Goal: Transaction & Acquisition: Purchase product/service

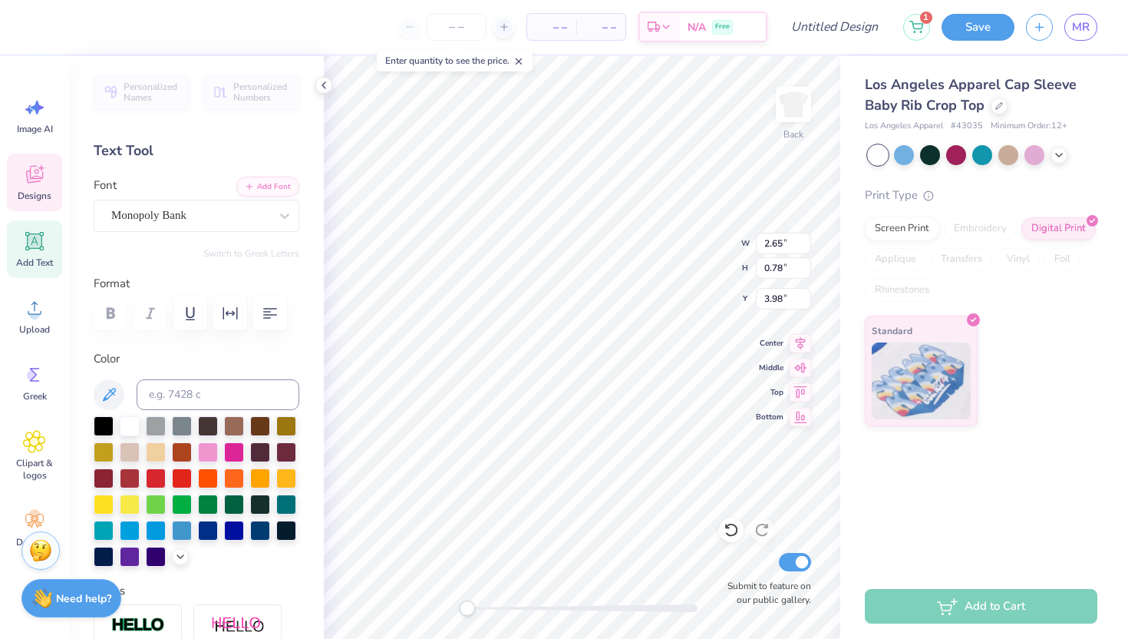
type textarea "T"
type textarea "K"
type textarea "a"
type textarea "Kaydee"
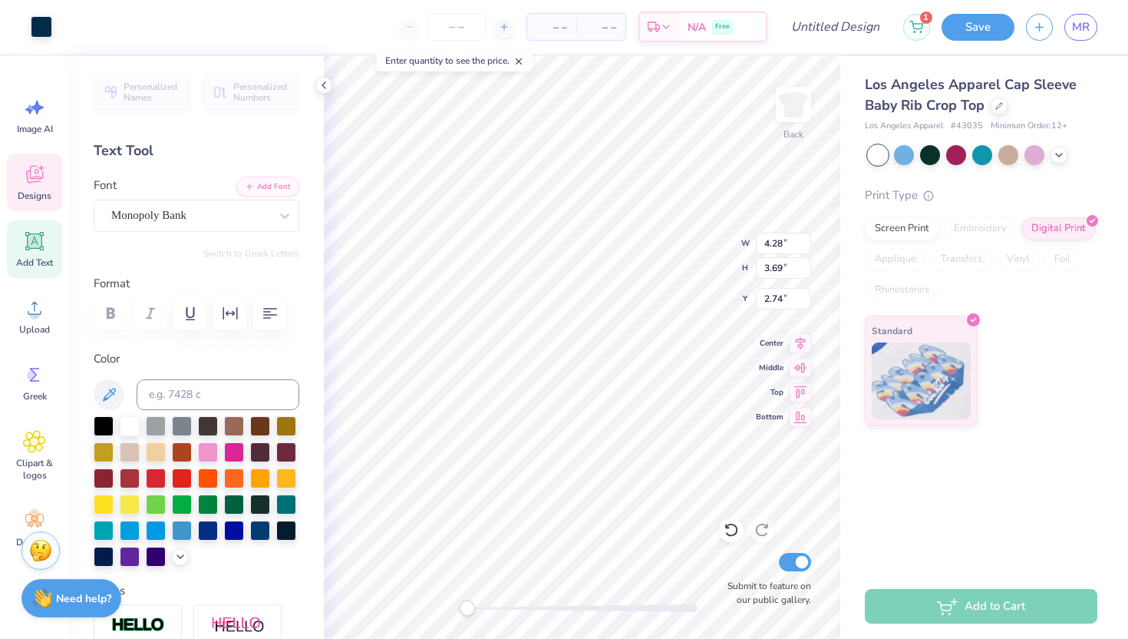
type input "2.39"
type input "1.02"
type input "3.86"
type textarea "E"
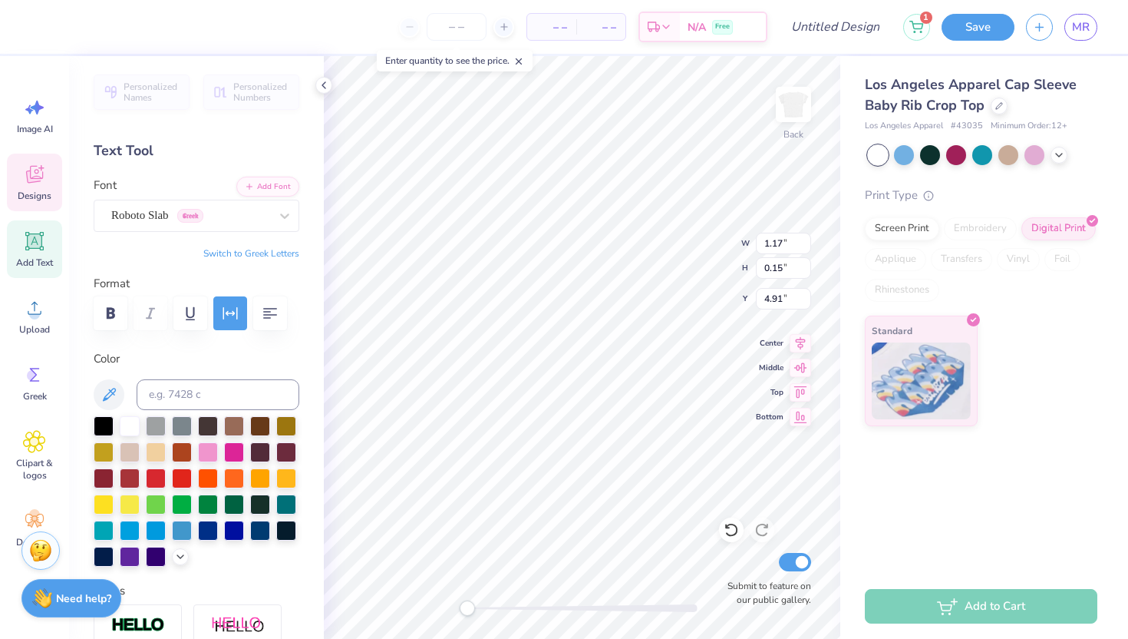
type textarea "BID DAy 2025"
type input "1.66"
type input "0.20"
type input "4.86"
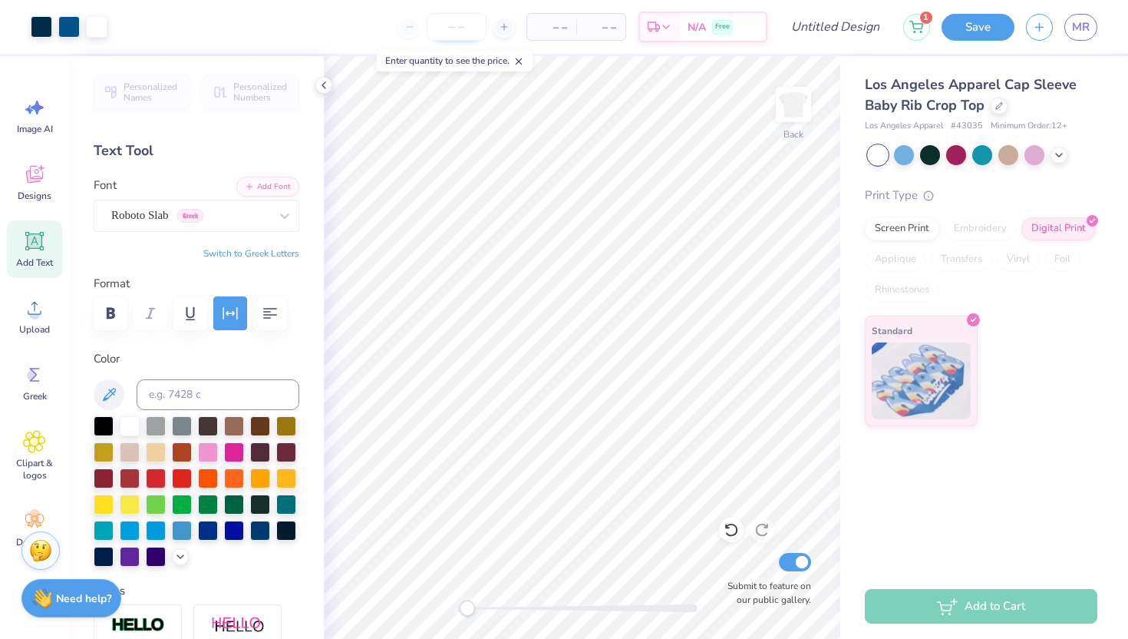
click at [454, 35] on input "number" at bounding box center [457, 27] width 60 height 28
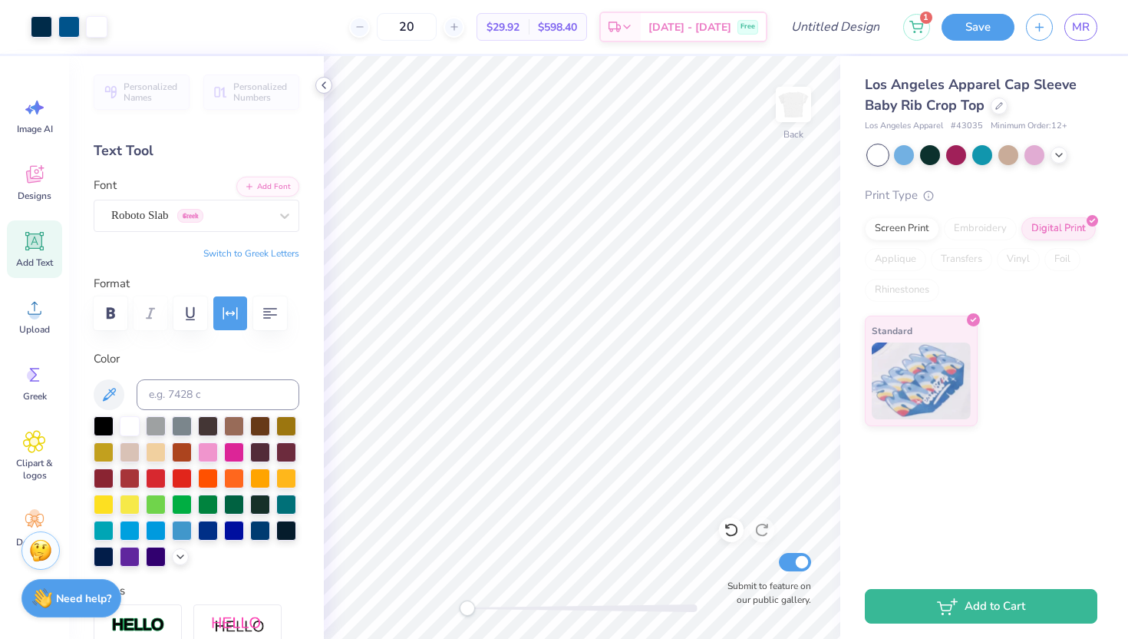
type input "20"
click at [322, 87] on icon at bounding box center [324, 85] width 12 height 12
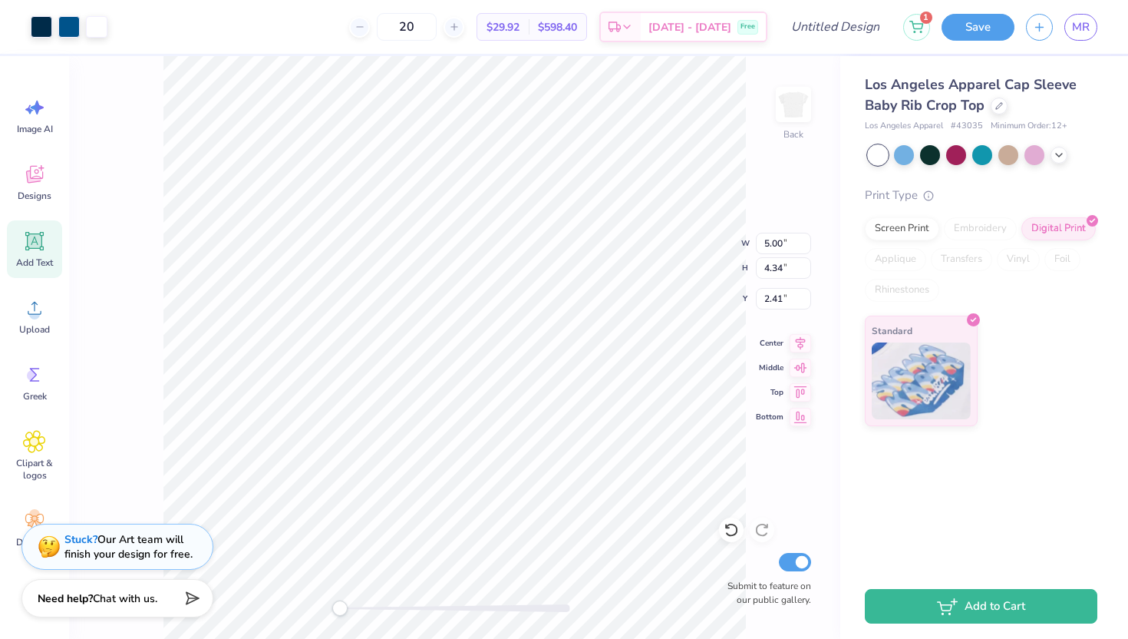
type input "5.64"
type input "4.89"
type input "1.86"
type input "1.87"
type input "0.22"
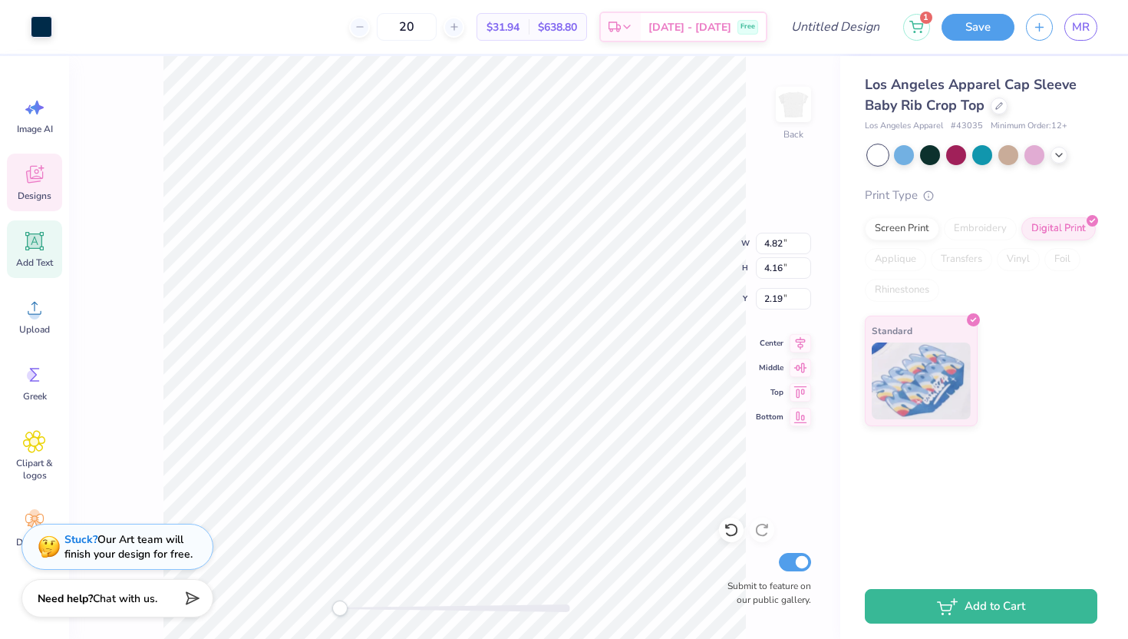
type input "4.64"
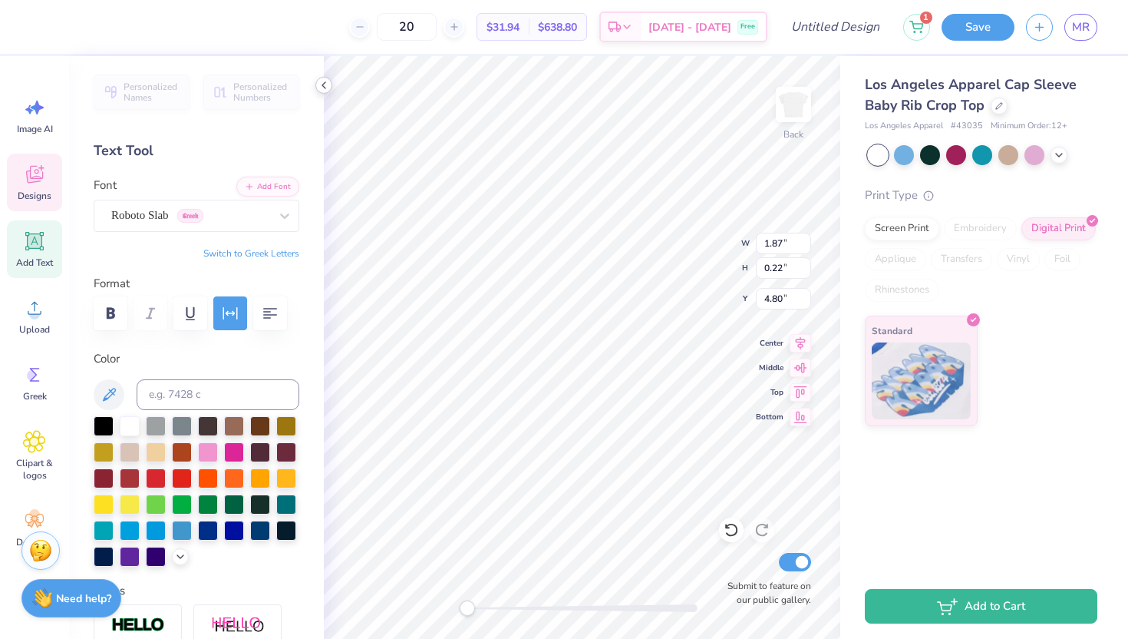
type textarea "BID DAY 2025"
click at [329, 85] on icon at bounding box center [324, 85] width 12 height 12
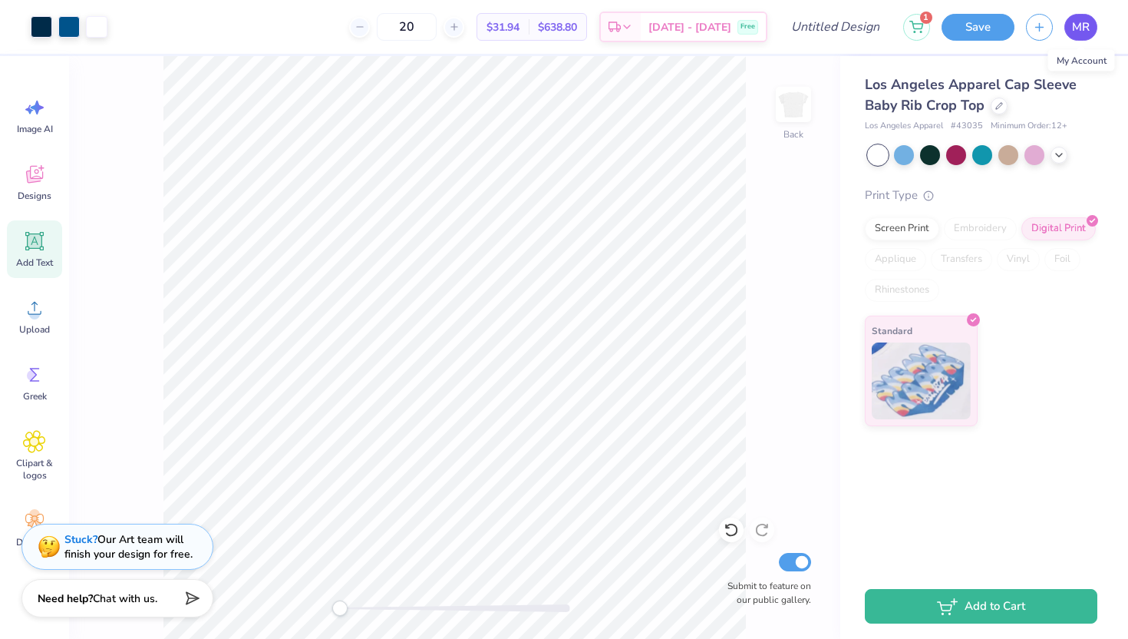
click at [1075, 21] on span "MR" at bounding box center [1081, 27] width 18 height 18
type input "5.96"
type input "5.17"
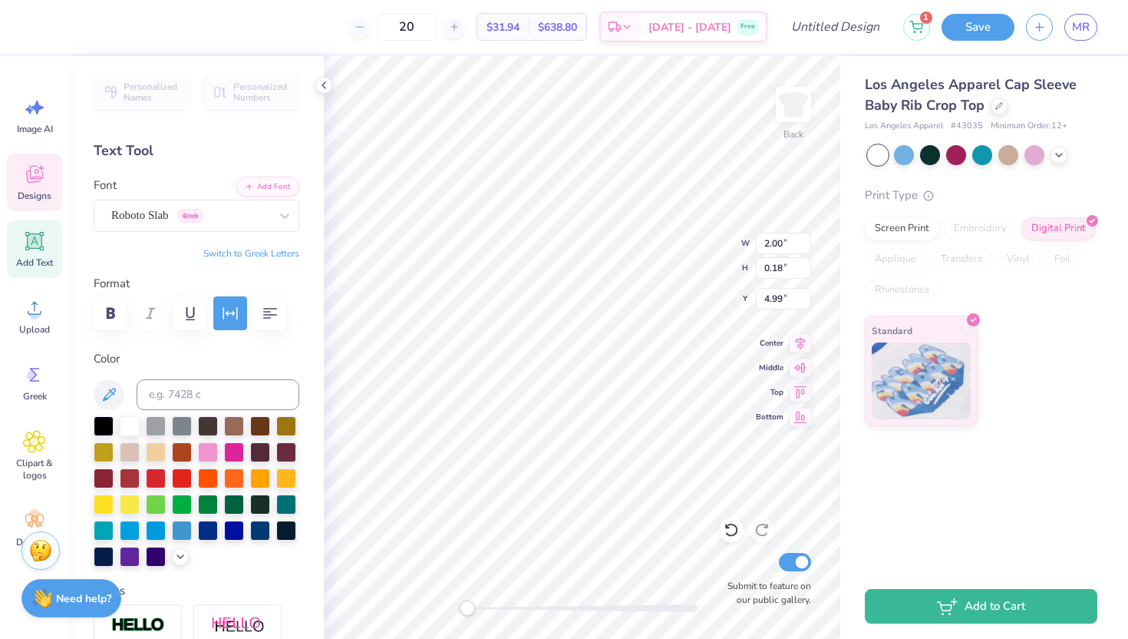
scroll to position [2, 2]
type textarea "FALL BID DAY 2025"
click at [801, 367] on icon at bounding box center [800, 365] width 21 height 18
click at [801, 366] on icon at bounding box center [800, 365] width 21 height 18
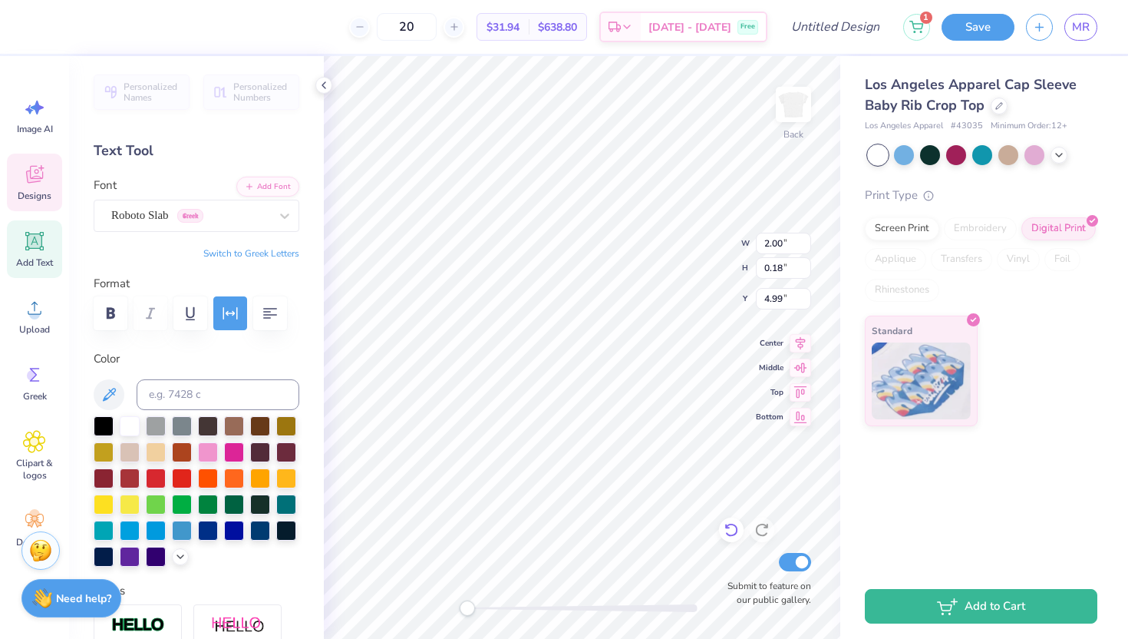
click at [735, 531] on icon at bounding box center [731, 529] width 15 height 15
type input "0.48"
type input "4.84"
click at [735, 531] on icon at bounding box center [731, 529] width 15 height 15
type input "0.18"
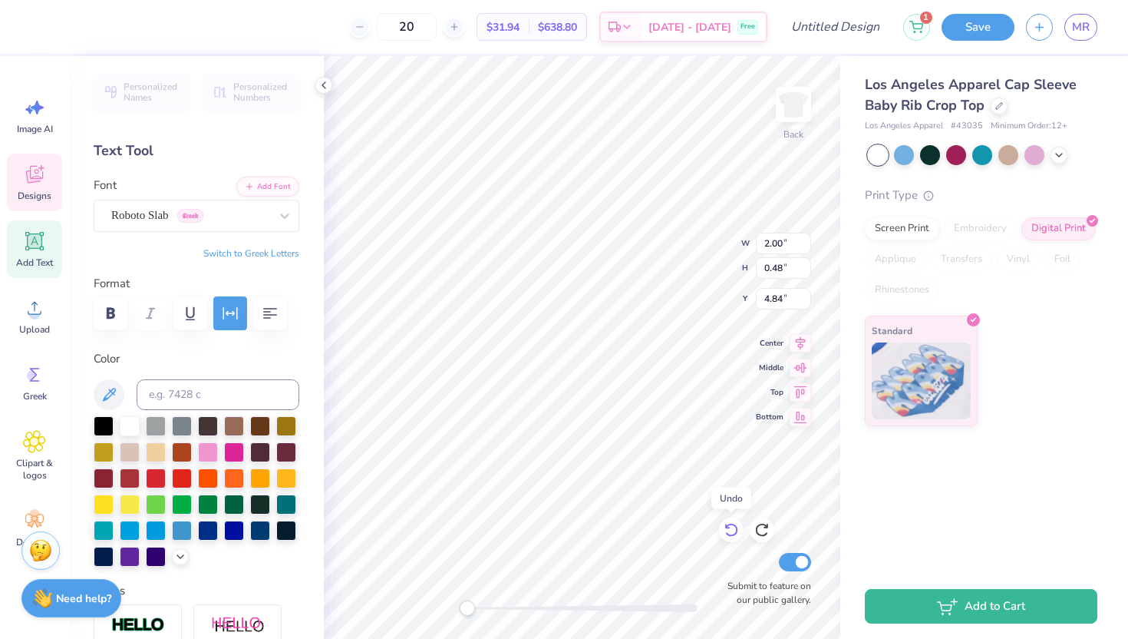
type input "4.99"
type textarea "FALL BID DAY 2025"
type textarea "F"
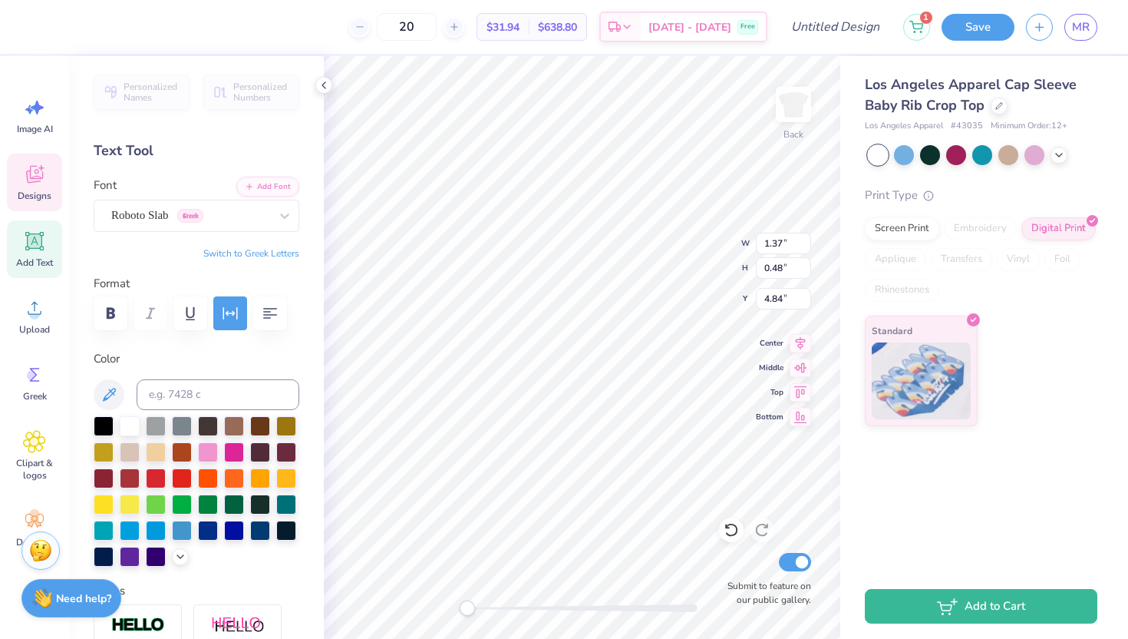
type textarea "BID DAY 2025"
type input "2.24"
type input "0.21"
type input "5.14"
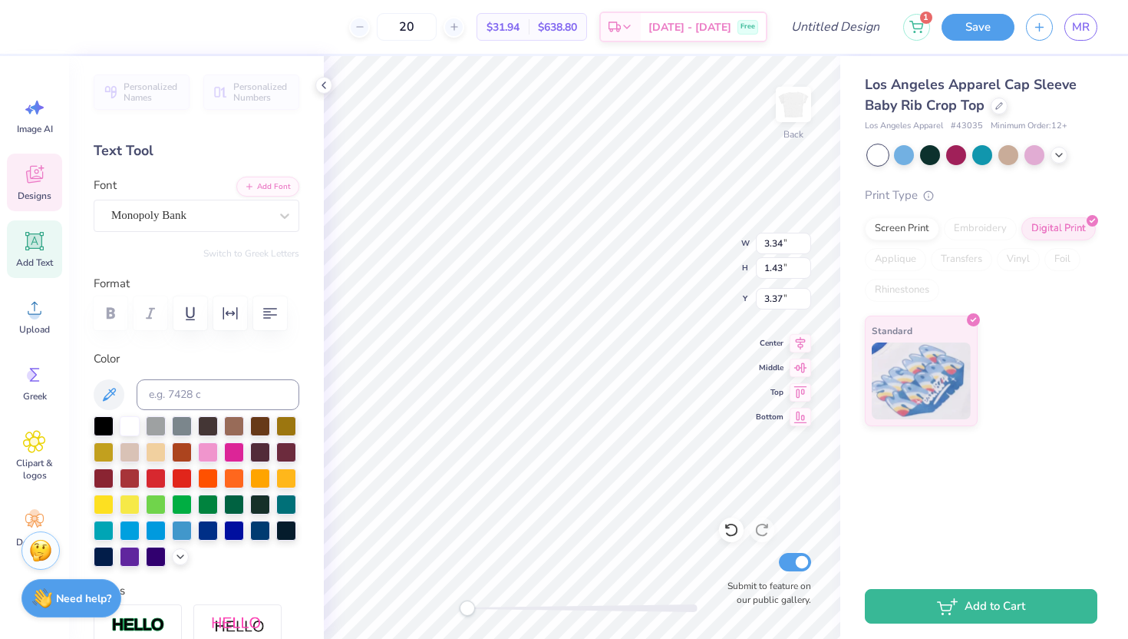
type input "3.34"
type input "1.43"
type input "3.37"
type input "2.24"
type input "0.21"
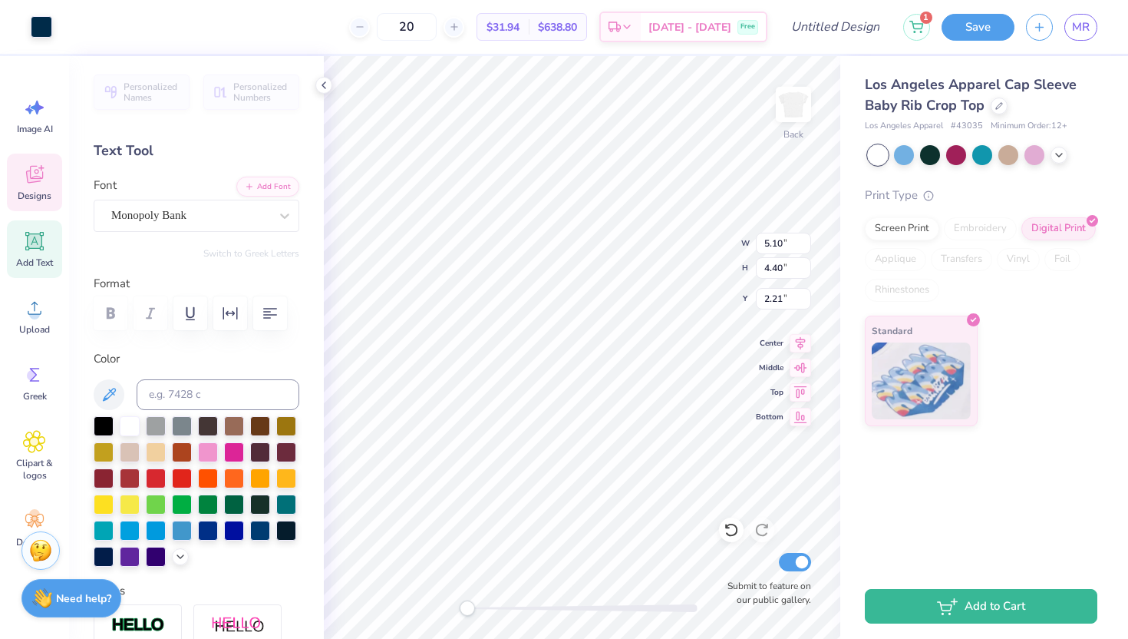
type input "5.14"
type input "5.96"
type input "5.17"
type input "1.86"
type input "2.26"
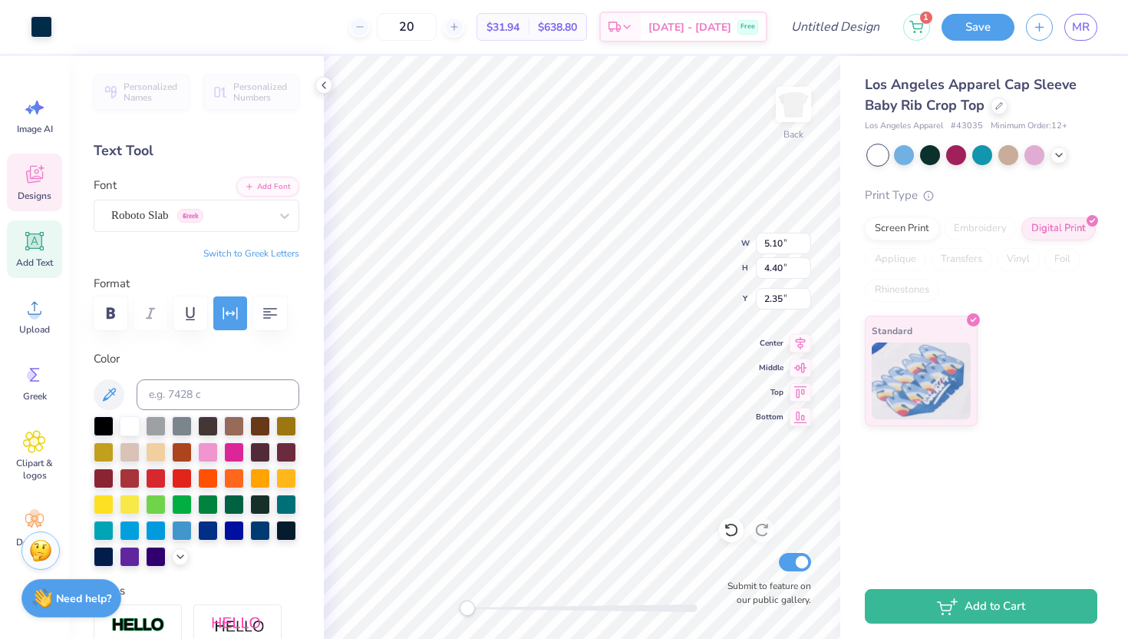
type input "0.21"
type input "4.83"
type input "2.50"
type input "0.23"
type input "5.96"
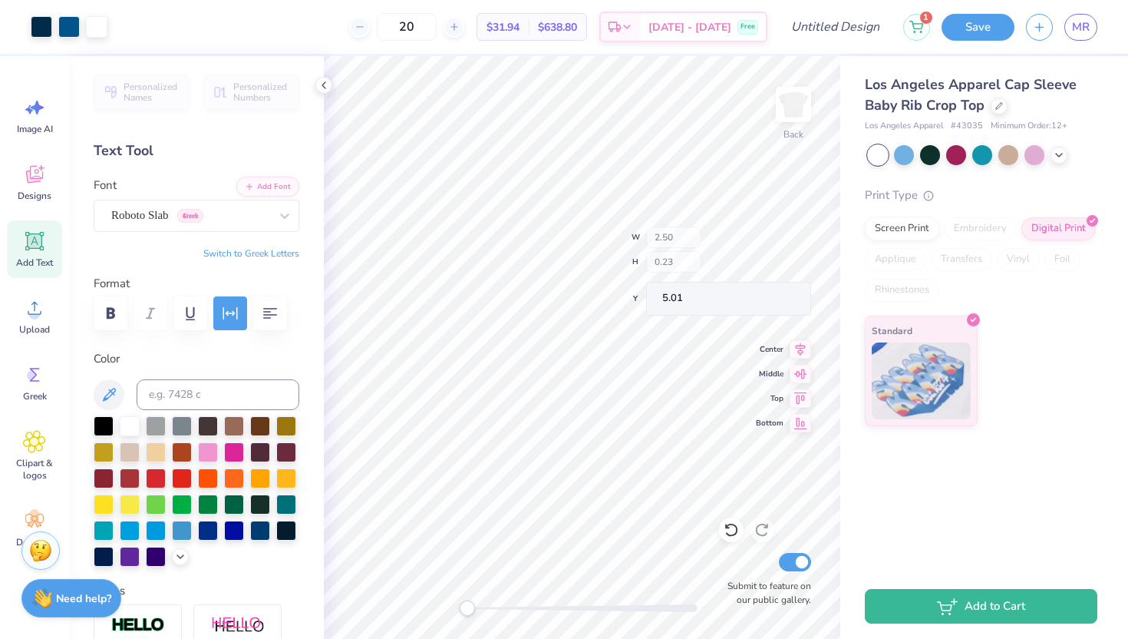
type input "5.17"
type input "1.86"
type input "2.33"
type input "0.21"
type input "5.00"
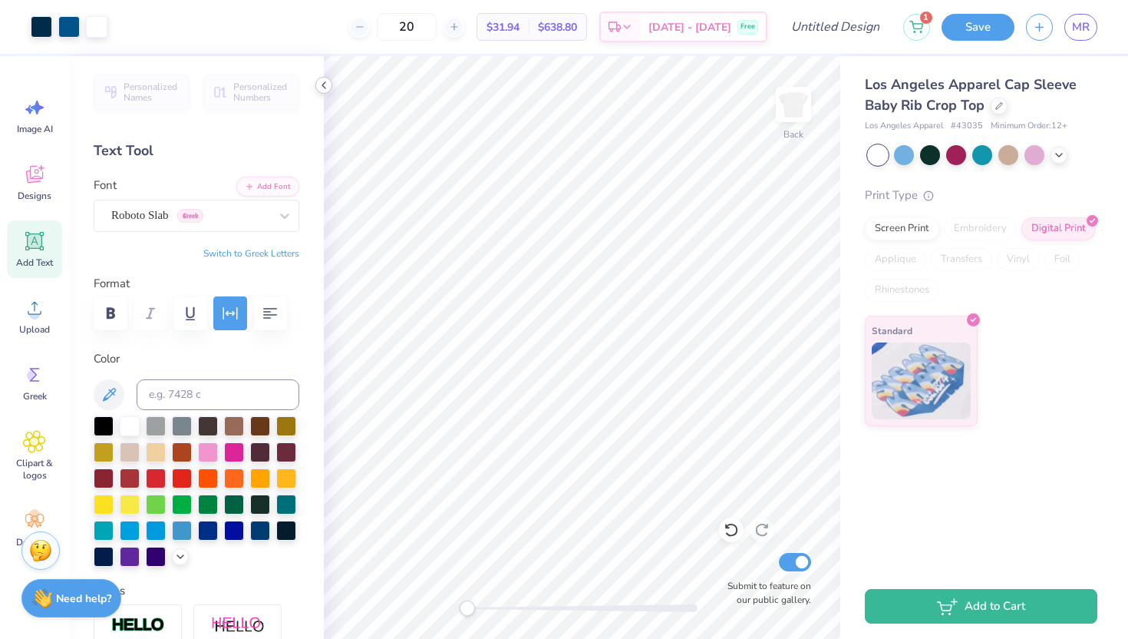
click at [326, 87] on icon at bounding box center [324, 85] width 12 height 12
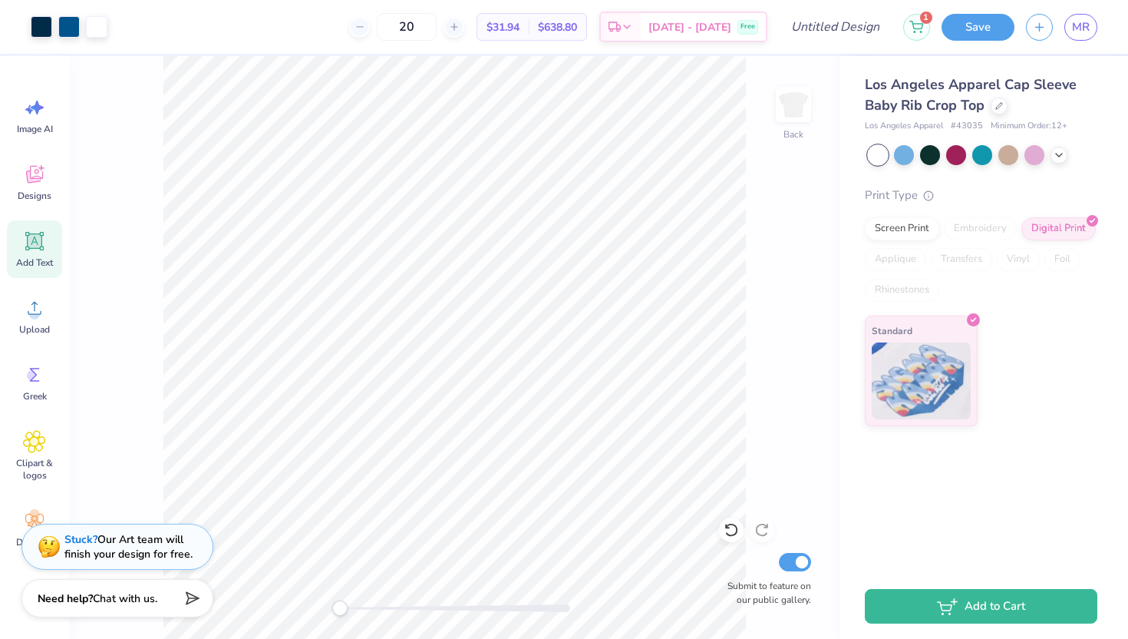
click at [269, 601] on div "Back Submit to feature on our public gallery." at bounding box center [454, 347] width 771 height 583
type input "5.56"
type input "4.83"
type input "1.65"
type input "1.92"
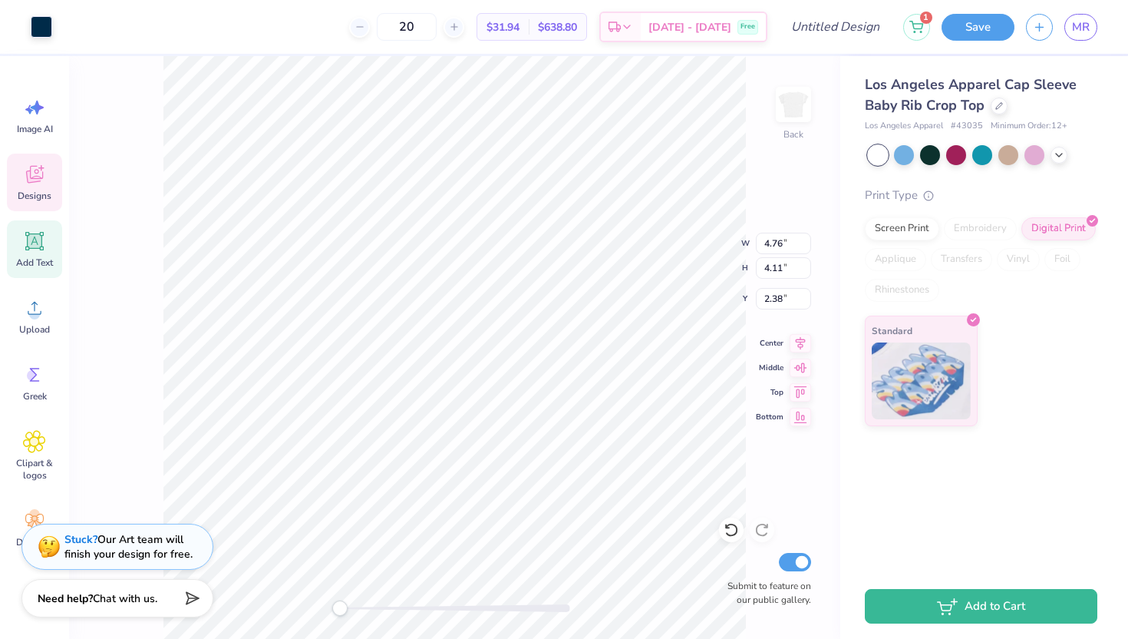
type input "2.18"
type input "0.20"
type input "4.85"
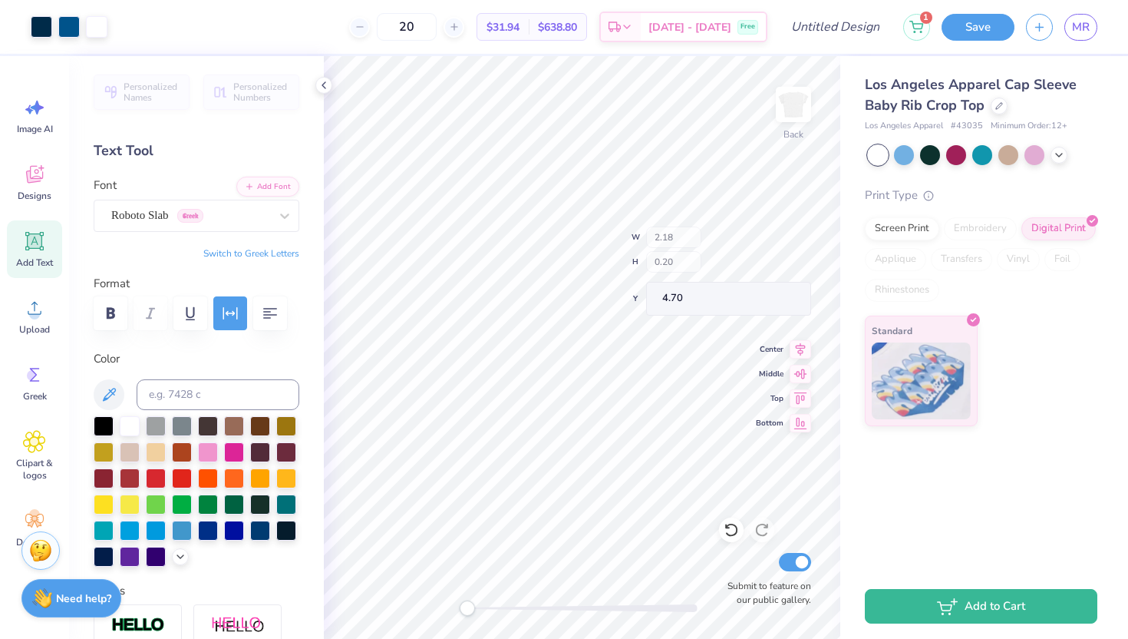
type input "5.56"
type input "4.83"
type input "1.92"
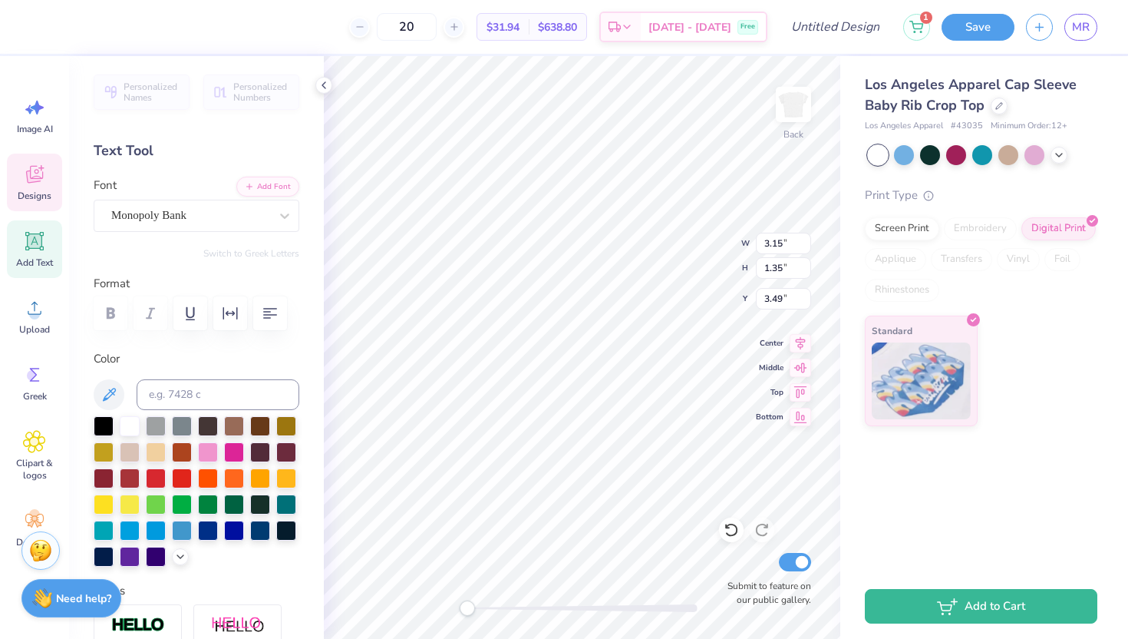
type input "3.15"
type input "1.35"
type input "3.49"
type input "3.15"
type input "1.35"
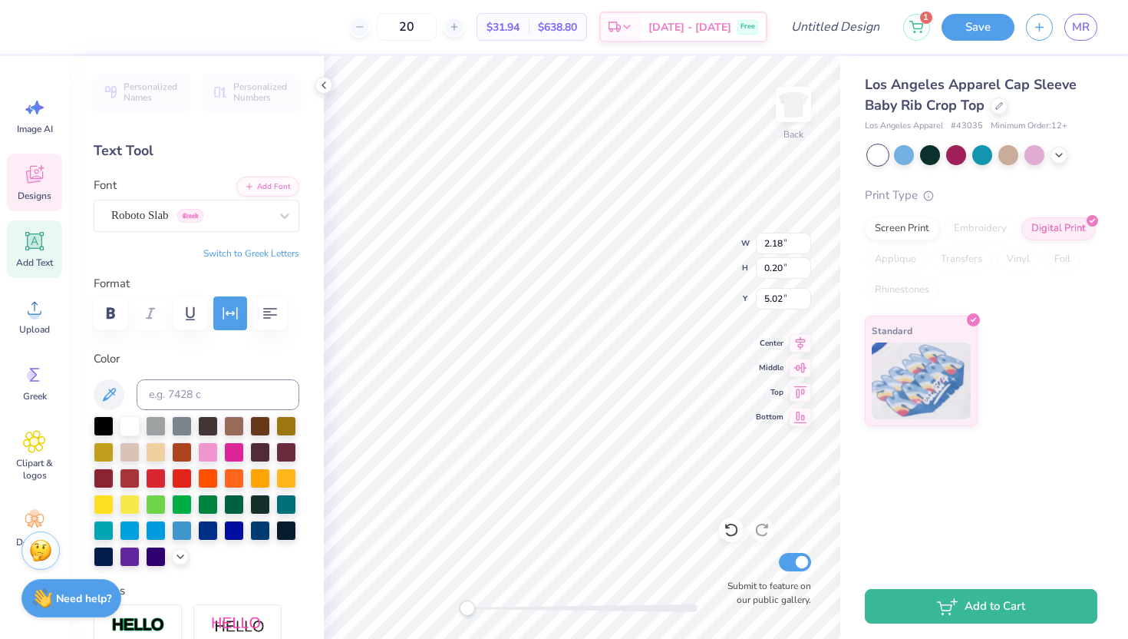
type input "3.49"
type input "5.56"
type input "4.83"
click at [735, 520] on div at bounding box center [731, 529] width 25 height 25
type input "1.92"
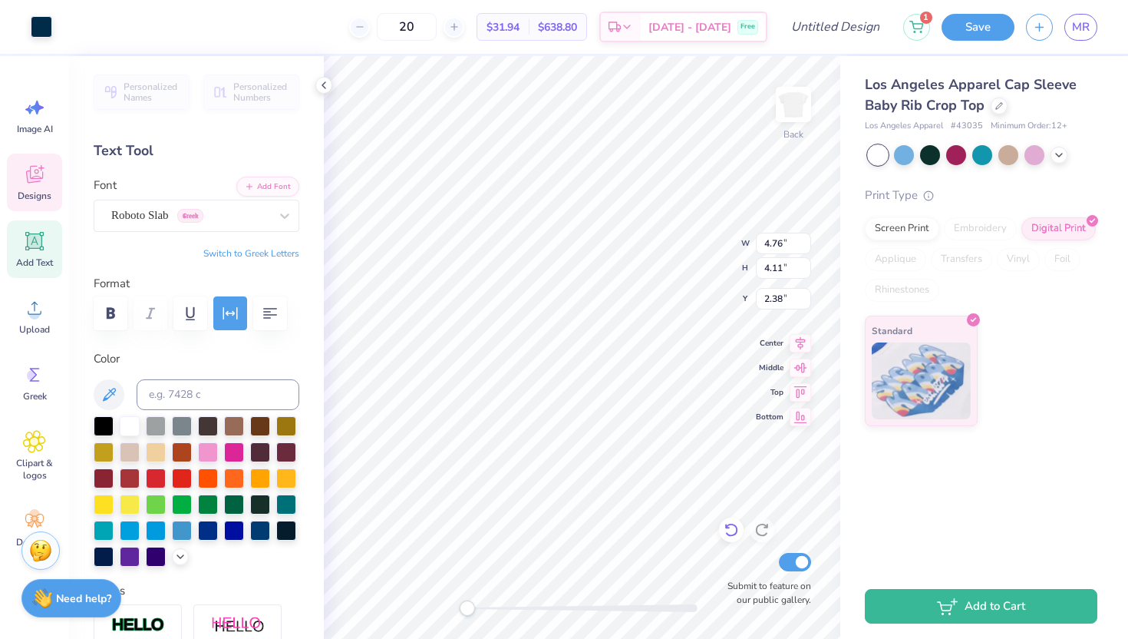
type input "5.56"
type input "4.83"
type input "1.92"
type input "5.82"
type input "5.05"
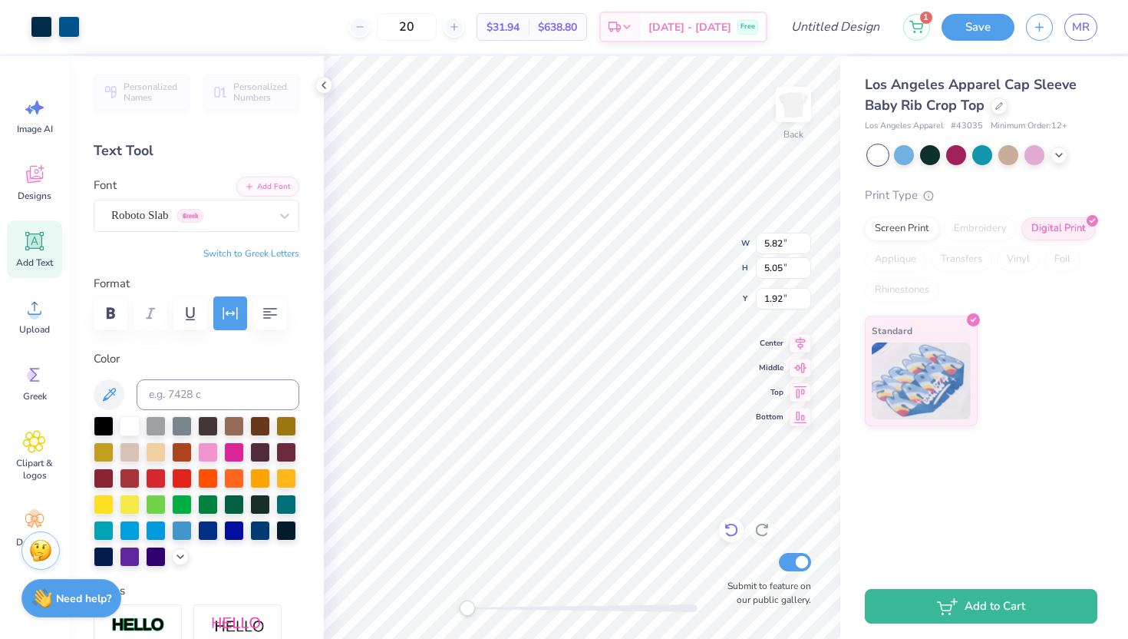
type input "1.70"
type input "4.85"
type input "4.19"
type input "2.17"
click at [741, 536] on div at bounding box center [731, 529] width 25 height 25
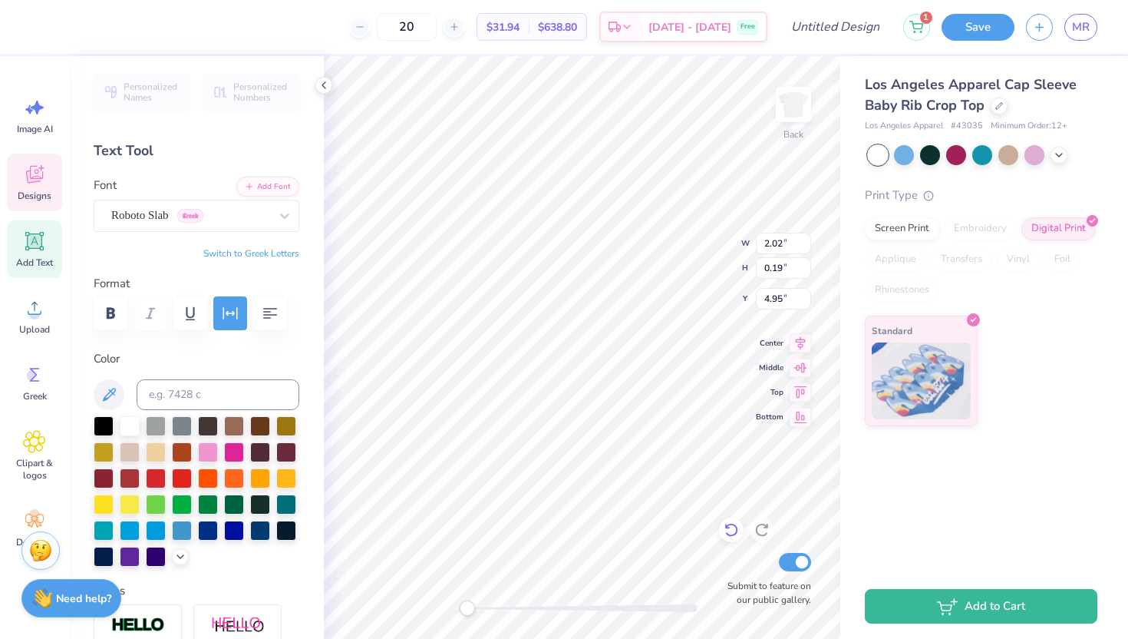
type input "2.02"
type input "0.19"
type input "1.92"
type input "0.18"
type input "4.96"
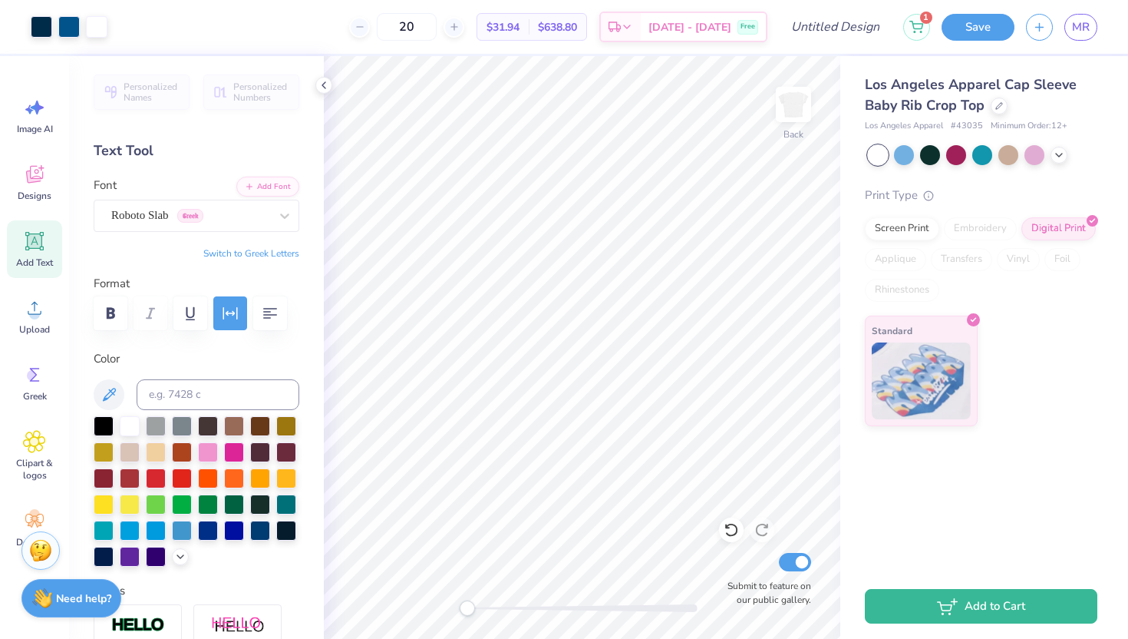
click at [460, 608] on div "Accessibility label" at bounding box center [467, 607] width 15 height 15
click at [322, 81] on icon at bounding box center [324, 85] width 12 height 12
click at [737, 535] on icon at bounding box center [731, 529] width 15 height 15
type input "5.82"
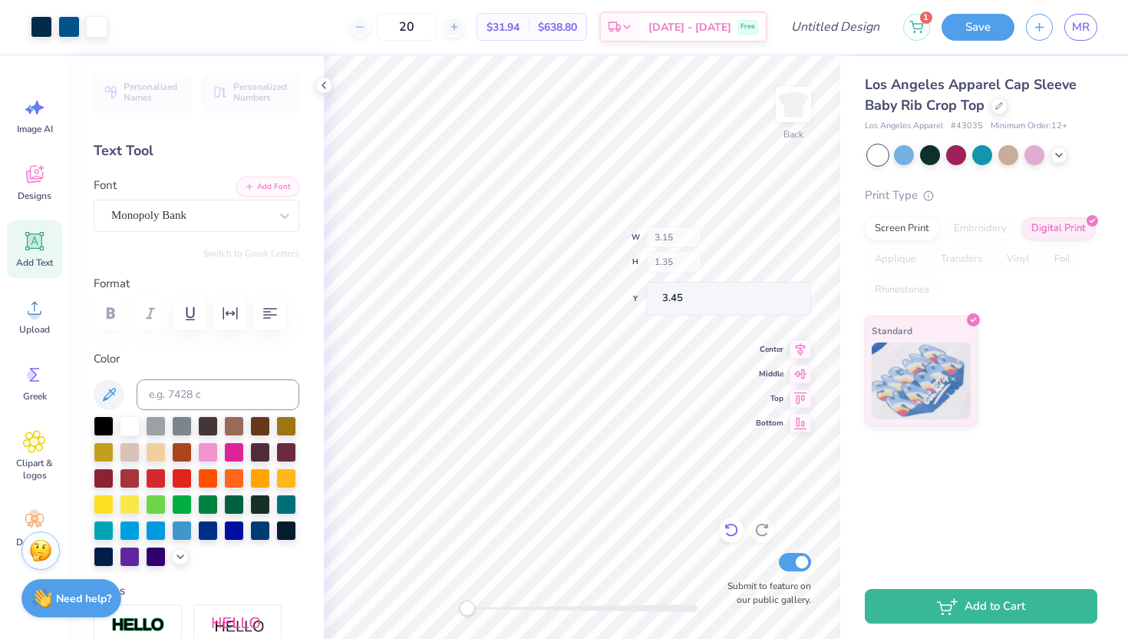
type input "5.05"
type input "1.70"
type input "3.24"
type input "1.39"
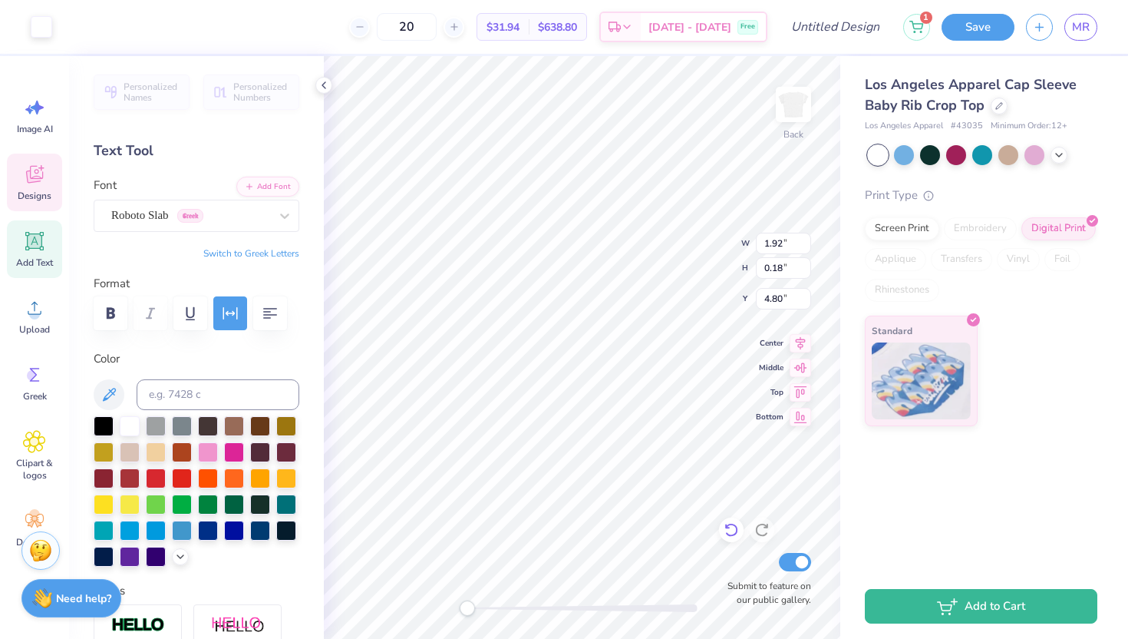
type input "1.92"
type input "0.18"
type input "4.80"
type input "4.76"
type input "4.11"
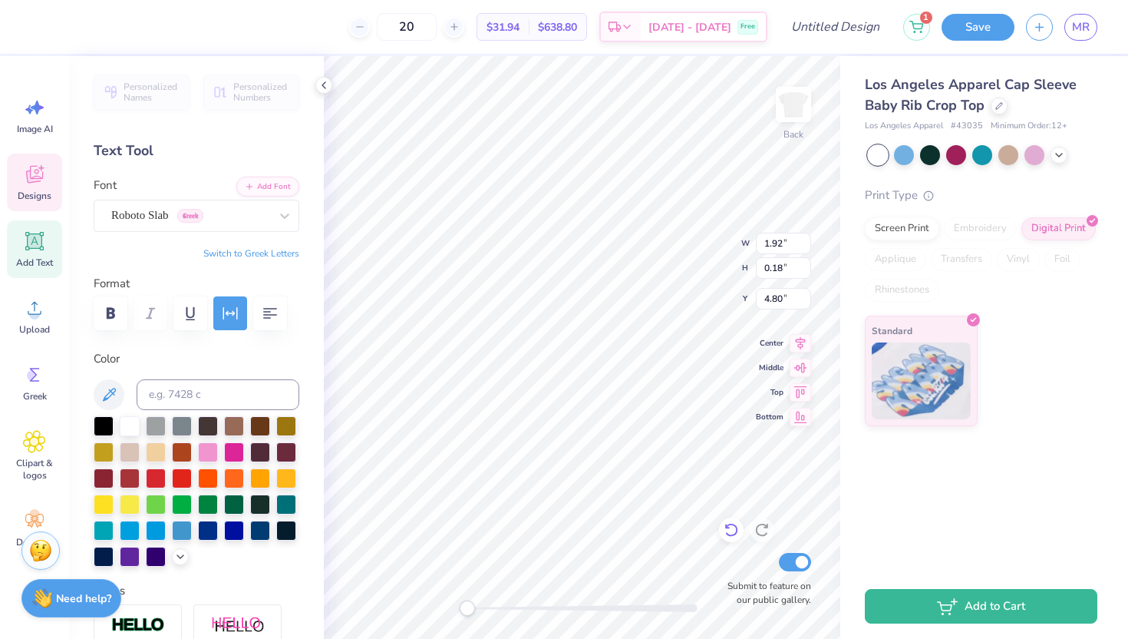
type input "2.25"
type input "1.92"
type input "0.18"
type input "4.80"
type input "4.76"
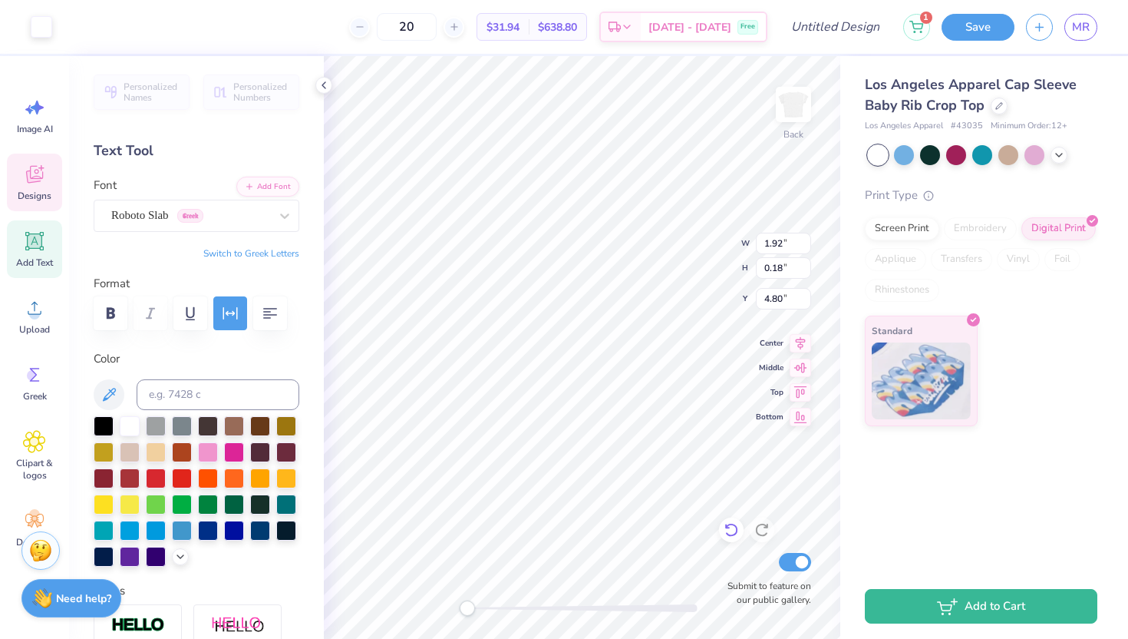
type input "4.11"
type input "2.25"
type input "1.92"
type input "0.18"
type input "4.69"
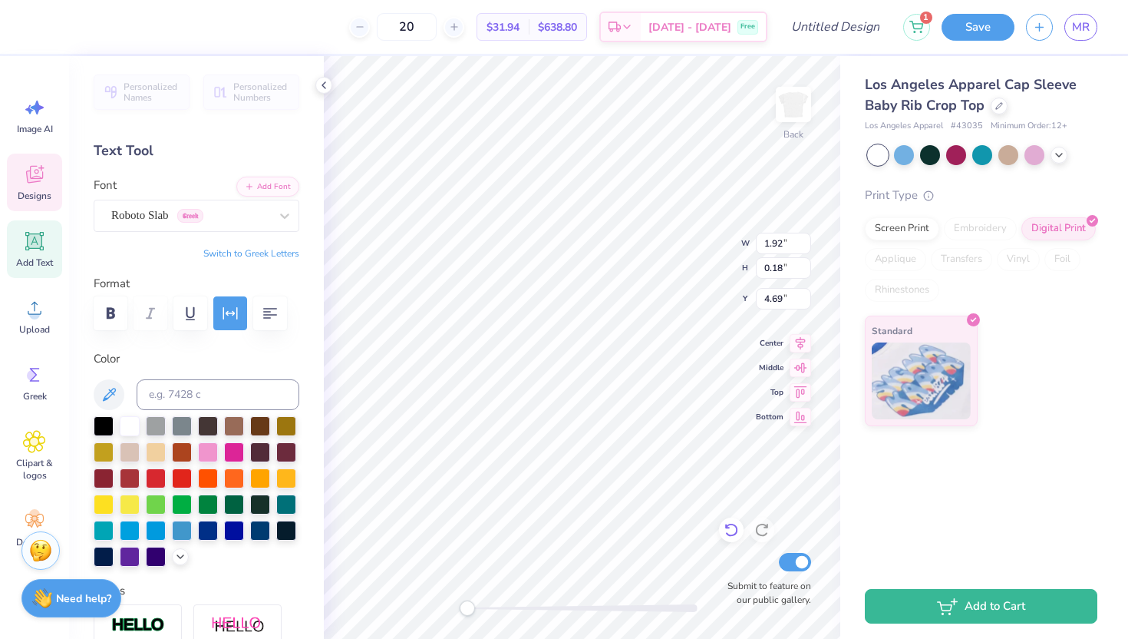
scroll to position [0, 0]
type textarea "B"
type textarea "FALL 2025 BID DAY"
type input "5.82"
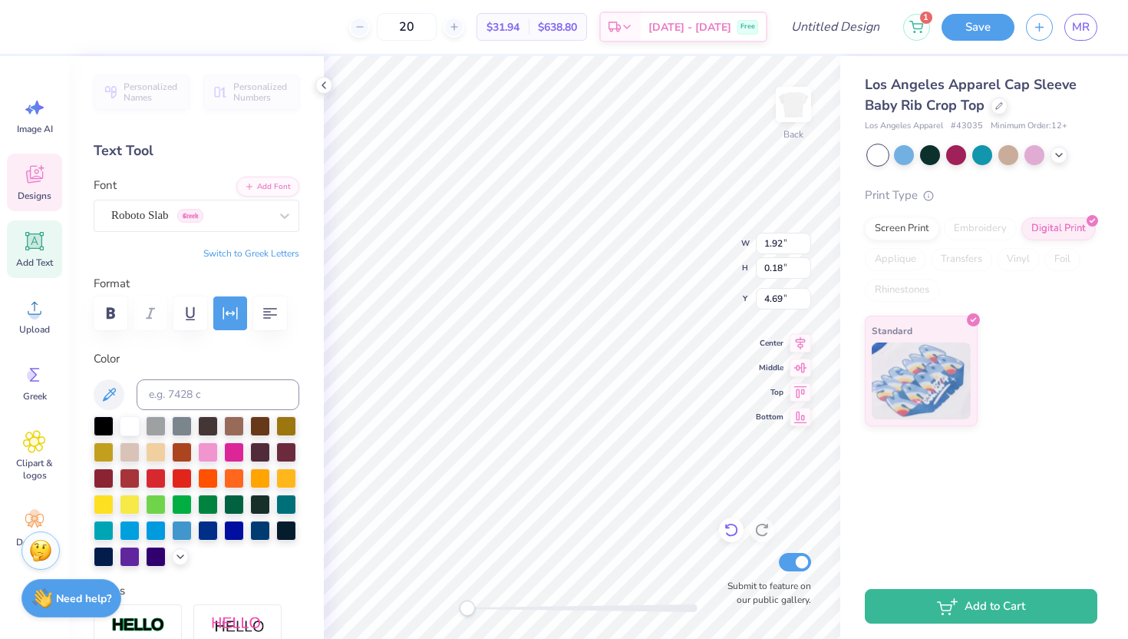
type input "5.05"
type input "1.70"
click at [259, 320] on button "button" at bounding box center [270, 313] width 34 height 34
type input "1.64"
type input "0.52"
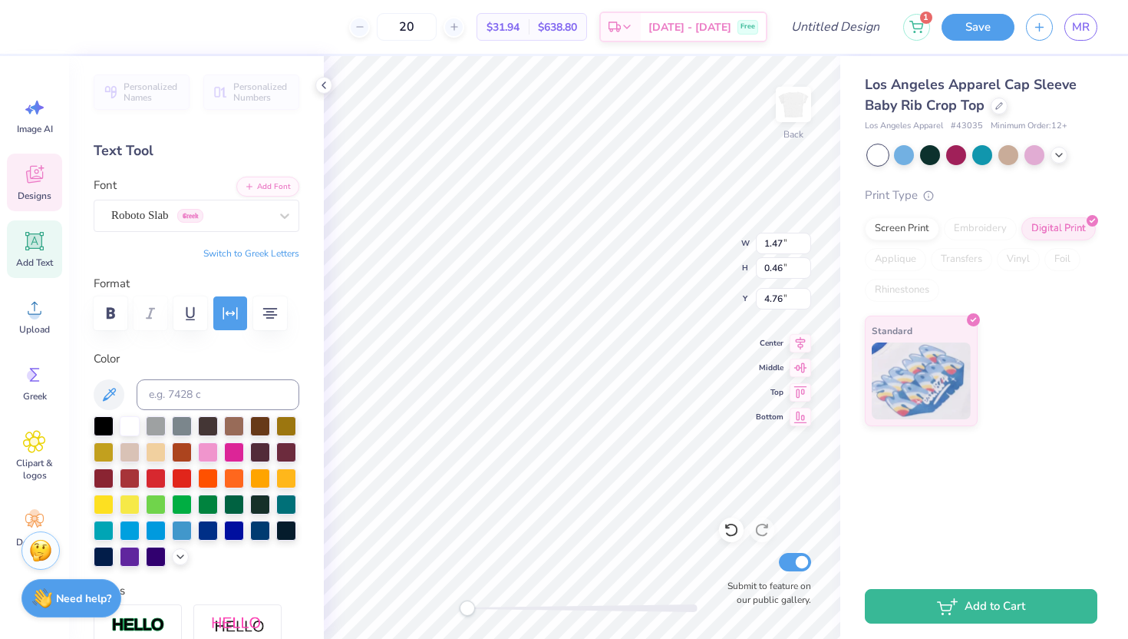
type input "4.69"
type input "1.64"
type input "0.52"
type input "4.69"
type input "1.70"
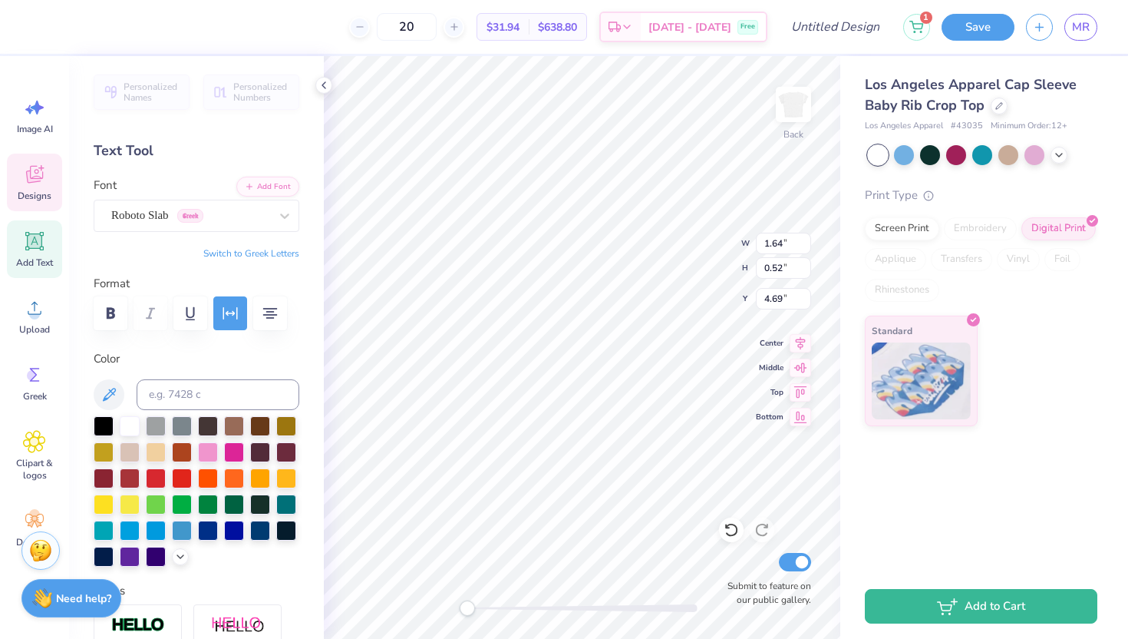
type input "0.54"
click at [735, 523] on icon at bounding box center [731, 529] width 15 height 15
click at [200, 213] on div "Monopoly Bank" at bounding box center [190, 215] width 161 height 24
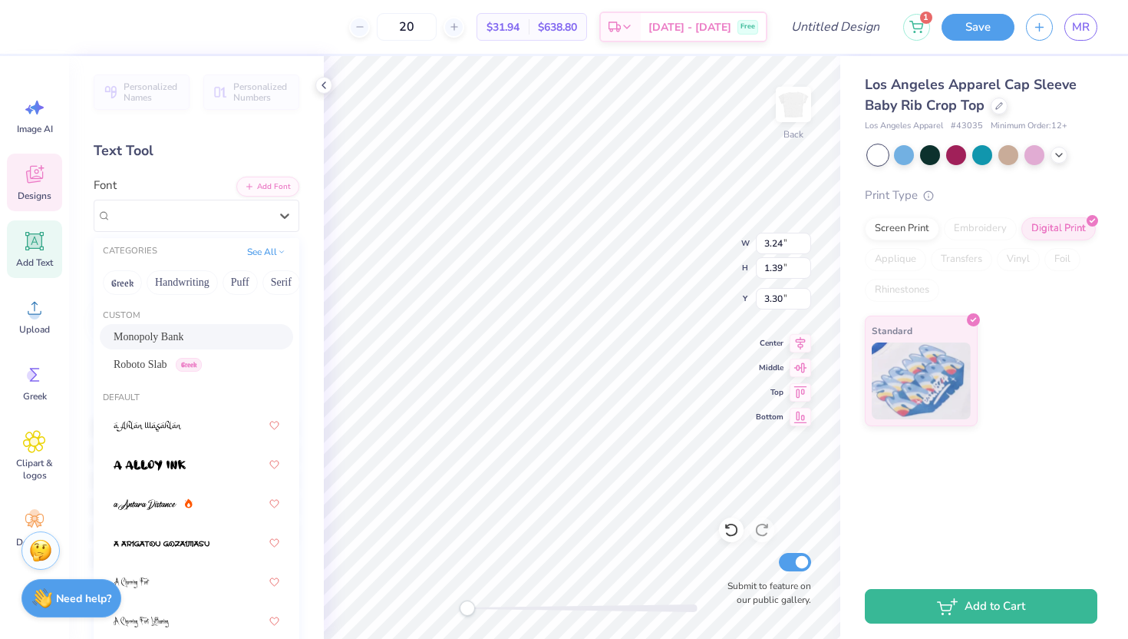
click at [243, 259] on div "See All" at bounding box center [267, 251] width 48 height 15
click at [245, 250] on button "See All" at bounding box center [267, 250] width 48 height 15
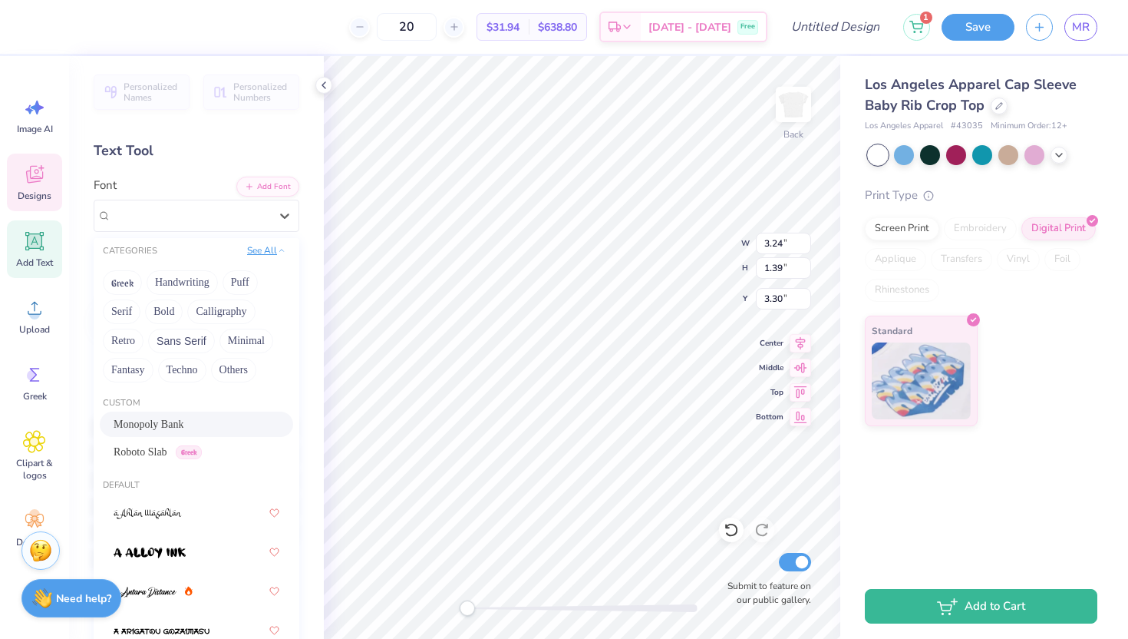
click at [245, 250] on button "See All" at bounding box center [267, 250] width 48 height 15
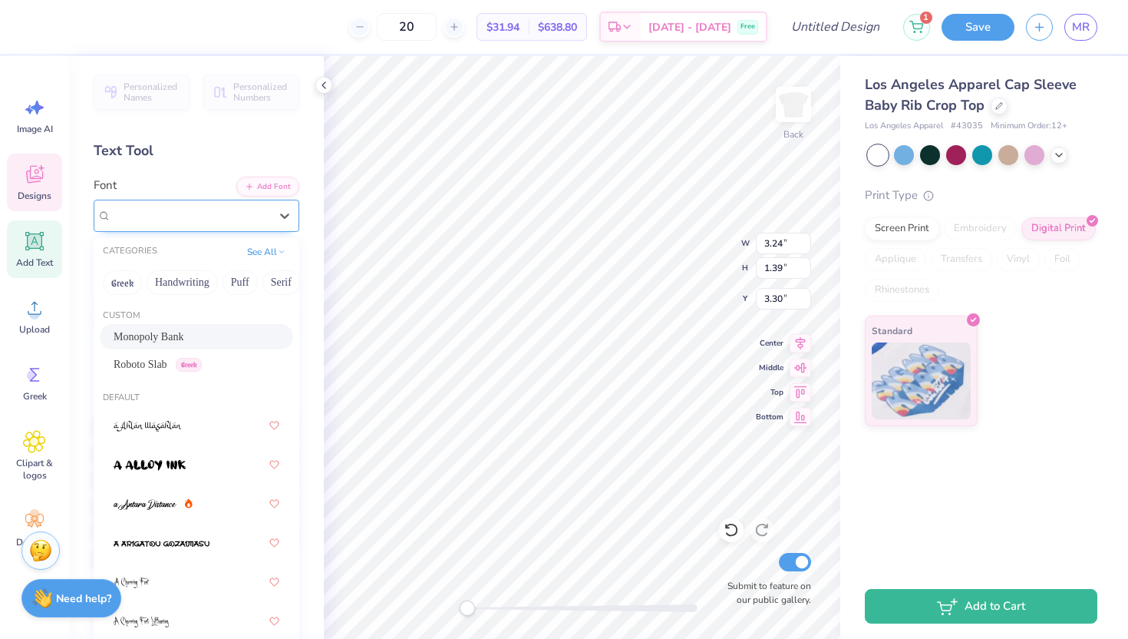
click at [206, 206] on div at bounding box center [190, 215] width 158 height 21
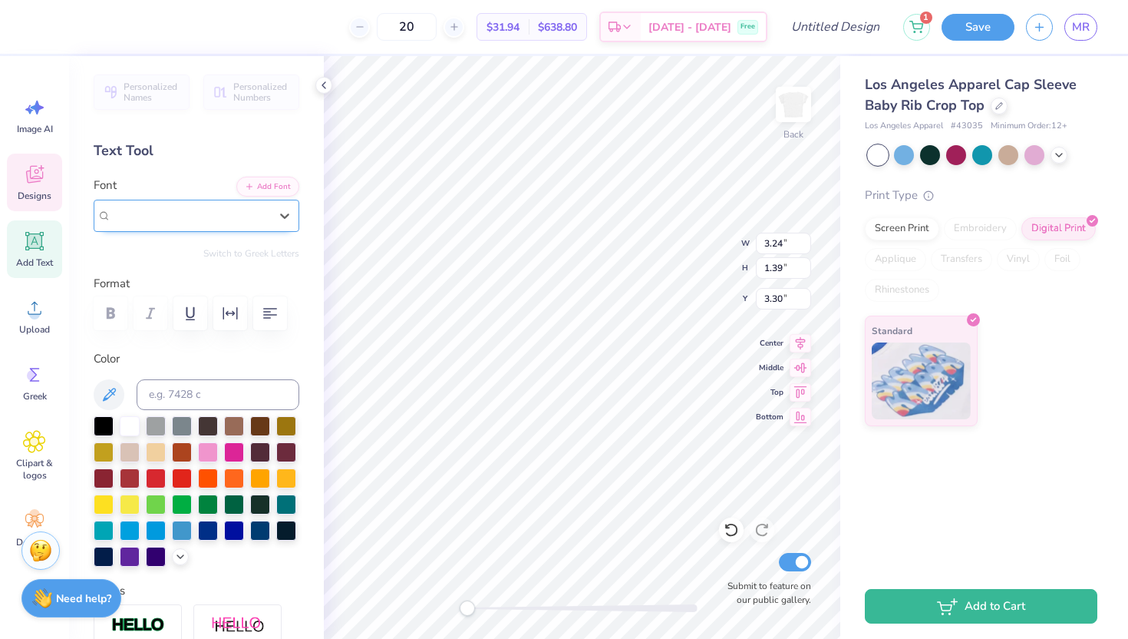
click at [206, 206] on div at bounding box center [190, 215] width 158 height 21
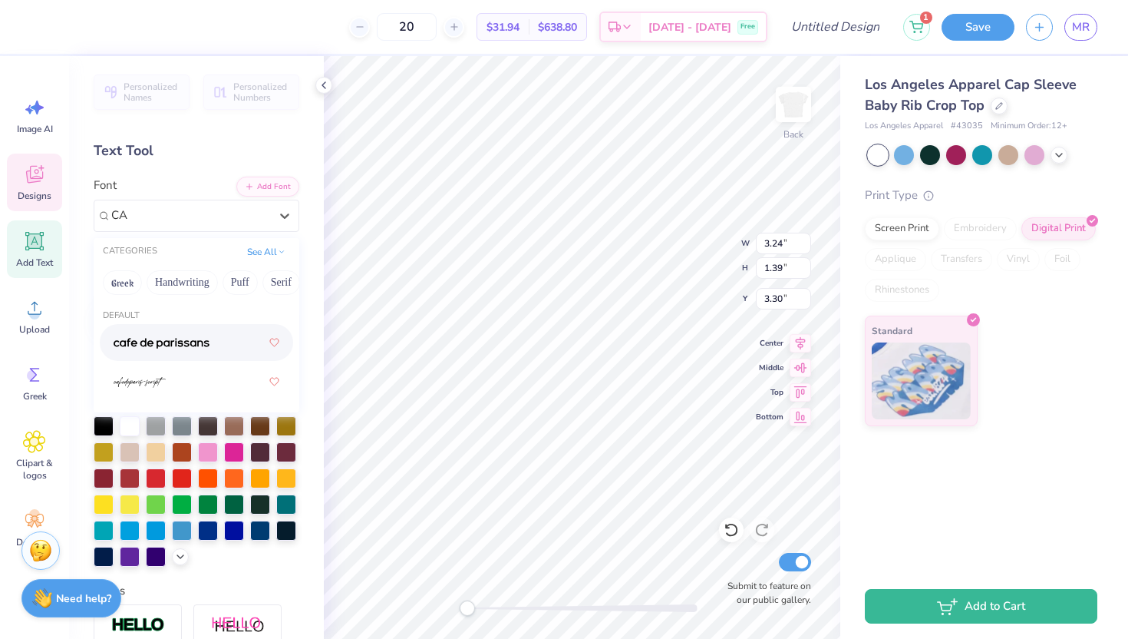
type input "C"
click at [220, 342] on div at bounding box center [197, 343] width 166 height 28
type input "cafede"
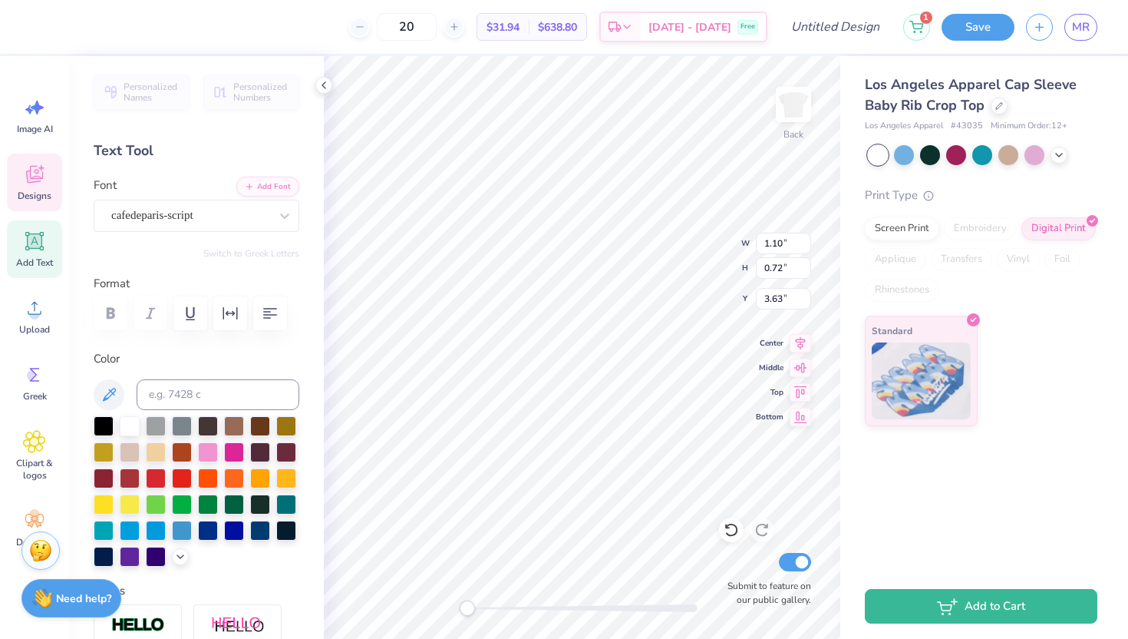
type input "1.93"
type input "1.26"
type input "3.09"
type input "2.85"
type input "1.86"
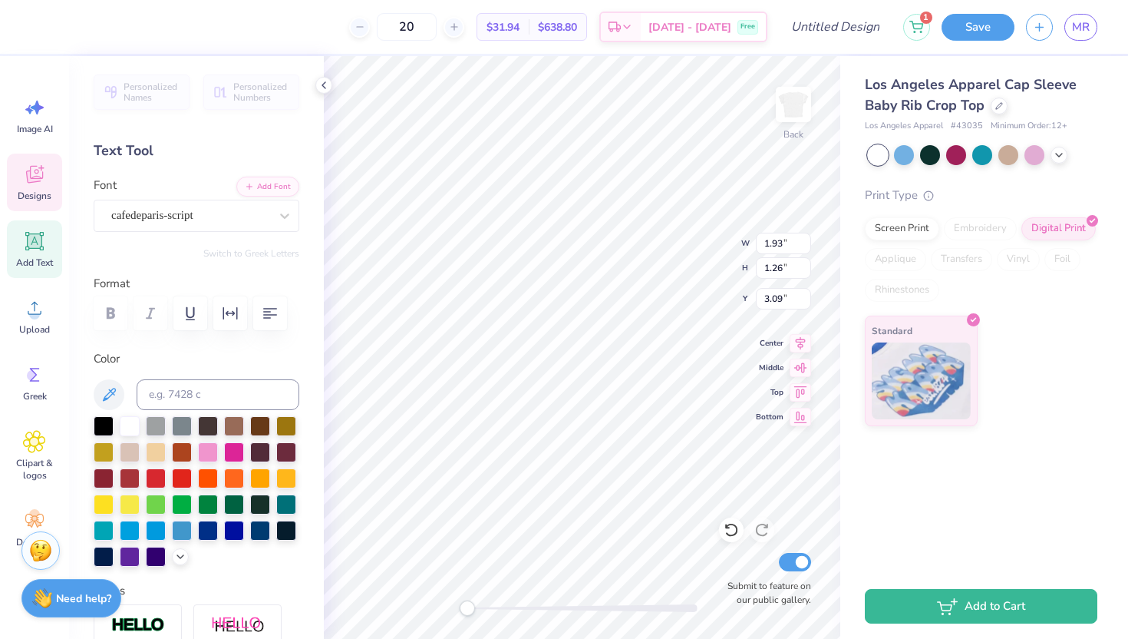
type input "3.42"
type input "4.76"
type input "4.11"
type input "2.25"
click at [730, 520] on div at bounding box center [731, 529] width 25 height 25
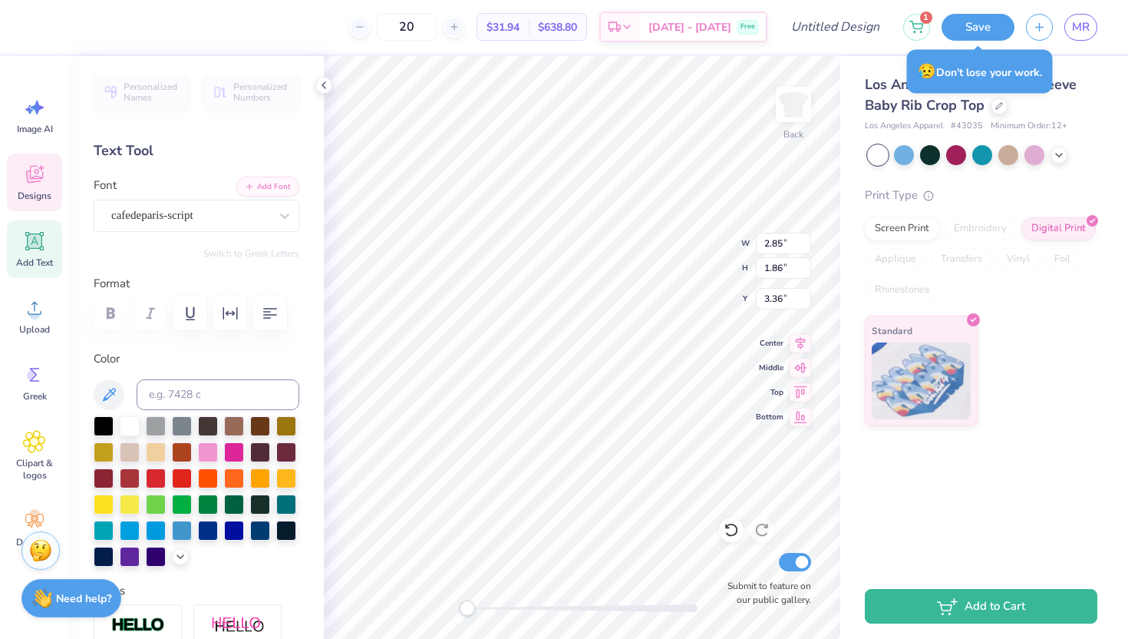
type input "4.76"
type input "4.11"
type input "2.25"
type input "6.18"
type input "5.36"
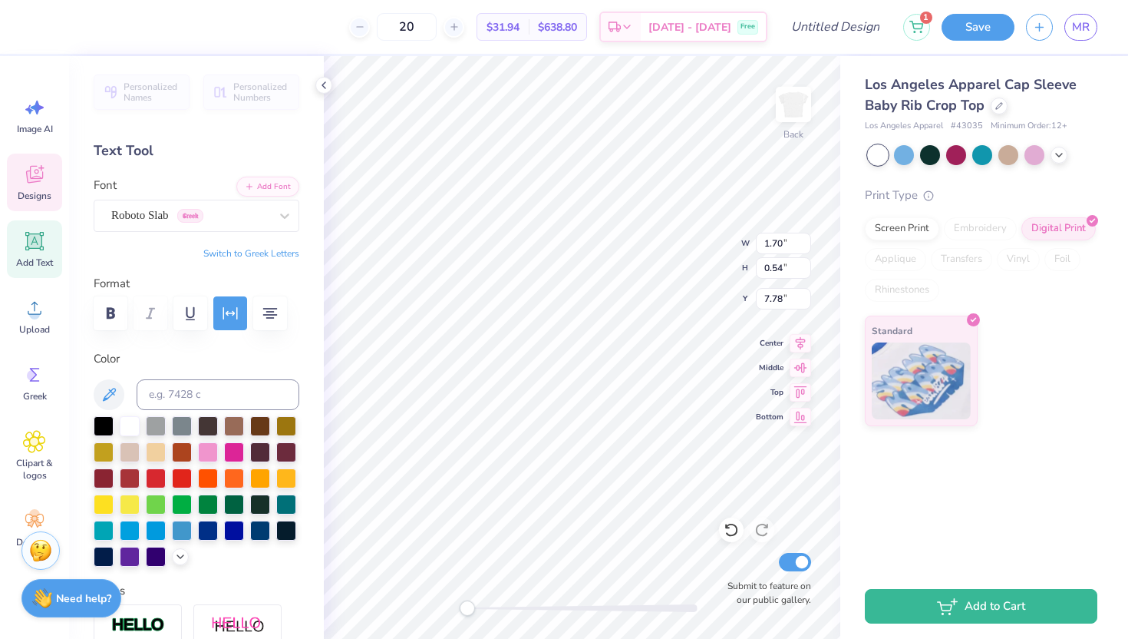
type input "1.19"
type input "0.38"
type input "5.47"
type input "1.19"
type input "0.38"
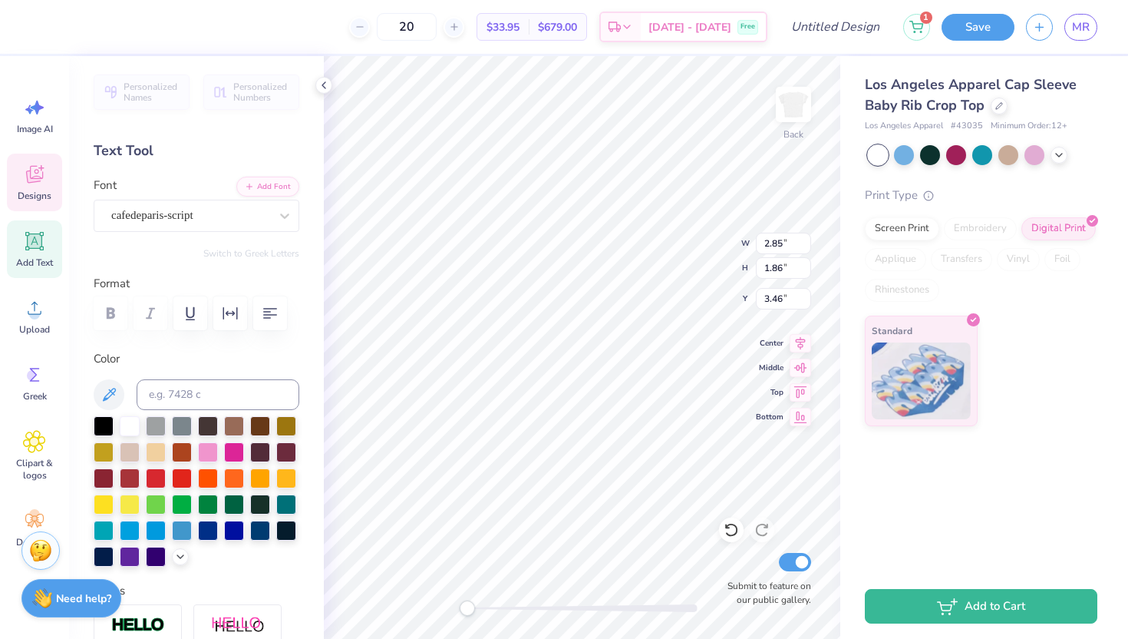
type input "5.47"
type input "1.77"
type input "6.59"
type input "5.72"
type input "1.76"
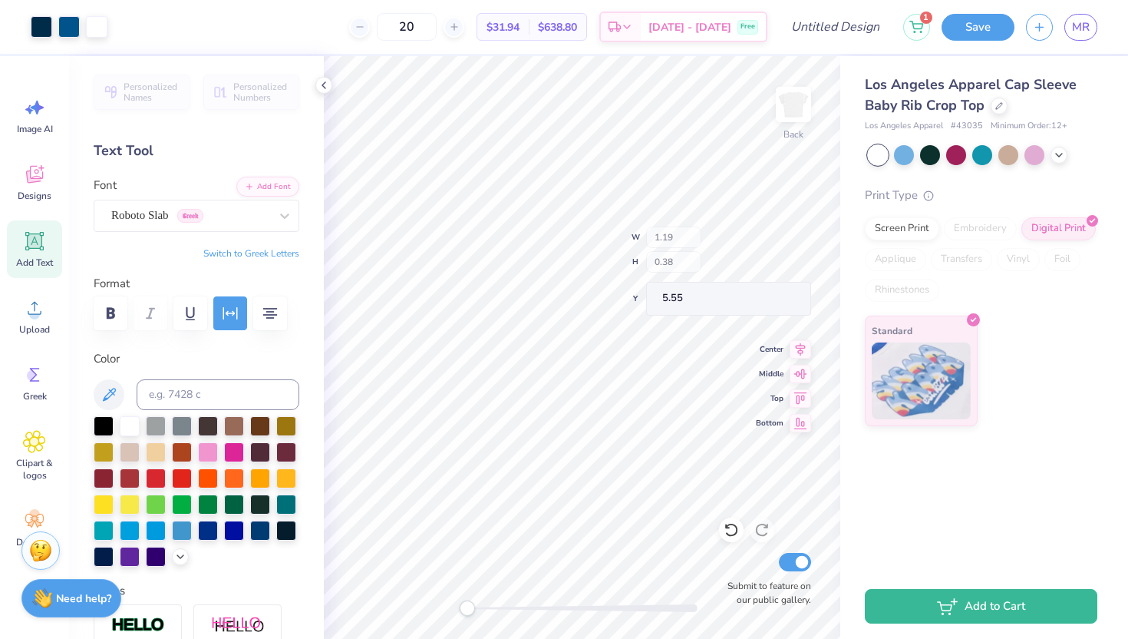
type input "6.59"
type input "5.72"
type input "1.76"
type input "1.34"
type input "0.42"
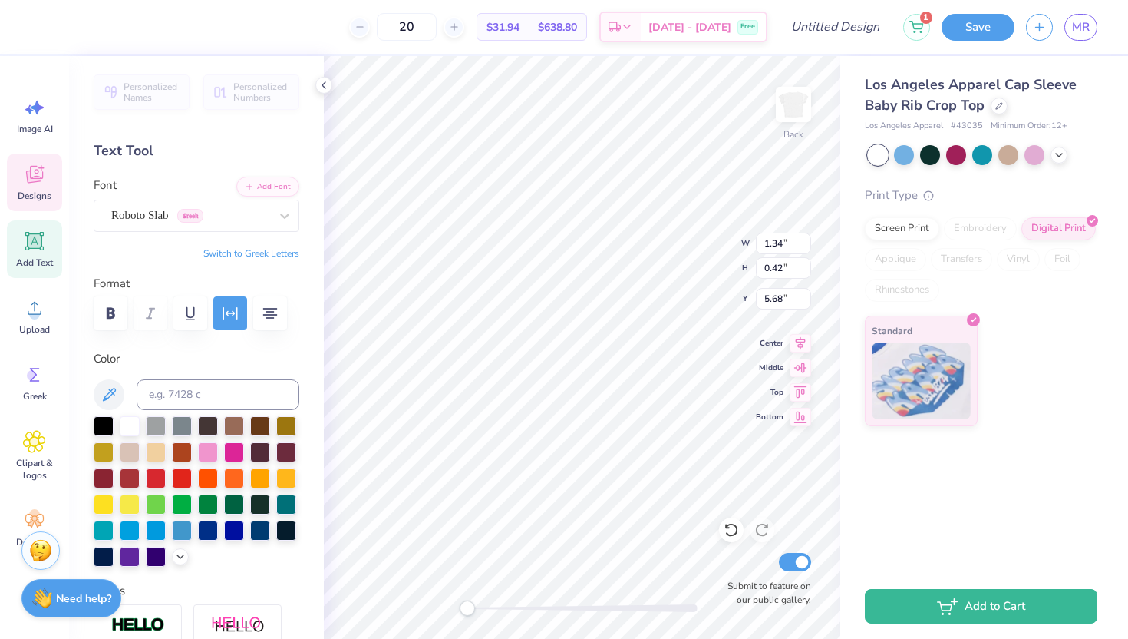
type input "5.68"
type input "5.60"
type input "4.86"
type input "1.65"
type input "1.26"
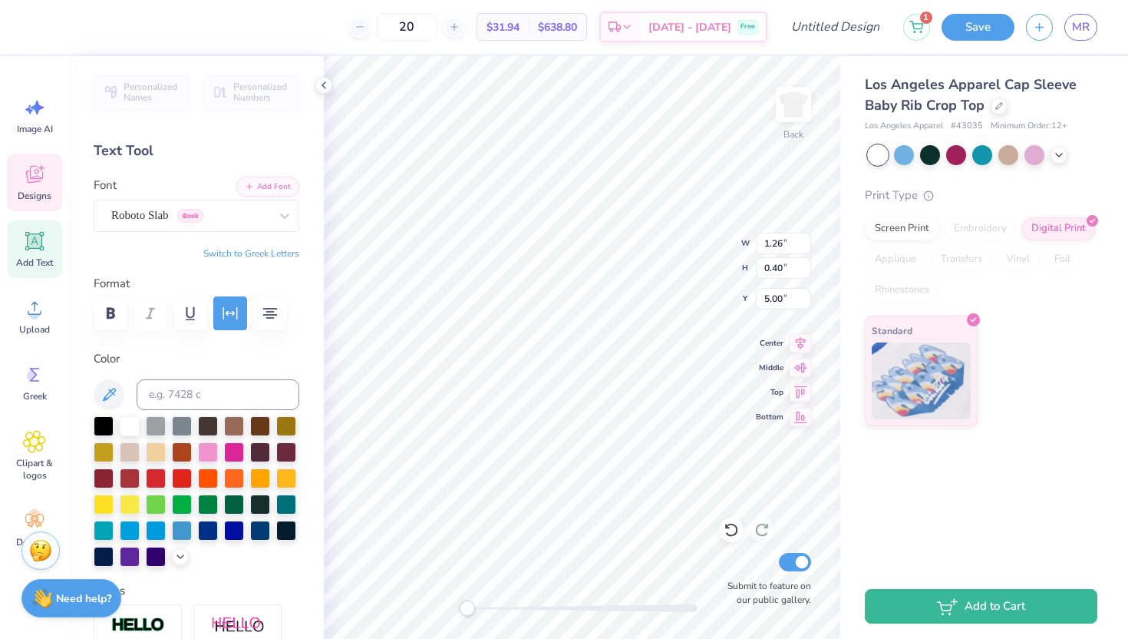
type input "0.40"
type input "5.00"
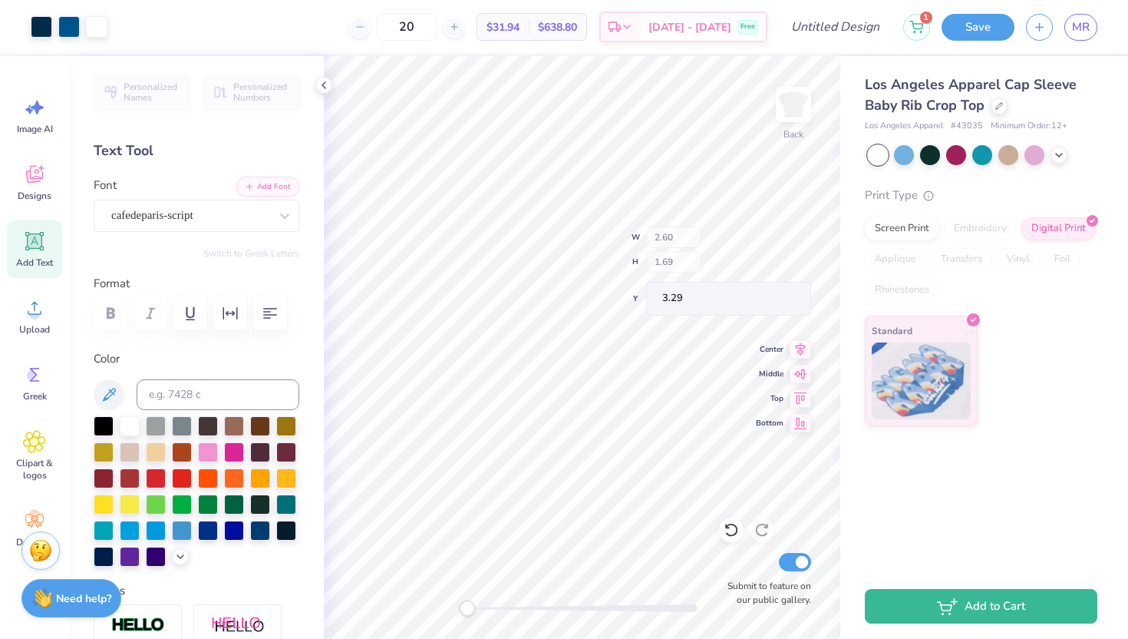
type input "2.60"
type input "1.69"
type input "5.60"
type input "4.86"
type input "1.65"
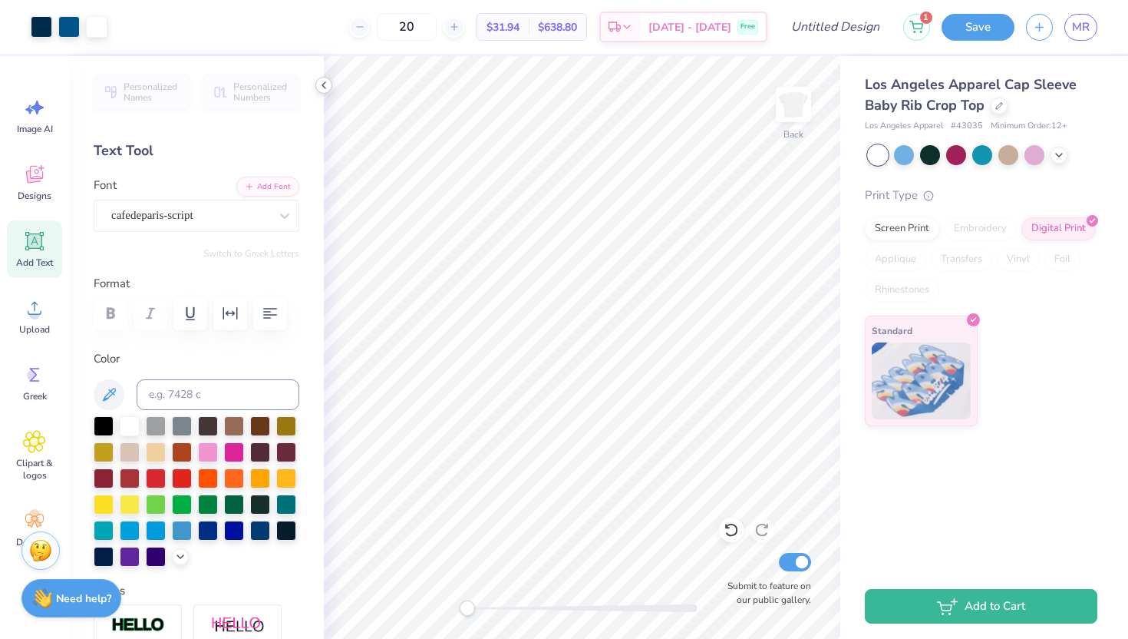
click at [319, 84] on icon at bounding box center [324, 85] width 12 height 12
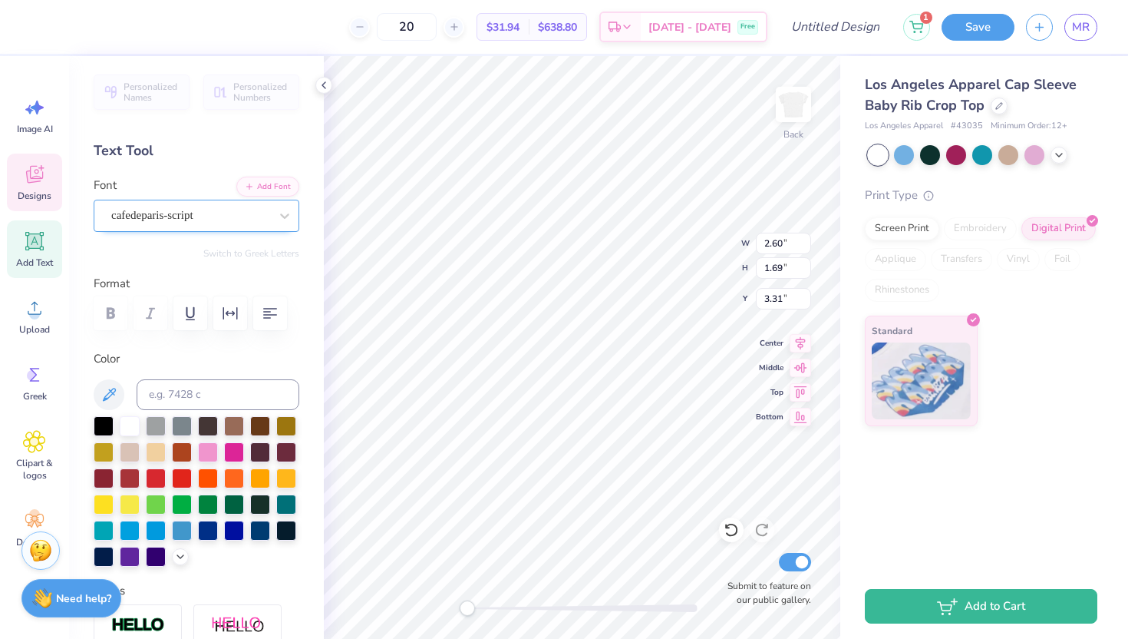
click at [160, 202] on div "cafedeparis-script" at bounding box center [197, 216] width 206 height 32
type input "1.26"
type input "0.40"
type input "5.04"
type input "2.60"
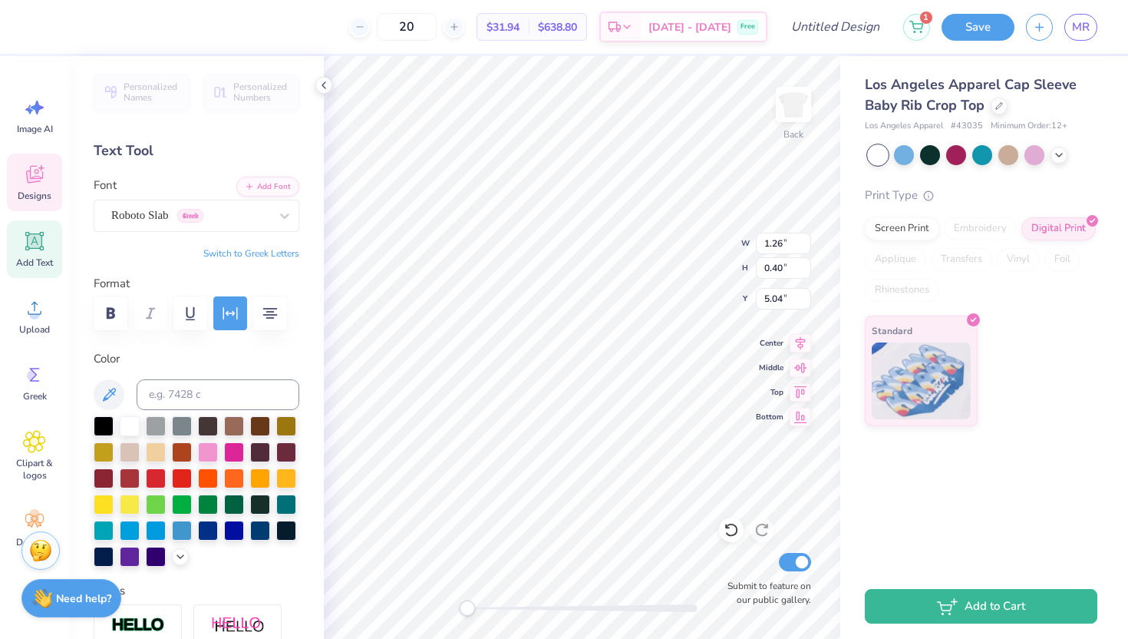
type input "1.69"
type input "3.31"
type input "2.69"
type input "1.75"
type input "2.83"
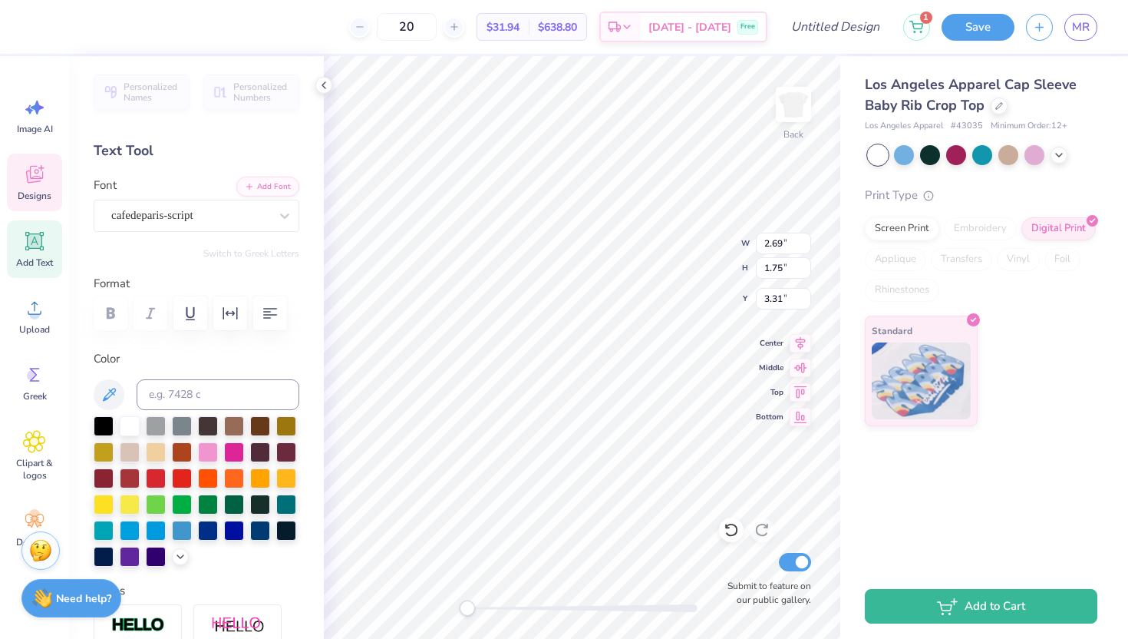
type input "1.85"
type input "2.92"
type input "1.90"
type input "5.60"
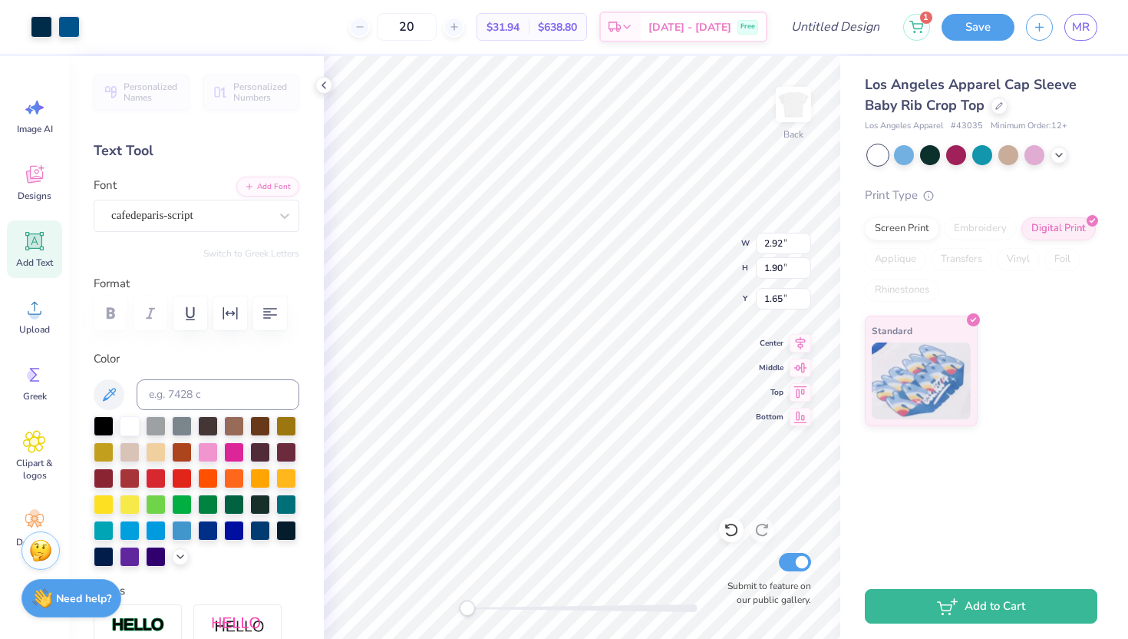
type input "4.86"
type input "1.65"
type input "0.99"
type input "0.31"
type input "5.10"
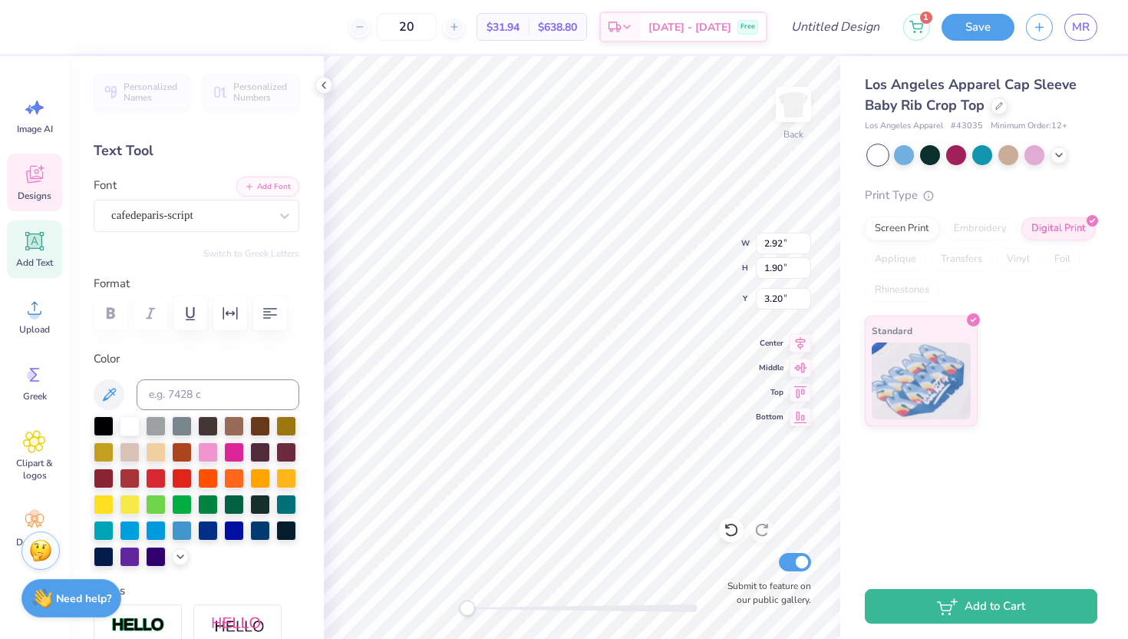
type input "2.90"
type input "1.89"
type input "3.21"
type input "5.00"
type input "4.34"
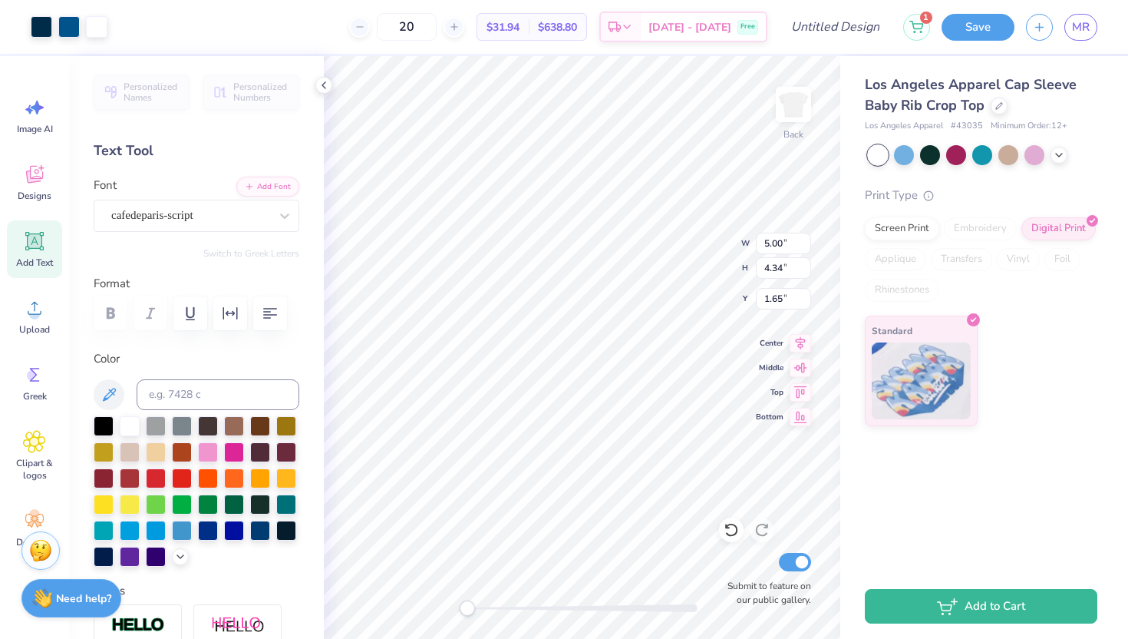
type input "1.64"
type input "2.72"
type input "1.77"
type input "3.00"
click at [738, 526] on icon at bounding box center [731, 529] width 15 height 15
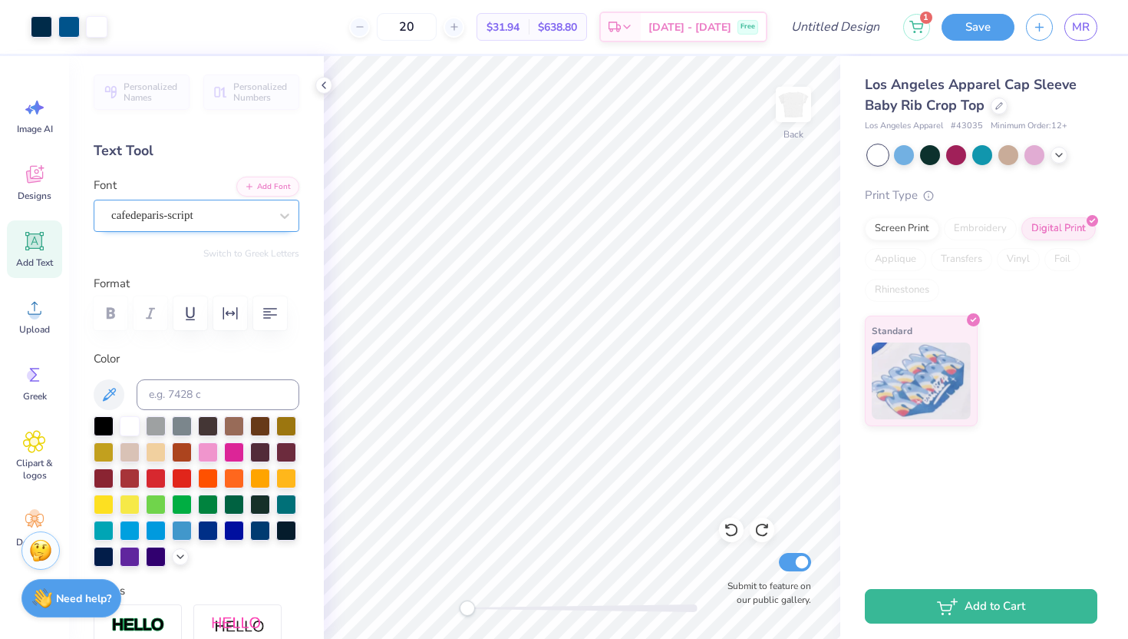
click at [253, 226] on div "cafedeparis-script" at bounding box center [190, 215] width 161 height 24
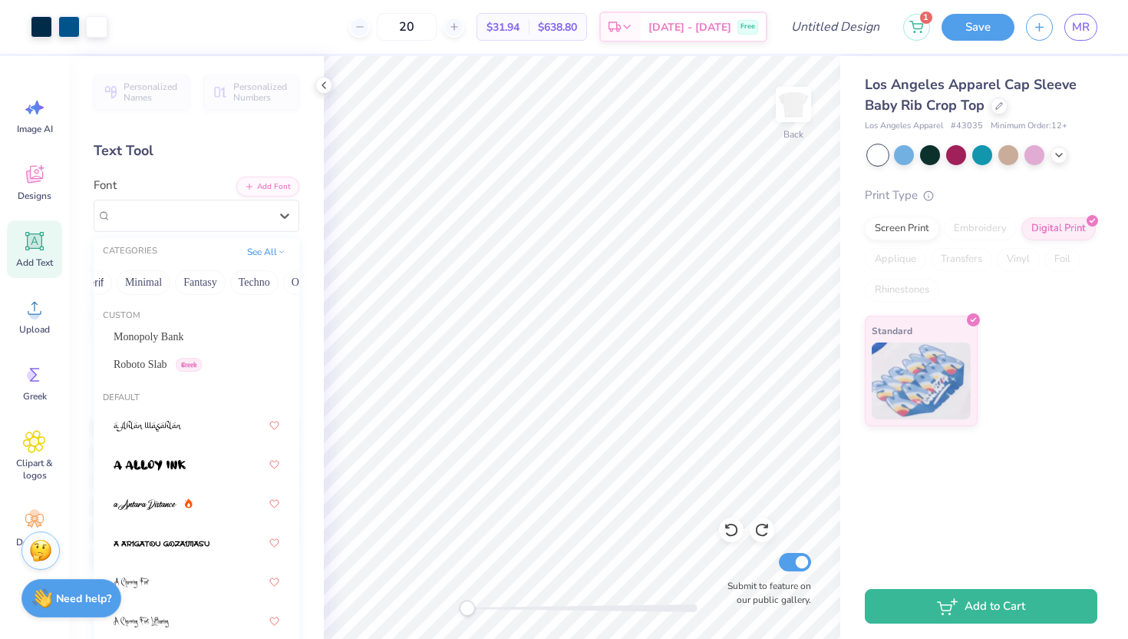
scroll to position [0, 451]
click at [264, 275] on button "Others" at bounding box center [273, 282] width 45 height 25
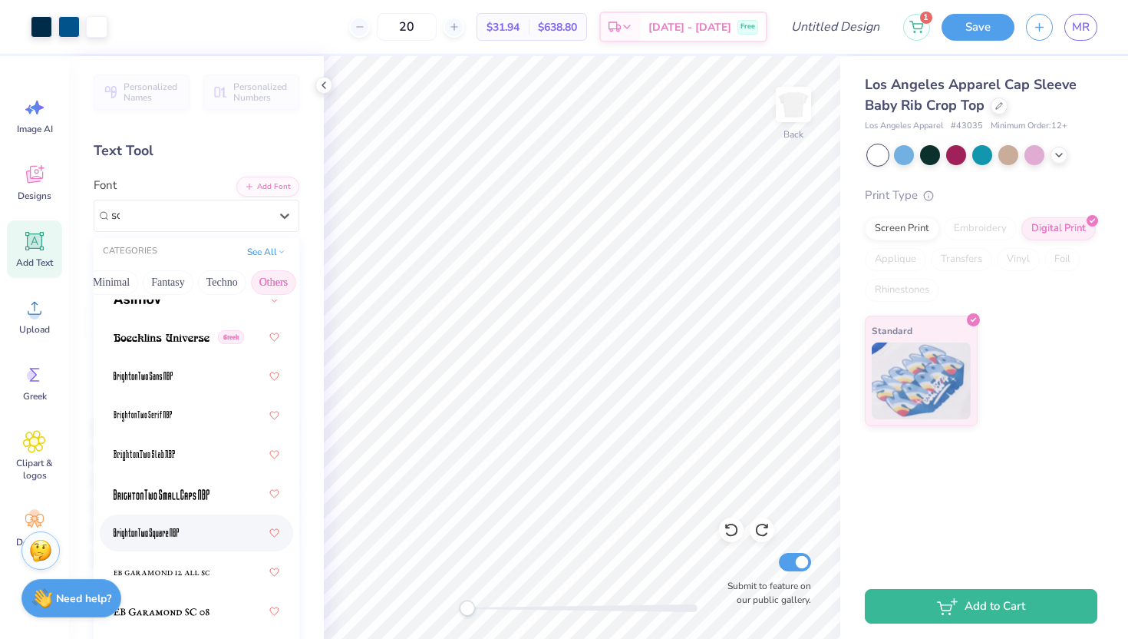
scroll to position [0, 0]
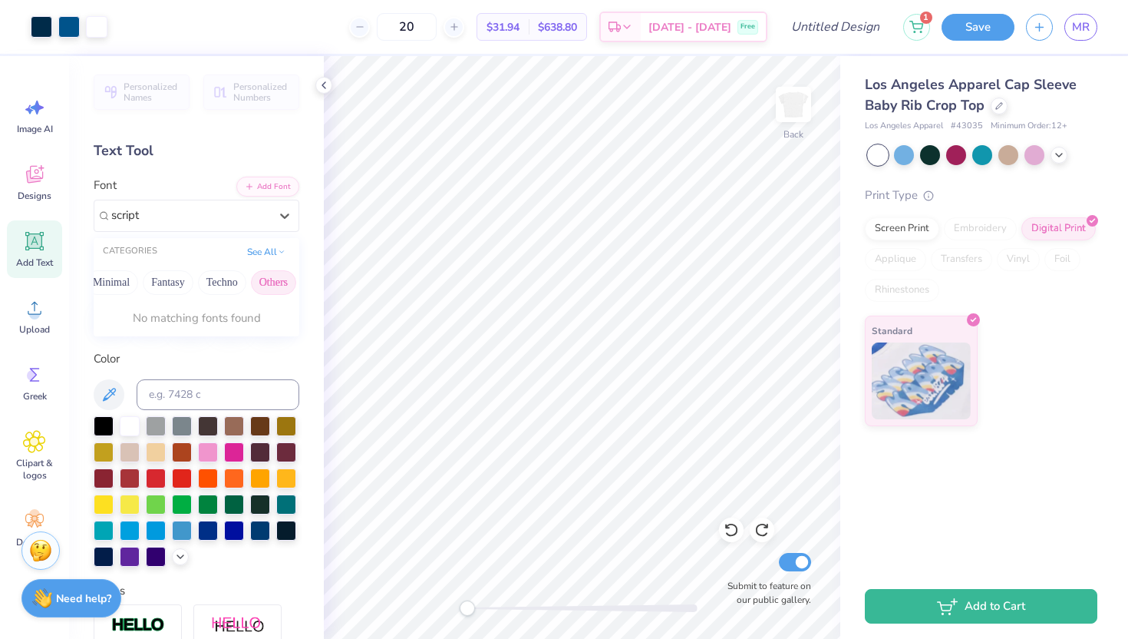
type input "script"
click at [127, 283] on button "Greek" at bounding box center [122, 282] width 39 height 25
click at [175, 294] on button "Handwriting" at bounding box center [182, 282] width 71 height 25
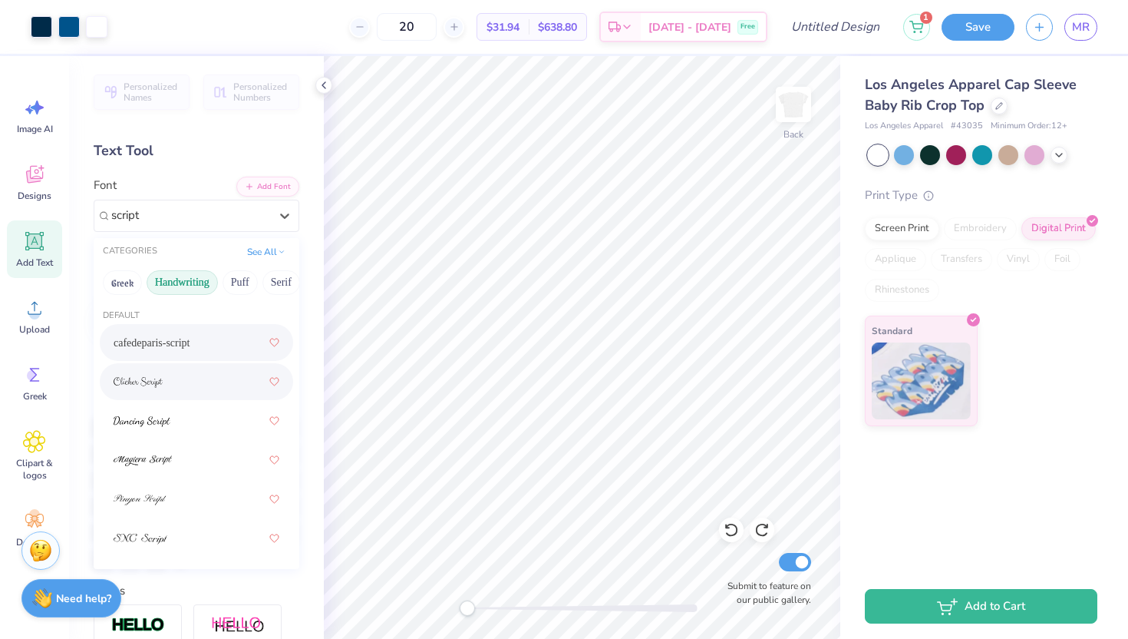
scroll to position [32, 0]
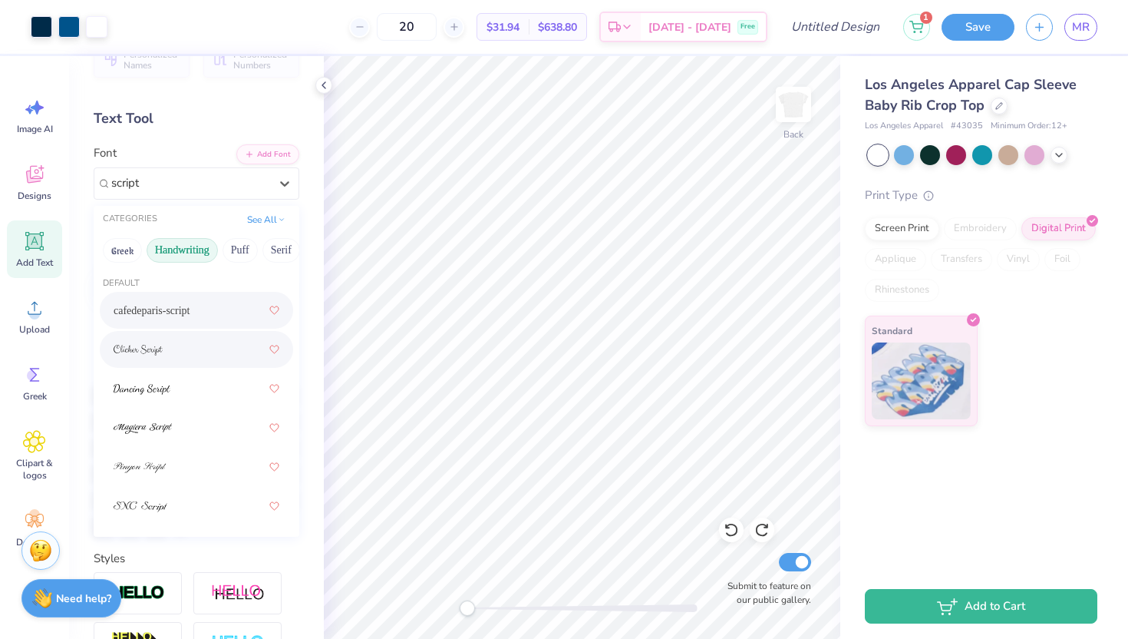
click at [156, 358] on div at bounding box center [197, 349] width 166 height 28
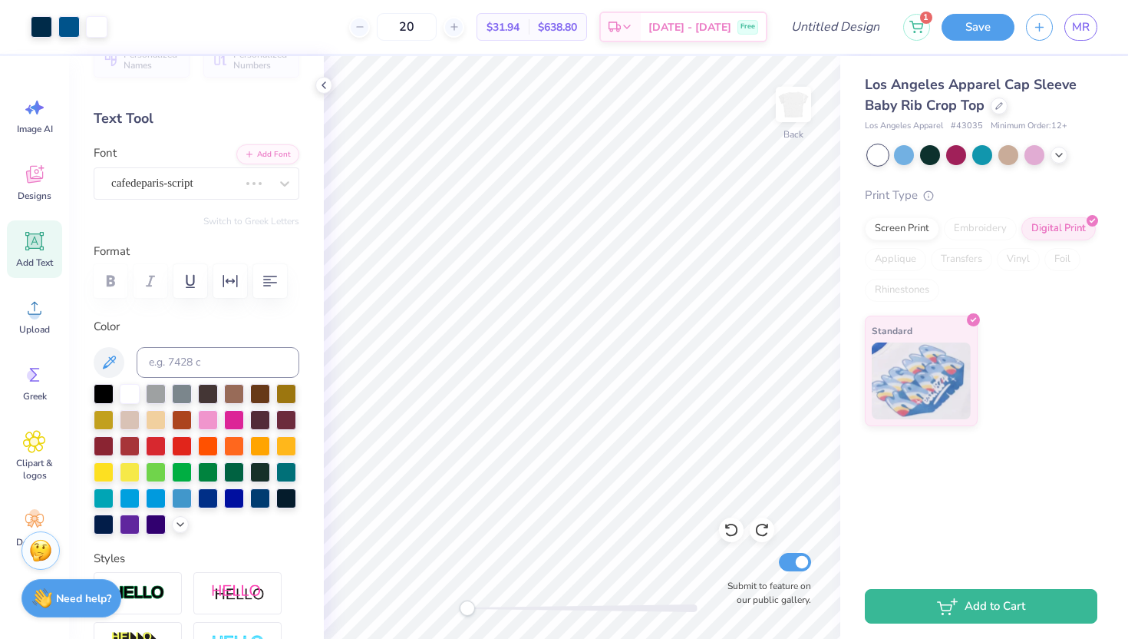
click at [193, 200] on div "Personalized Names Personalized Numbers Text Tool Add Font Font cafedeparis-scr…" at bounding box center [196, 347] width 255 height 583
click at [193, 190] on div "cafedeparis-script" at bounding box center [175, 183] width 130 height 24
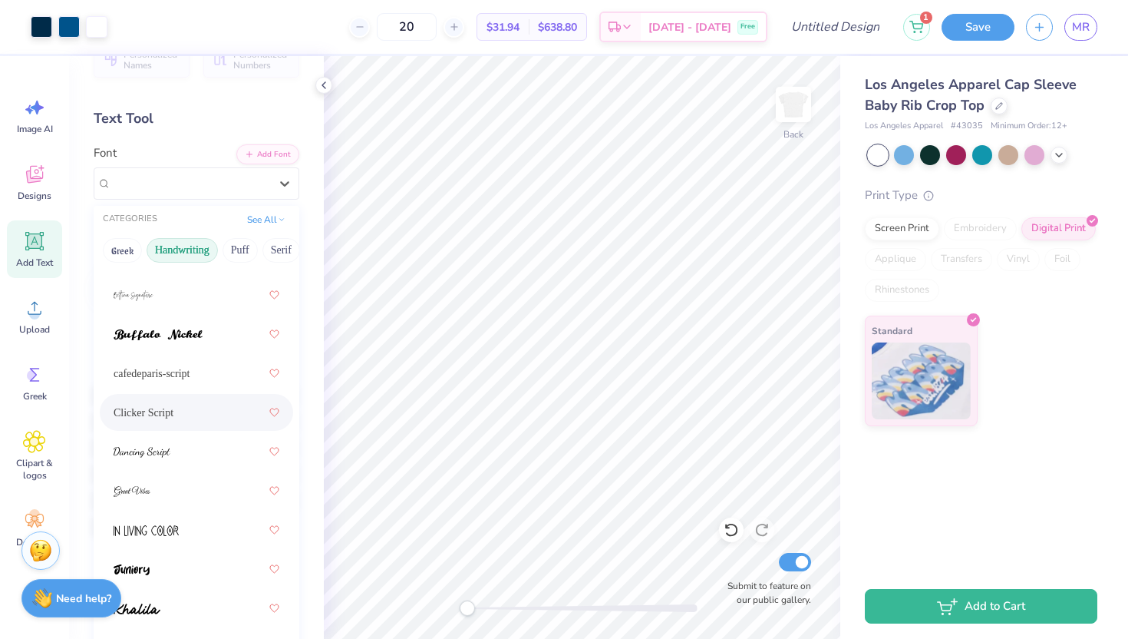
scroll to position [137, 0]
click at [170, 441] on span at bounding box center [142, 448] width 57 height 16
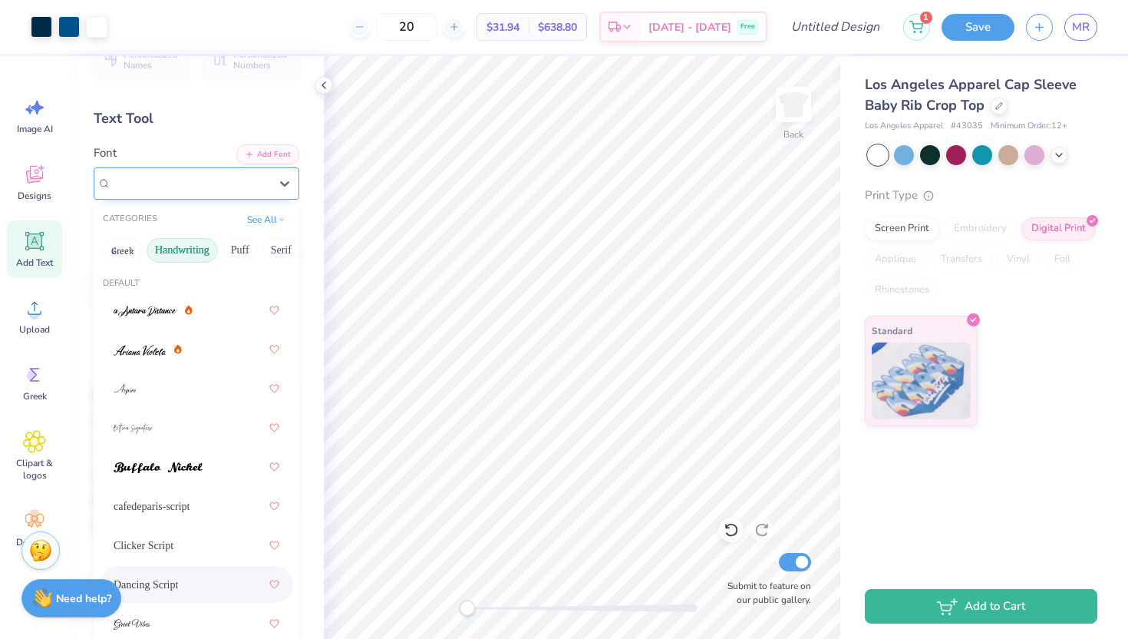
click at [212, 193] on div at bounding box center [190, 183] width 158 height 21
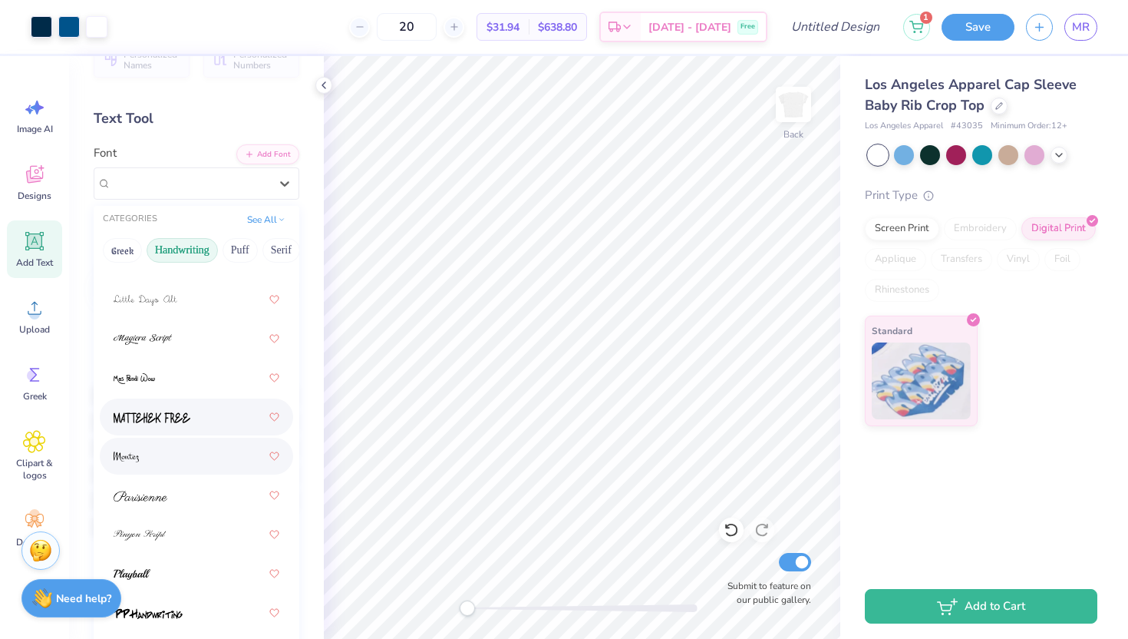
scroll to position [671, 0]
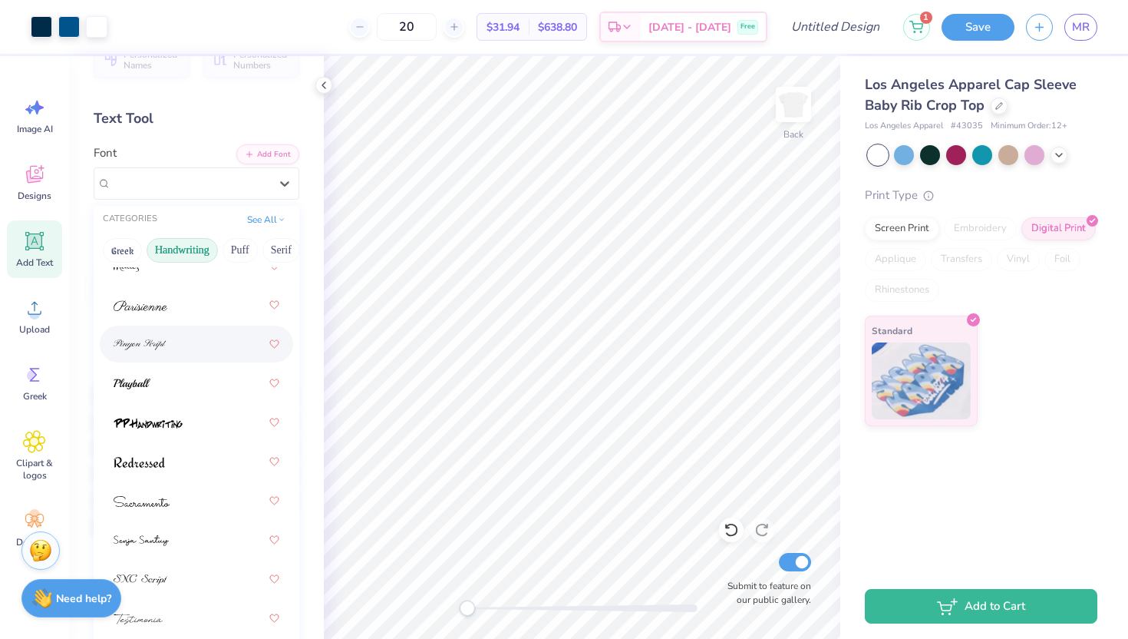
click at [189, 329] on div at bounding box center [196, 343] width 193 height 37
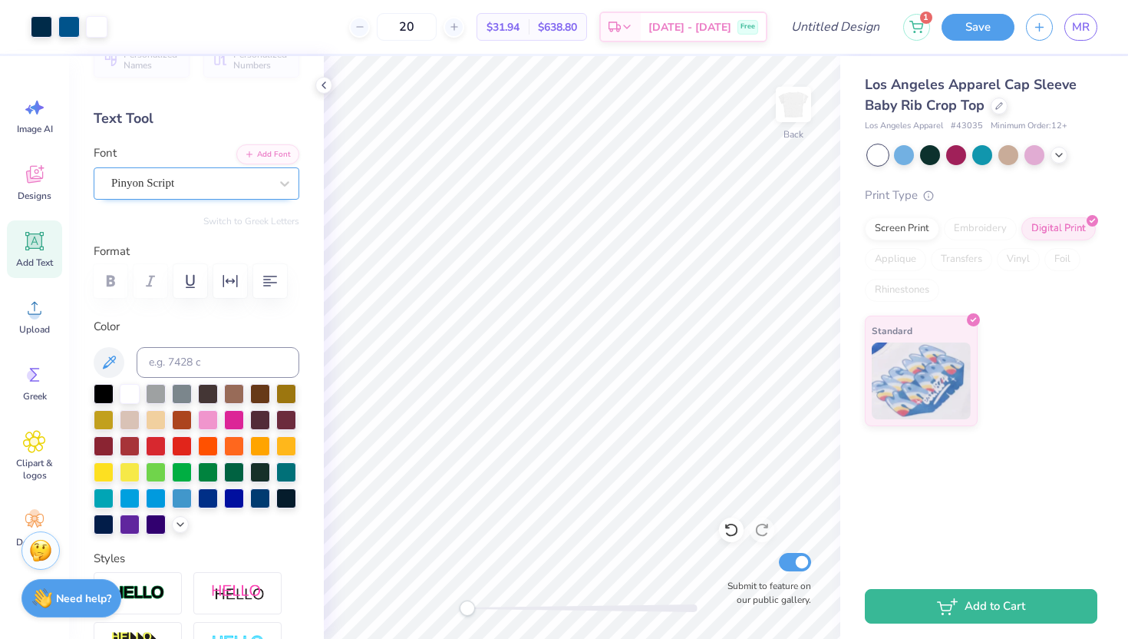
click at [168, 191] on div "Pinyon Script" at bounding box center [190, 183] width 161 height 24
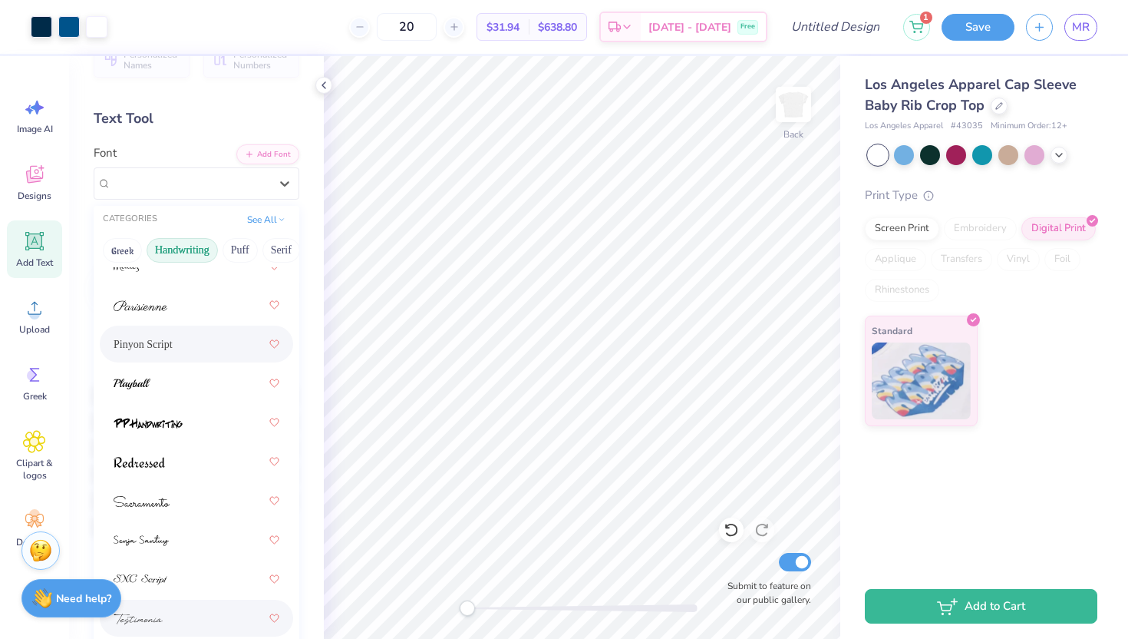
click at [177, 616] on div at bounding box center [197, 618] width 166 height 28
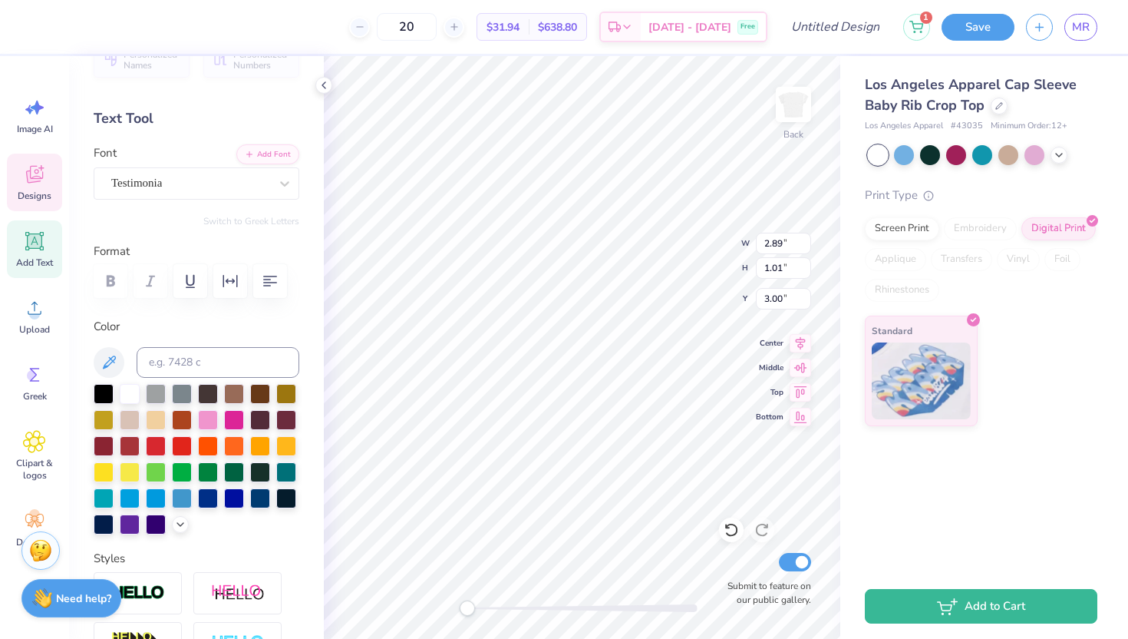
type input "2.89"
type input "1.01"
type input "3.00"
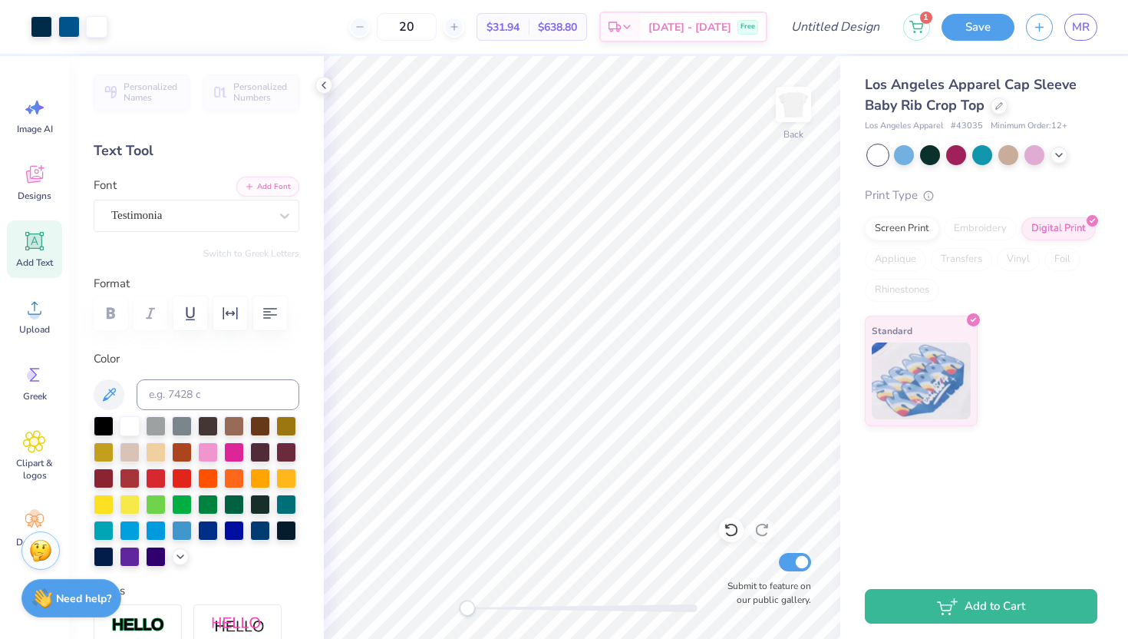
click at [28, 236] on icon at bounding box center [35, 241] width 15 height 15
type textarea "b"
type textarea "BID DAY 2025"
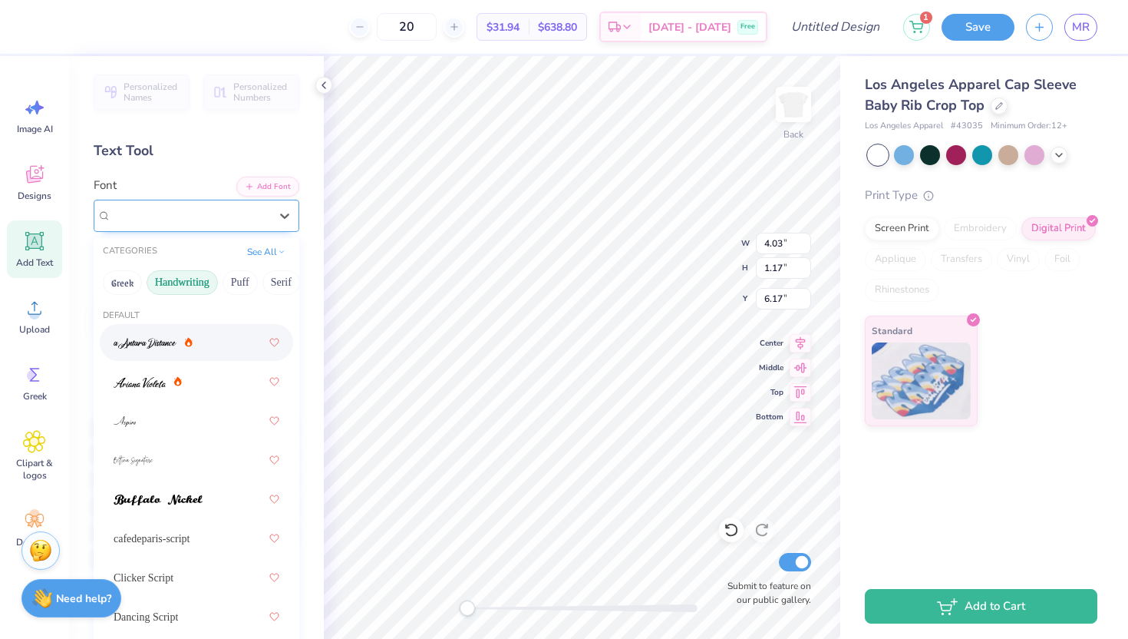
click at [228, 211] on div "Super Dream" at bounding box center [190, 215] width 161 height 24
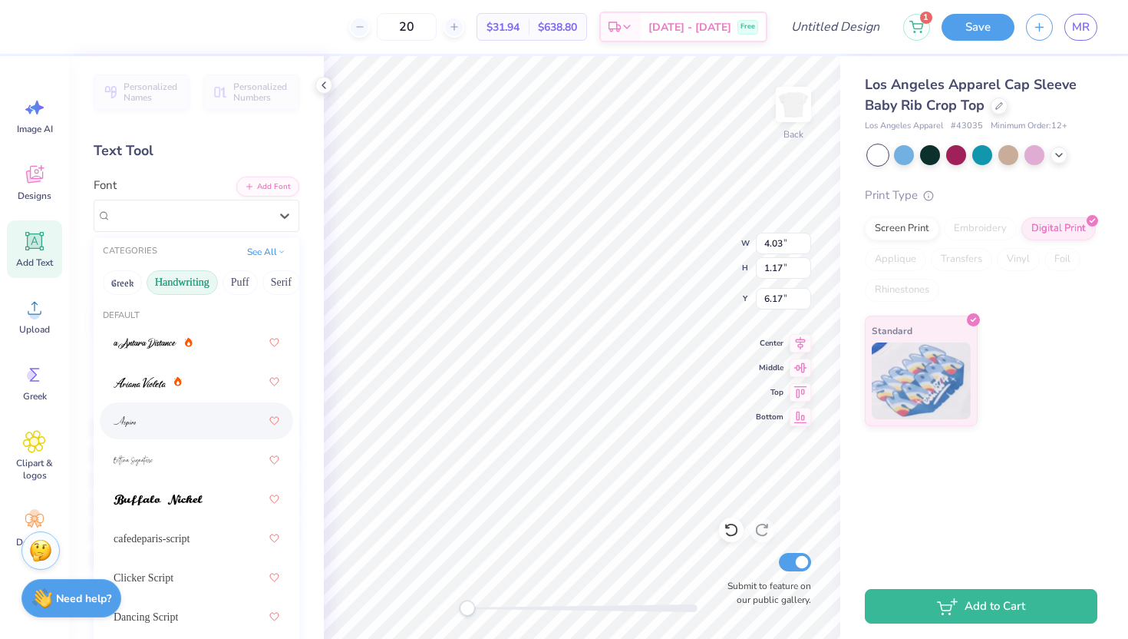
type input "0.99"
type input "0.31"
type input "8.22"
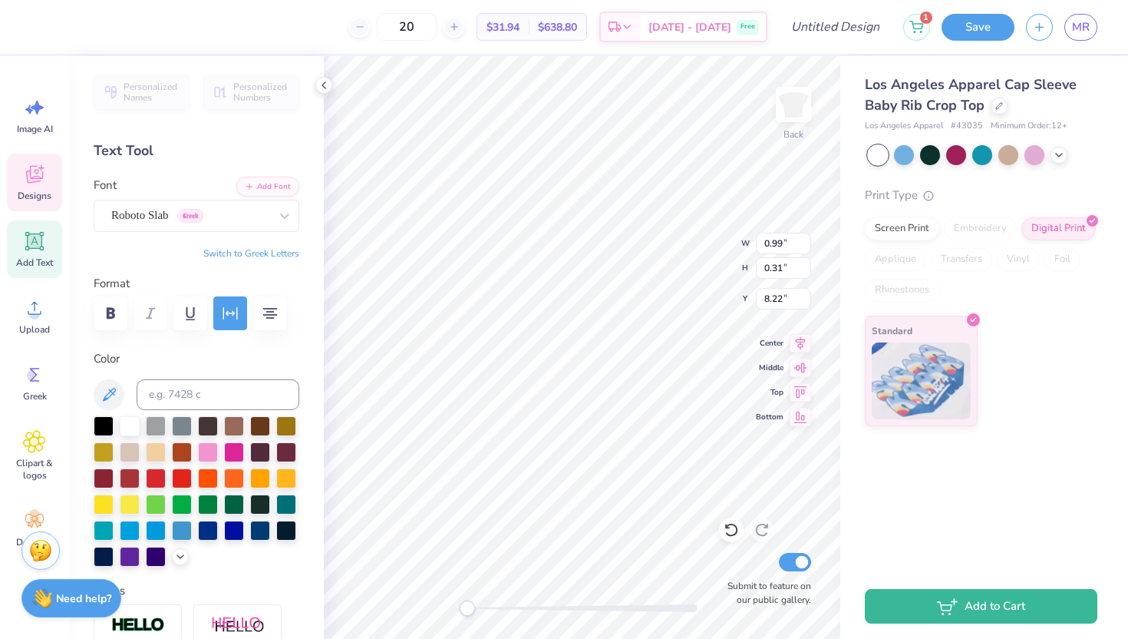
scroll to position [0, 2]
click at [180, 223] on div "Super Dream" at bounding box center [190, 215] width 161 height 24
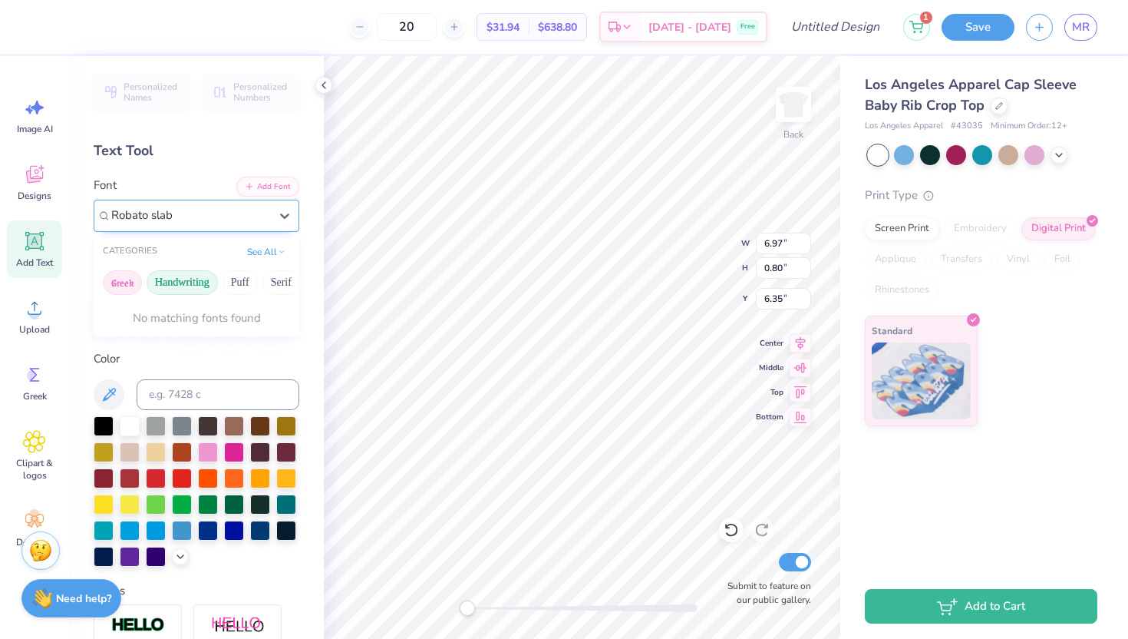
click at [130, 289] on button "Greek" at bounding box center [122, 282] width 39 height 25
click at [263, 248] on button "See All" at bounding box center [267, 250] width 48 height 15
click at [240, 212] on div "Super Dream" at bounding box center [190, 215] width 161 height 24
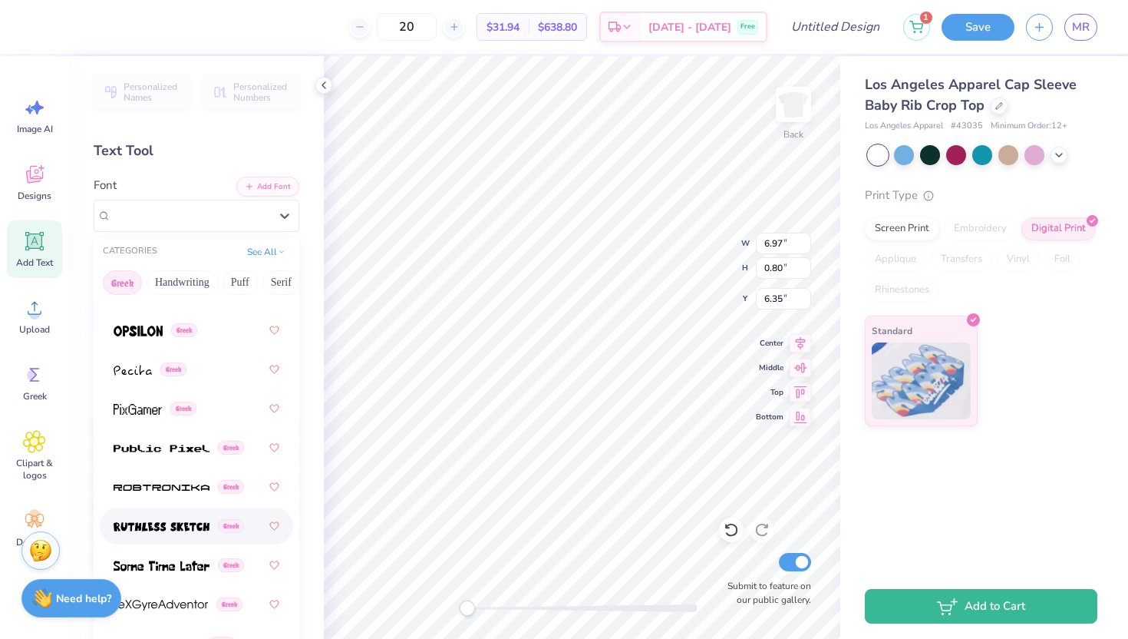
scroll to position [1509, 0]
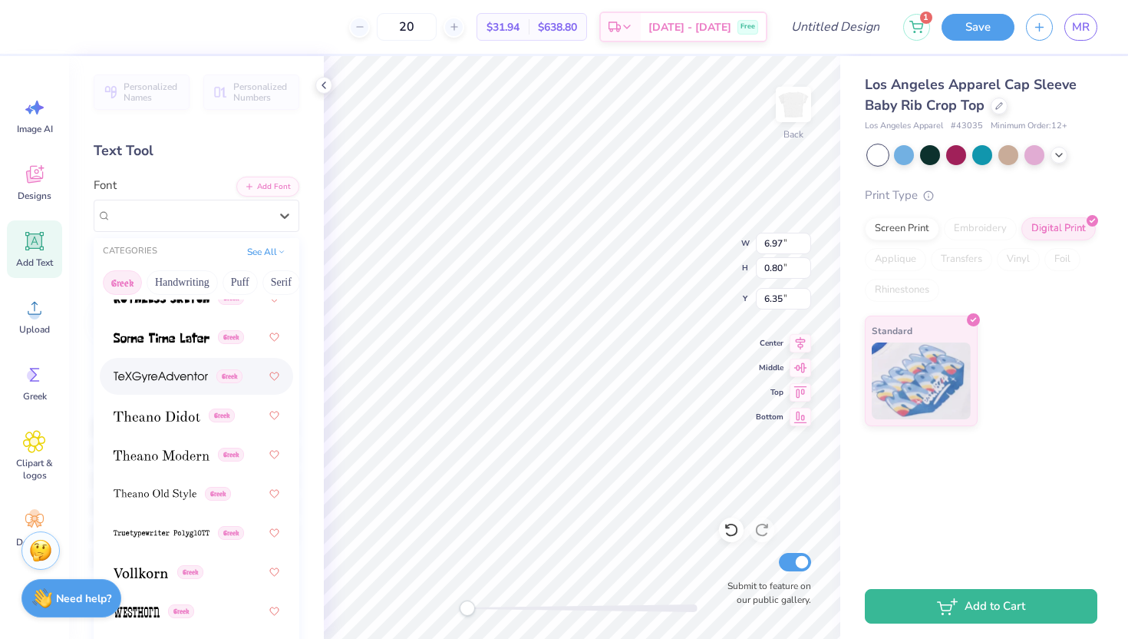
click at [192, 367] on div "Greek" at bounding box center [197, 376] width 166 height 28
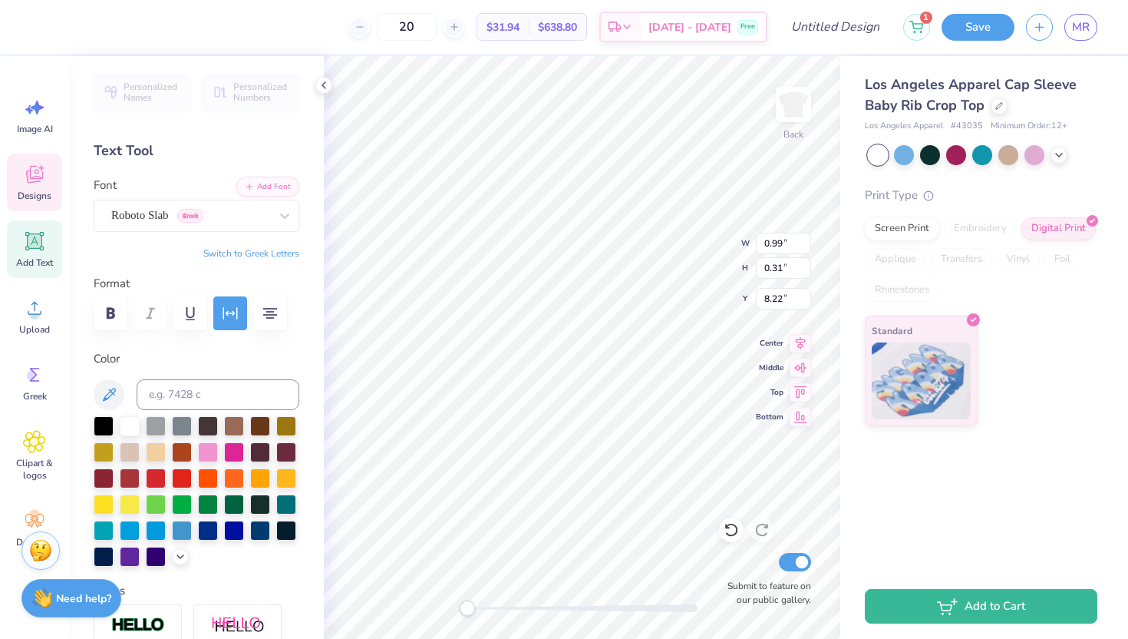
scroll to position [1, 0]
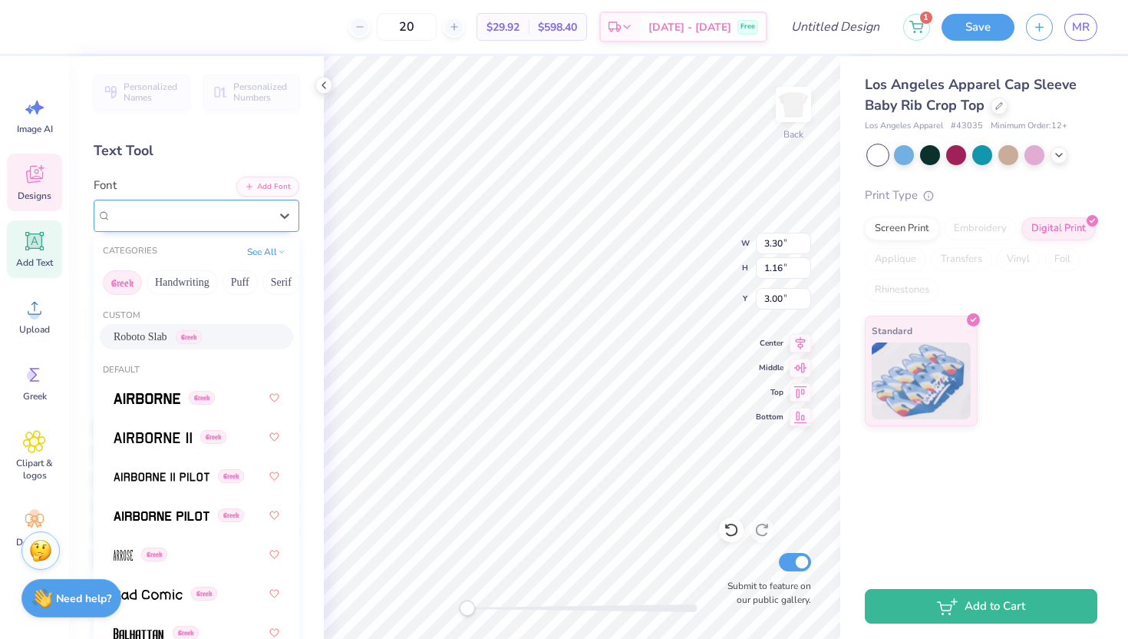
click at [201, 224] on div at bounding box center [190, 215] width 158 height 21
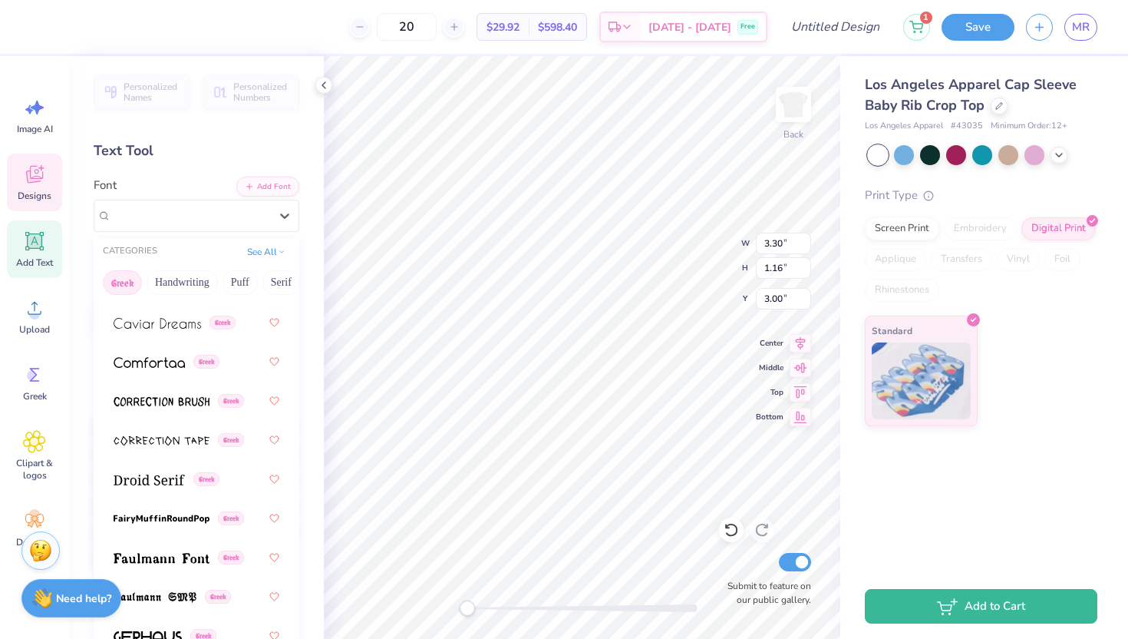
scroll to position [818, 0]
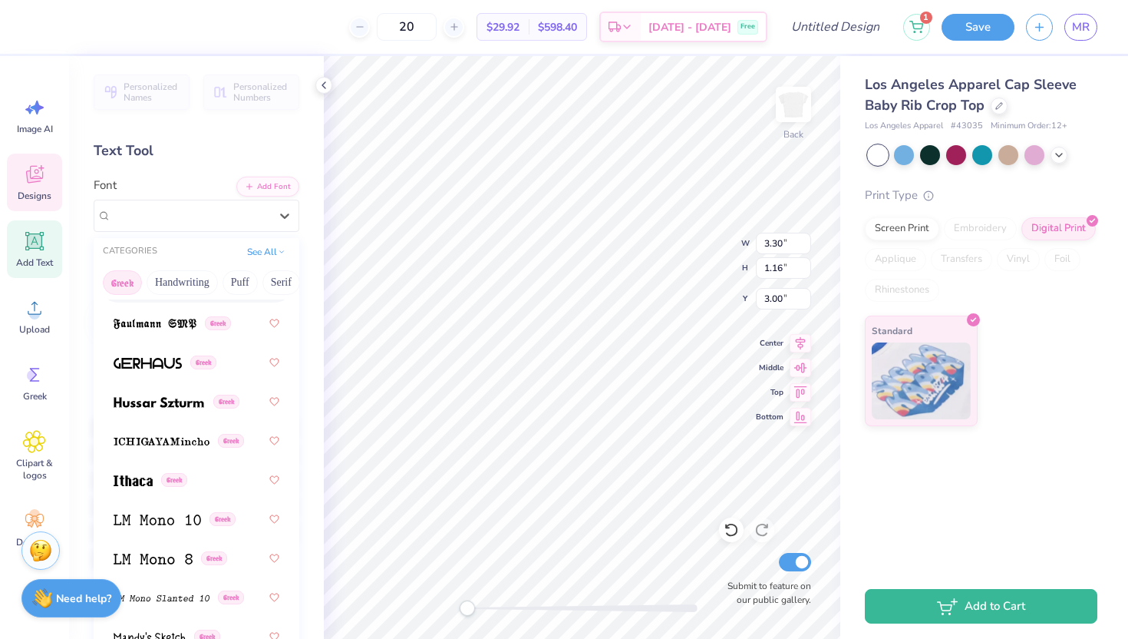
click at [180, 269] on div "Greek Handwriting Puff Serif Bold Calligraphy Retro Sans Serif Minimal Fantasy …" at bounding box center [197, 283] width 206 height 34
click at [180, 272] on button "Handwriting" at bounding box center [182, 282] width 71 height 25
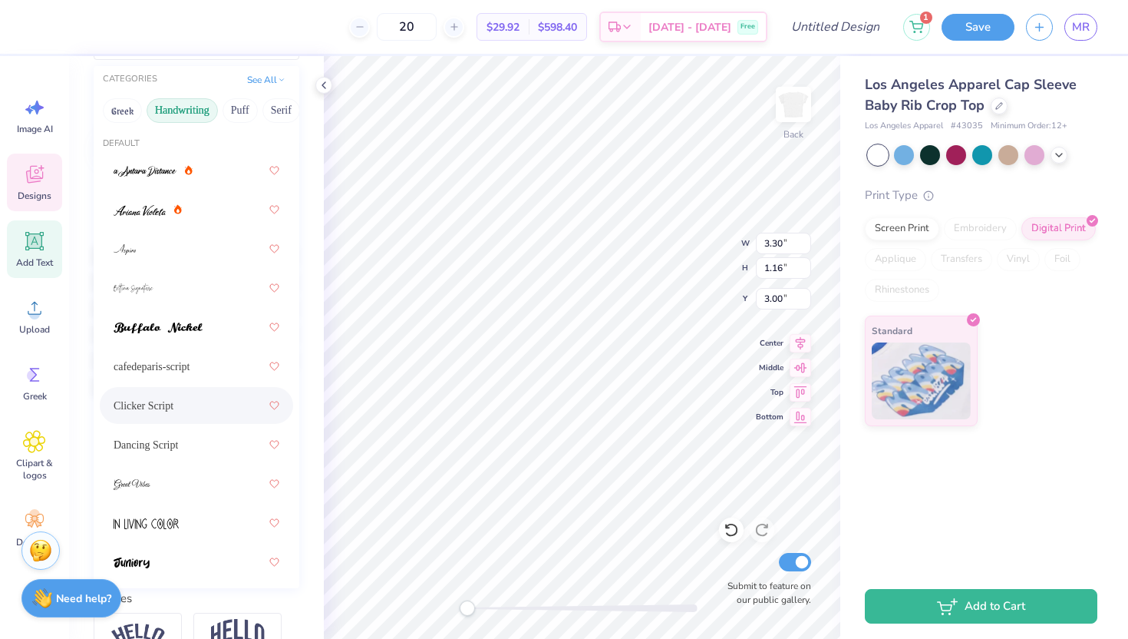
scroll to position [131, 0]
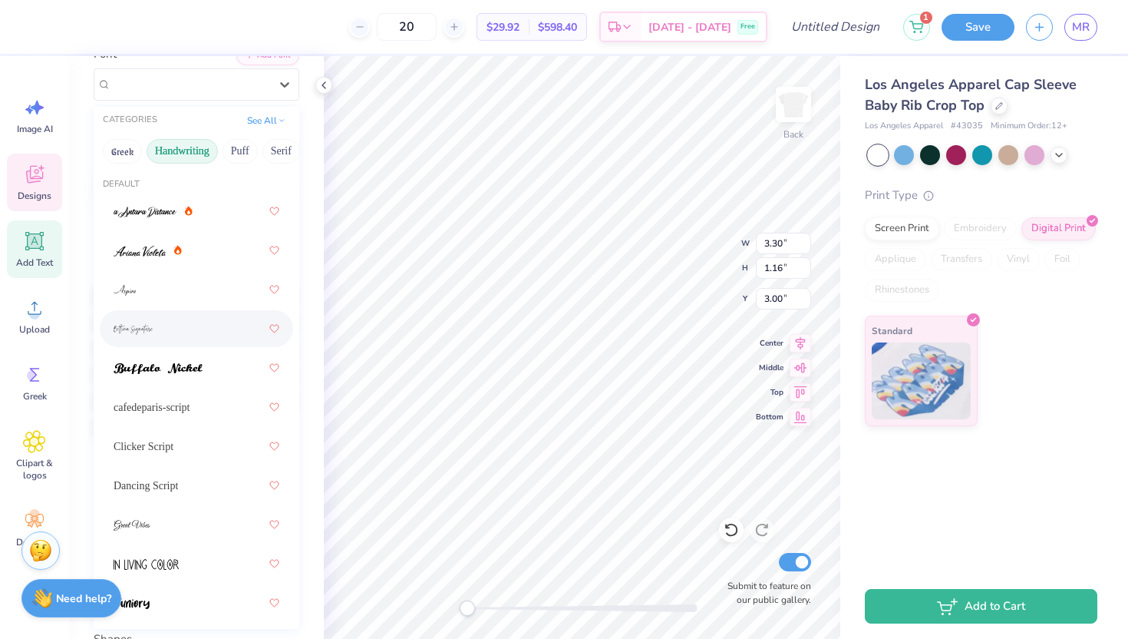
click at [163, 327] on div at bounding box center [197, 329] width 166 height 28
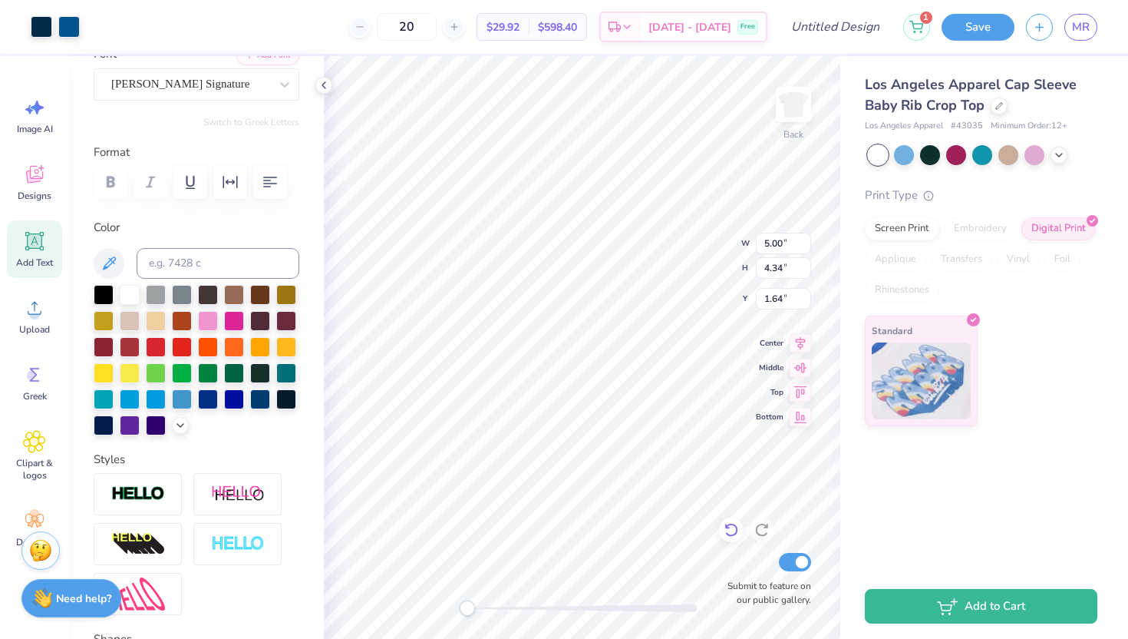
click at [735, 519] on div at bounding box center [731, 529] width 25 height 25
click at [768, 532] on icon at bounding box center [761, 529] width 15 height 15
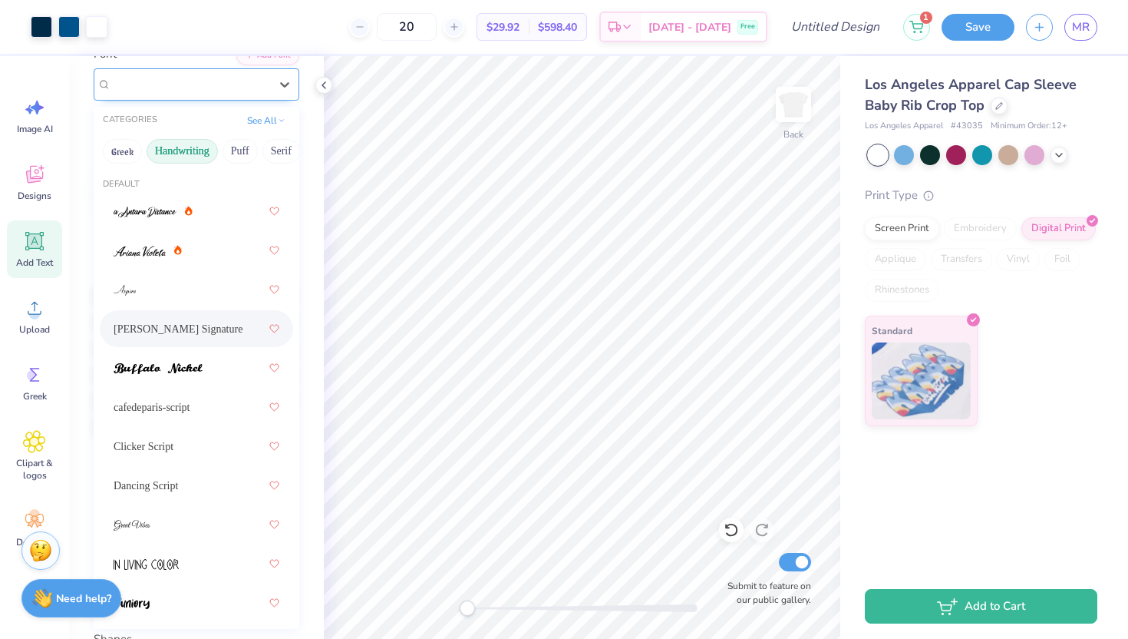
click at [210, 81] on div "Bettina Signature" at bounding box center [190, 84] width 161 height 24
click at [204, 408] on div "cafedeparis-script" at bounding box center [197, 407] width 166 height 28
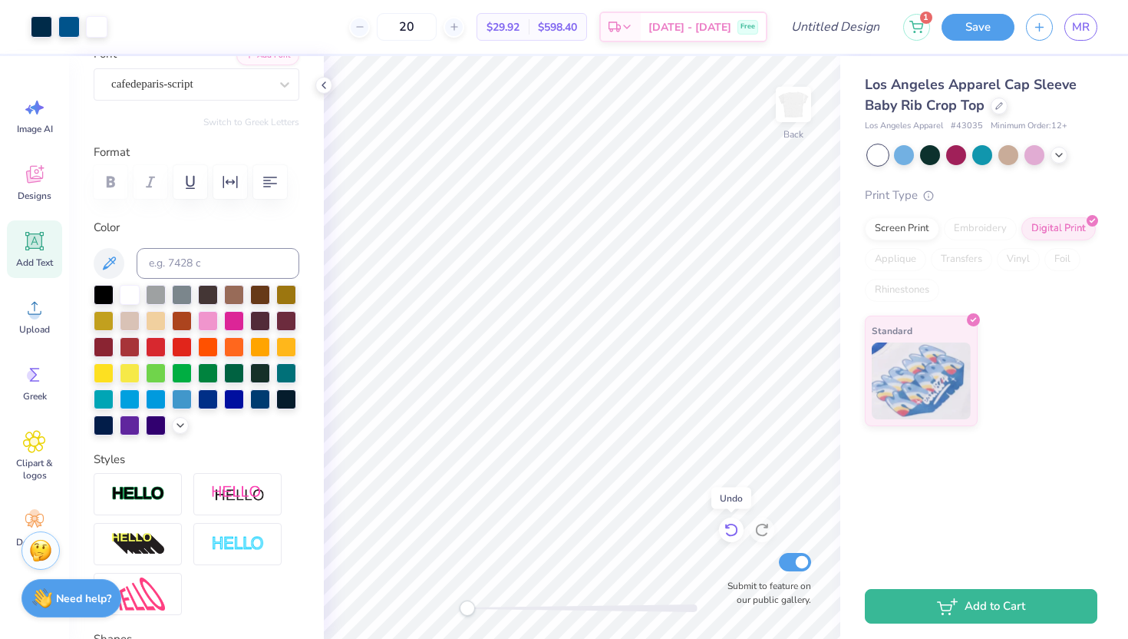
click at [735, 530] on icon at bounding box center [731, 529] width 15 height 15
click at [735, 535] on icon at bounding box center [731, 529] width 15 height 15
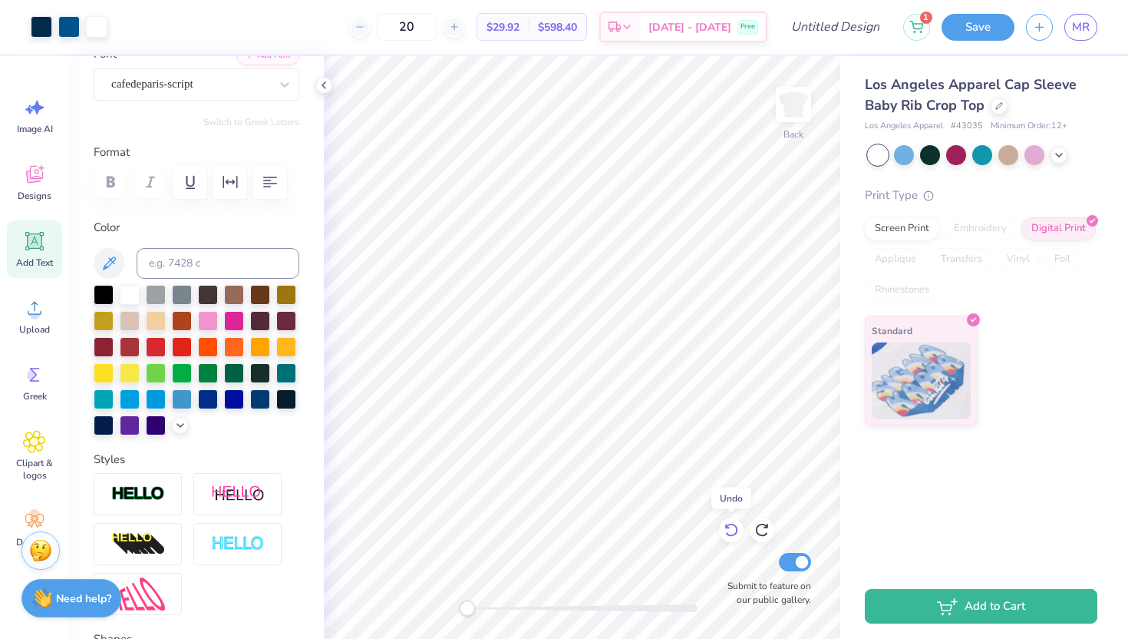
click at [735, 536] on icon at bounding box center [731, 529] width 15 height 15
click at [758, 536] on icon at bounding box center [761, 529] width 15 height 15
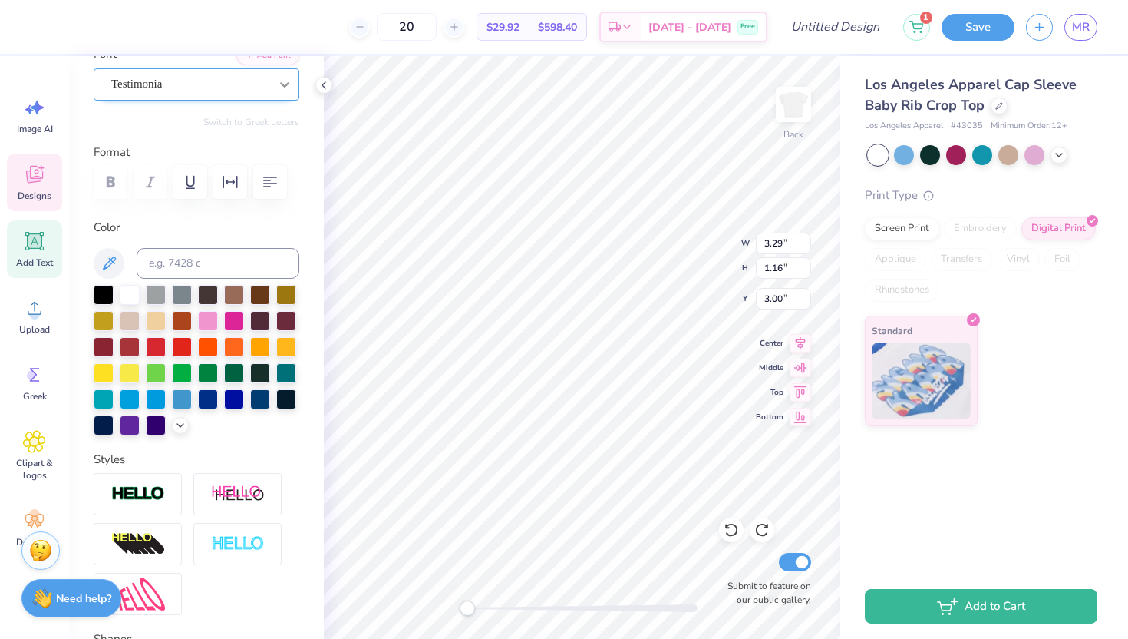
click at [274, 84] on div at bounding box center [285, 85] width 28 height 28
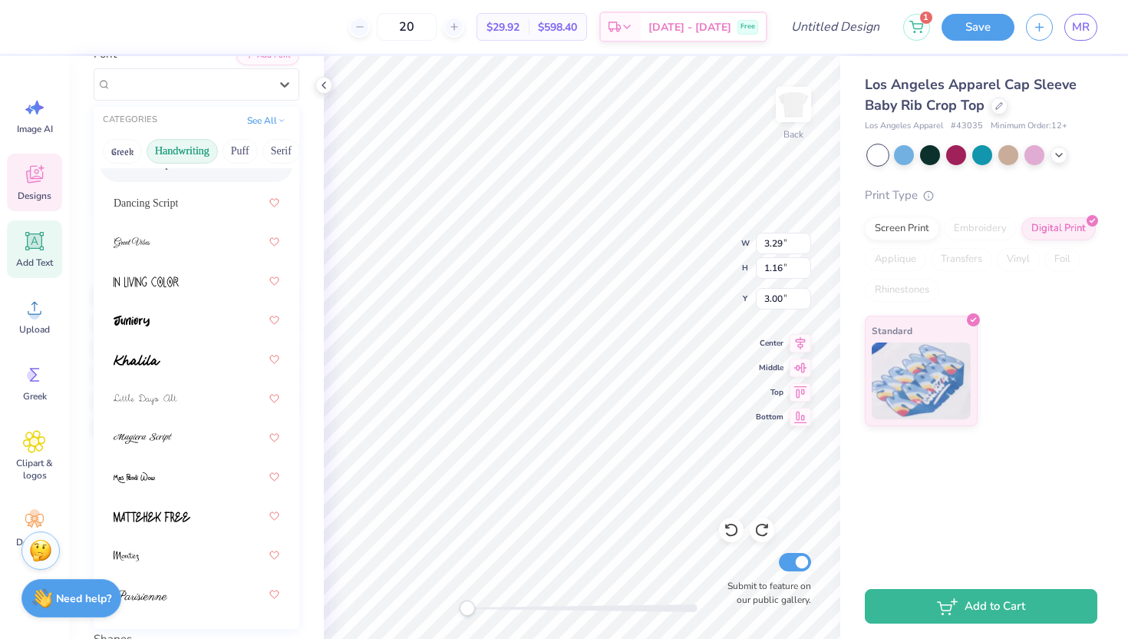
scroll to position [565, 0]
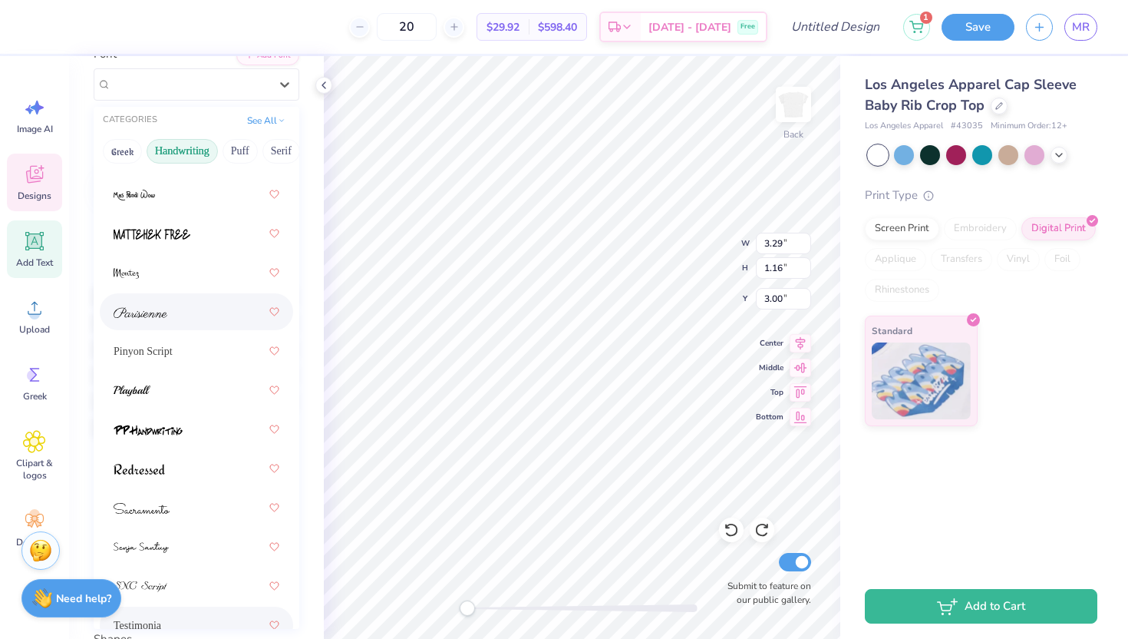
click at [210, 312] on div at bounding box center [197, 312] width 166 height 28
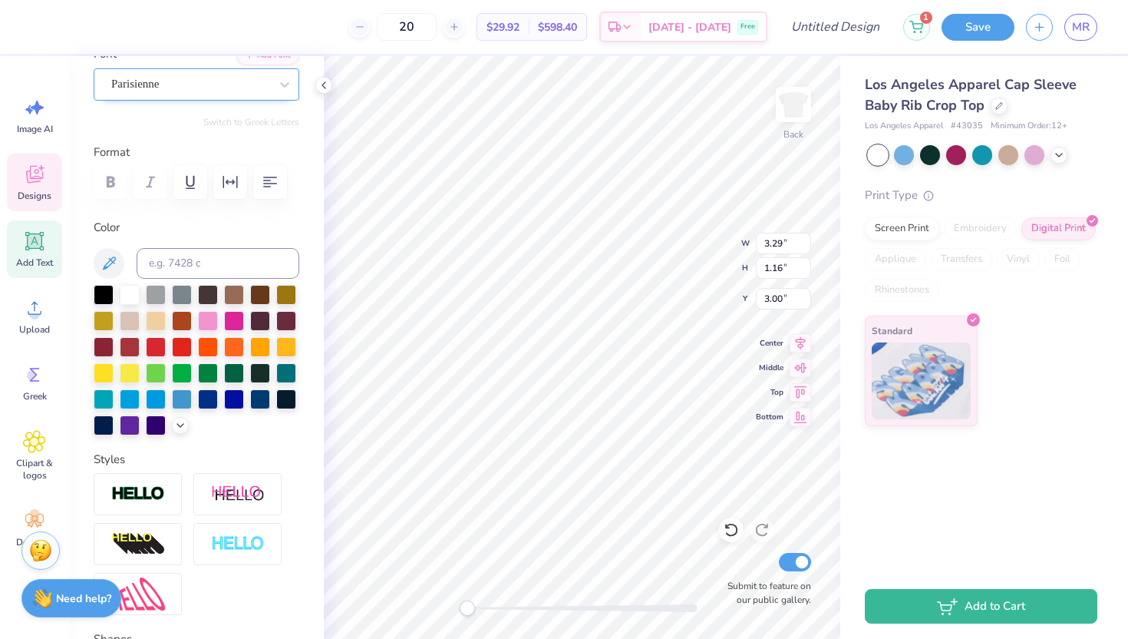
click at [250, 96] on div "Parisienne" at bounding box center [197, 84] width 206 height 32
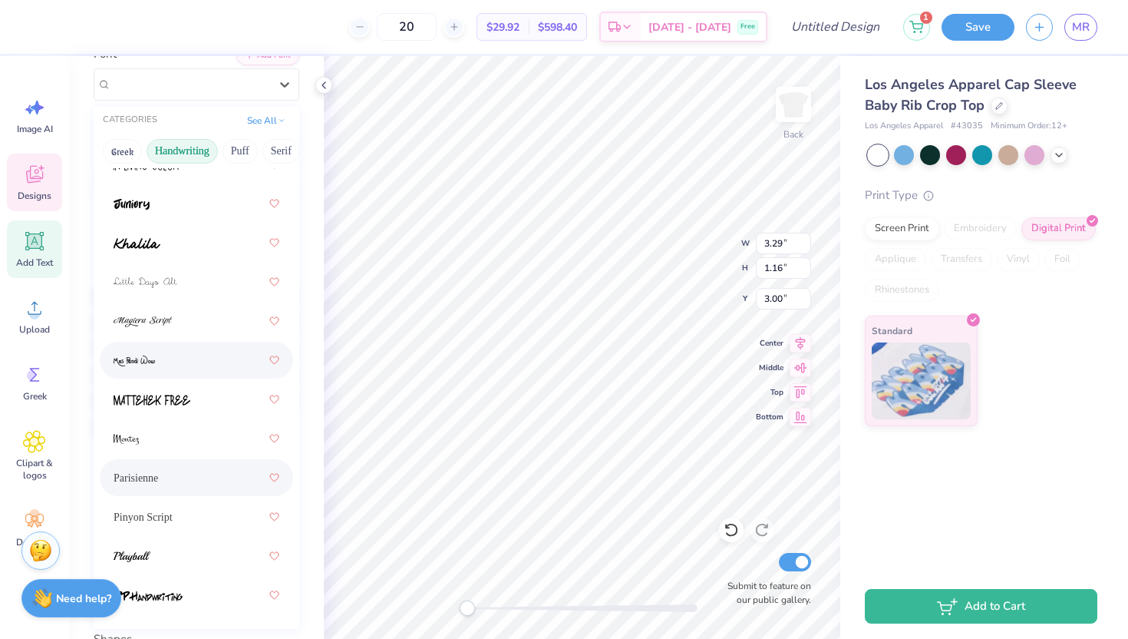
scroll to position [471, 0]
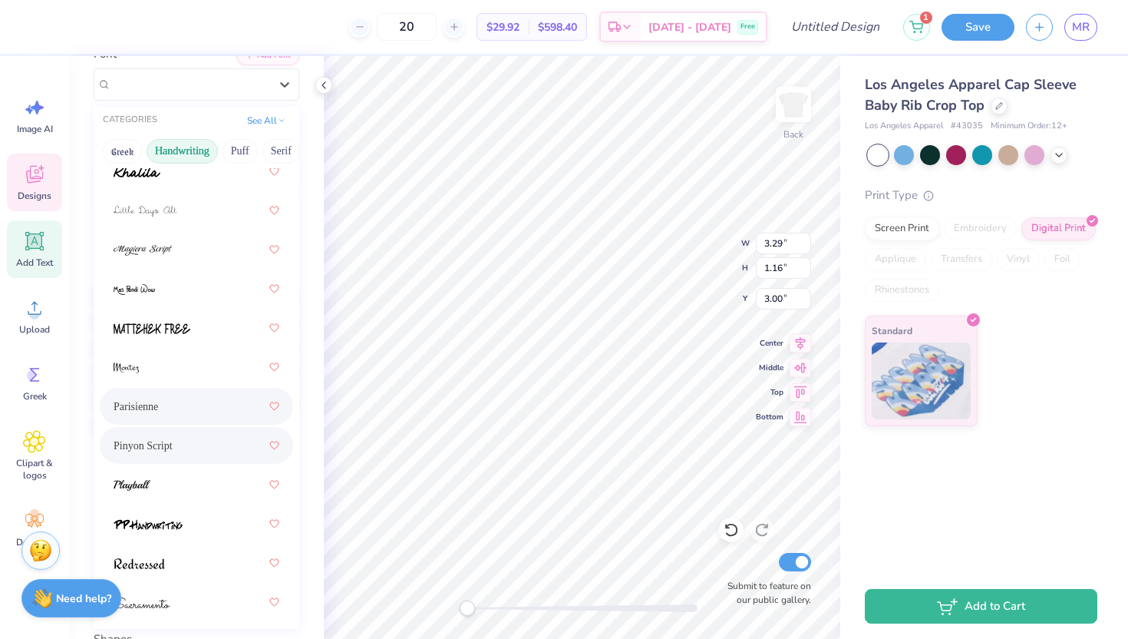
click at [180, 441] on div "Pinyon Script" at bounding box center [197, 445] width 166 height 28
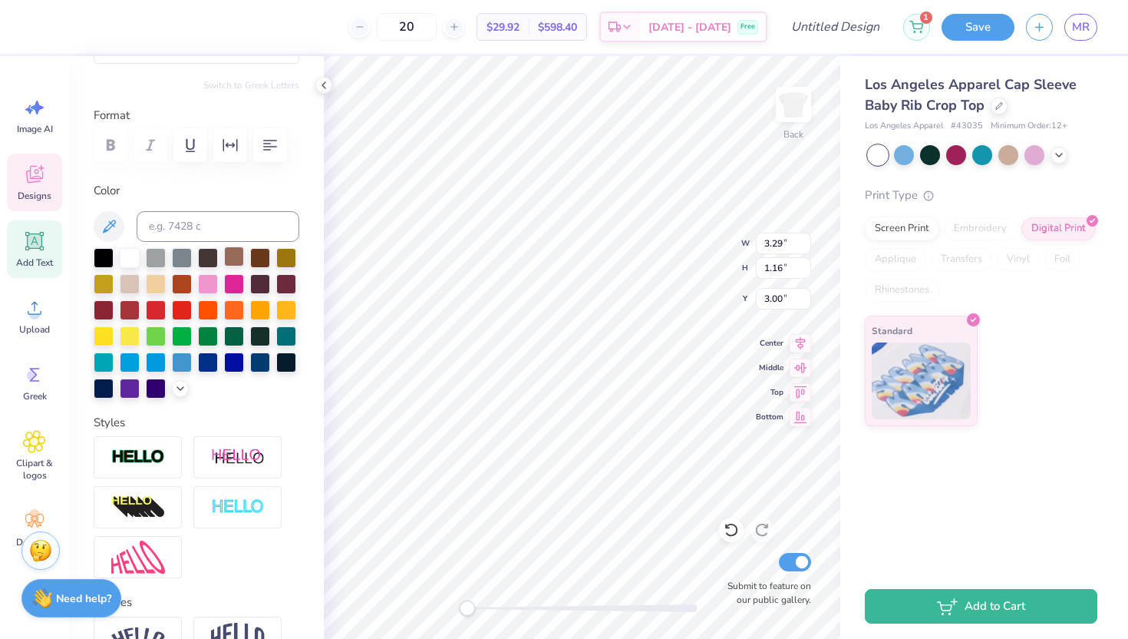
scroll to position [42, 0]
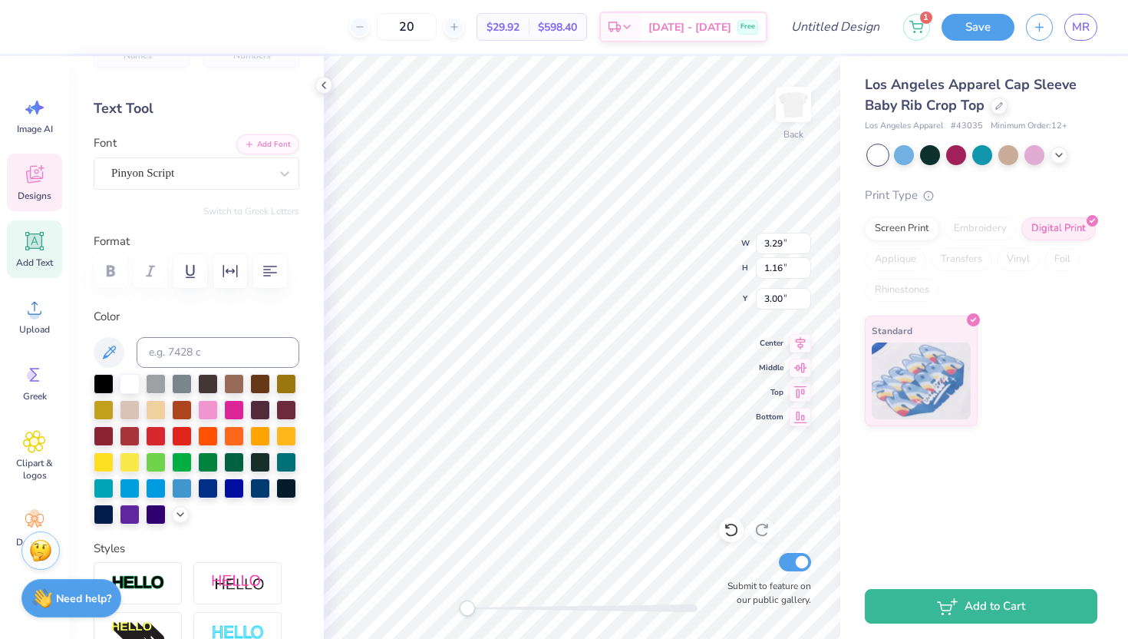
click at [199, 196] on div "Personalized Names Personalized Numbers Text Tool Add Font Font Pinyon Script S…" at bounding box center [196, 347] width 255 height 583
click at [198, 180] on div "Pinyon Script" at bounding box center [190, 173] width 161 height 24
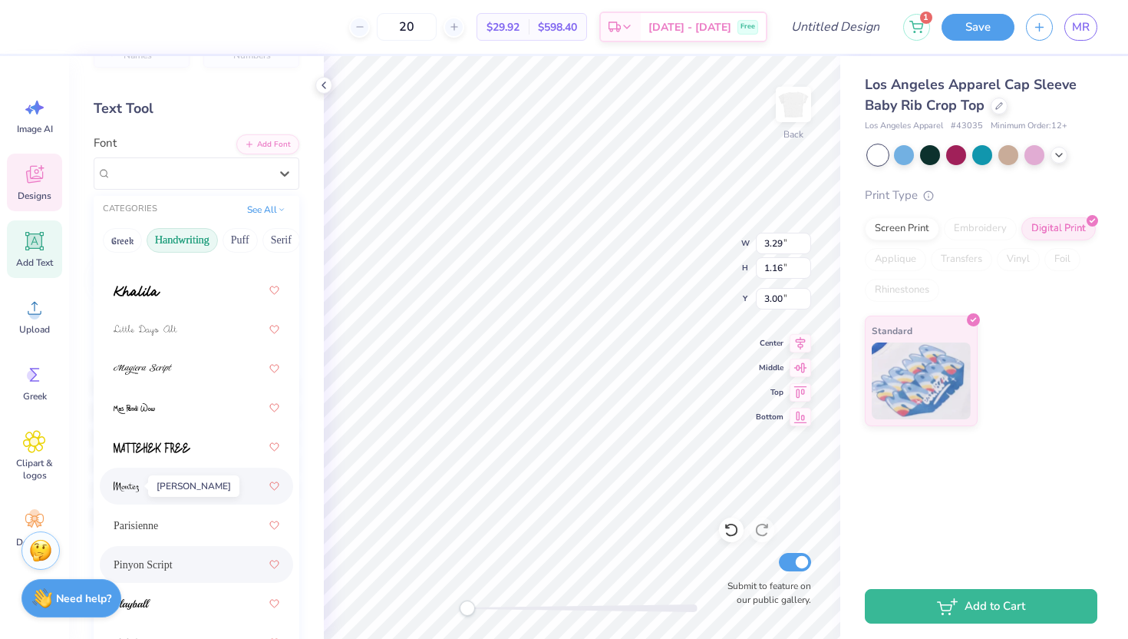
scroll to position [671, 0]
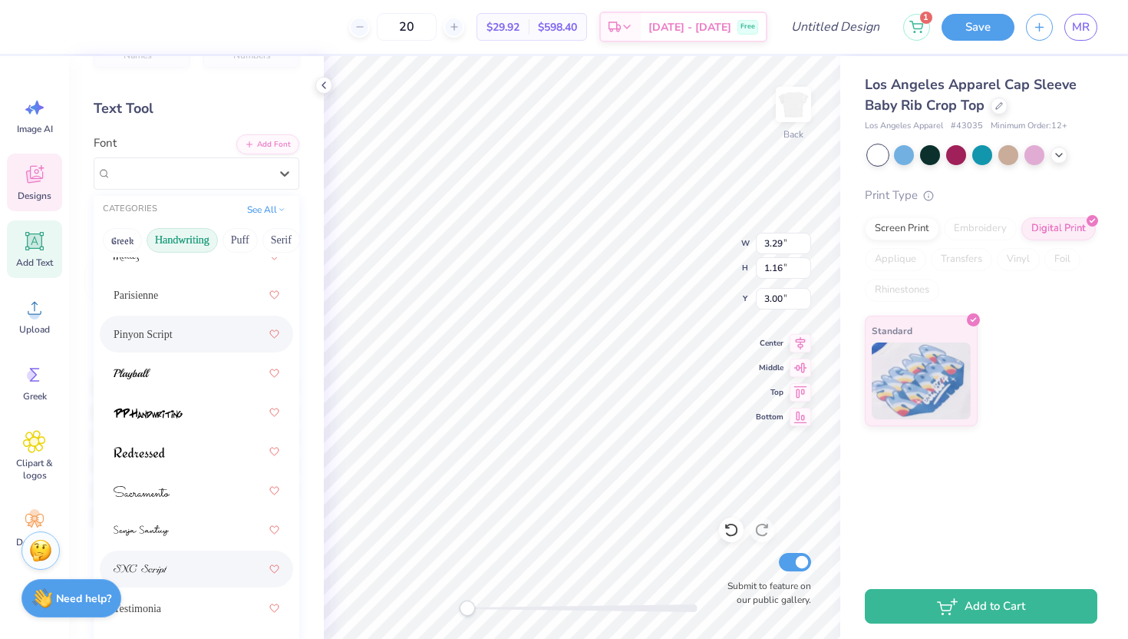
click at [140, 567] on img at bounding box center [141, 569] width 54 height 11
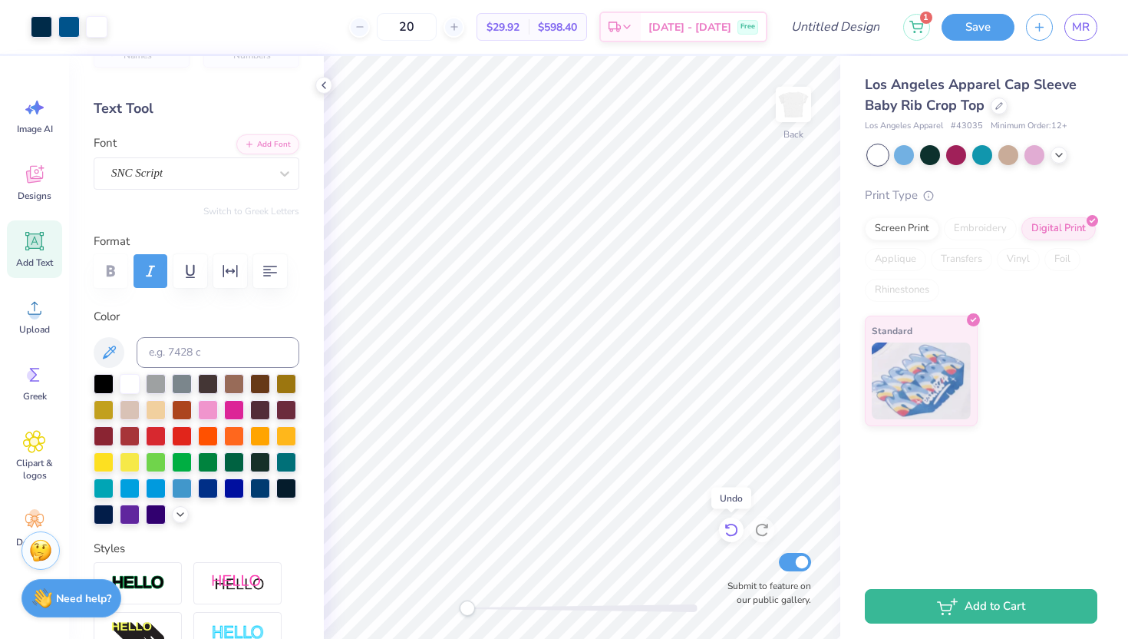
click at [741, 531] on div at bounding box center [731, 529] width 25 height 25
click at [736, 529] on icon at bounding box center [731, 530] width 13 height 14
click at [773, 533] on div at bounding box center [762, 529] width 25 height 25
click at [730, 530] on icon at bounding box center [731, 529] width 15 height 15
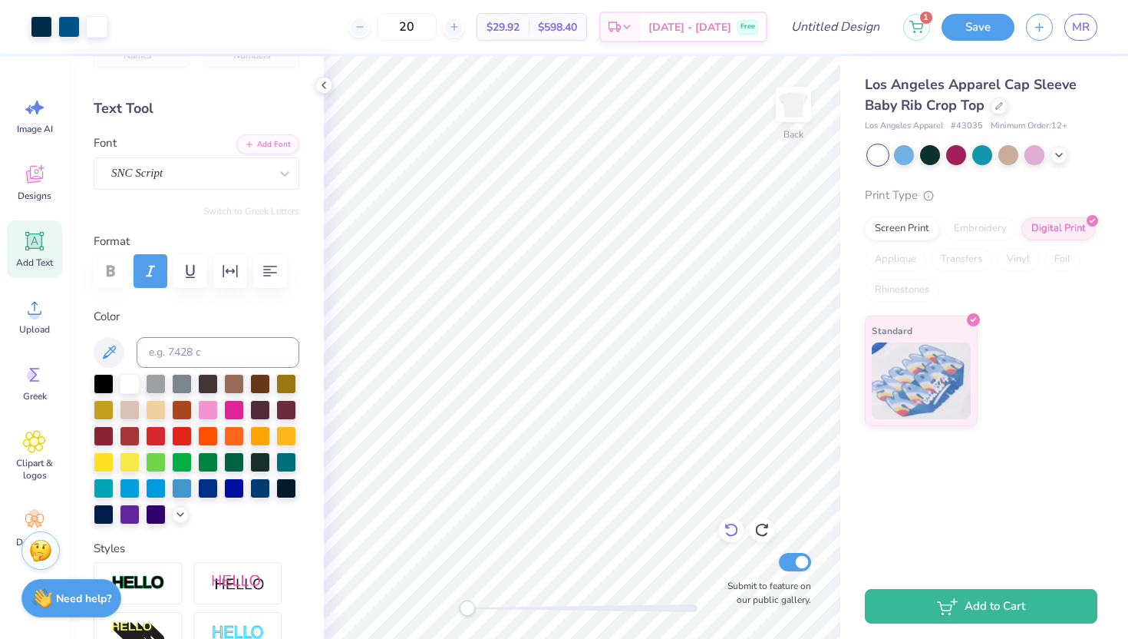
click at [730, 530] on icon at bounding box center [731, 529] width 15 height 15
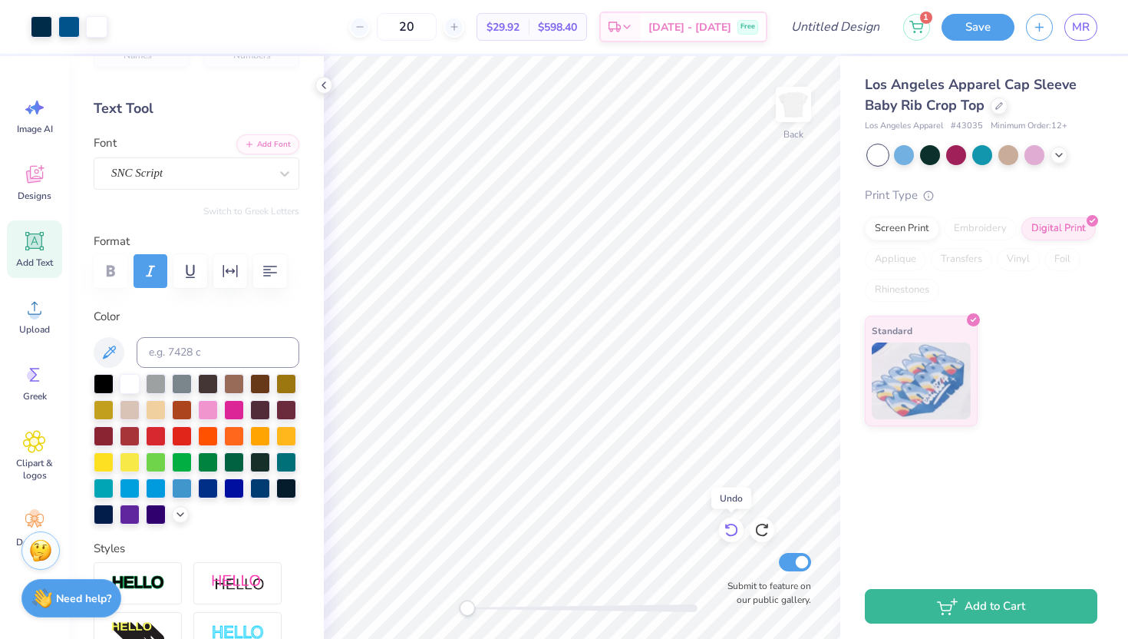
click at [730, 530] on icon at bounding box center [731, 529] width 15 height 15
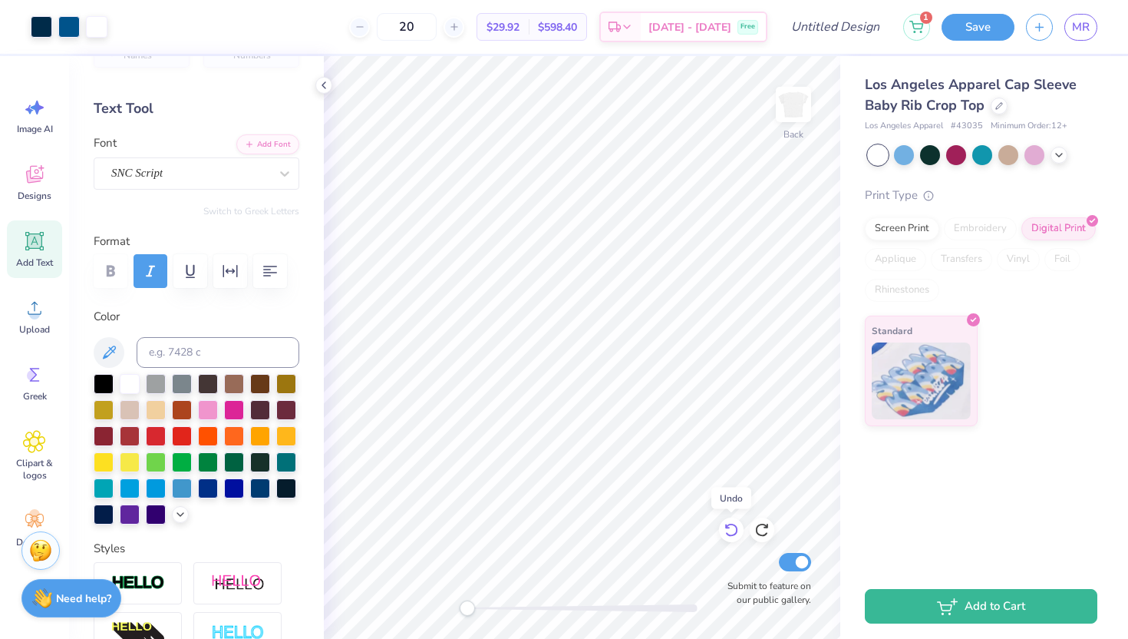
click at [730, 530] on icon at bounding box center [731, 529] width 15 height 15
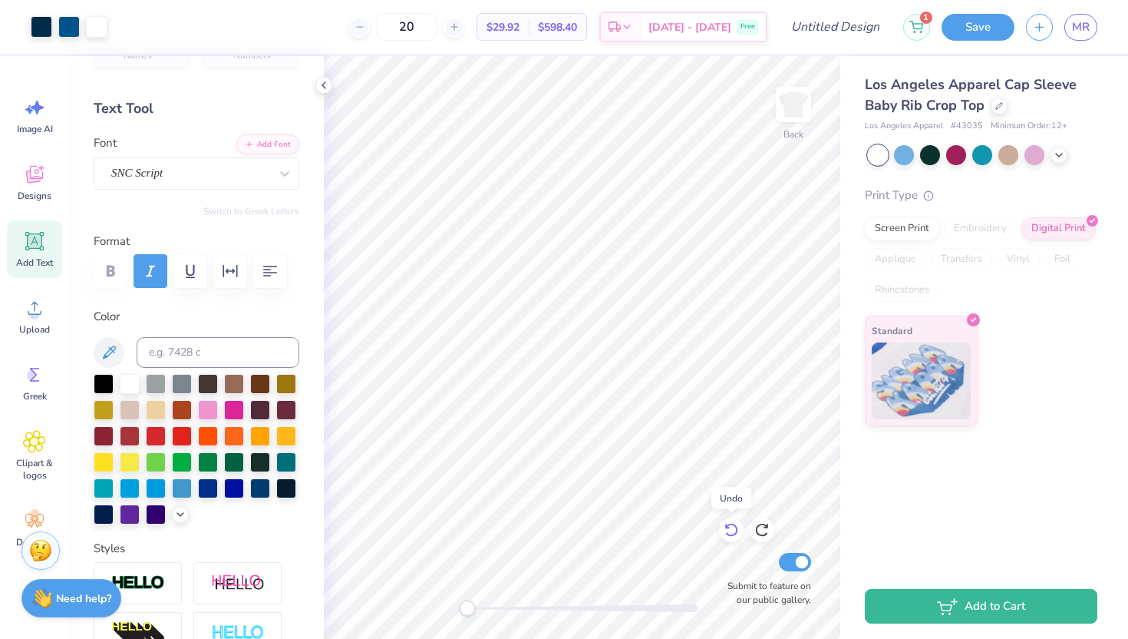
click at [730, 530] on icon at bounding box center [731, 529] width 15 height 15
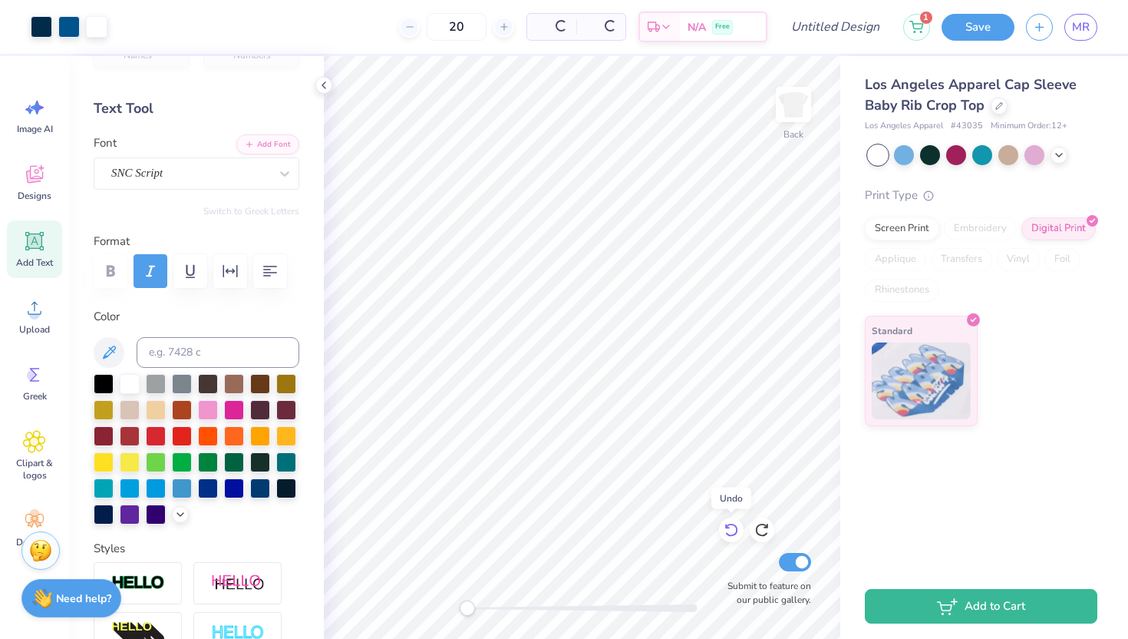
click at [730, 530] on icon at bounding box center [731, 529] width 15 height 15
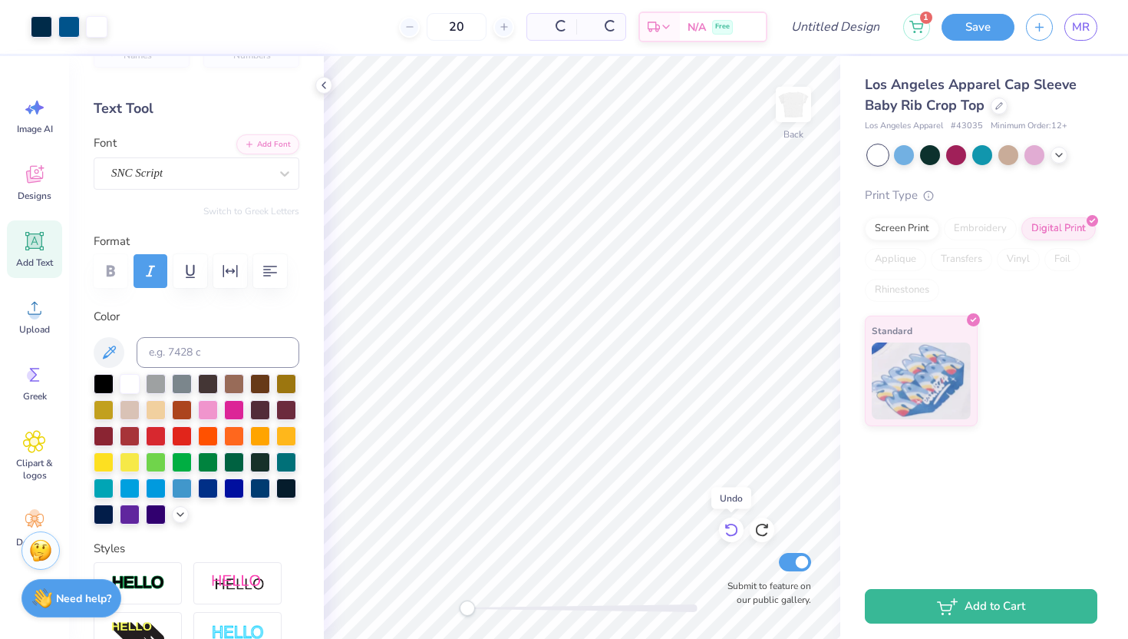
click at [730, 530] on icon at bounding box center [731, 529] width 15 height 15
click at [761, 530] on icon at bounding box center [761, 529] width 15 height 15
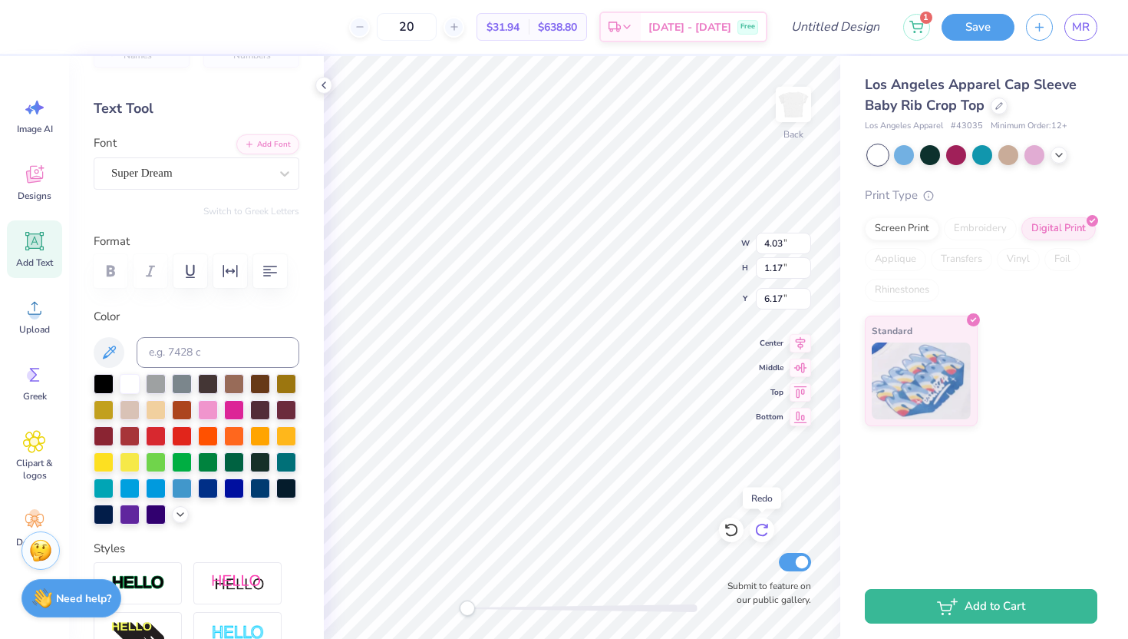
click at [761, 530] on icon at bounding box center [761, 529] width 15 height 15
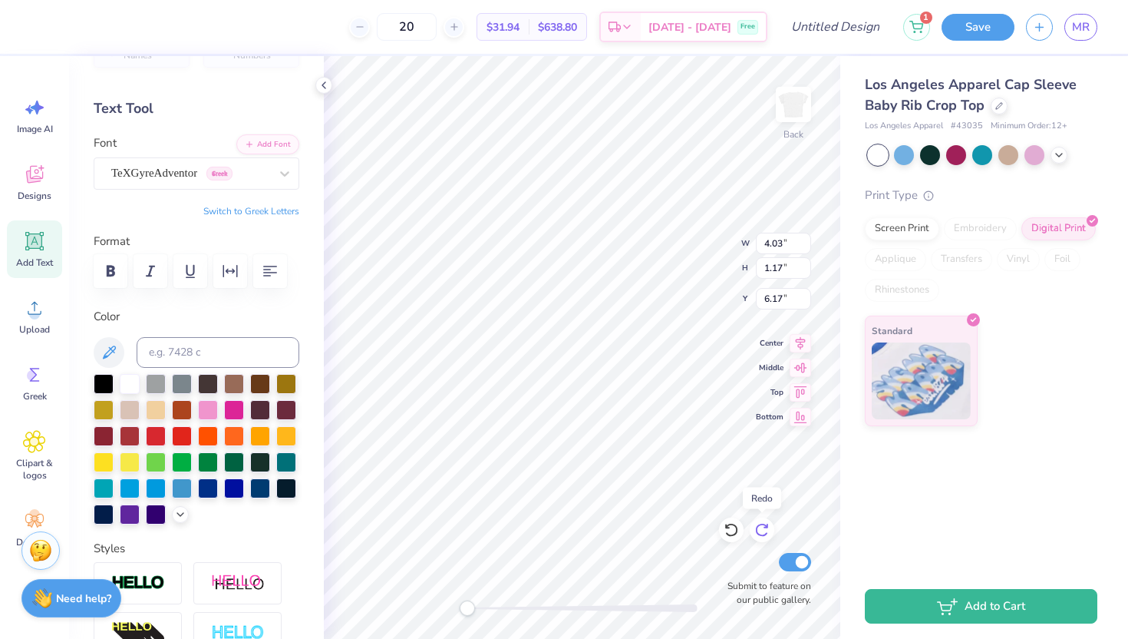
click at [761, 530] on icon at bounding box center [761, 529] width 15 height 15
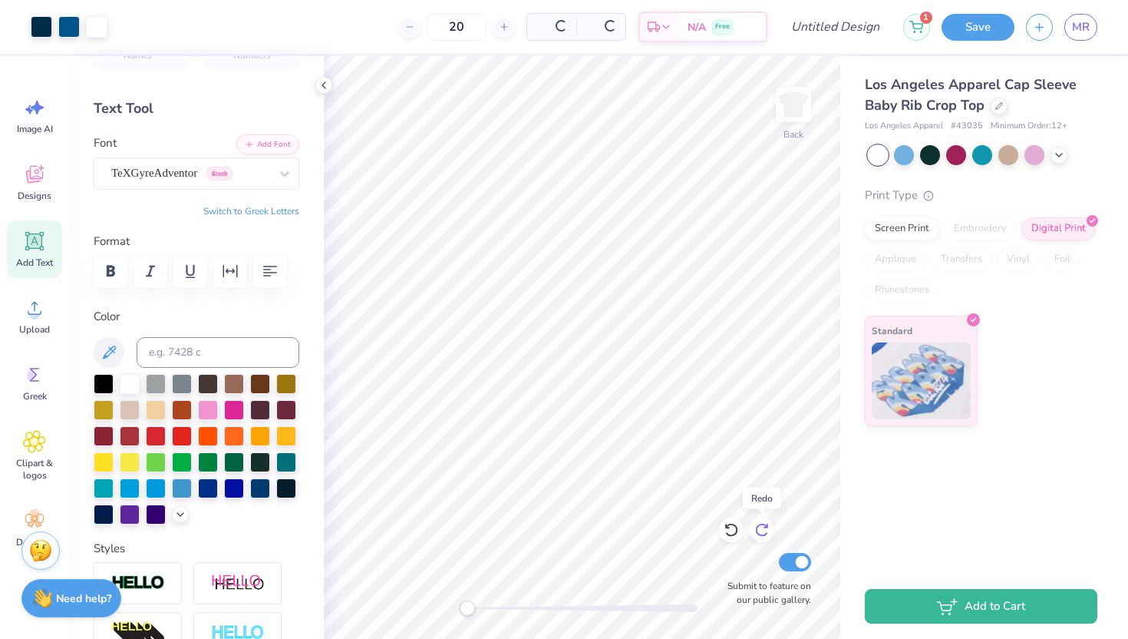
click at [761, 530] on icon at bounding box center [761, 529] width 15 height 15
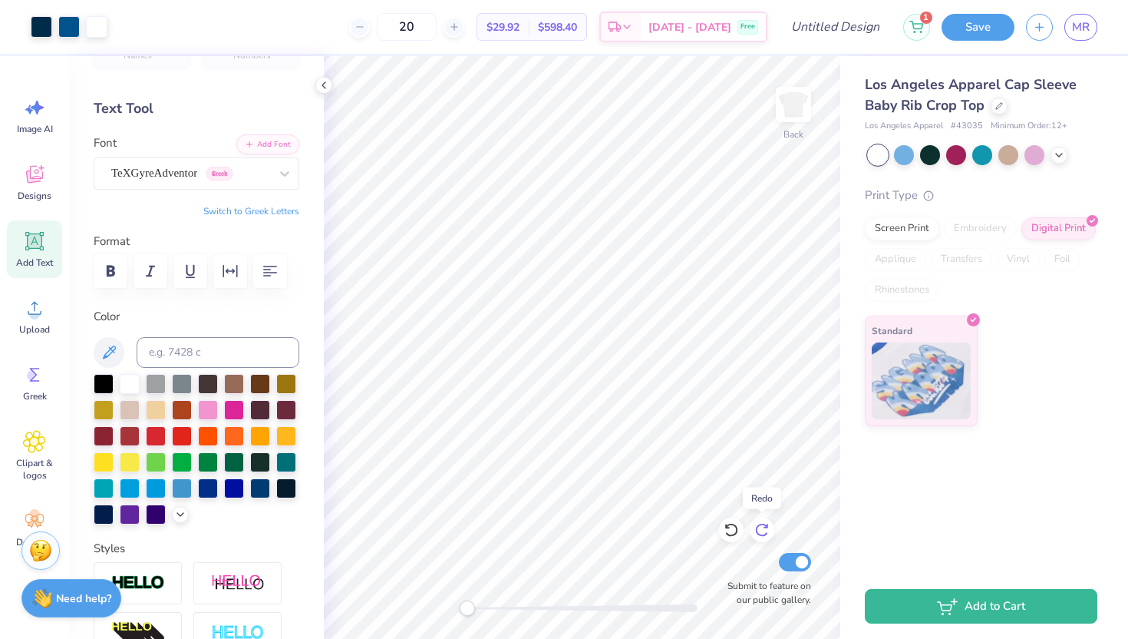
click at [761, 530] on icon at bounding box center [761, 529] width 15 height 15
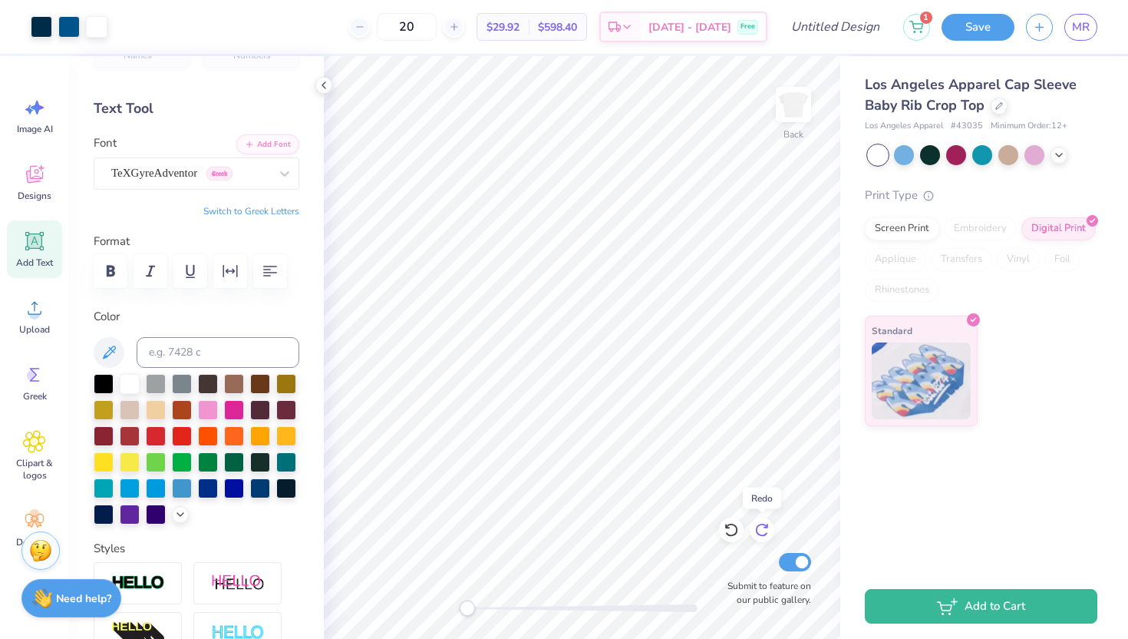
click at [761, 530] on icon at bounding box center [761, 529] width 15 height 15
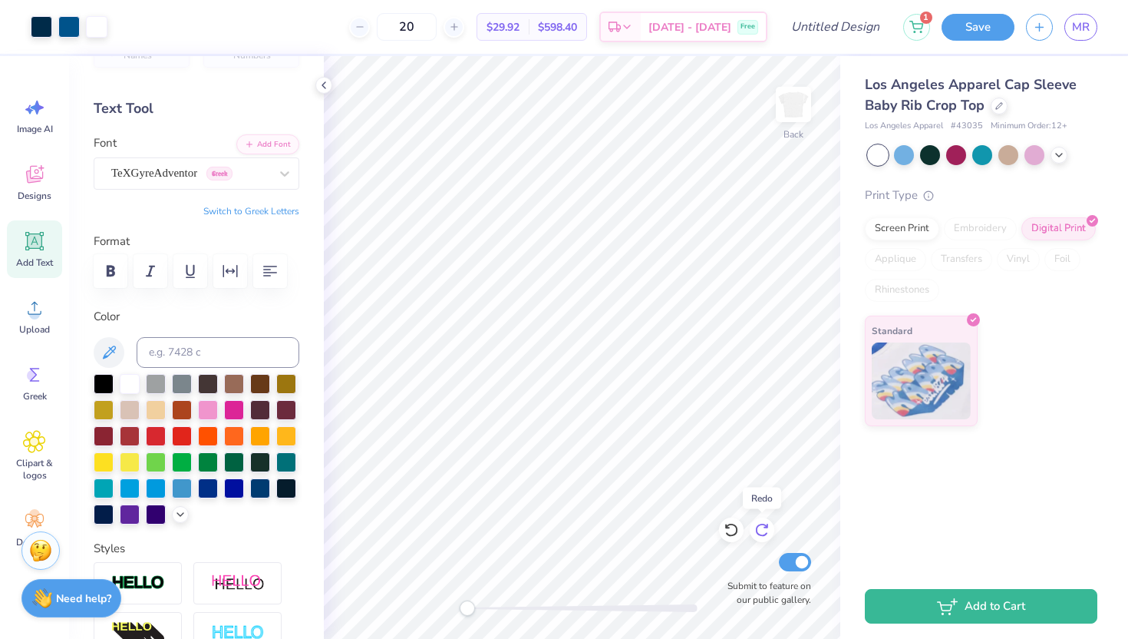
click at [761, 530] on icon at bounding box center [761, 529] width 15 height 15
click at [733, 530] on icon at bounding box center [731, 529] width 15 height 15
click at [768, 529] on icon at bounding box center [761, 529] width 15 height 15
click at [731, 527] on icon at bounding box center [731, 529] width 15 height 15
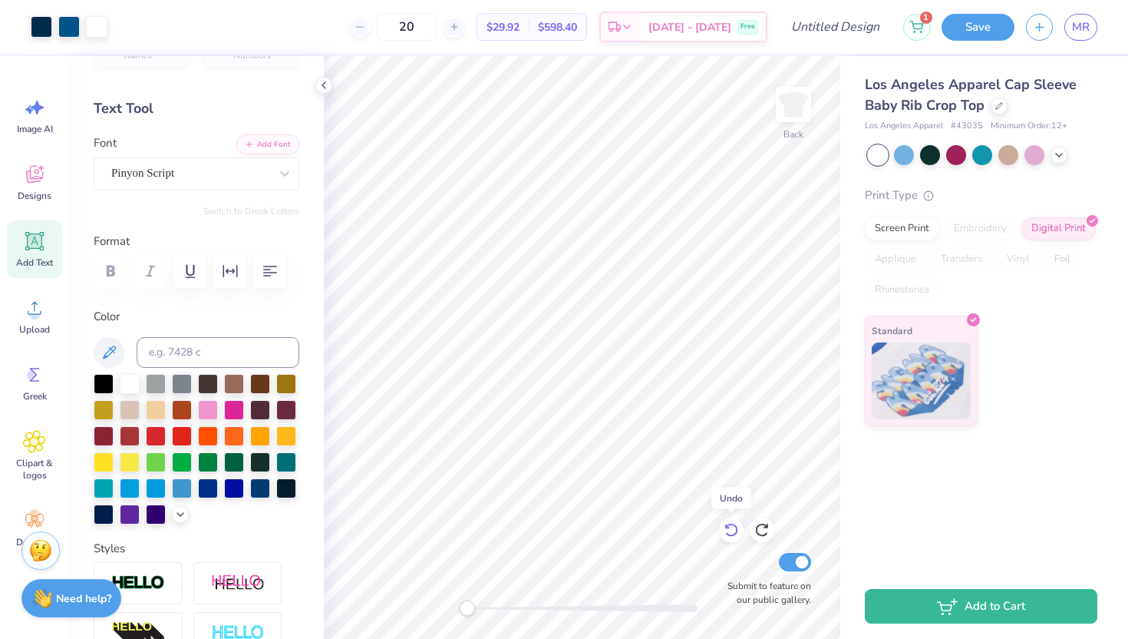
click at [731, 527] on icon at bounding box center [731, 529] width 15 height 15
click at [31, 388] on div "Greek" at bounding box center [34, 383] width 55 height 58
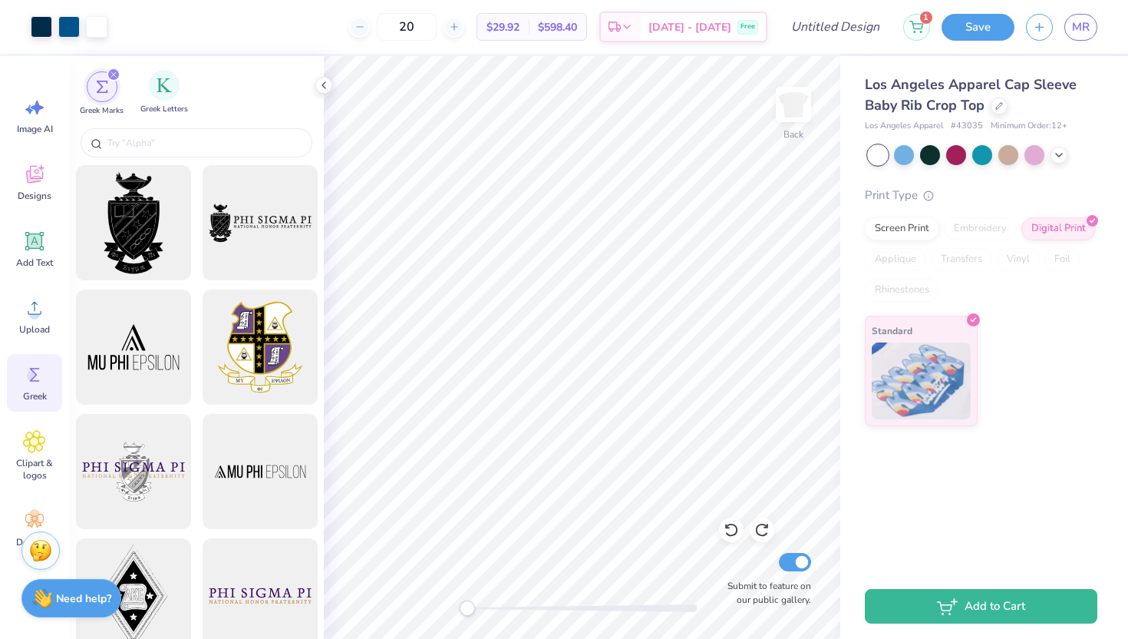
click at [144, 94] on div "Greek Letters" at bounding box center [164, 92] width 48 height 45
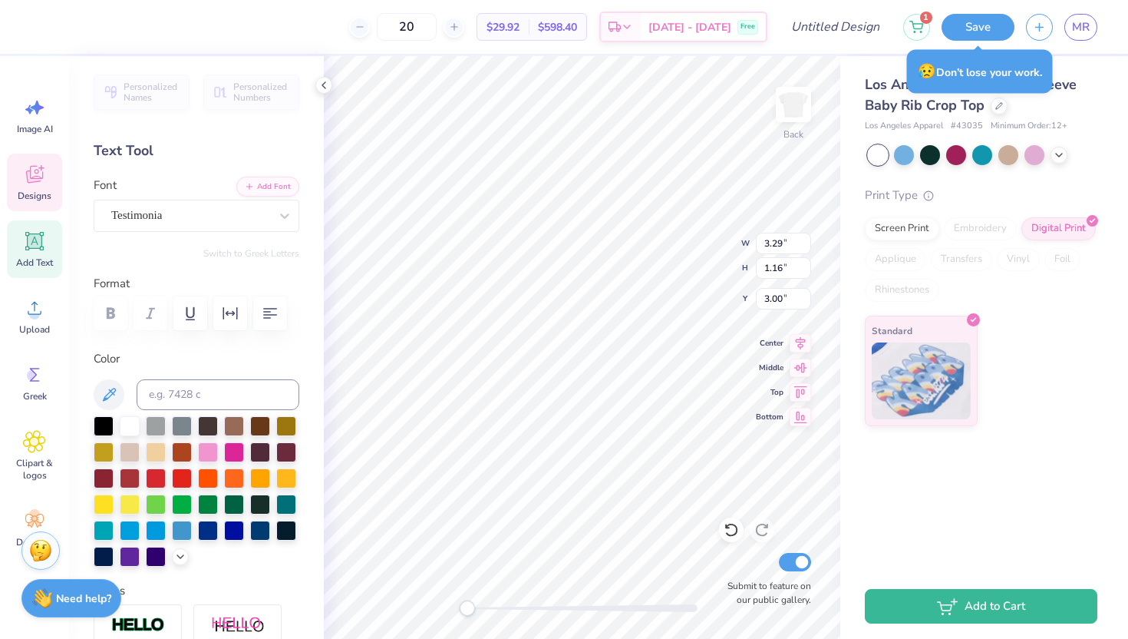
scroll to position [1, 0]
click at [734, 522] on icon at bounding box center [731, 529] width 15 height 15
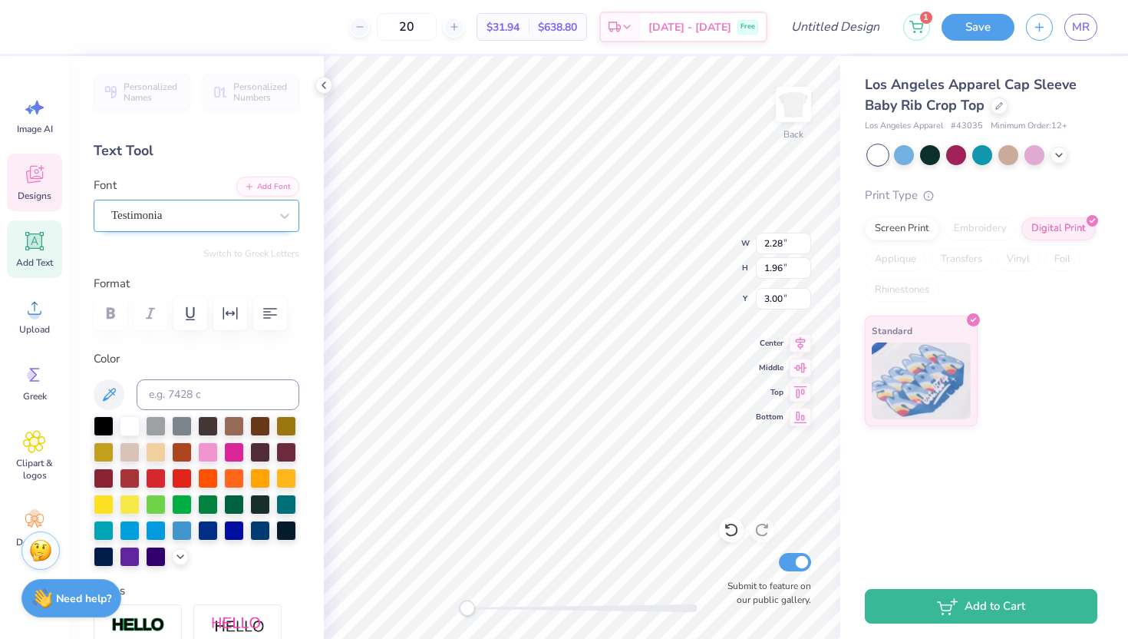
click at [194, 223] on div "Testimonia" at bounding box center [190, 215] width 161 height 24
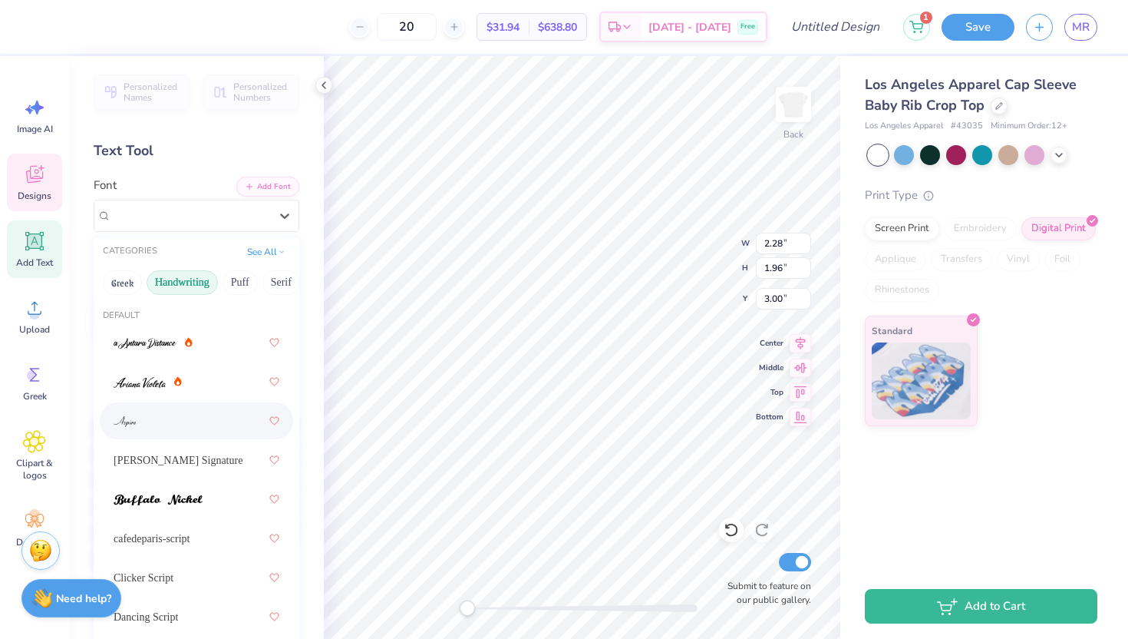
click at [179, 407] on div at bounding box center [197, 421] width 166 height 28
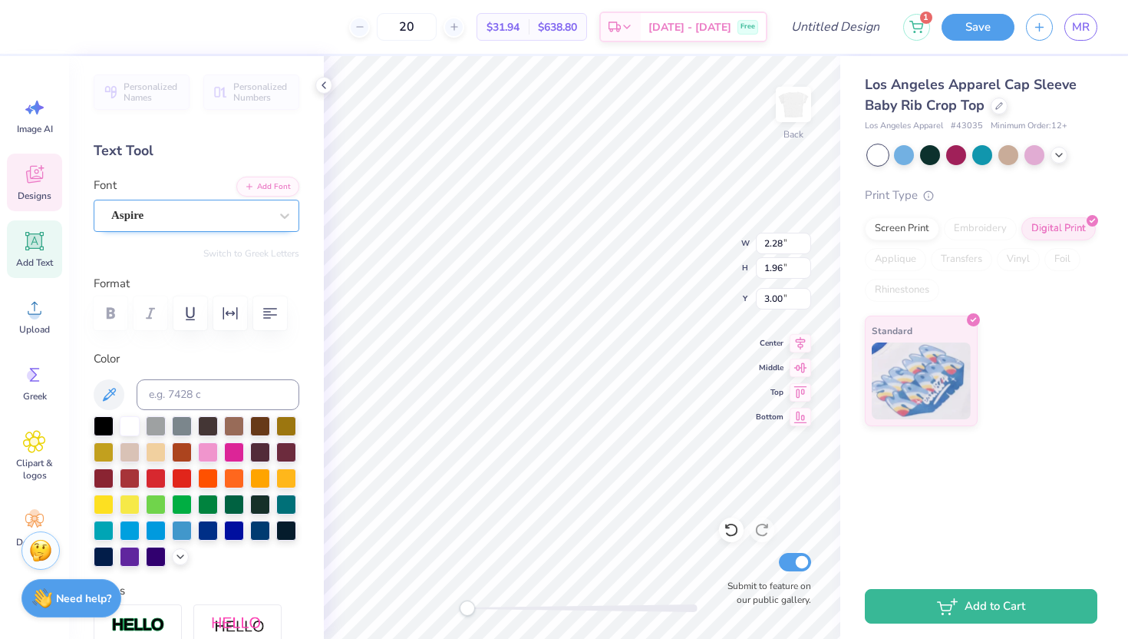
click at [189, 216] on div "Aspire" at bounding box center [190, 215] width 161 height 24
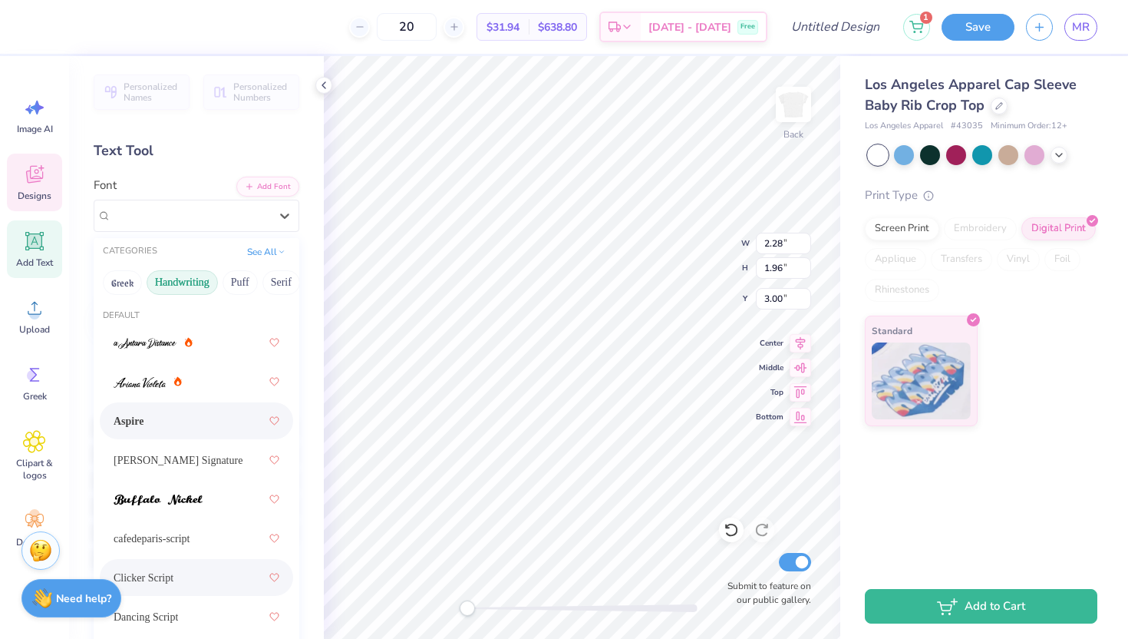
scroll to position [197, 0]
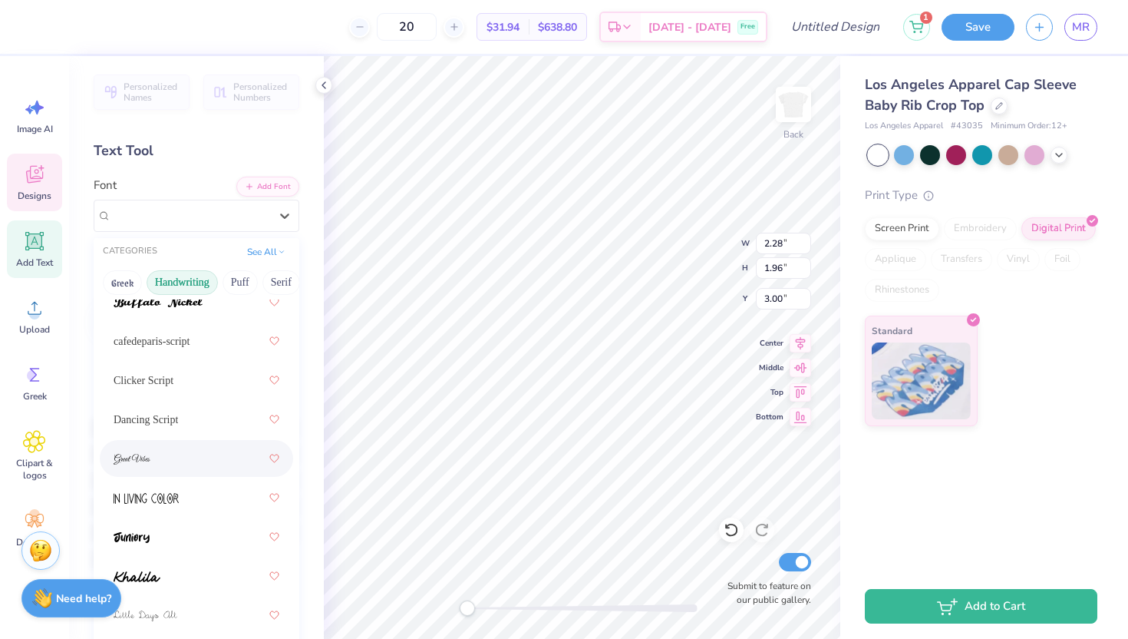
click at [147, 466] on span at bounding box center [132, 459] width 37 height 16
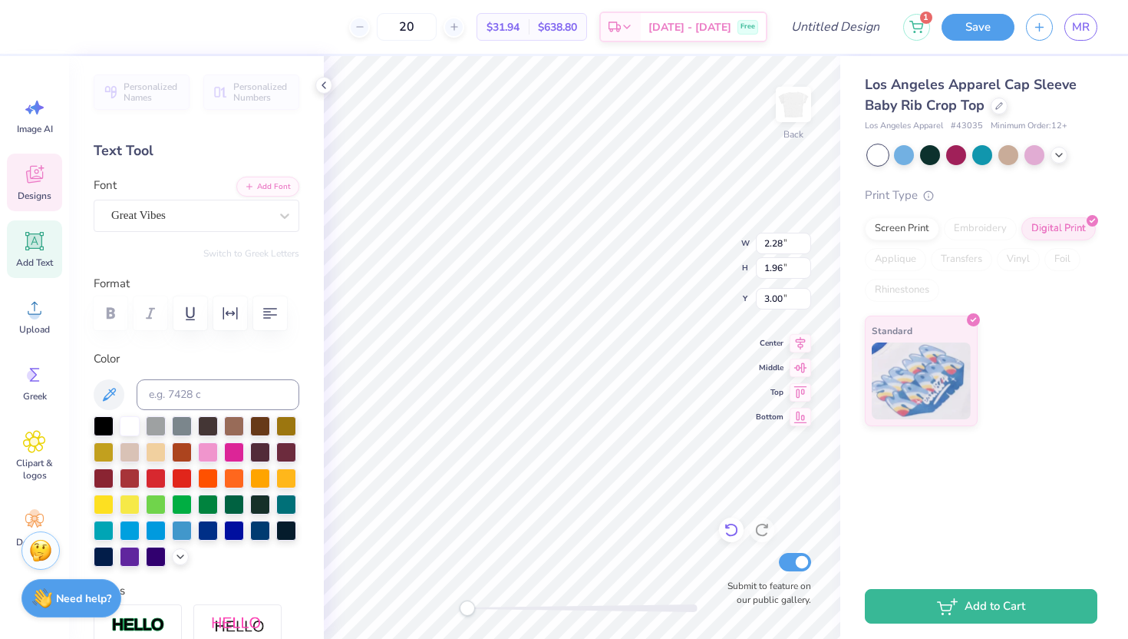
click at [738, 528] on icon at bounding box center [731, 529] width 15 height 15
click at [732, 519] on div at bounding box center [731, 529] width 25 height 25
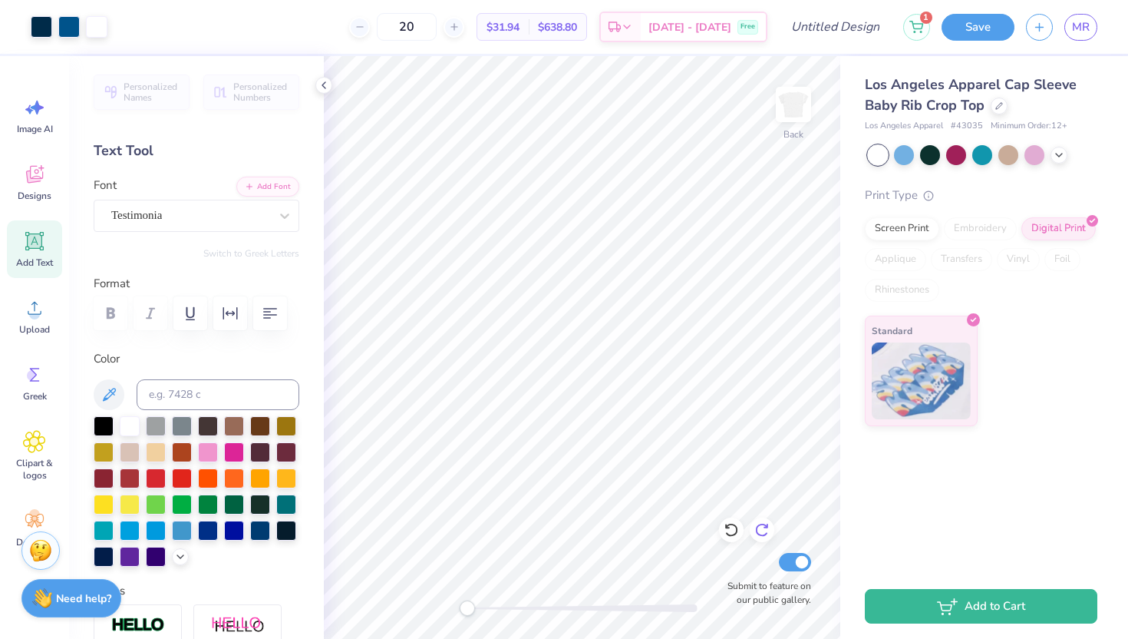
click at [769, 524] on icon at bounding box center [761, 529] width 15 height 15
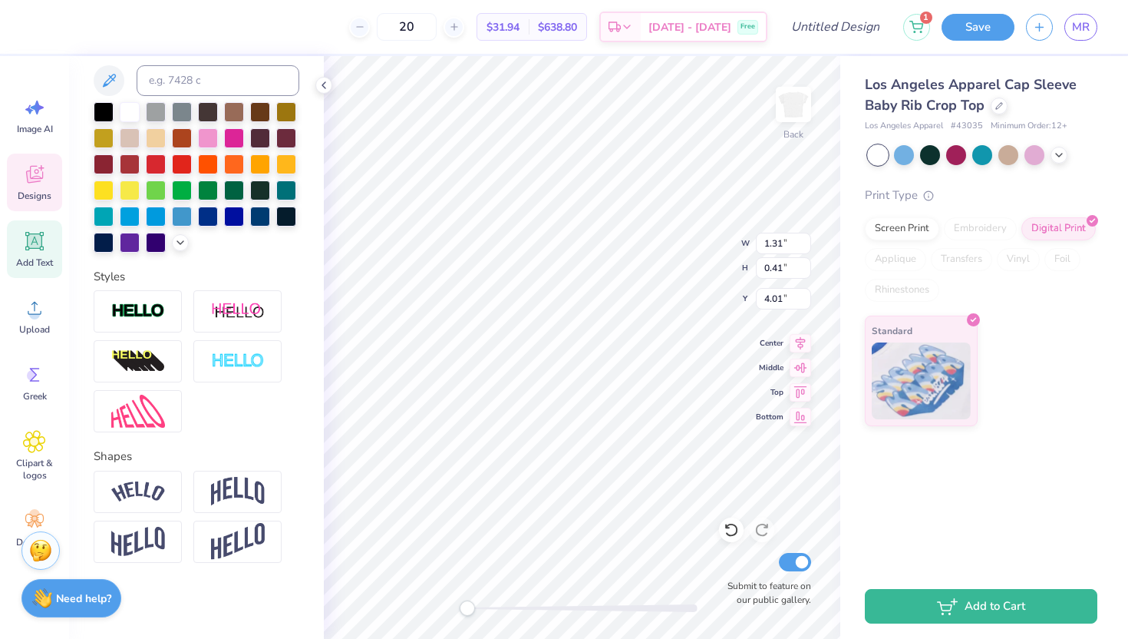
scroll to position [0, 0]
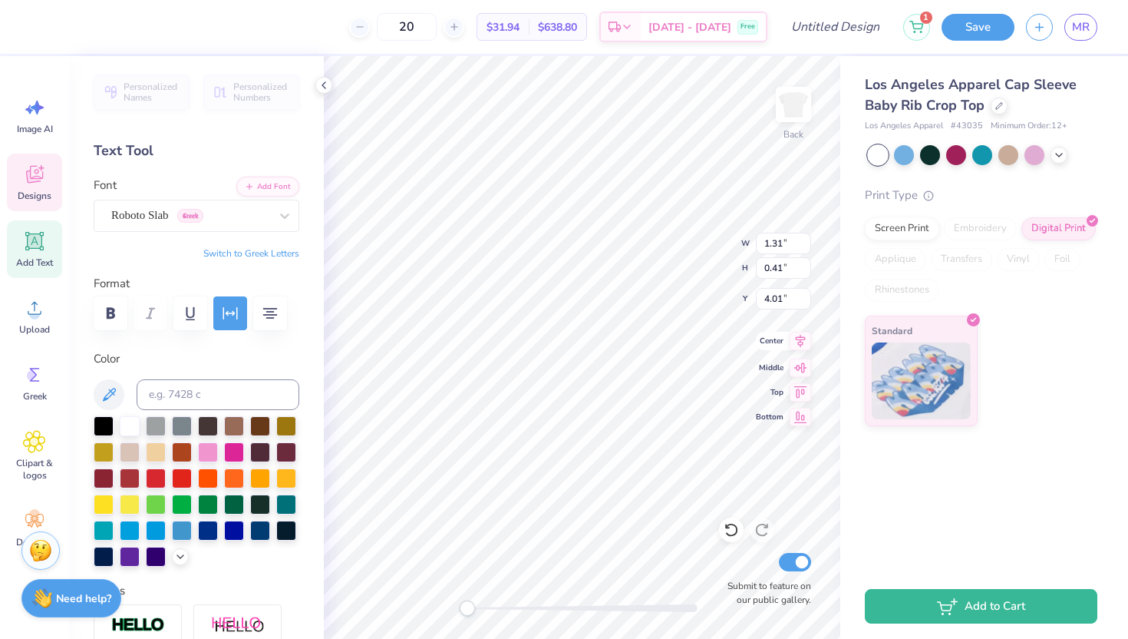
click at [797, 342] on icon at bounding box center [800, 341] width 21 height 18
click at [804, 338] on icon at bounding box center [800, 341] width 21 height 18
click at [243, 200] on div "Testimonia" at bounding box center [197, 216] width 206 height 32
click at [121, 214] on div "Testimonia" at bounding box center [190, 215] width 161 height 24
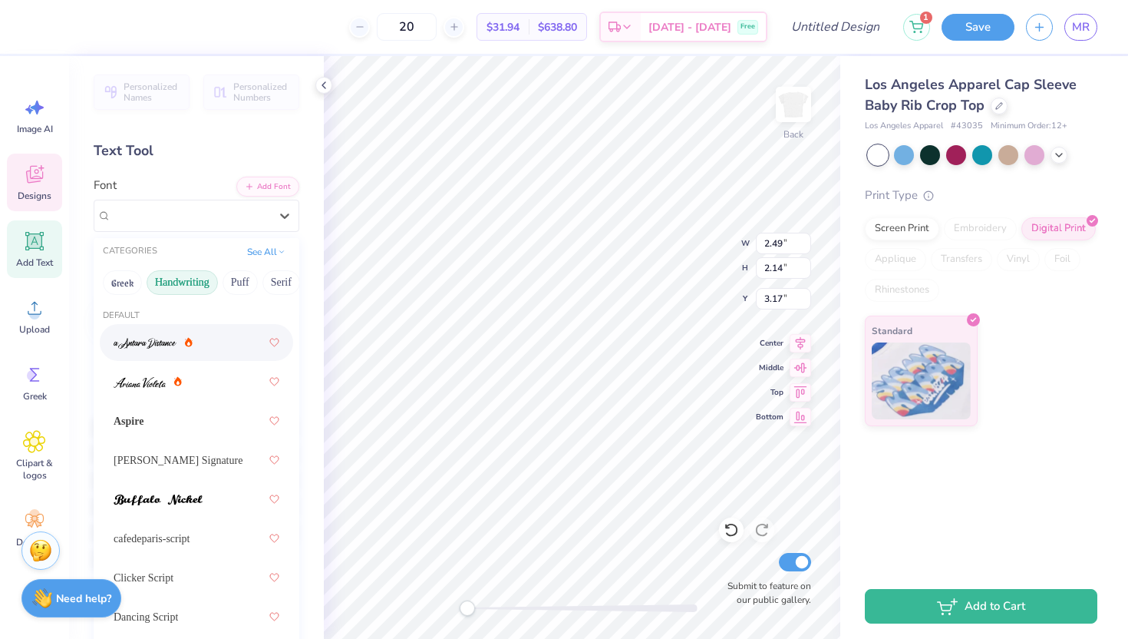
click at [121, 253] on div "CATEGORIES" at bounding box center [130, 251] width 54 height 13
click at [262, 248] on button "See All" at bounding box center [267, 250] width 48 height 15
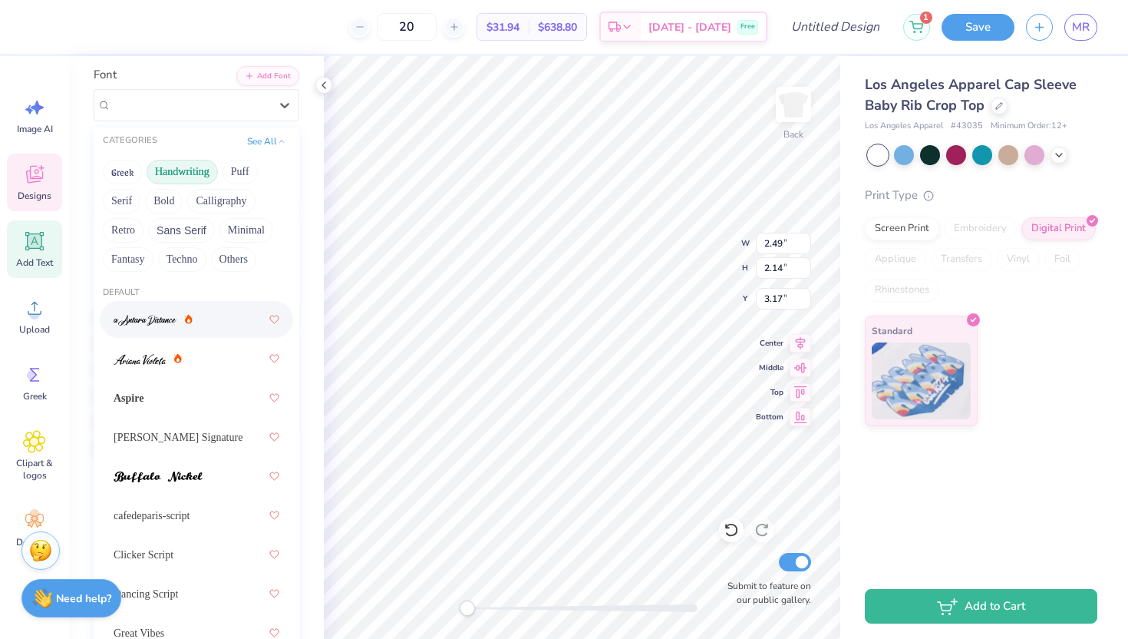
scroll to position [111, 0]
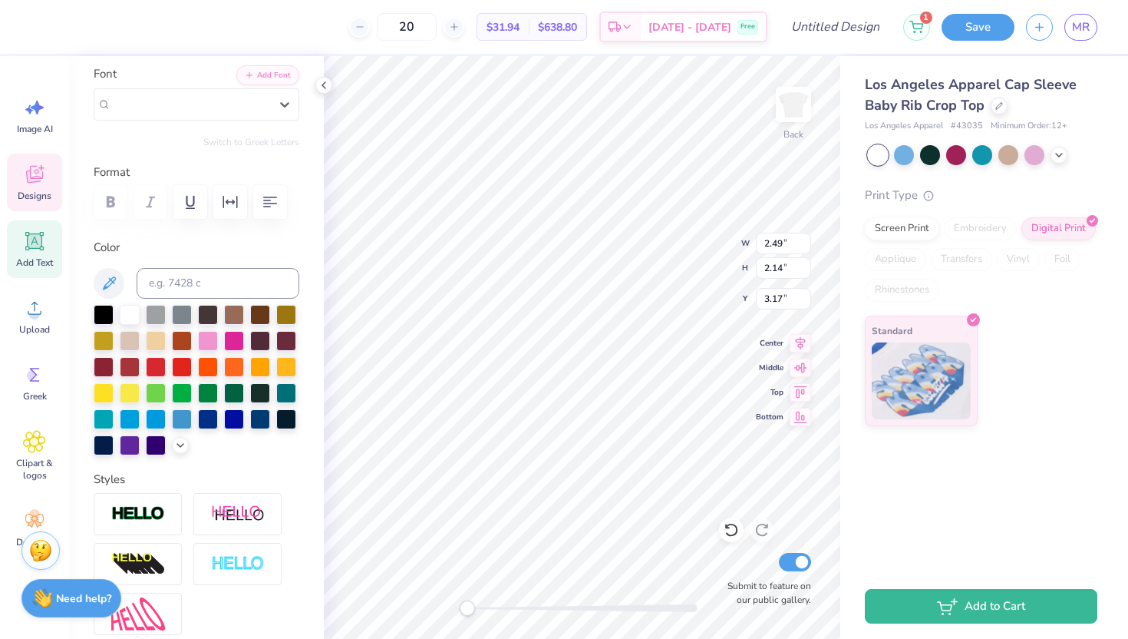
drag, startPoint x: 27, startPoint y: 200, endPoint x: 230, endPoint y: 42, distance: 257.6
click at [27, 200] on span "Designs" at bounding box center [35, 196] width 34 height 12
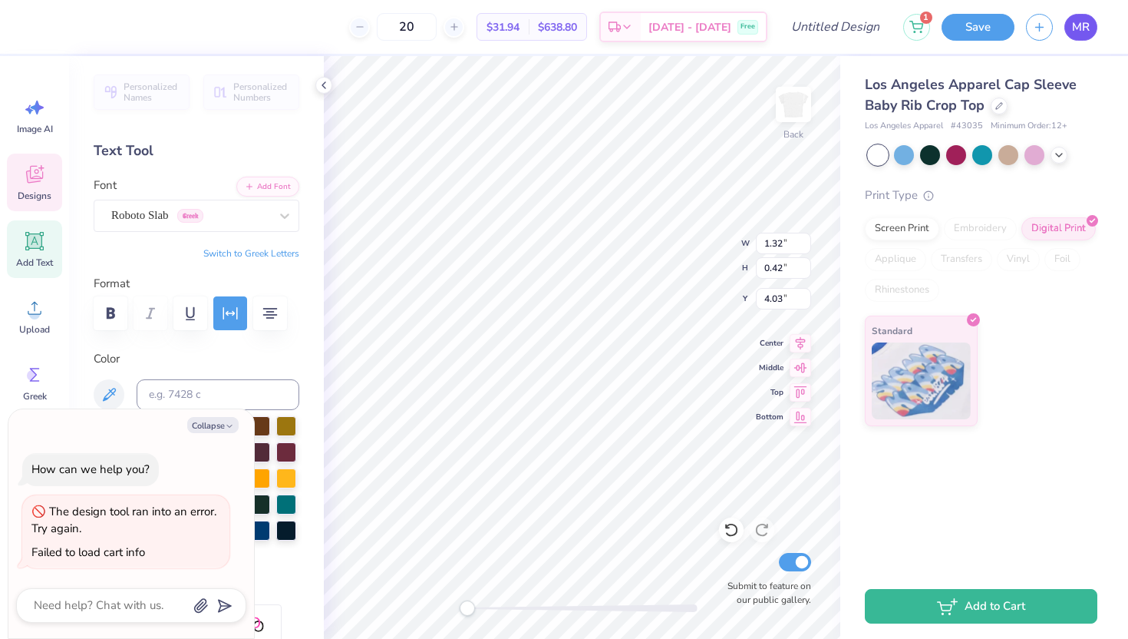
click at [1092, 32] on link "MR" at bounding box center [1081, 27] width 33 height 27
click at [516, 52] on div "20 $31.94 Per Item $638.80 Total Est. Delivery Sep 21 - 24 Free" at bounding box center [404, 27] width 725 height 54
click at [1087, 34] on span "MR" at bounding box center [1081, 27] width 18 height 18
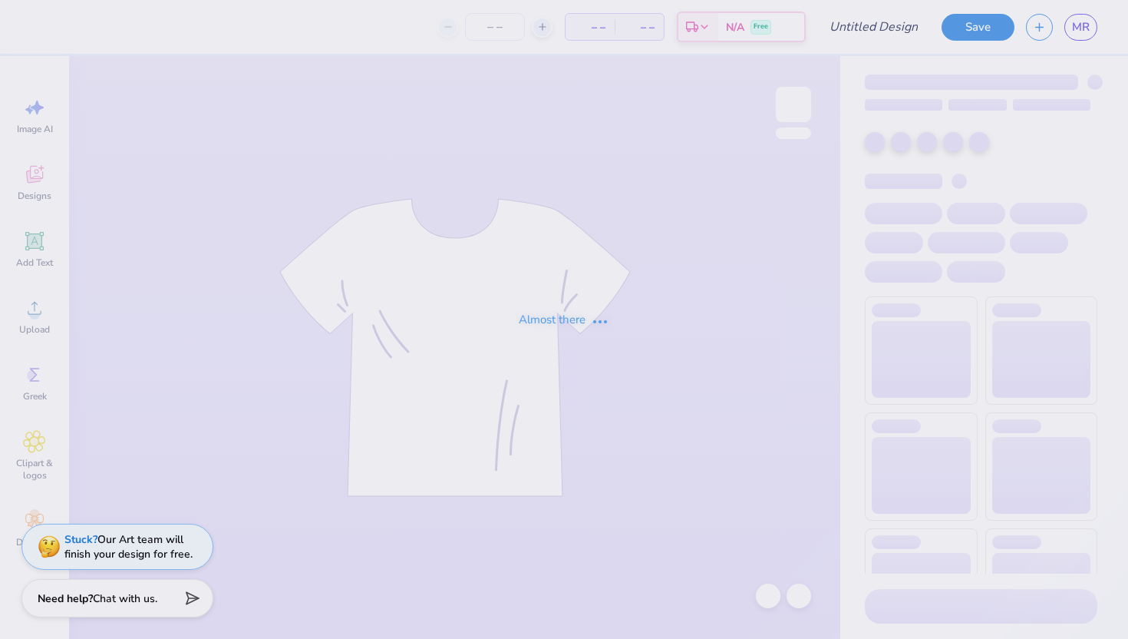
type input "KD Denim Bid Day"
type input "20"
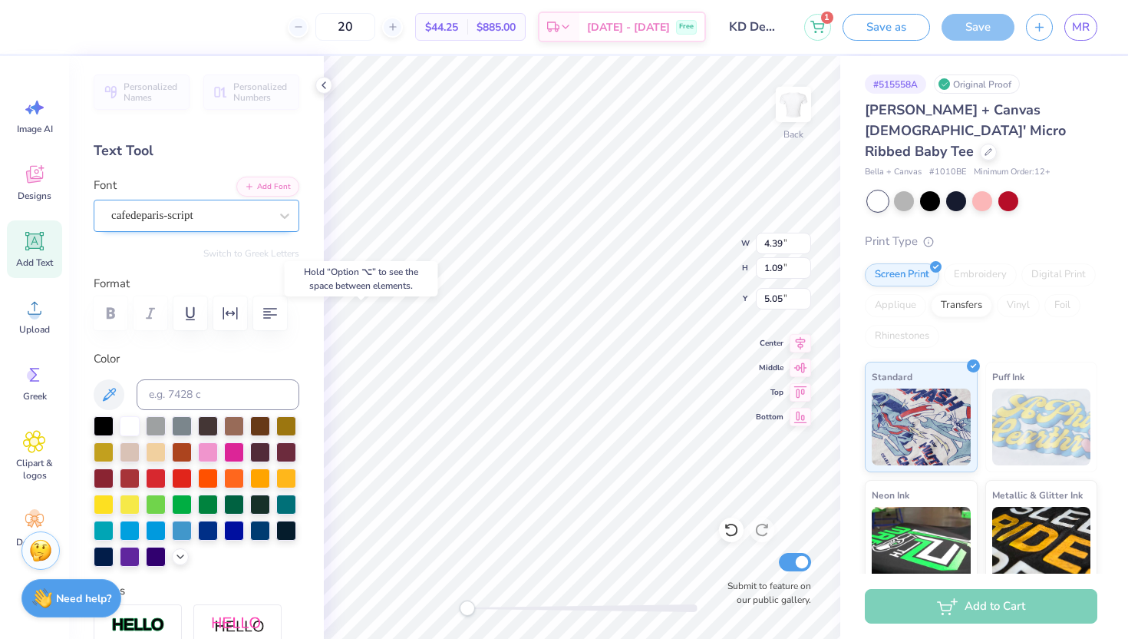
click at [154, 204] on div "cafedeparis-script" at bounding box center [190, 215] width 161 height 24
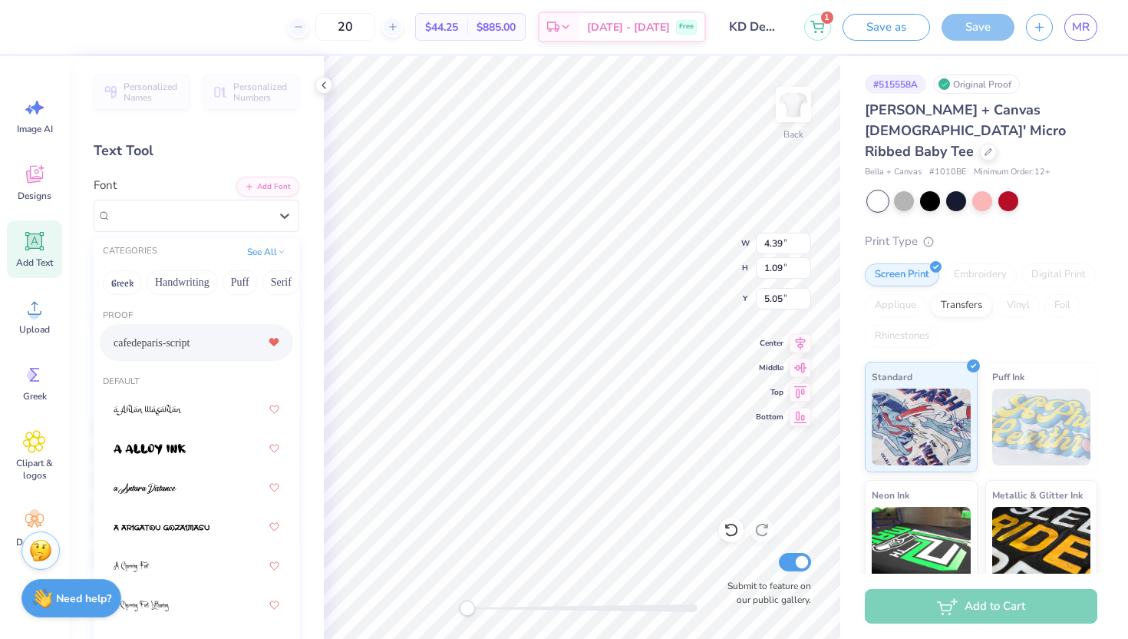
click at [276, 345] on icon at bounding box center [273, 342] width 9 height 8
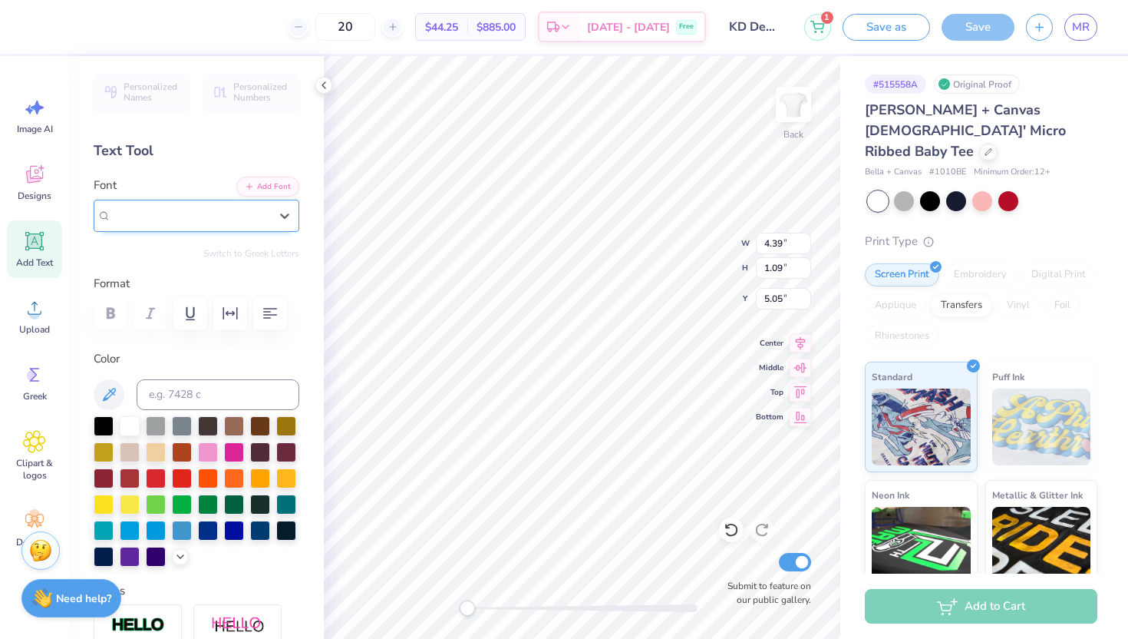
click at [192, 229] on div "cafedeparis-script" at bounding box center [197, 216] width 206 height 32
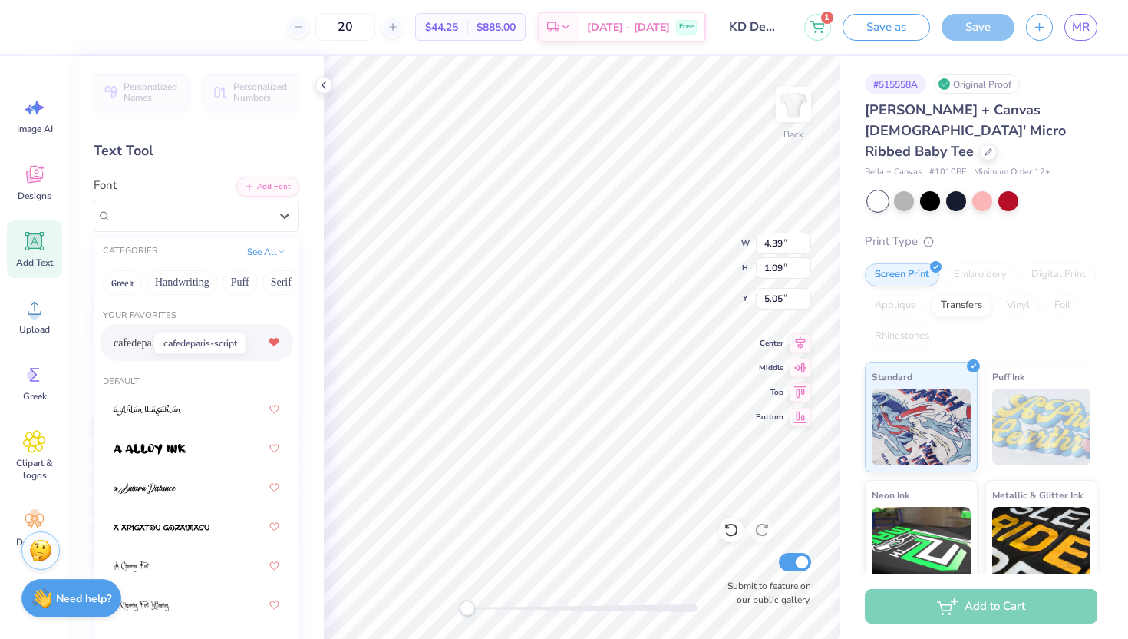
click at [136, 338] on span "cafedeparis-script" at bounding box center [152, 343] width 77 height 16
click at [179, 228] on div "cafedeparis-script" at bounding box center [197, 216] width 206 height 32
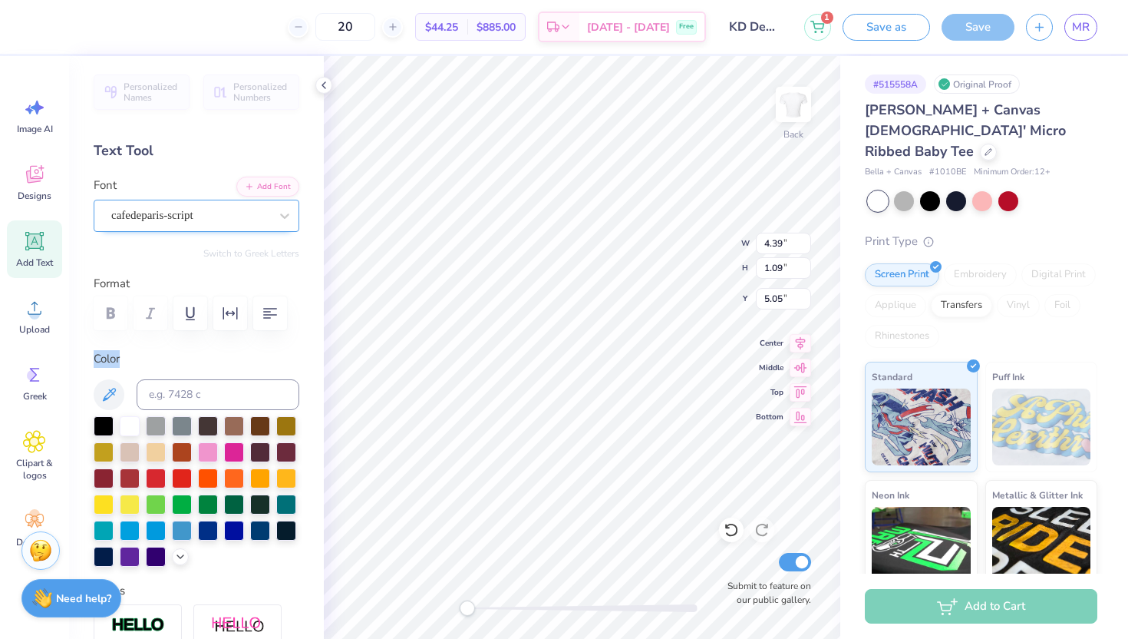
click at [163, 217] on div "cafedeparis-script" at bounding box center [190, 215] width 161 height 24
type input "8.11"
type input "2.53"
type input "2.75"
click at [94, 15] on div at bounding box center [96, 25] width 21 height 21
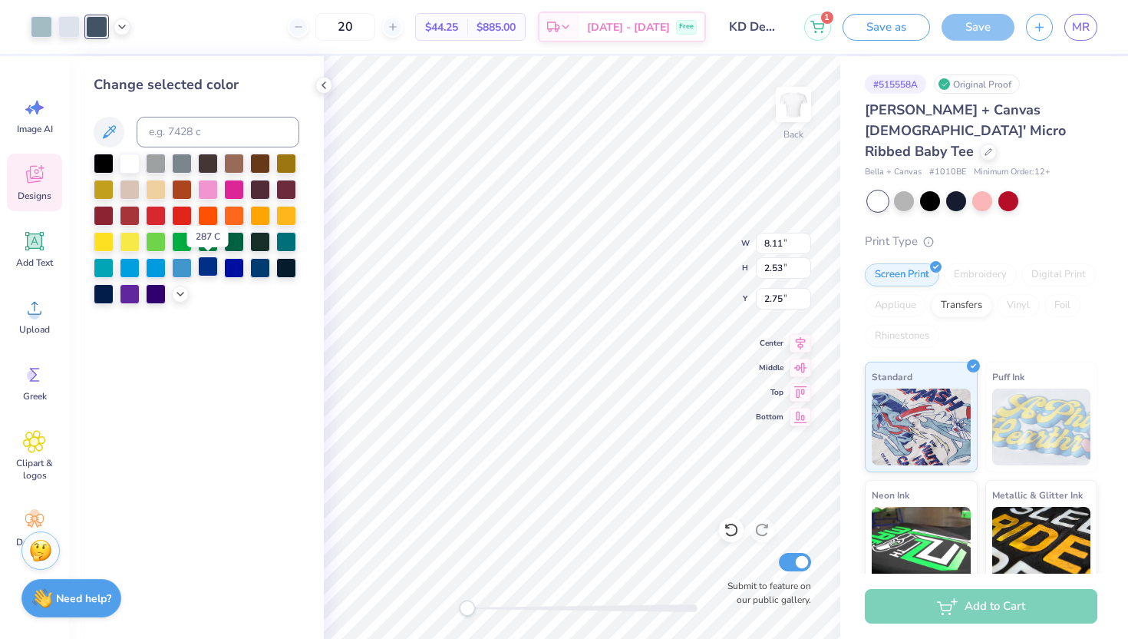
click at [198, 264] on div at bounding box center [208, 266] width 20 height 20
click at [226, 276] on div at bounding box center [234, 268] width 20 height 20
click at [737, 519] on div at bounding box center [731, 529] width 25 height 25
click at [735, 523] on icon at bounding box center [731, 529] width 15 height 15
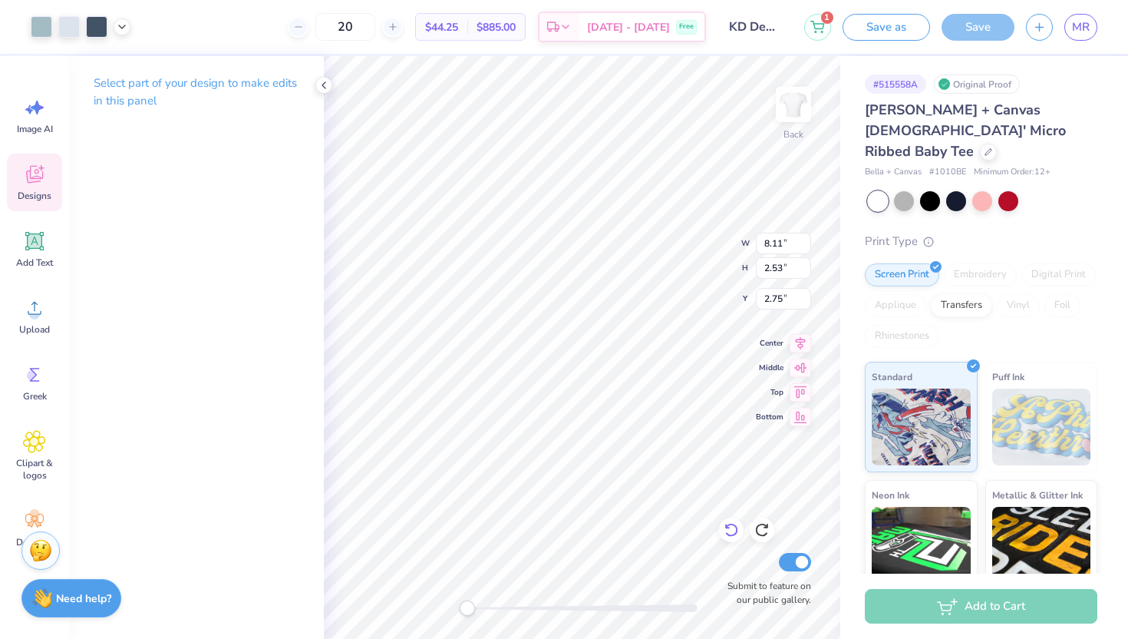
click at [734, 527] on icon at bounding box center [731, 529] width 15 height 15
click at [1086, 23] on span "MR" at bounding box center [1081, 27] width 18 height 18
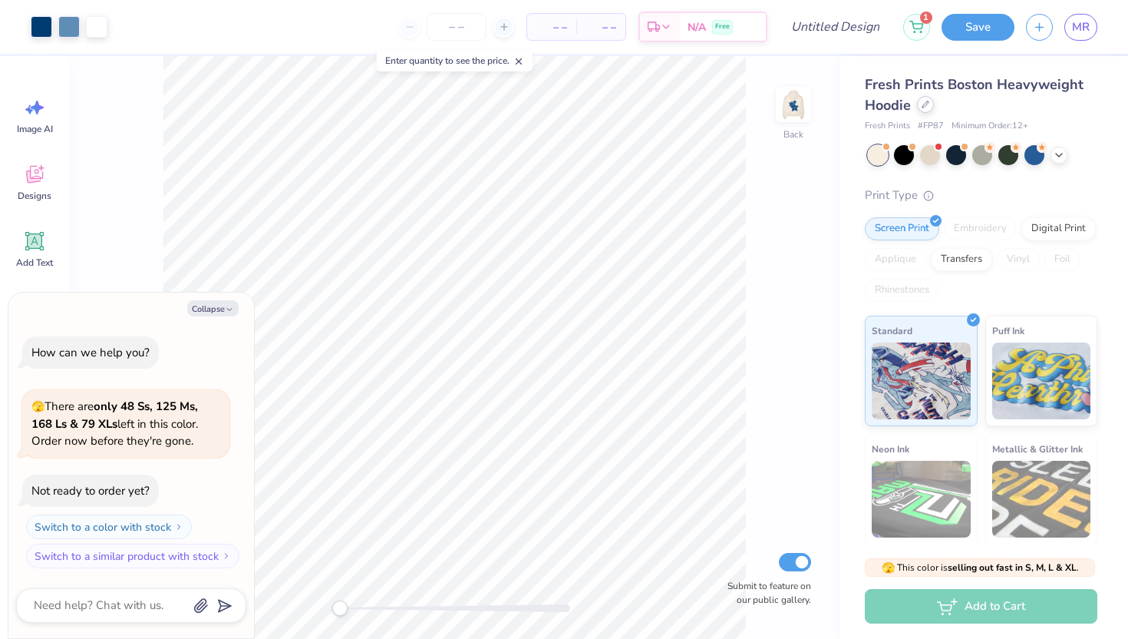
click at [920, 107] on div at bounding box center [925, 104] width 17 height 17
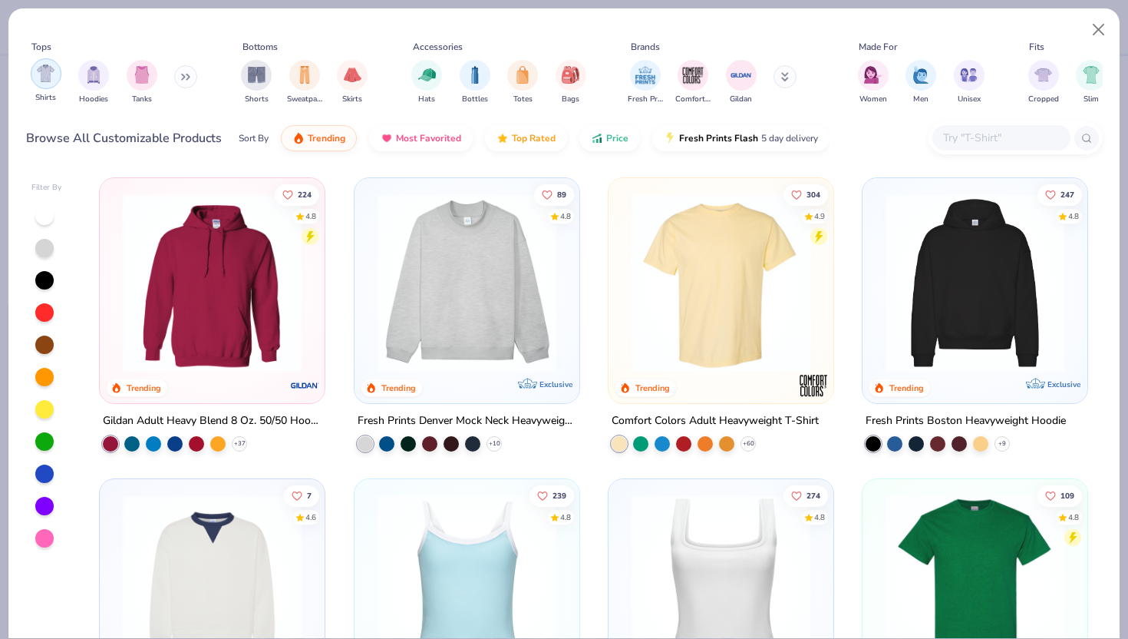
click at [37, 76] on img "filter for Shirts" at bounding box center [46, 73] width 18 height 18
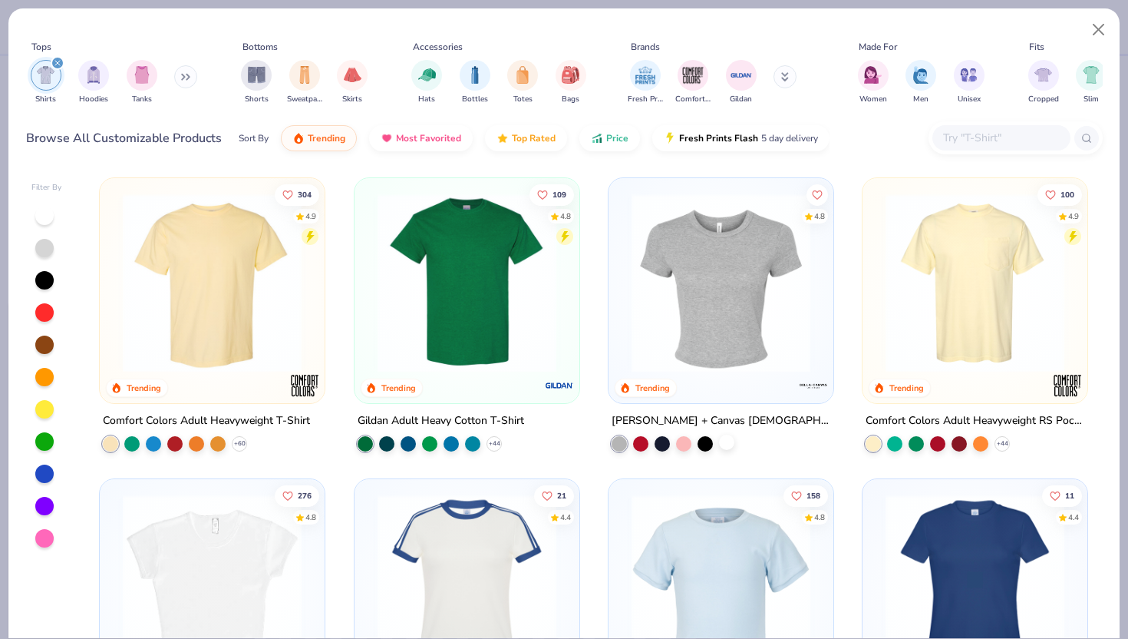
click at [724, 440] on div at bounding box center [726, 441] width 15 height 15
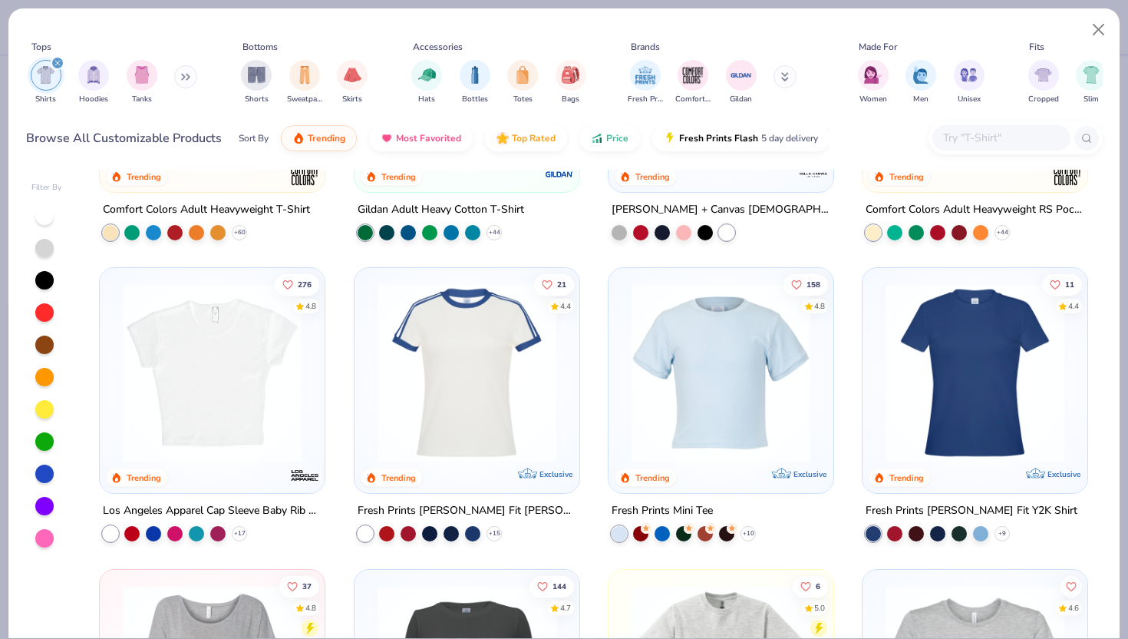
scroll to position [245, 0]
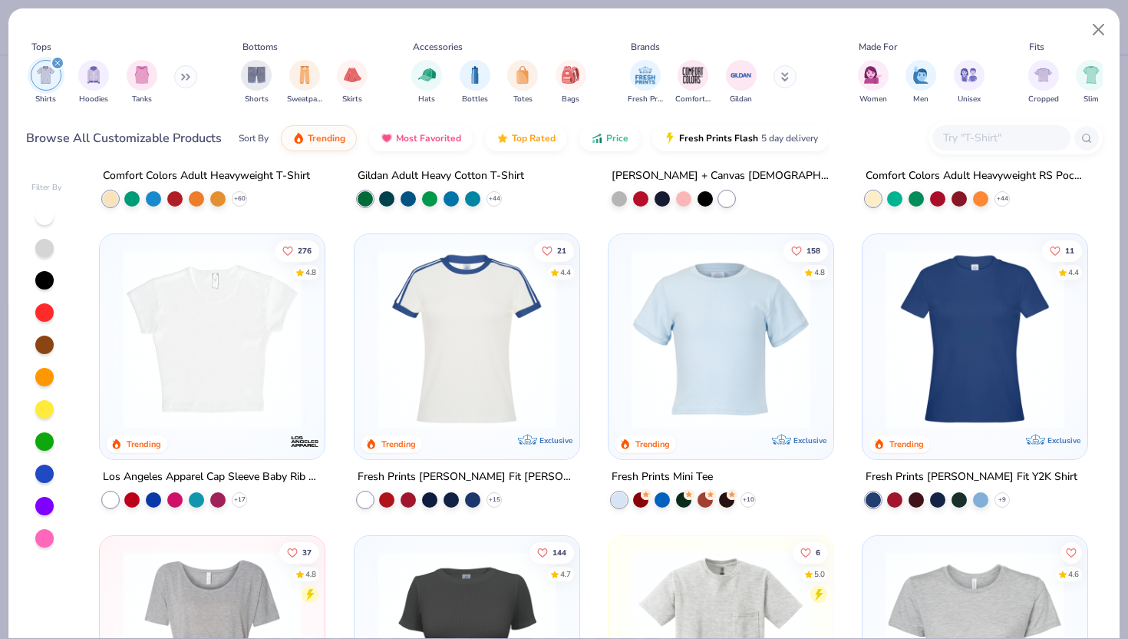
click at [256, 424] on img at bounding box center [212, 338] width 194 height 179
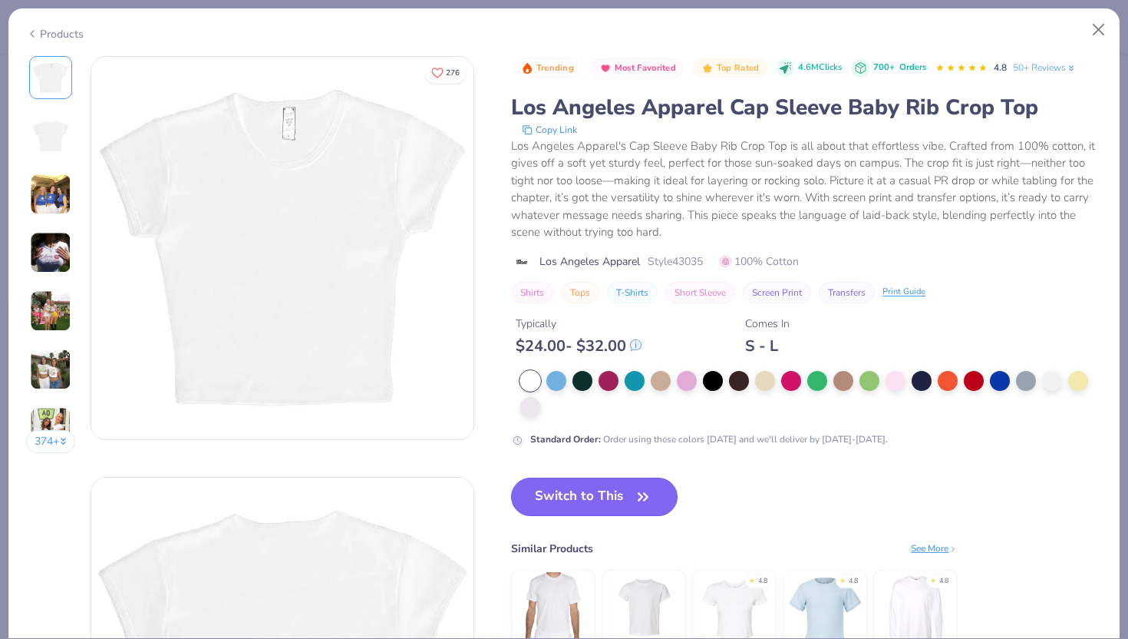
click at [576, 503] on button "Switch to This" at bounding box center [594, 496] width 167 height 38
click at [576, 505] on button "Switch to This" at bounding box center [594, 496] width 167 height 38
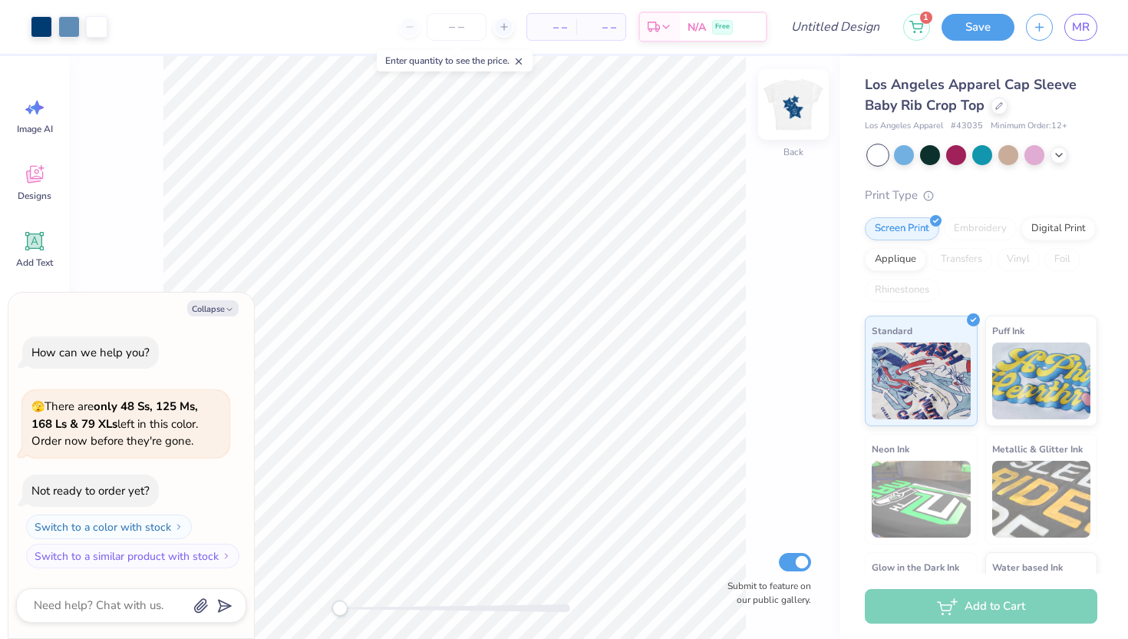
click at [803, 126] on img at bounding box center [793, 104] width 61 height 61
click at [794, 115] on img at bounding box center [793, 104] width 61 height 61
type textarea "x"
type input "4.00"
type input "3.82"
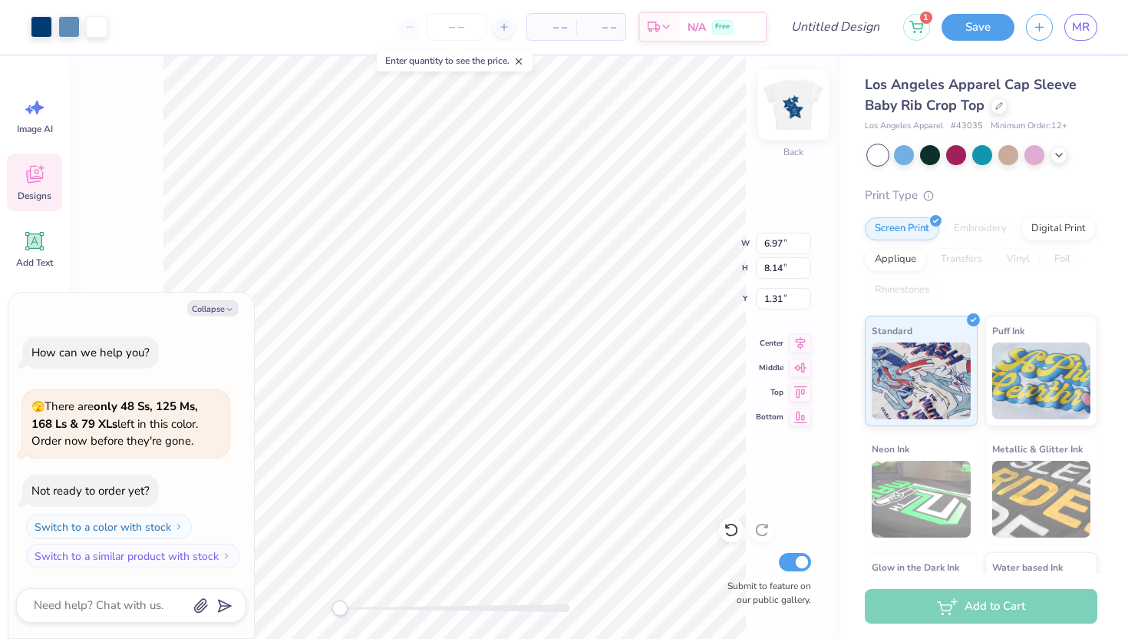
type input "0.50"
type textarea "x"
type input "2.60"
type input "3.03"
type textarea "x"
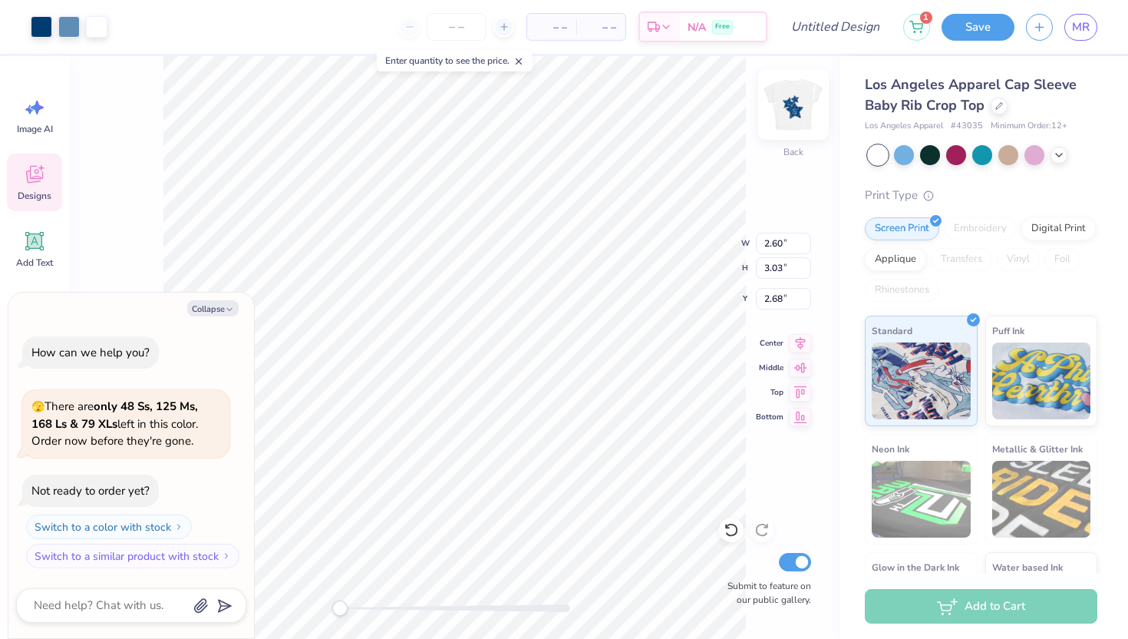
type input "1.41"
type input "1.64"
click at [210, 317] on div "Collapse How can we help you? 🫣 There are only 48 Ss, 125 Ms, 168 Ls & 79 XLs l…" at bounding box center [131, 465] width 246 height 346
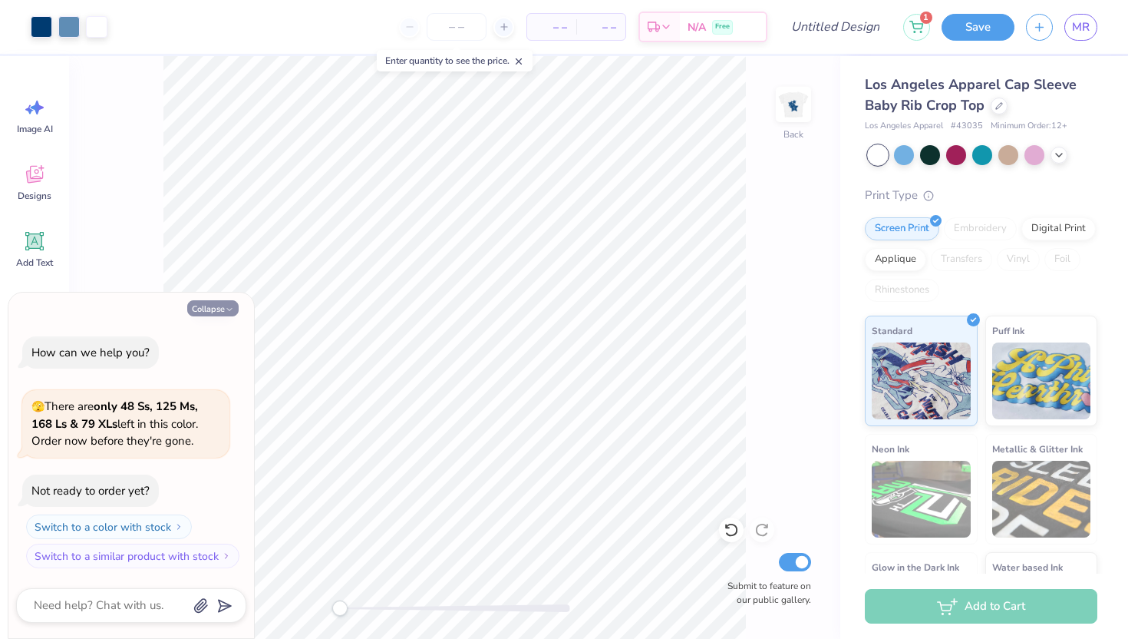
click at [210, 310] on button "Collapse" at bounding box center [212, 308] width 51 height 16
type textarea "x"
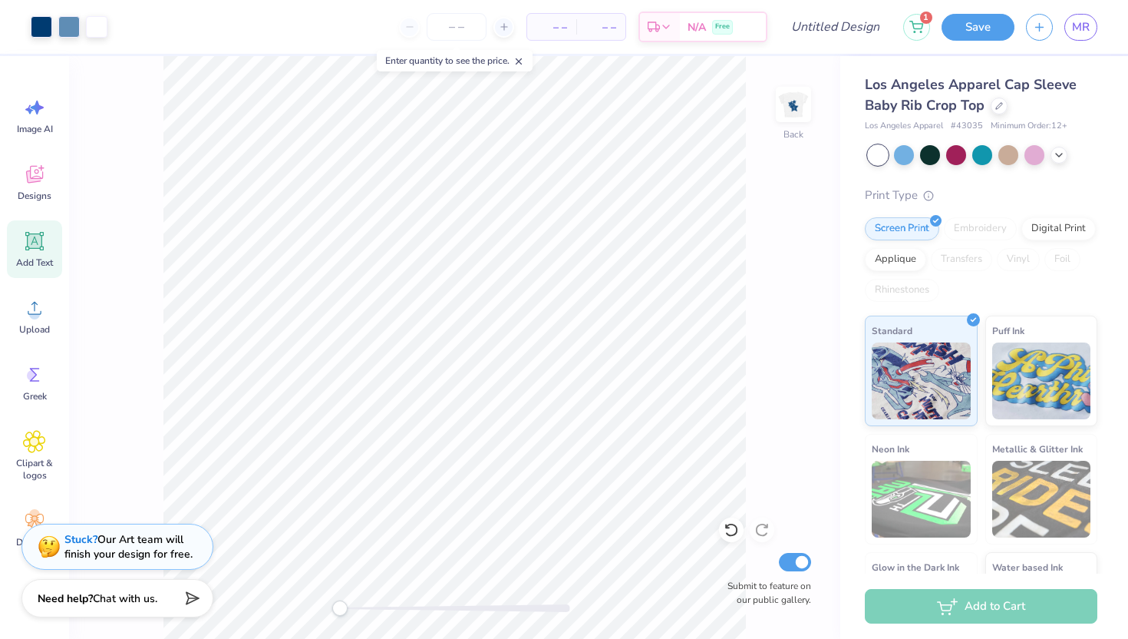
click at [29, 240] on icon at bounding box center [35, 241] width 15 height 15
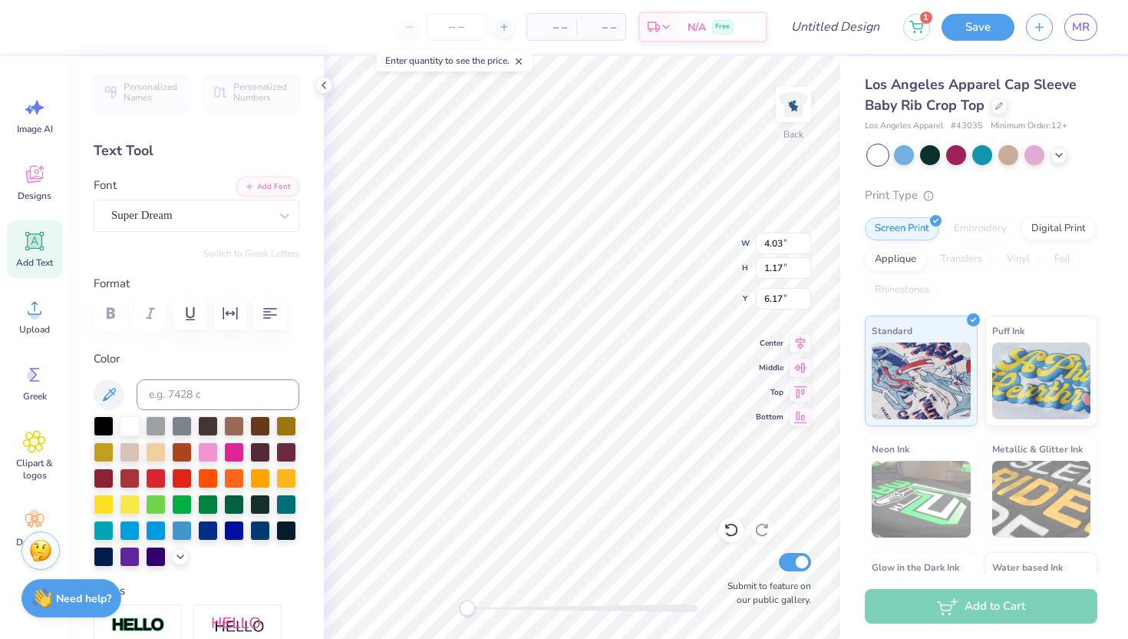
scroll to position [1, 0]
type textarea "Kappa Delta"
click at [226, 225] on div "Super Dream" at bounding box center [190, 215] width 161 height 24
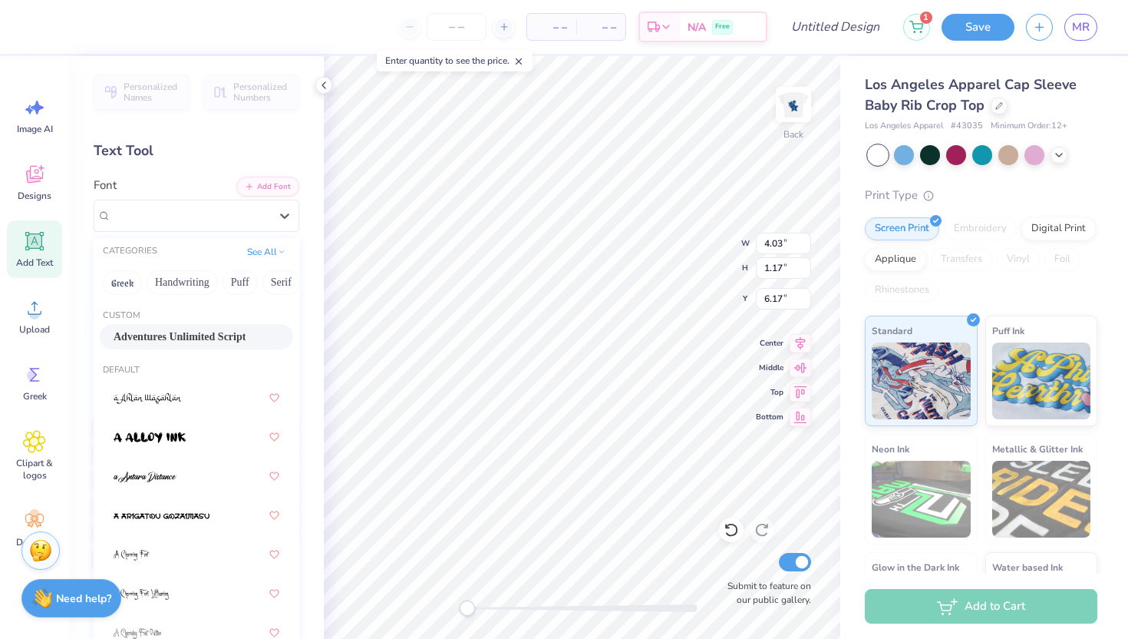
click at [199, 332] on span "Adventures Unlimited Script" at bounding box center [180, 337] width 132 height 16
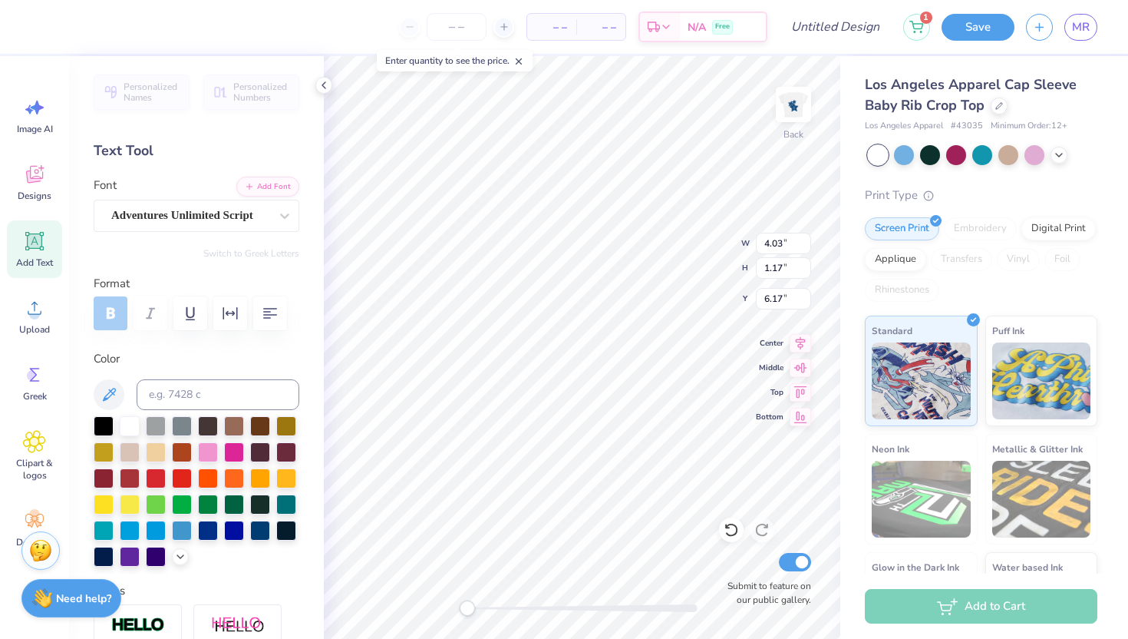
type input "1.41"
type input "1.64"
type input "2.18"
click at [37, 28] on div at bounding box center [41, 25] width 21 height 21
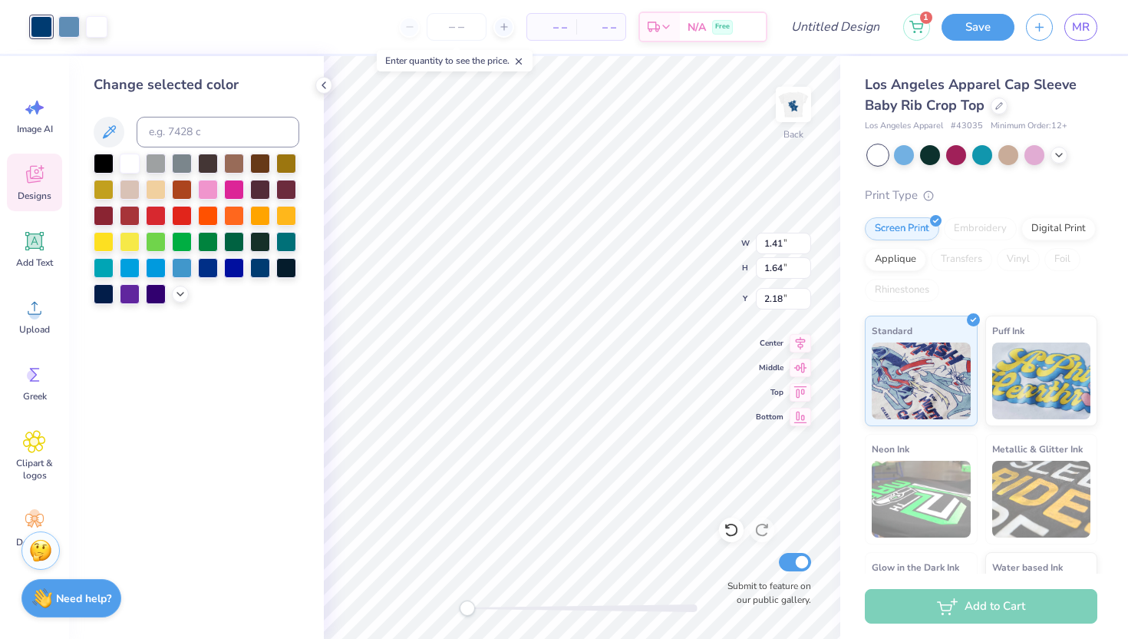
click at [42, 20] on div at bounding box center [41, 26] width 21 height 21
type input "3.15"
type input "2.89"
type input "5.31"
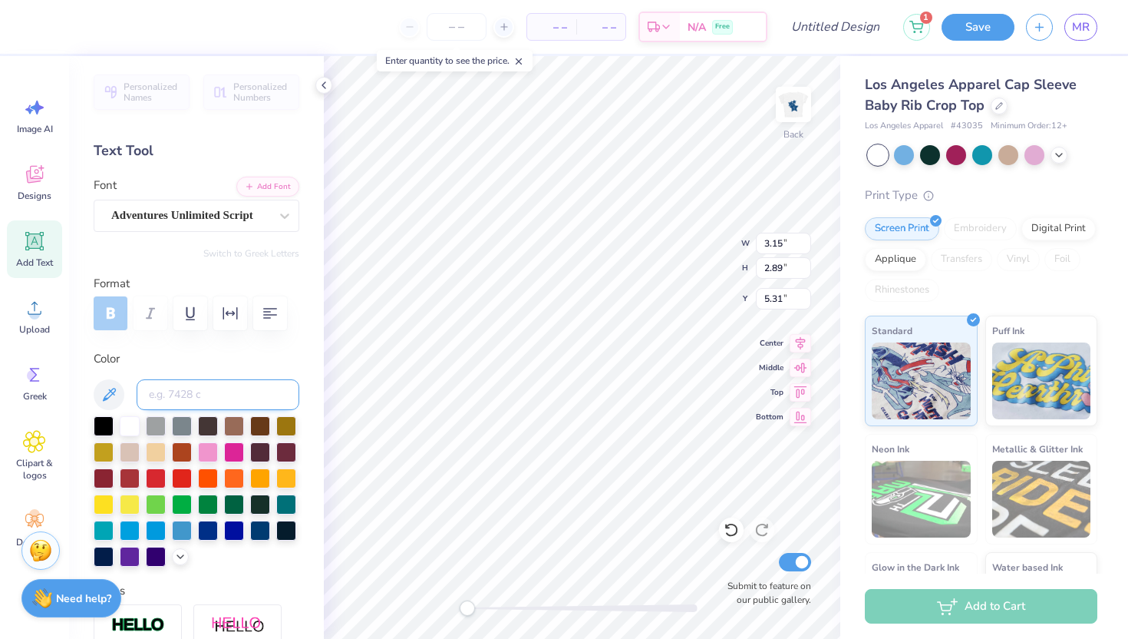
click at [164, 396] on input at bounding box center [218, 394] width 163 height 31
type input "541"
type textarea "Kappa"
type input "3.60"
type input "1.12"
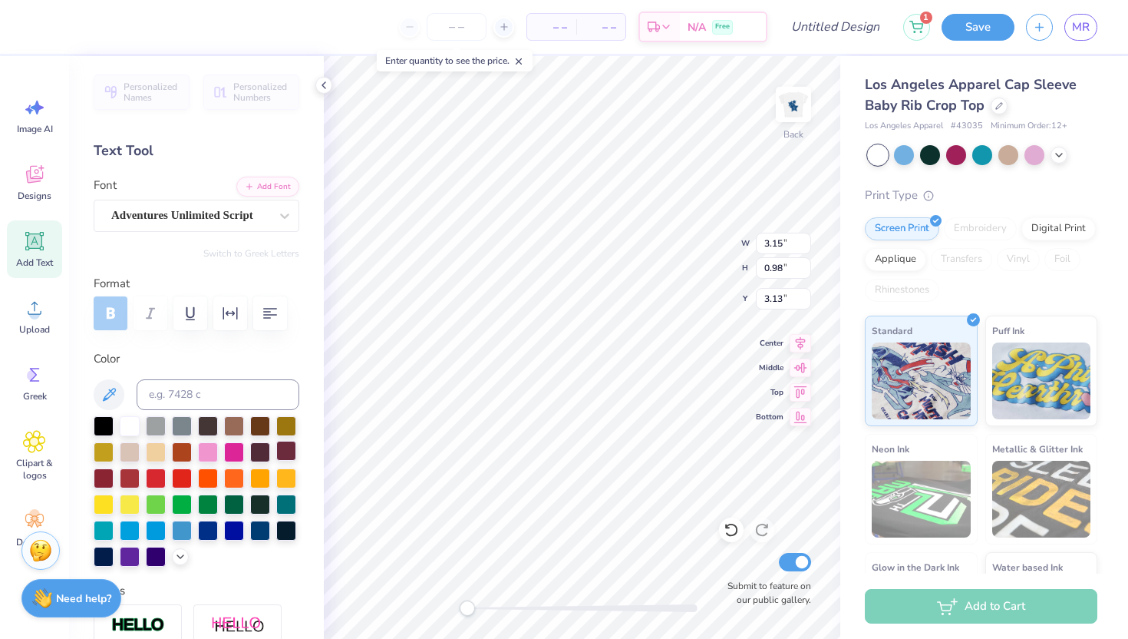
type input "2.51"
type input "1.75"
type input "2.04"
type input "1.78"
type input "1.71"
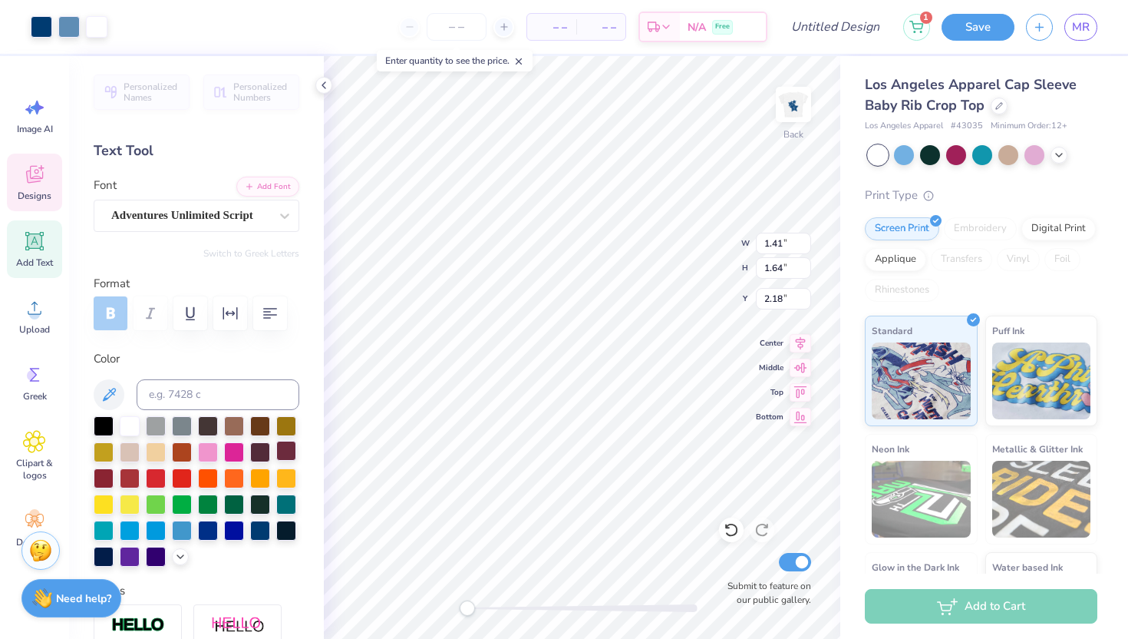
type input "2.00"
type input "1.83"
click at [51, 253] on div "Add Text" at bounding box center [34, 249] width 55 height 58
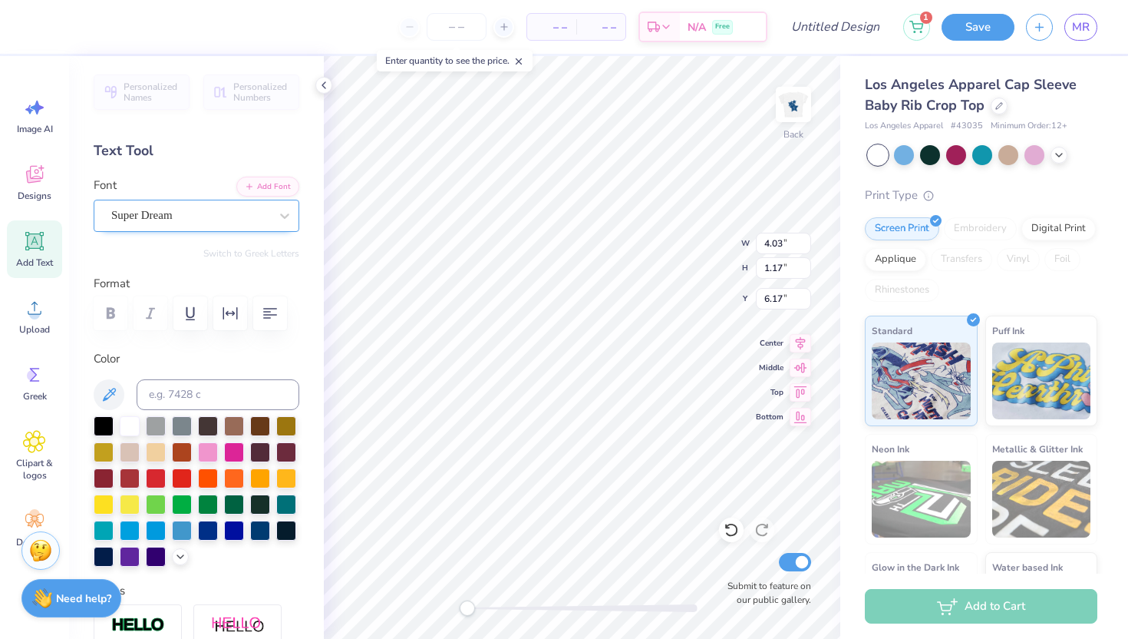
type textarea "Delta"
click at [222, 219] on div "Super Dream" at bounding box center [190, 215] width 161 height 24
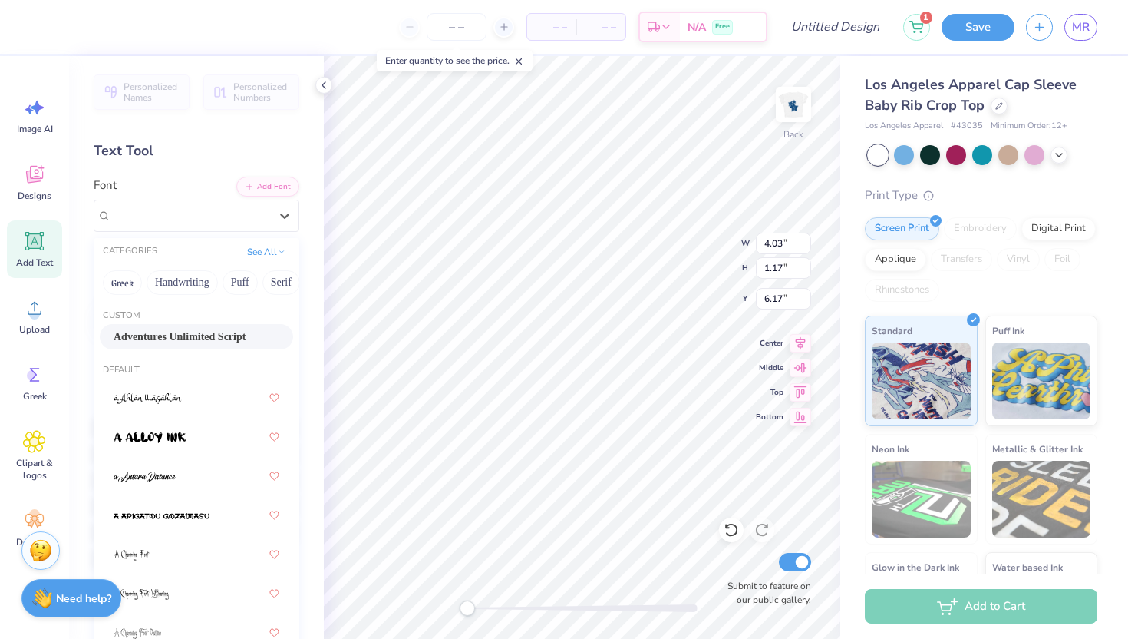
click at [187, 343] on span "Adventures Unlimited Script" at bounding box center [180, 337] width 132 height 16
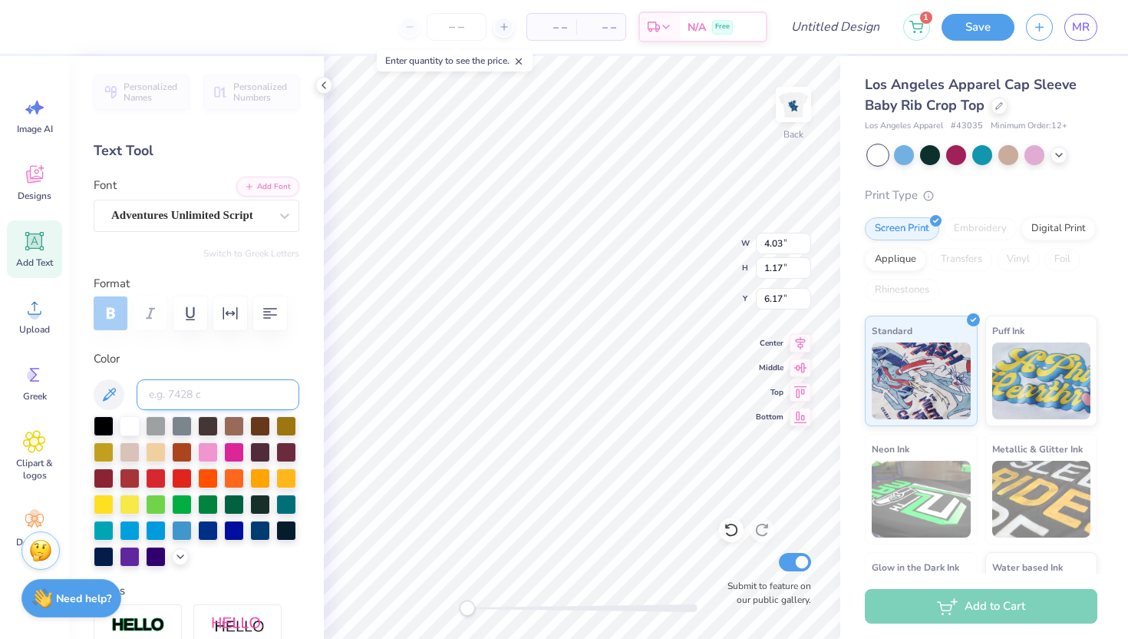
click at [156, 396] on input at bounding box center [218, 394] width 163 height 31
type input "541c"
type input "1.96"
type input "2.29"
type input "1.91"
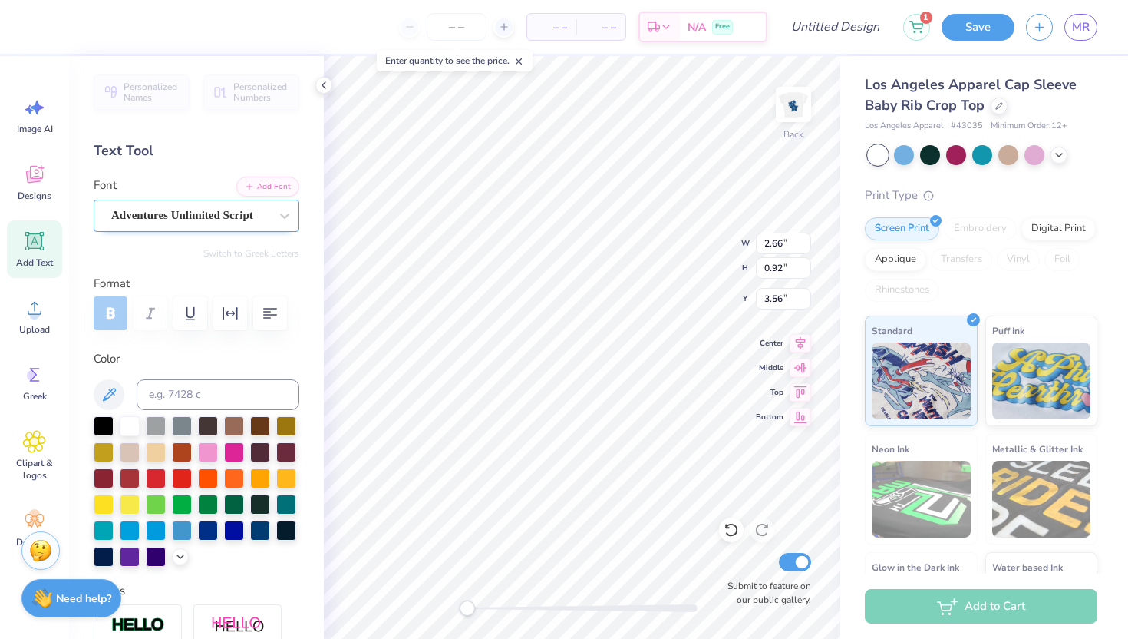
click at [218, 212] on div "Adventures Unlimited Script" at bounding box center [190, 215] width 161 height 24
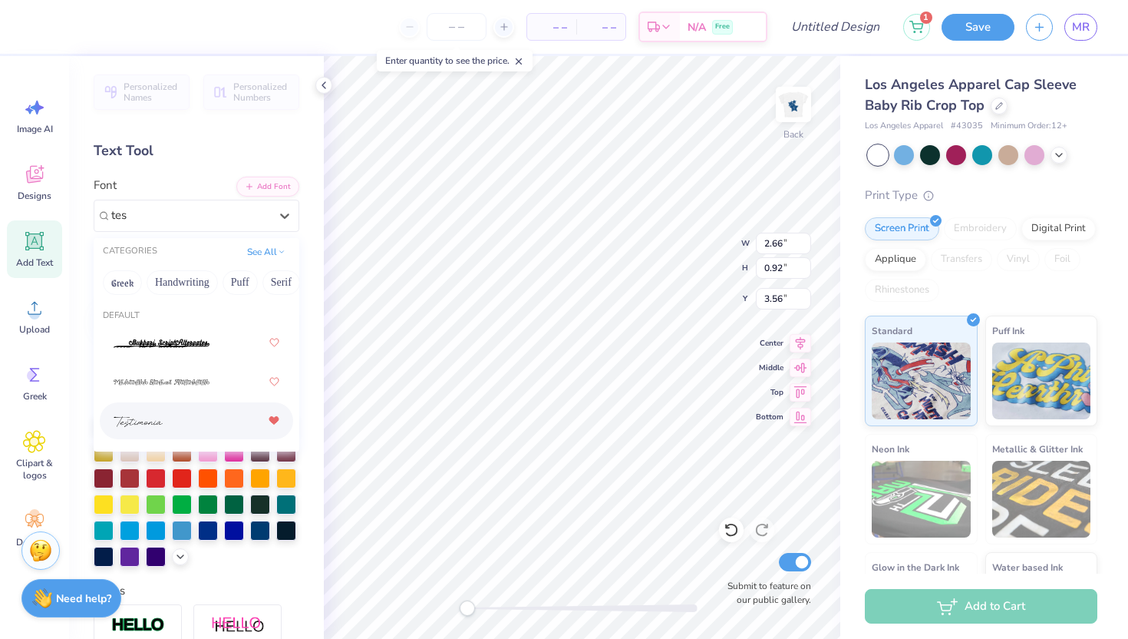
click at [275, 420] on icon at bounding box center [273, 421] width 9 height 8
click at [232, 423] on div at bounding box center [197, 421] width 166 height 28
type input "tes"
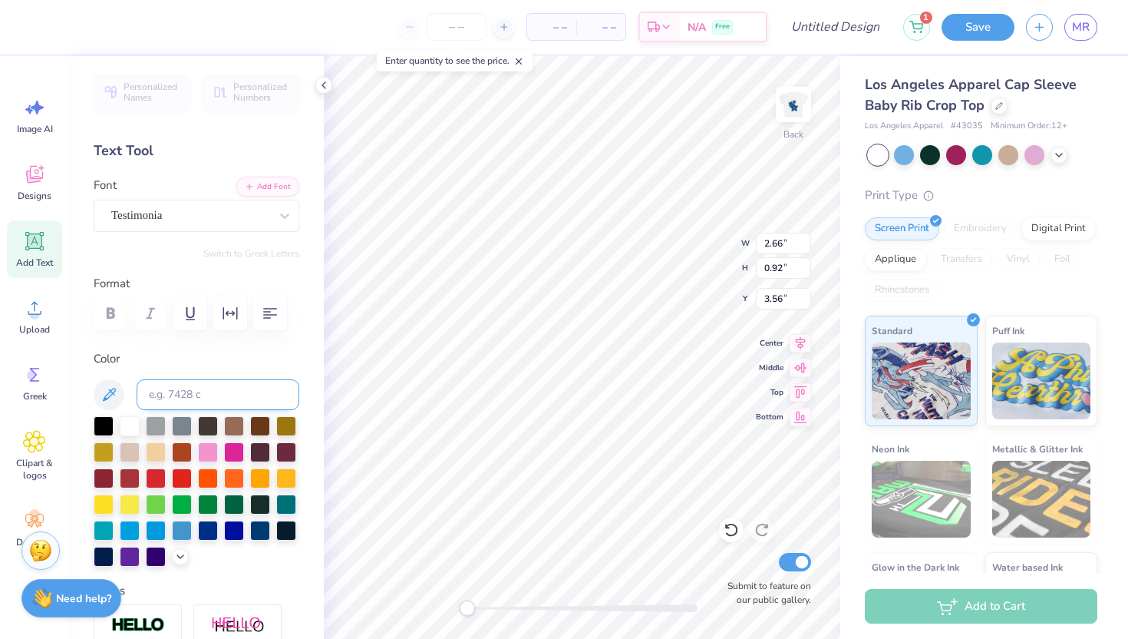
type input "3.60"
type input "1.12"
type input "2.44"
click at [212, 230] on div "Adventures Unlimited Script" at bounding box center [197, 216] width 206 height 32
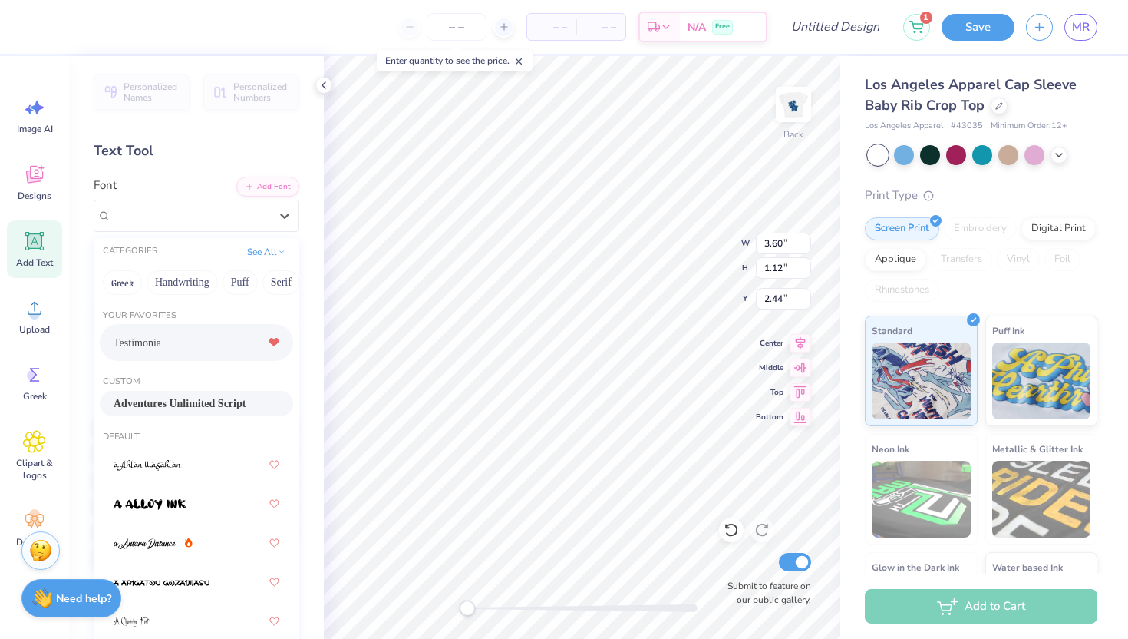
click at [201, 340] on div "Testimonia" at bounding box center [197, 343] width 166 height 28
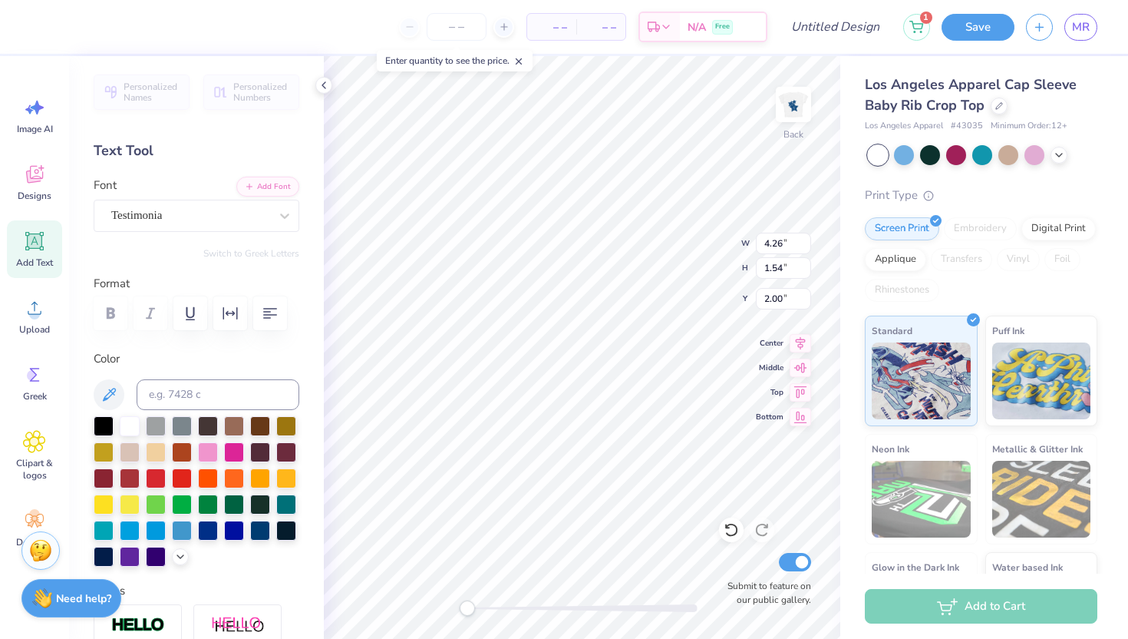
type input "3.81"
type input "1.32"
type input "3.36"
type input "3.88"
type input "1.34"
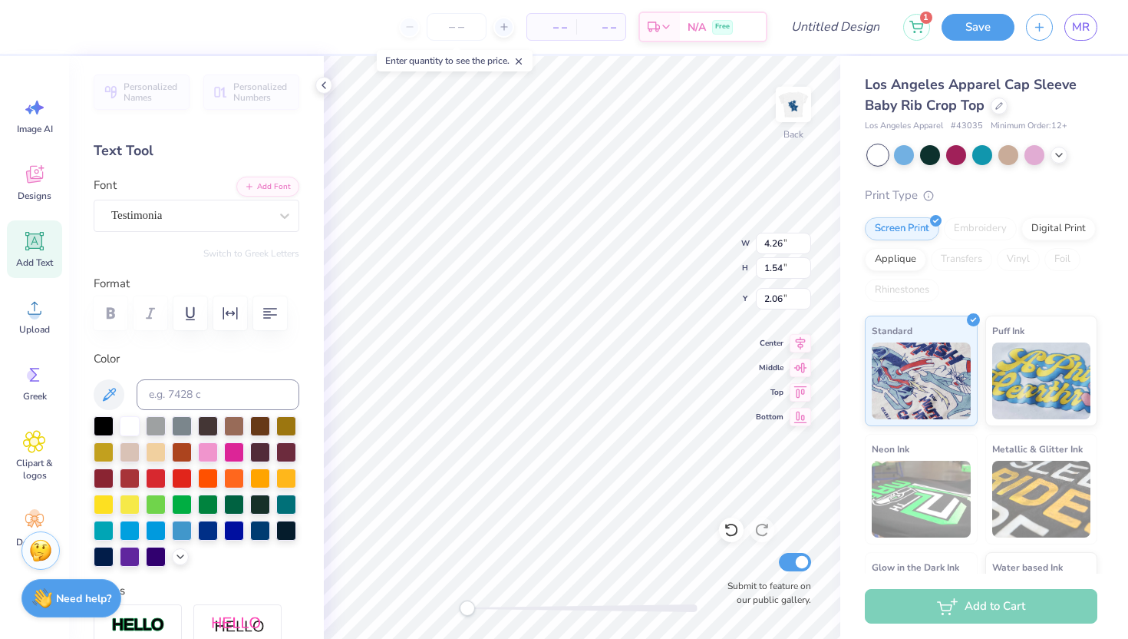
type input "4.45"
type input "1.61"
click at [28, 191] on span "Designs" at bounding box center [35, 196] width 34 height 12
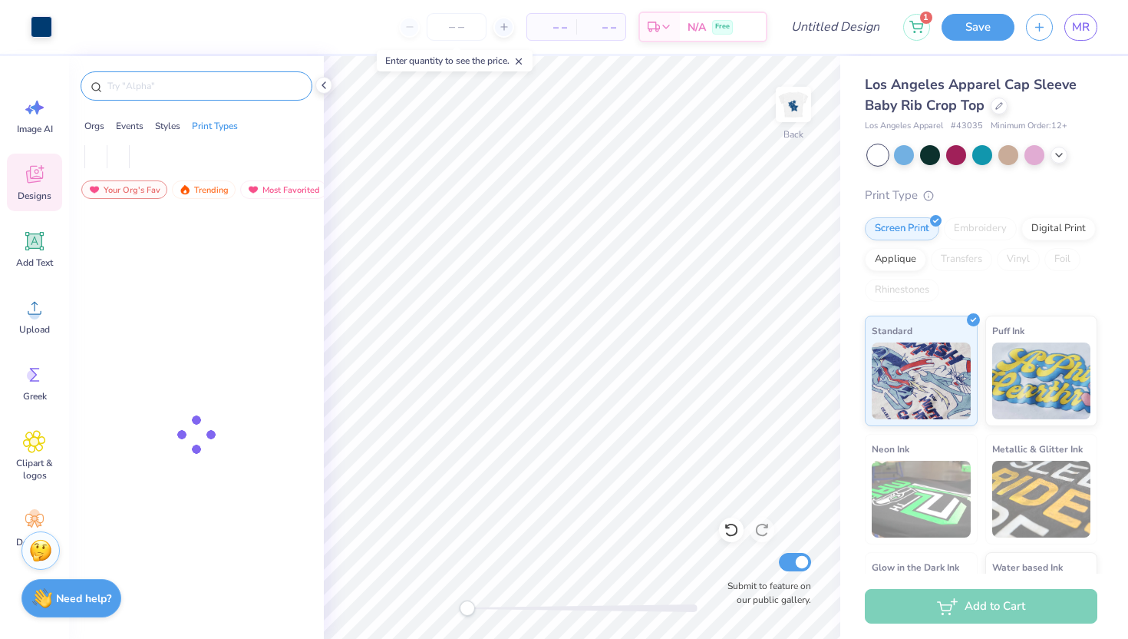
click at [206, 97] on div at bounding box center [197, 85] width 232 height 29
click at [200, 90] on input "text" at bounding box center [204, 85] width 196 height 15
type input "denim"
click at [276, 183] on div "Most Favorited" at bounding box center [283, 189] width 87 height 18
click at [223, 183] on div "Trending" at bounding box center [204, 189] width 64 height 18
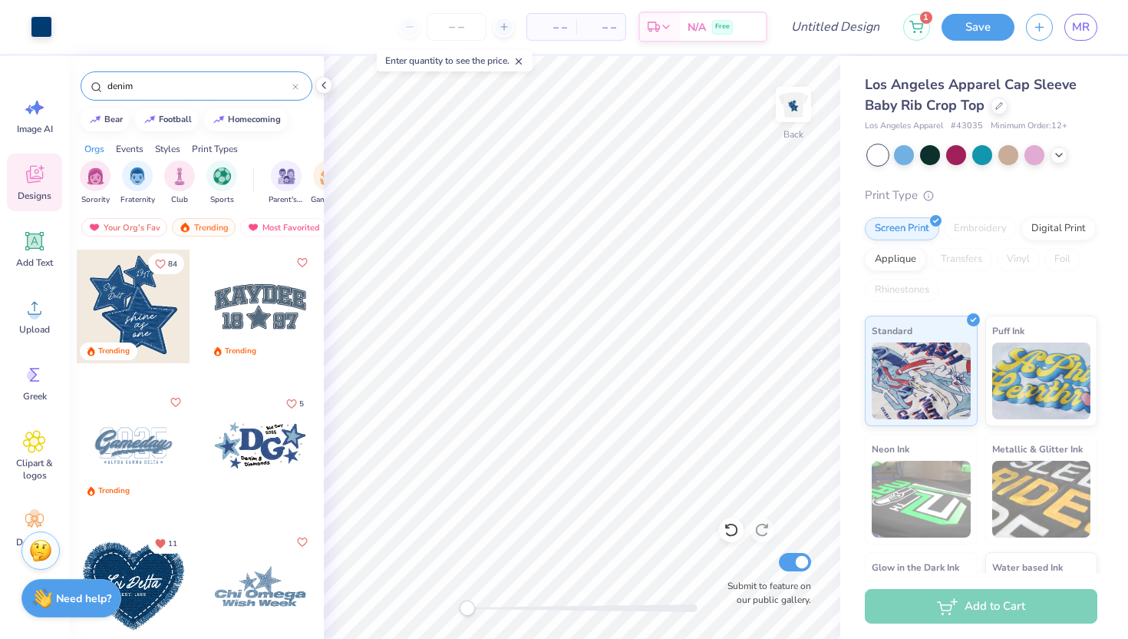
click at [252, 478] on div at bounding box center [260, 446] width 114 height 114
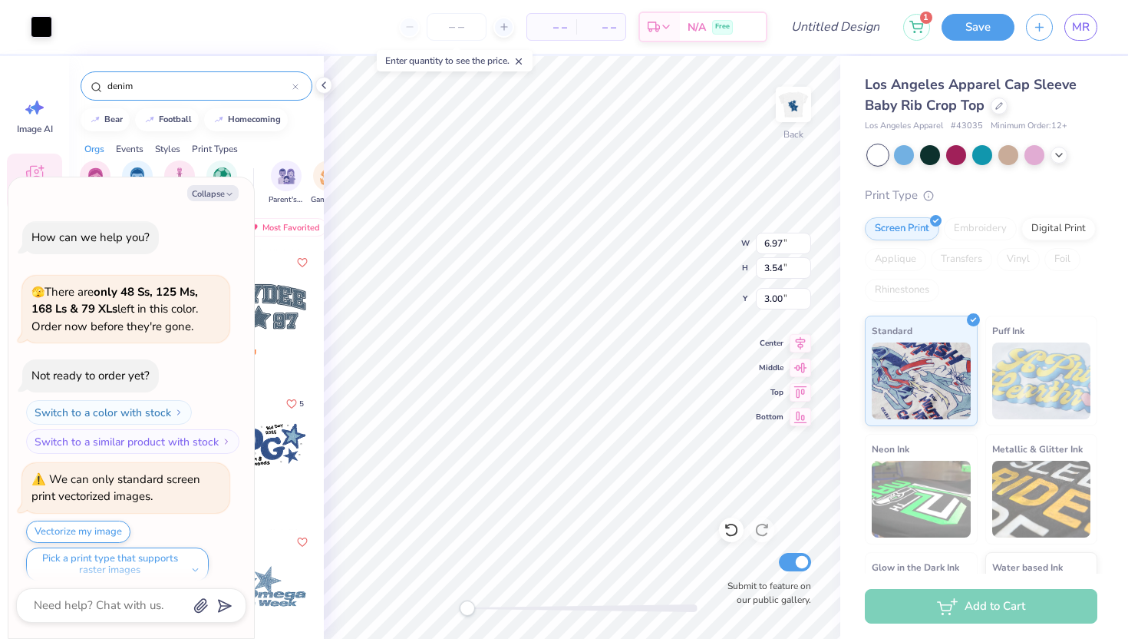
scroll to position [12, 0]
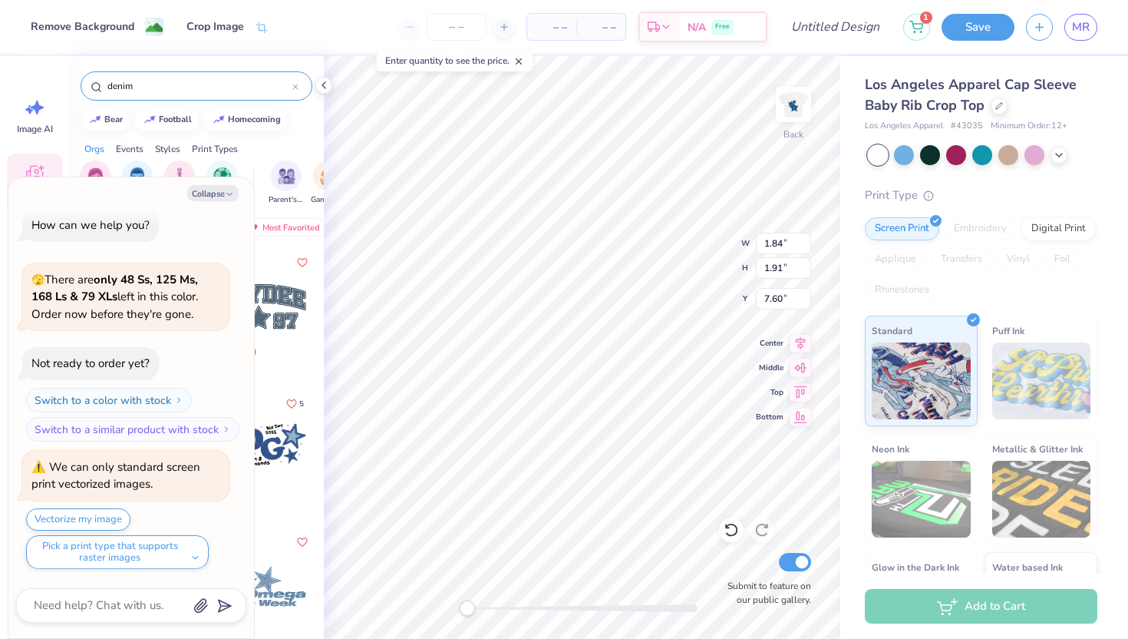
type textarea "x"
type input "1.13"
type input "1.20"
type input "9.46"
click at [689, 257] on div "Back W 1.84 1.84 " H 1.91 1.91 " Y 0.94 0.94 " Center Middle Top Bottom Submit …" at bounding box center [582, 347] width 517 height 583
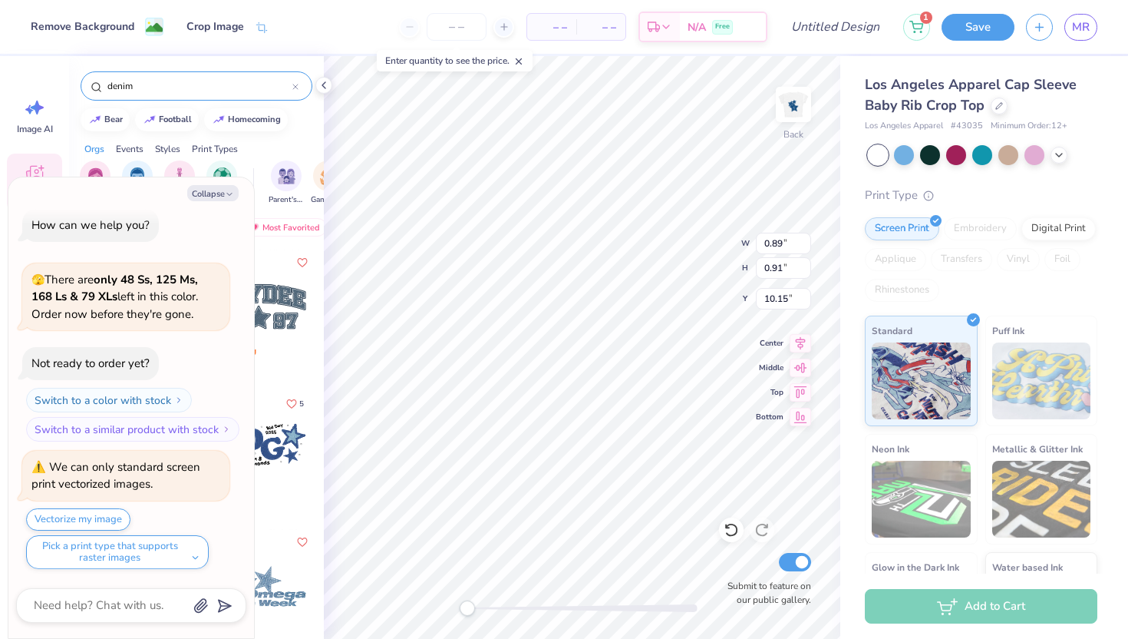
type textarea "x"
type input "1.98"
type input "2.06"
type input "8.30"
type textarea "x"
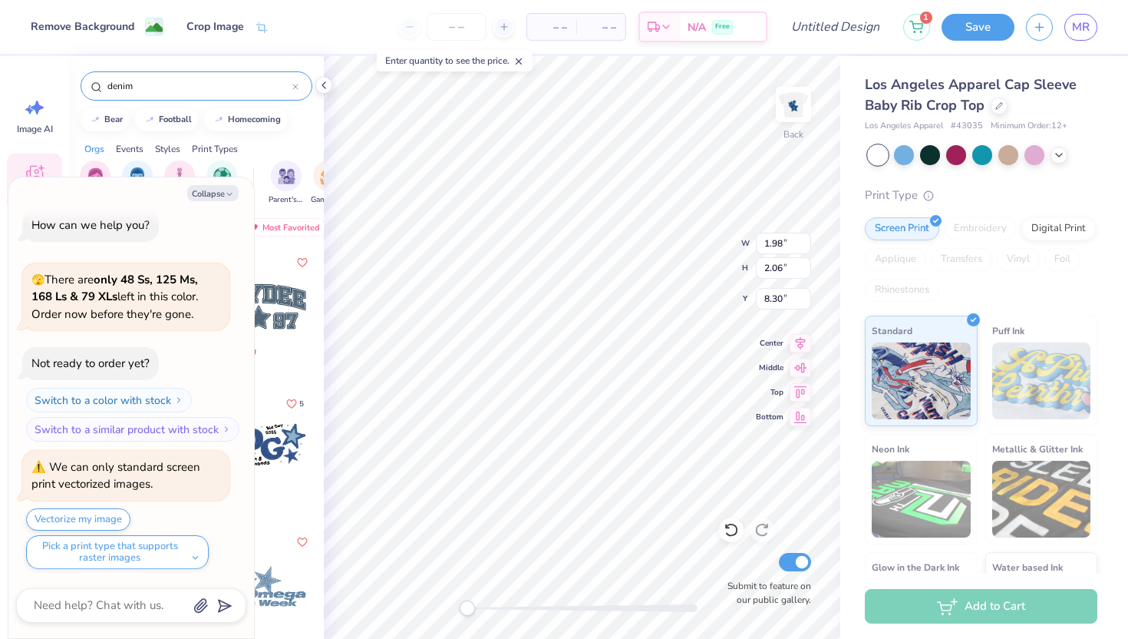
type input "1.71"
type input "1.69"
type input "2.53"
type textarea "x"
type input "1.28"
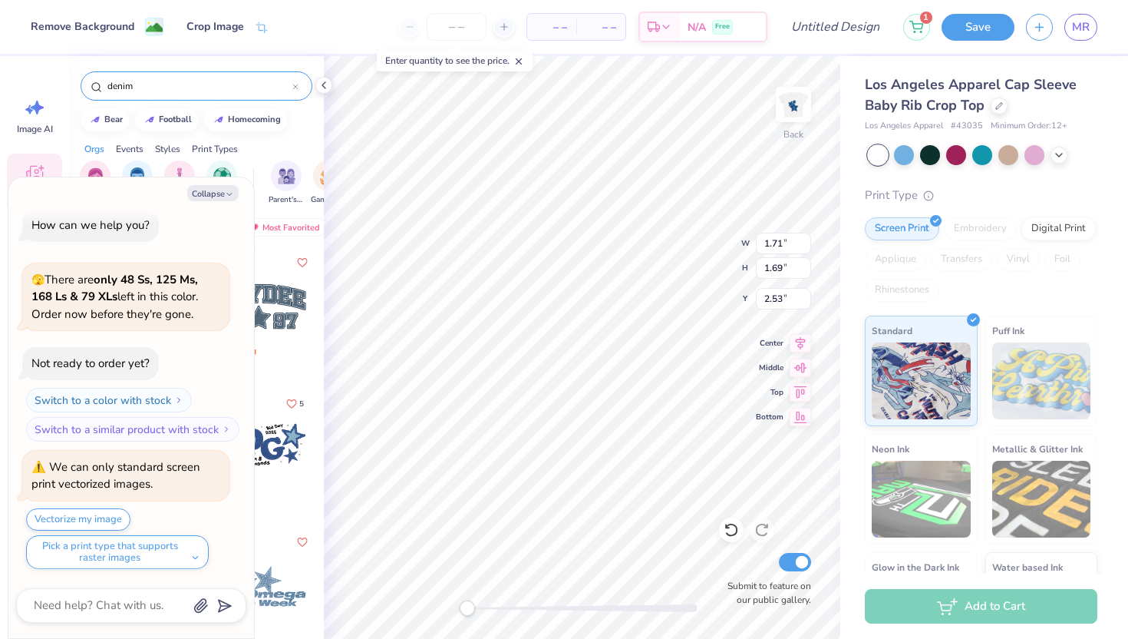
type input "0.43"
type input "7.63"
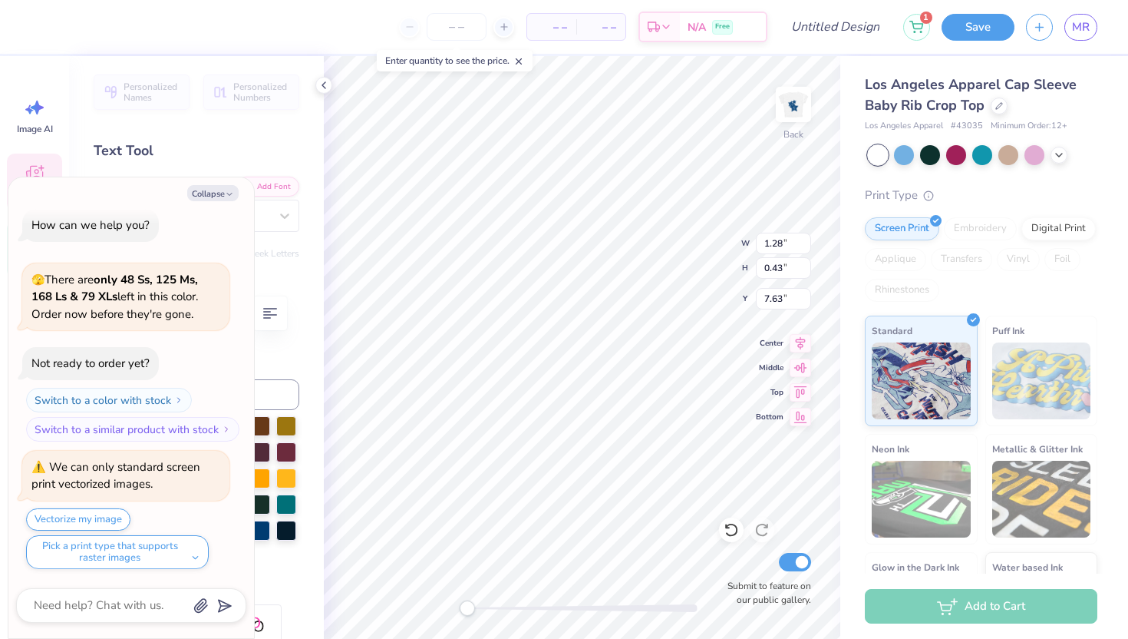
type textarea "x"
type input "1.71"
type input "1.69"
type input "2.53"
click at [223, 189] on button "Collapse" at bounding box center [212, 193] width 51 height 16
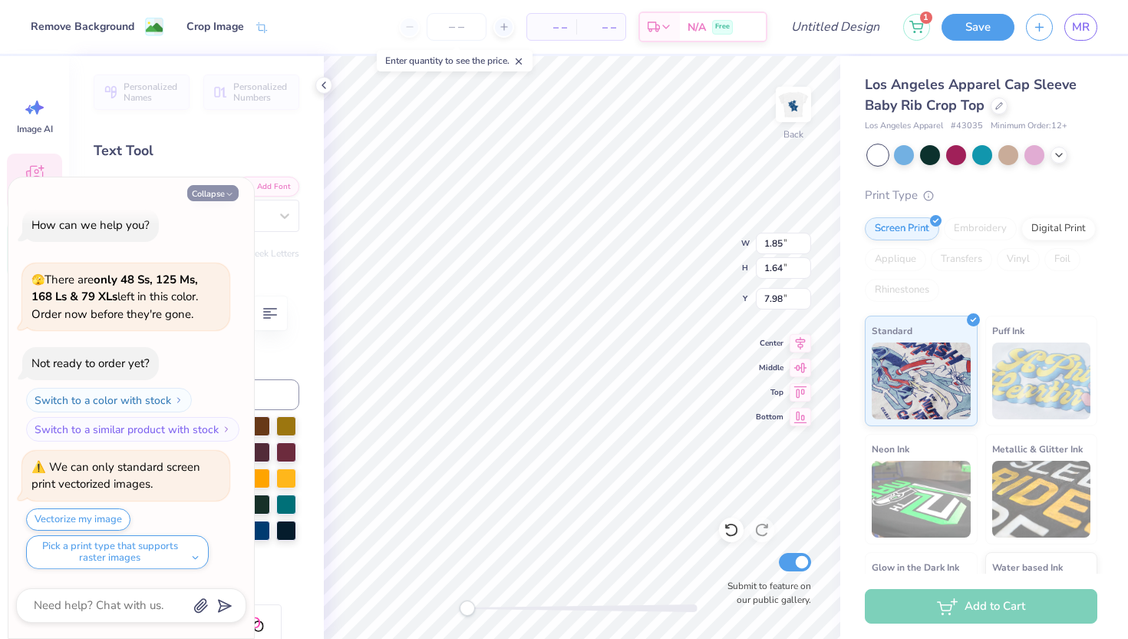
type textarea "x"
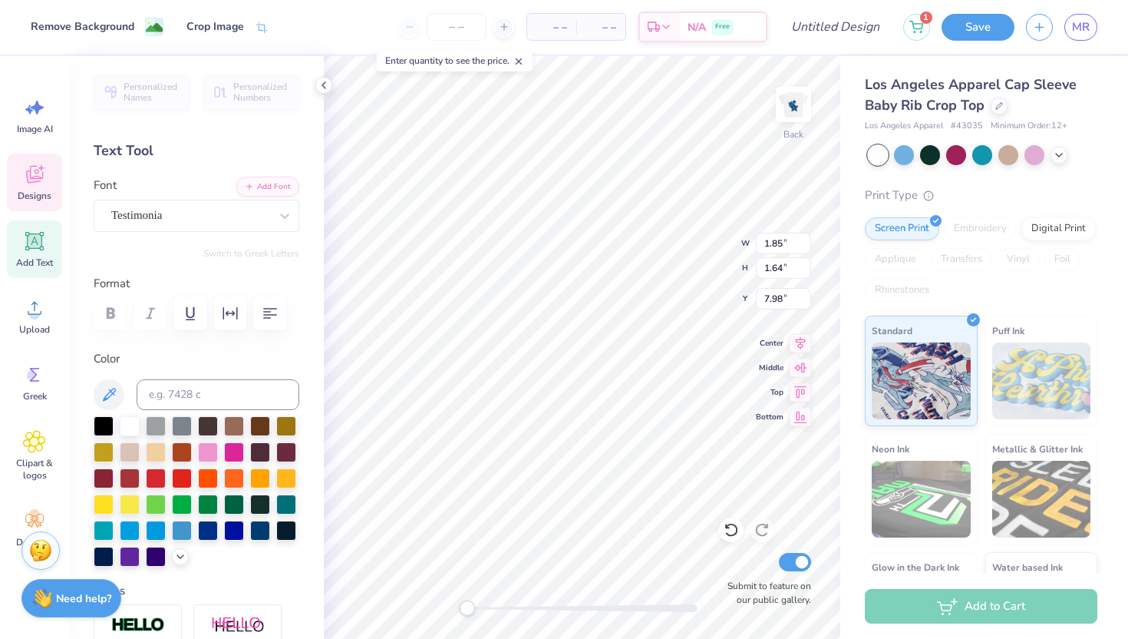
click at [223, 189] on div "Font Testimonia" at bounding box center [197, 204] width 206 height 55
type input "4.45"
type input "1.61"
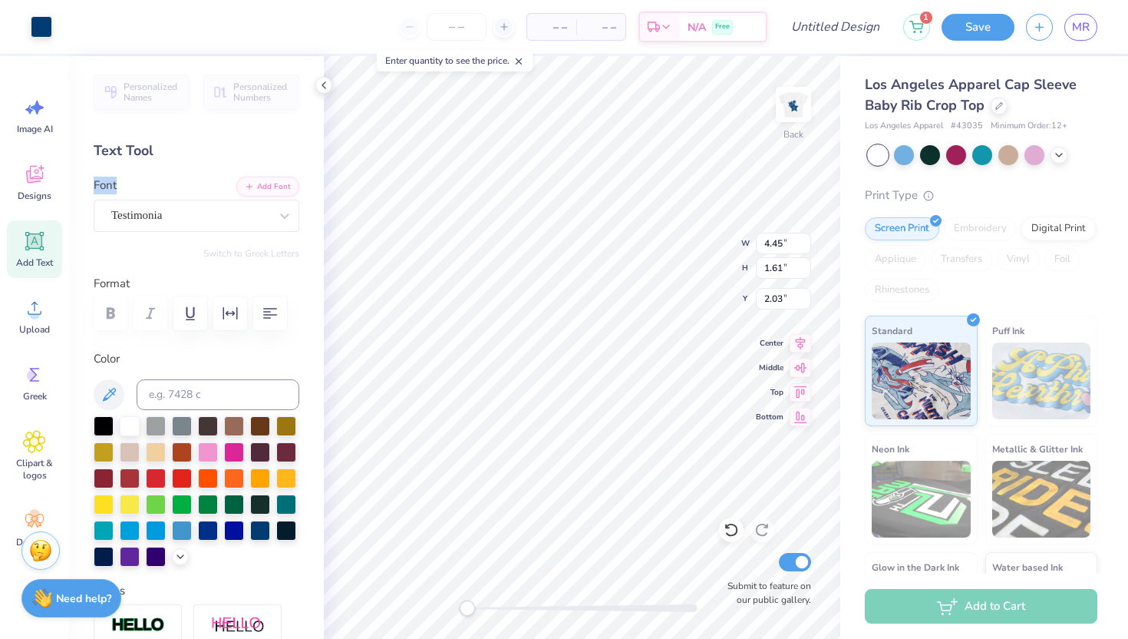
type input "2.03"
type input "1.21"
type input "1.17"
type input "2.80"
type input "4.45"
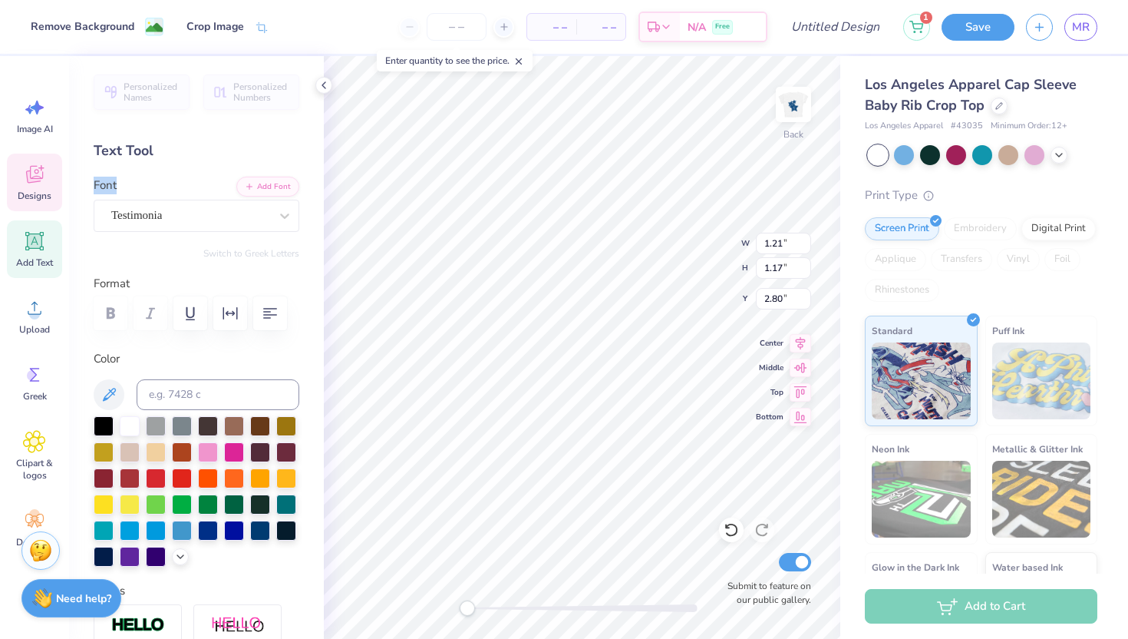
type input "1.61"
type input "2.20"
click at [734, 523] on icon at bounding box center [731, 529] width 15 height 15
click at [730, 529] on icon at bounding box center [731, 529] width 15 height 15
type input "1.55"
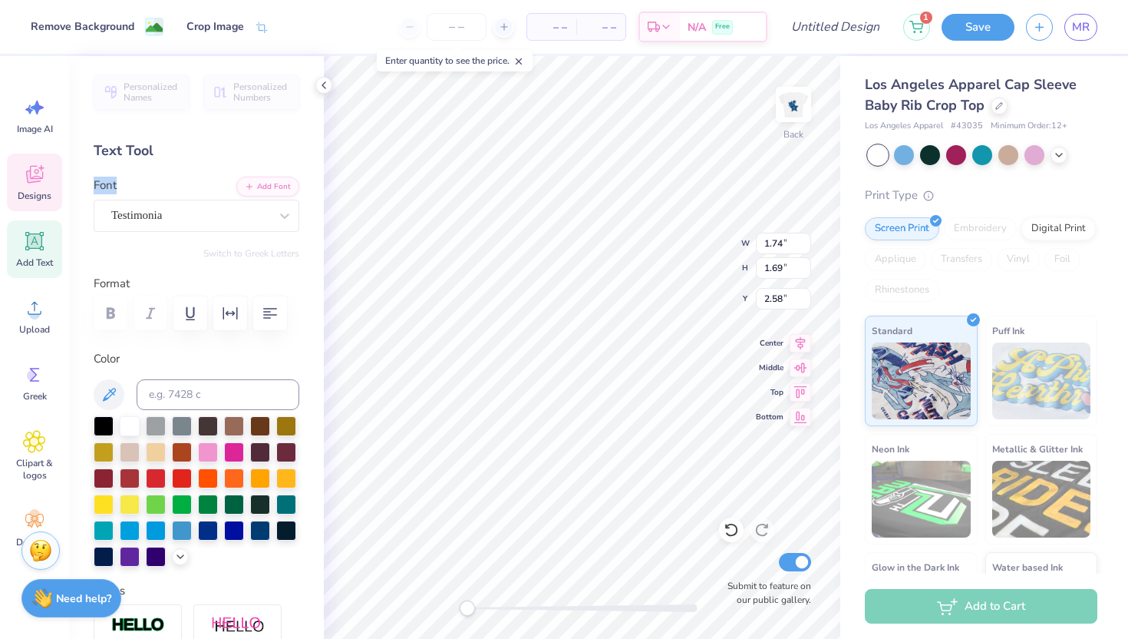
type input "1.50"
type input "2.67"
type input "1.13"
type input "1.20"
type input "3.43"
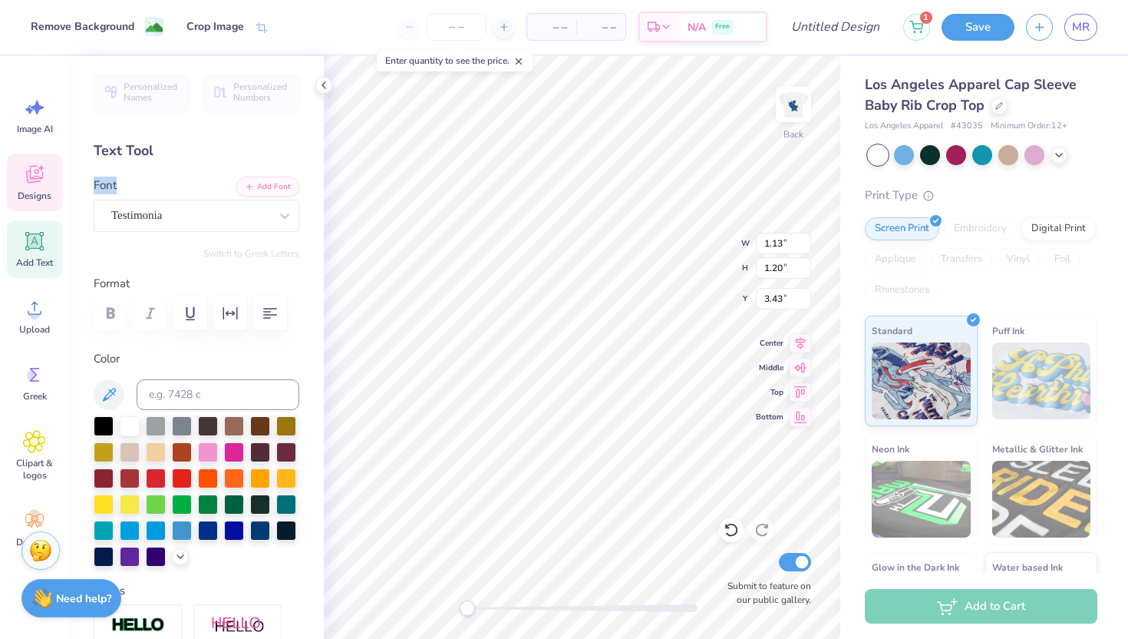
type input "1.55"
type input "1.50"
type input "3.22"
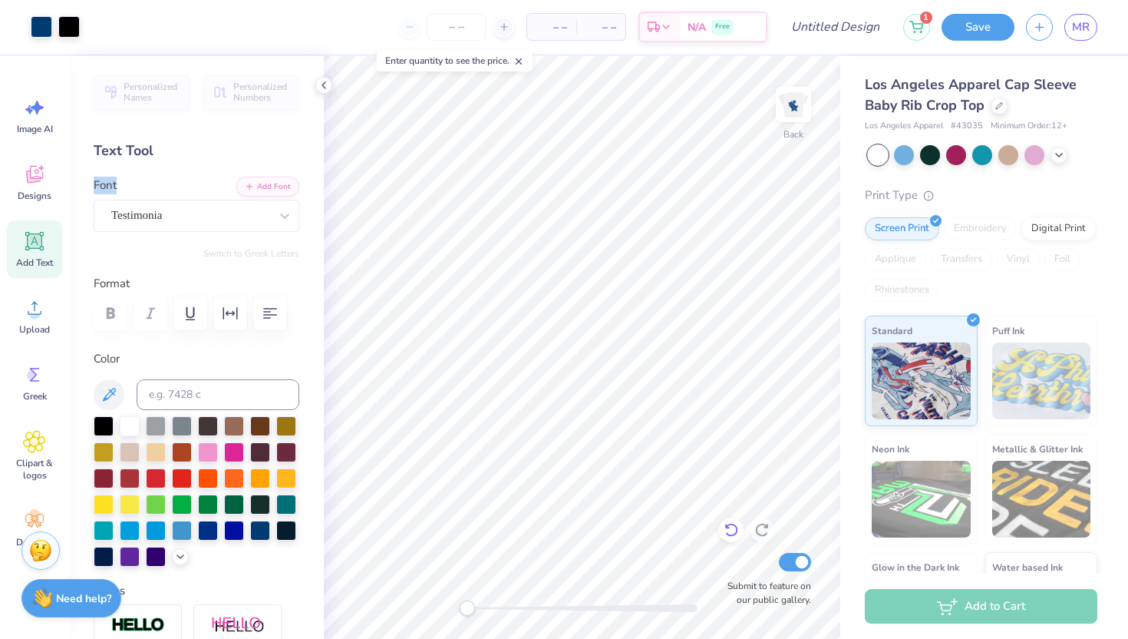
click at [733, 527] on icon at bounding box center [731, 529] width 15 height 15
click at [720, 526] on div at bounding box center [731, 529] width 25 height 25
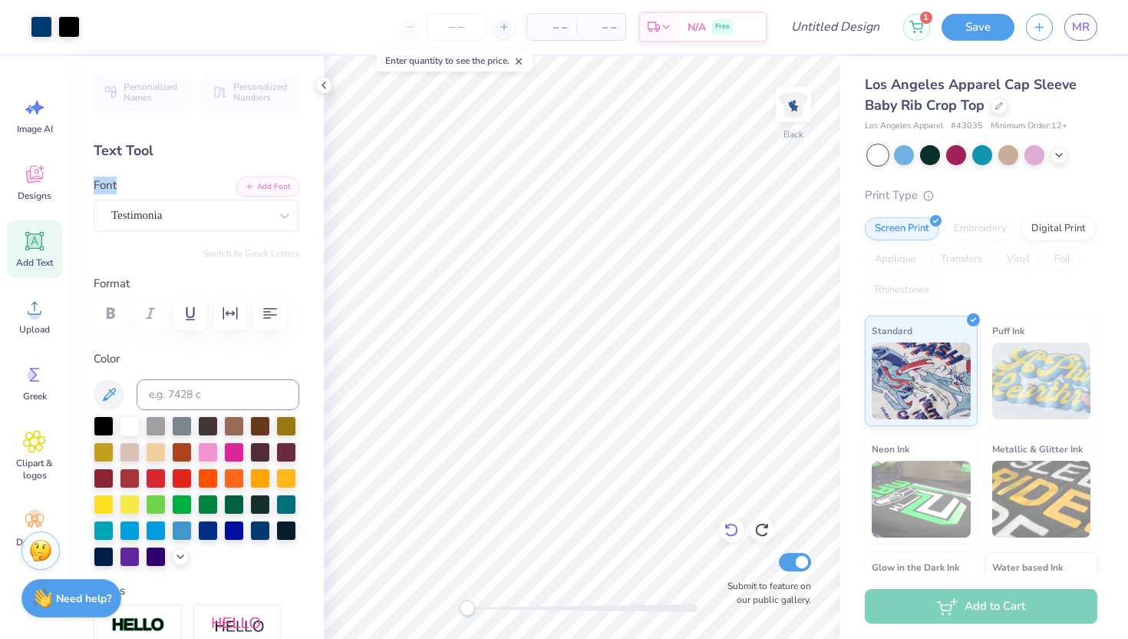
click at [732, 528] on icon at bounding box center [731, 529] width 15 height 15
click at [731, 528] on icon at bounding box center [731, 529] width 15 height 15
click at [734, 533] on icon at bounding box center [731, 529] width 15 height 15
click at [729, 527] on icon at bounding box center [727, 526] width 3 height 3
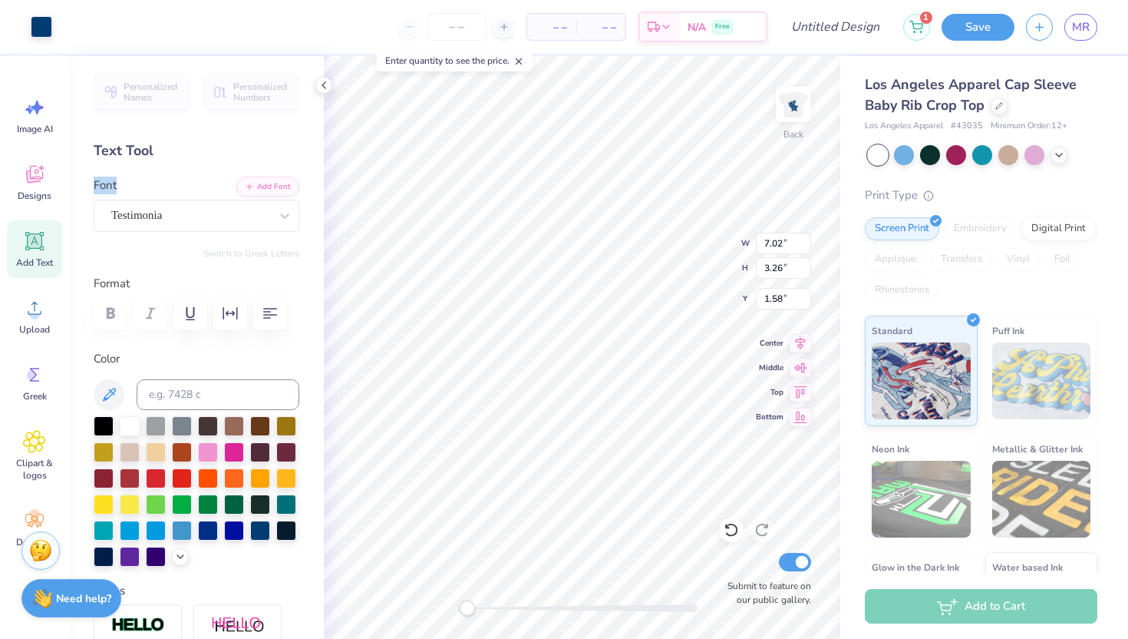
type input "1.37"
click at [27, 243] on icon at bounding box center [34, 241] width 18 height 18
type textarea "Bid day 2025"
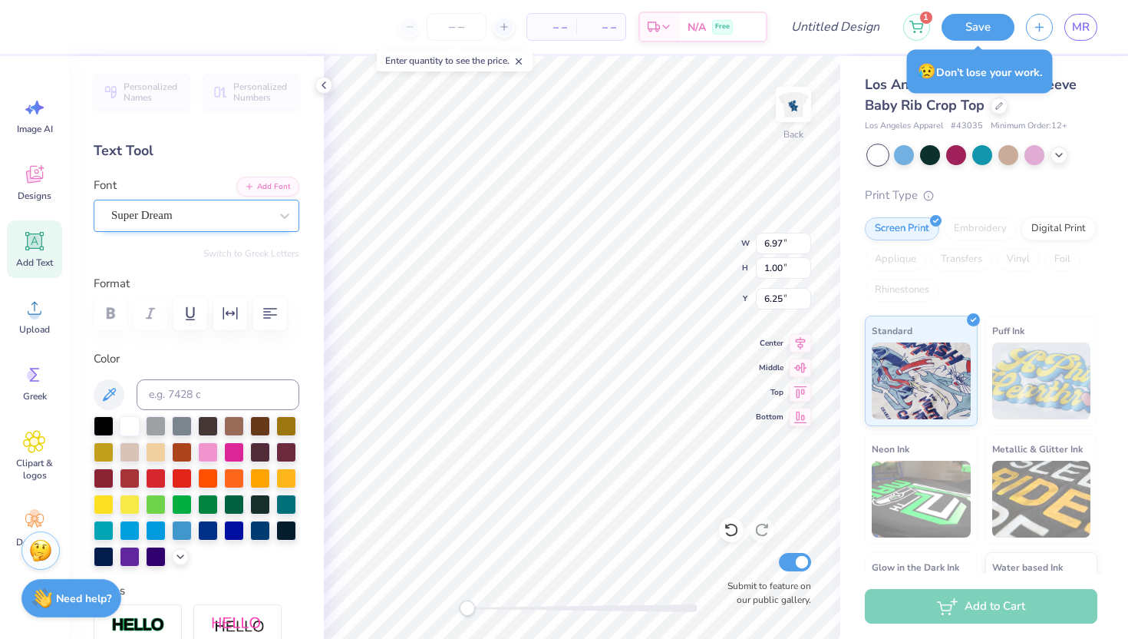
type textarea "Fall Bid day 2025"
click at [187, 223] on div at bounding box center [190, 215] width 158 height 21
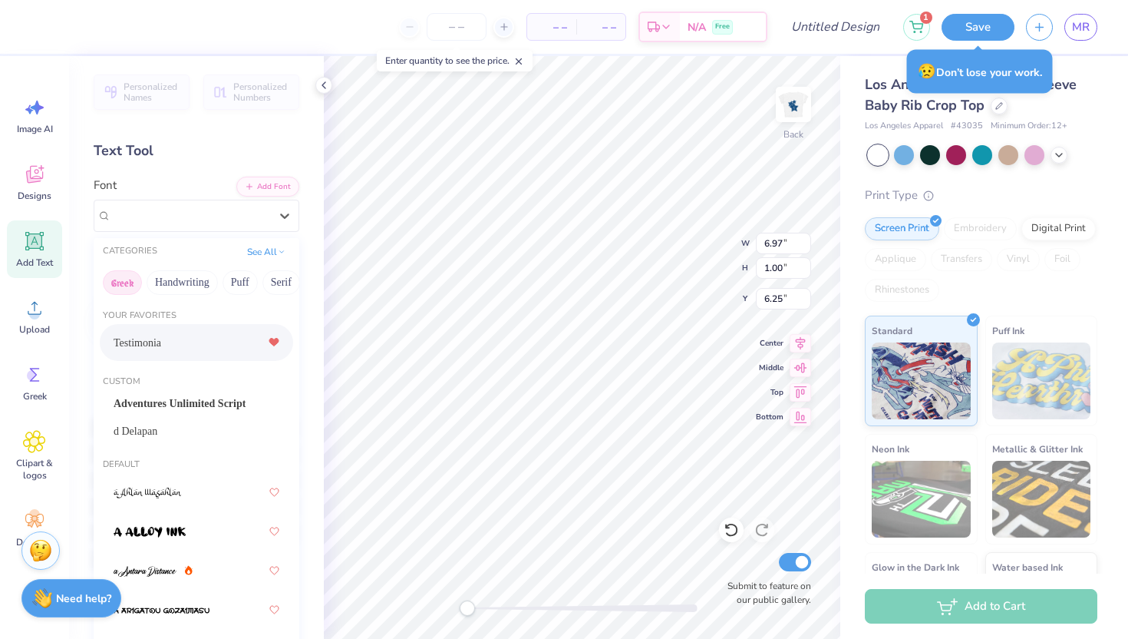
click at [115, 289] on button "Greek" at bounding box center [122, 282] width 39 height 25
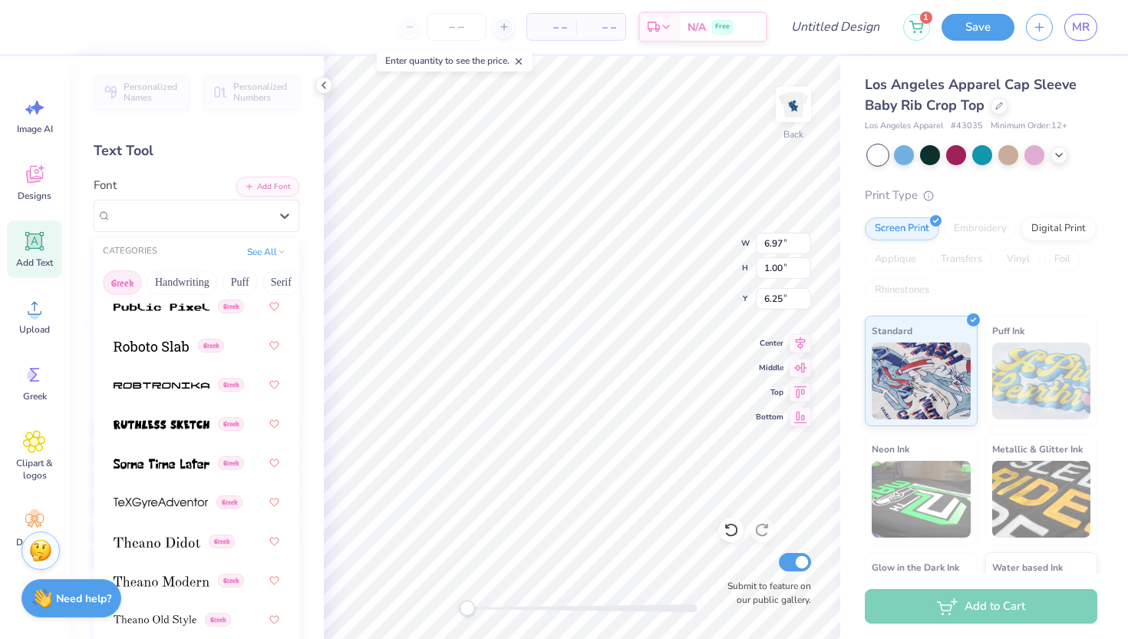
scroll to position [1337, 0]
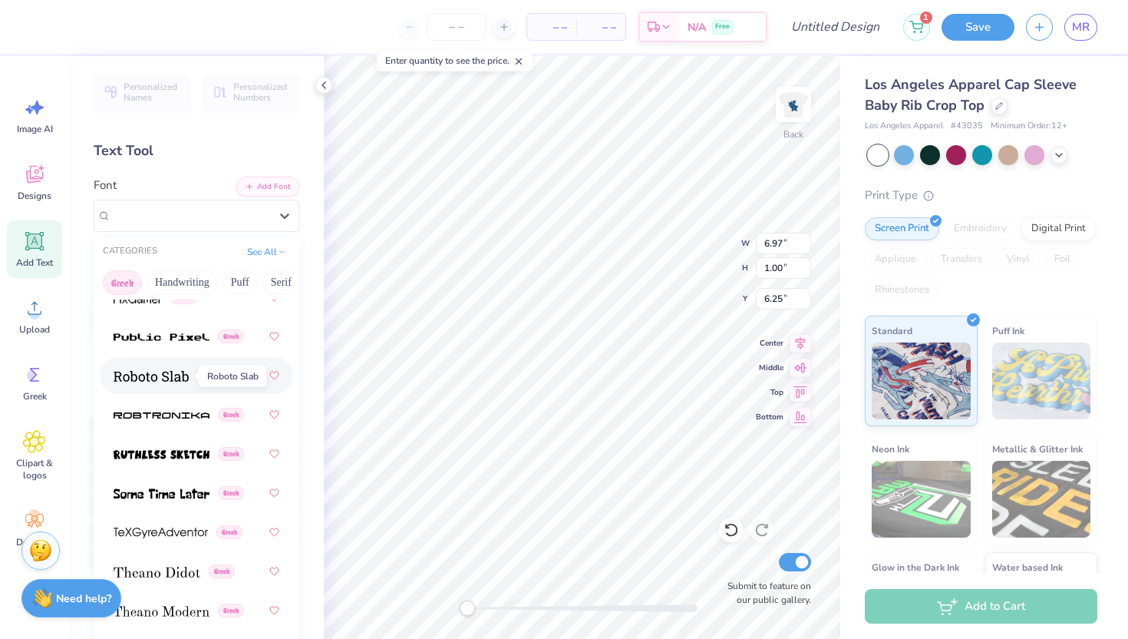
click at [130, 381] on img at bounding box center [151, 376] width 75 height 11
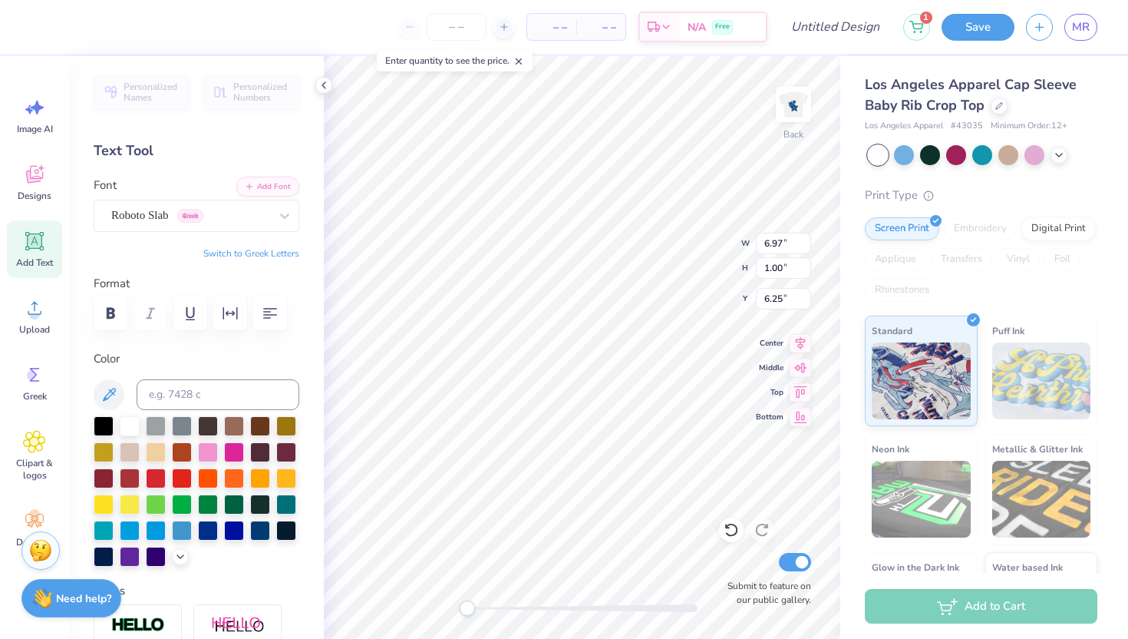
type input "9.32"
type input "1.15"
type input "6.18"
type input "6.97"
type input "1.00"
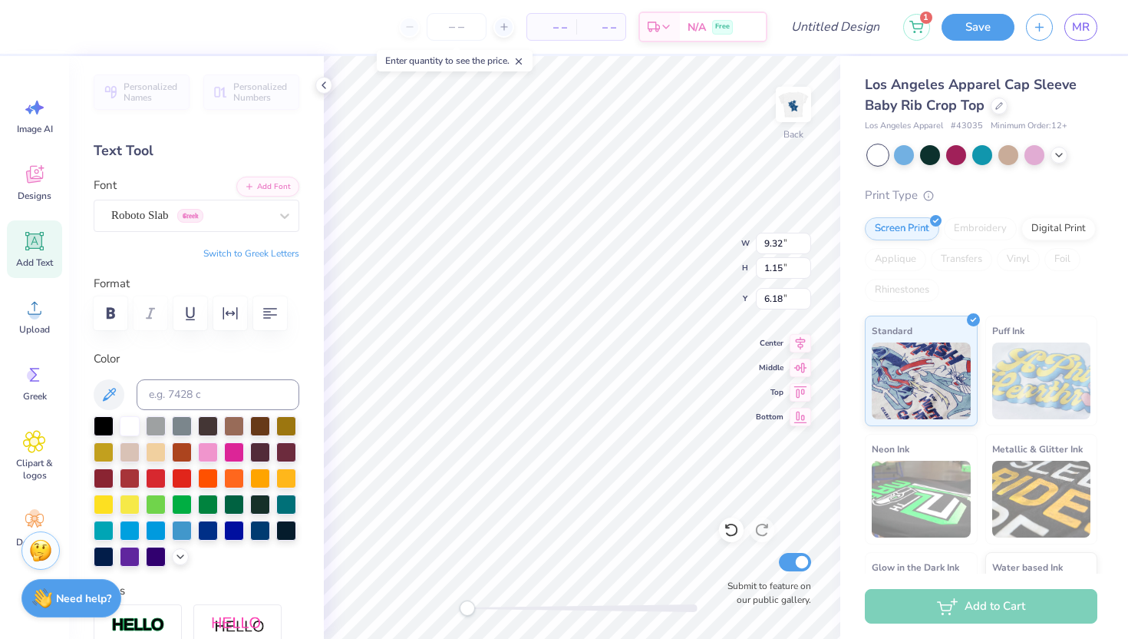
type input "6.25"
type input "3.88"
type input "1.34"
type input "3.29"
click at [739, 535] on div at bounding box center [731, 529] width 25 height 25
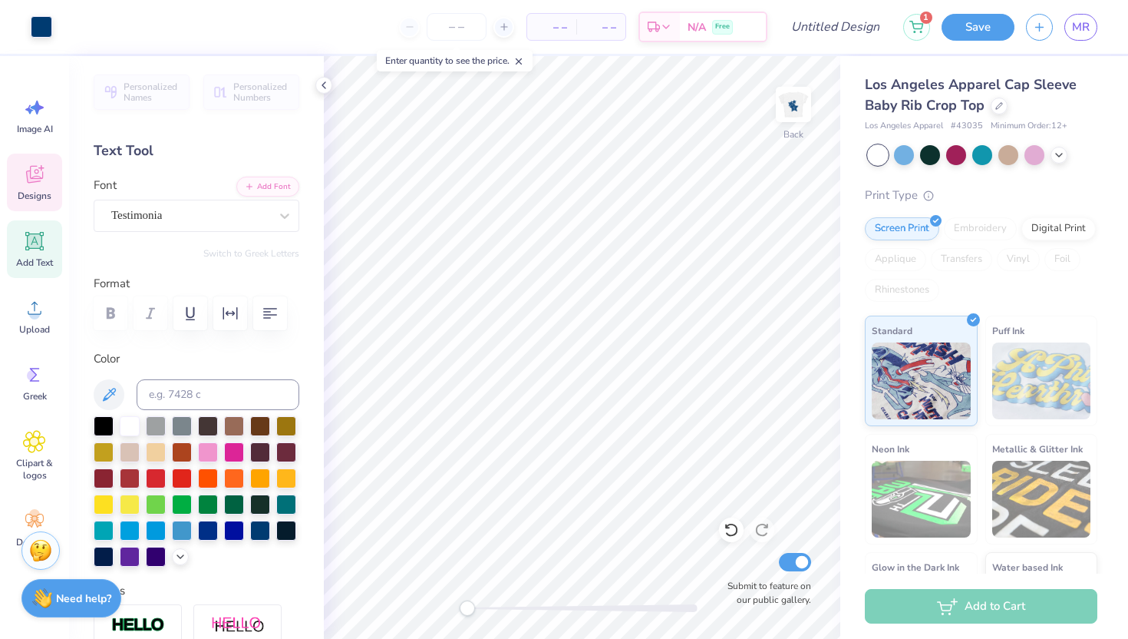
click at [21, 177] on div "Designs" at bounding box center [34, 183] width 55 height 58
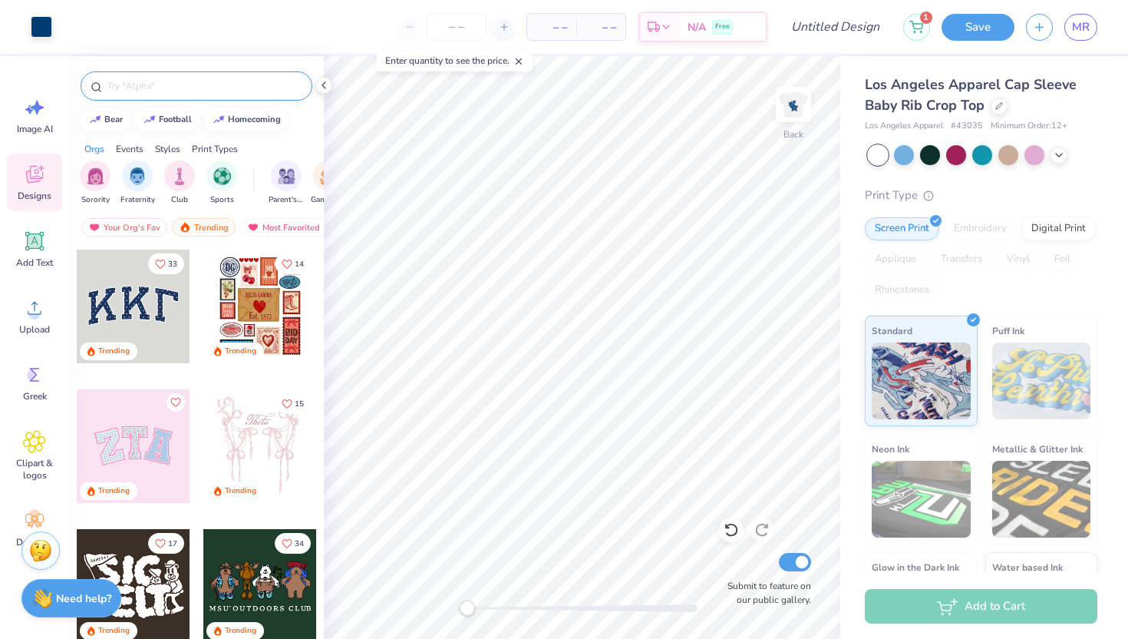
click at [162, 87] on input "text" at bounding box center [204, 85] width 196 height 15
type input "d"
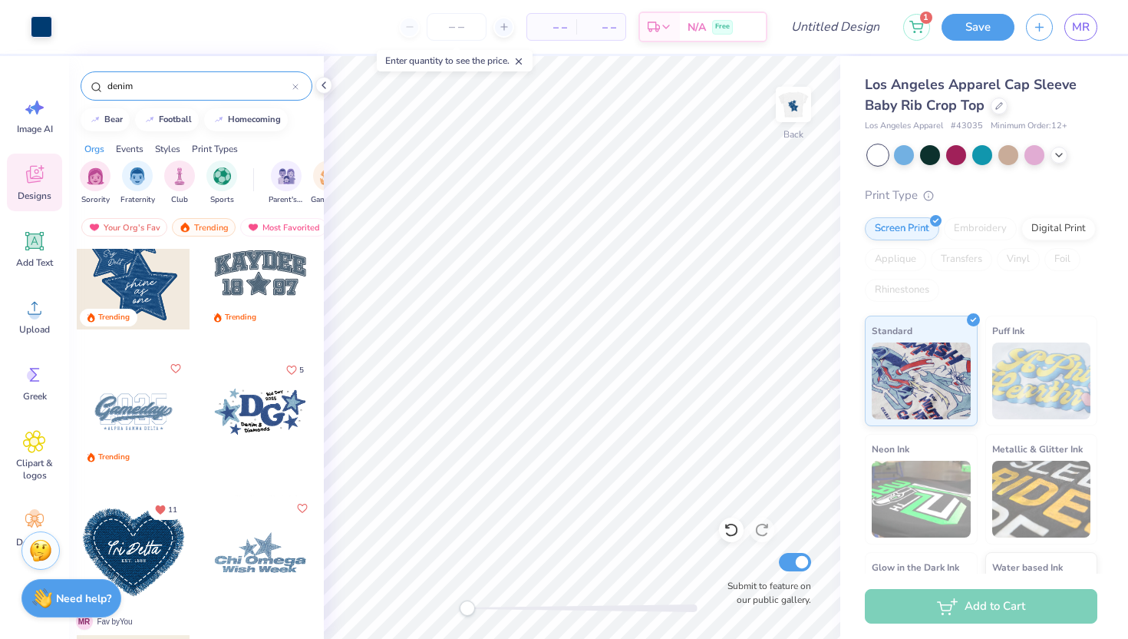
scroll to position [0, 0]
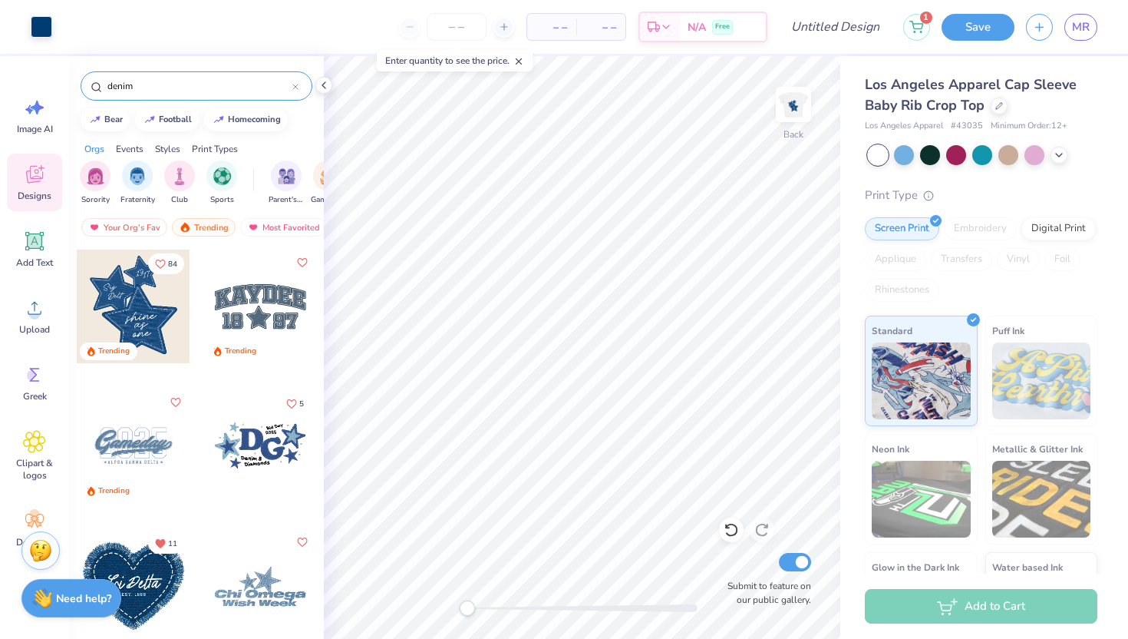
type input "denim"
click at [170, 336] on div at bounding box center [134, 306] width 114 height 114
type input "4.13"
type input "4.82"
type input "6.43"
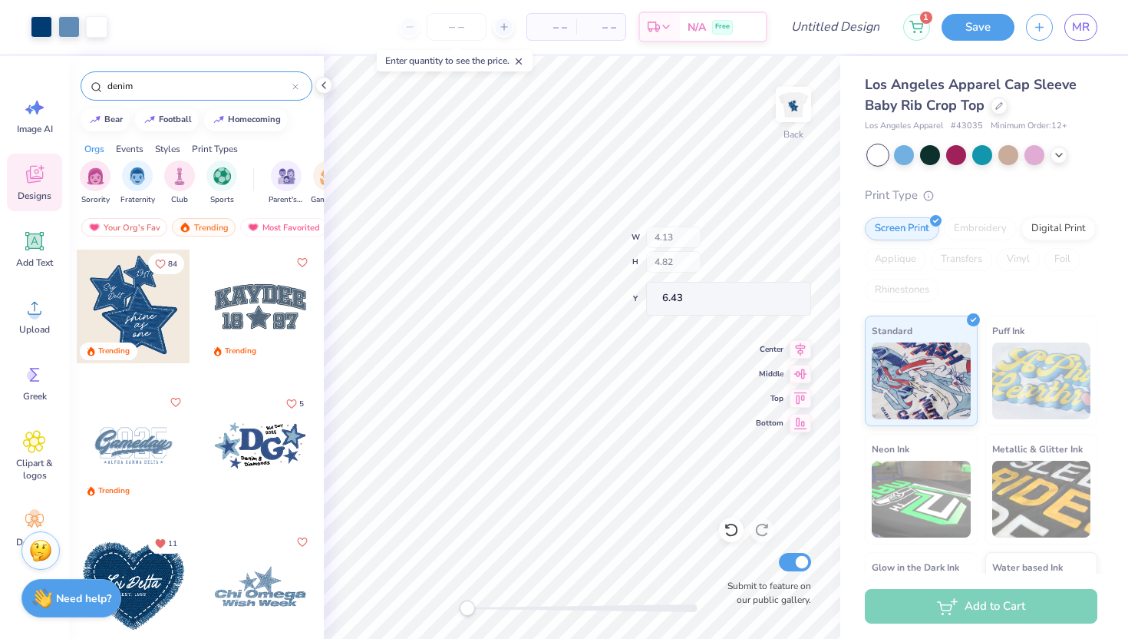
type input "1.51"
type input "0.57"
type input "9.11"
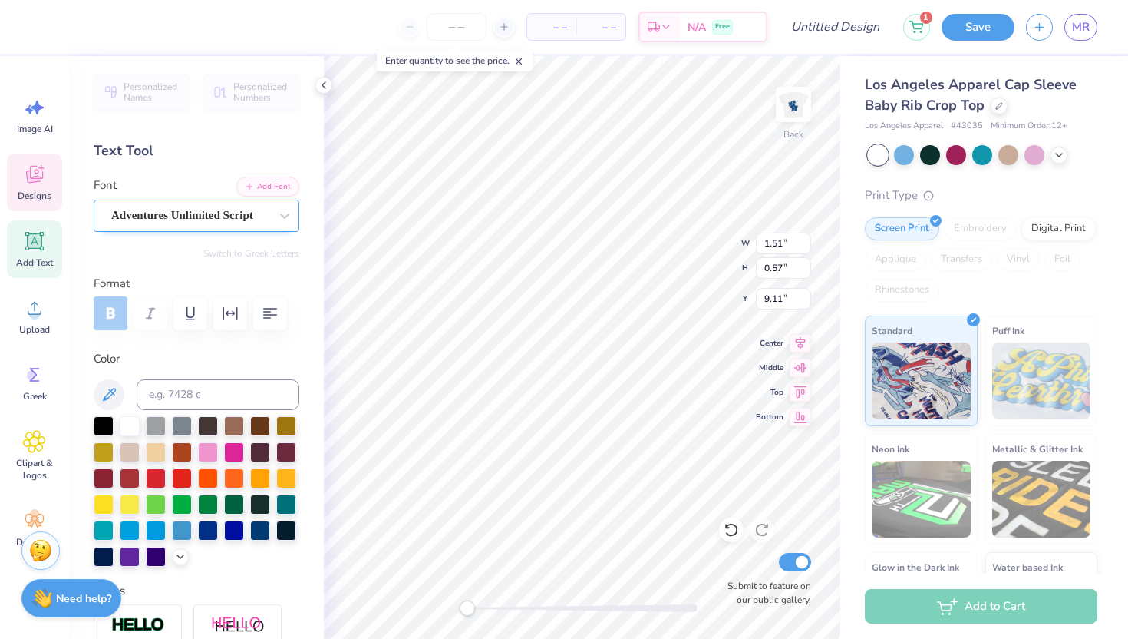
click at [242, 200] on div "Adventures Unlimited Script" at bounding box center [197, 216] width 206 height 32
click at [291, 203] on div at bounding box center [285, 216] width 28 height 28
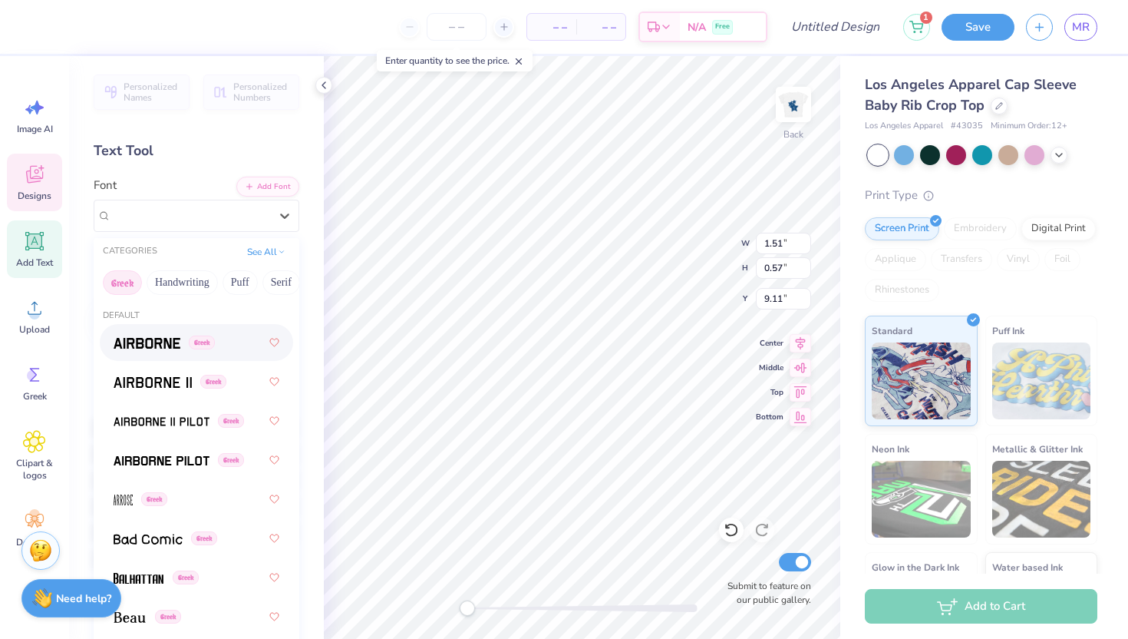
click at [133, 286] on button "Greek" at bounding box center [122, 282] width 39 height 25
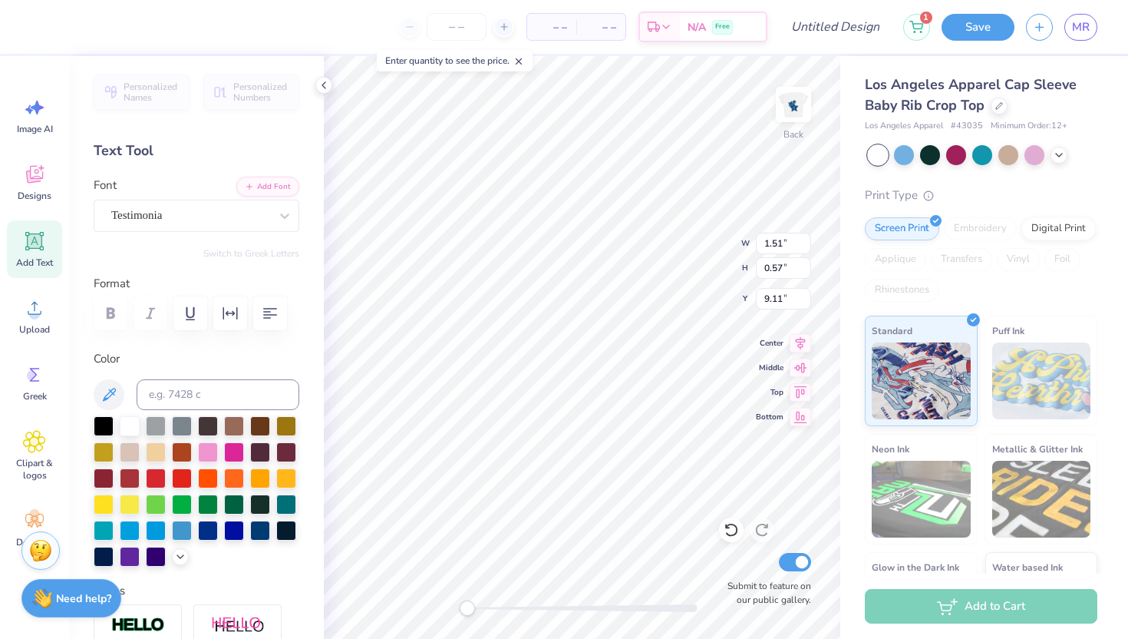
type input "4.45"
type input "1.61"
type input "1.98"
click at [219, 227] on div "Testimonia" at bounding box center [197, 216] width 206 height 32
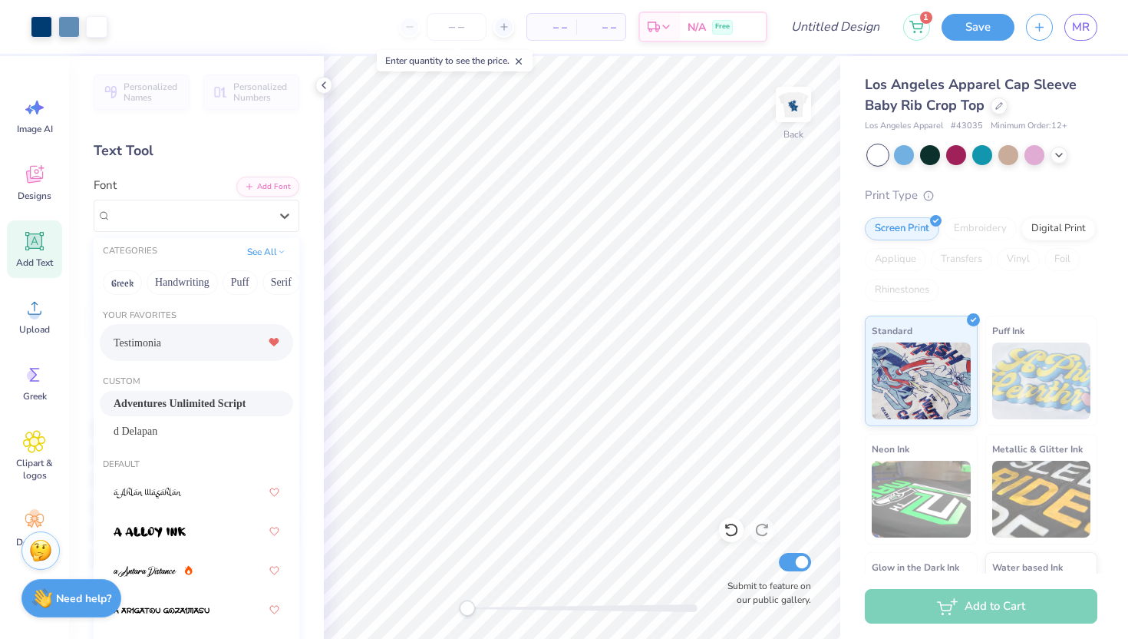
click at [215, 404] on div "Adventures Unlimited Script" at bounding box center [197, 403] width 166 height 16
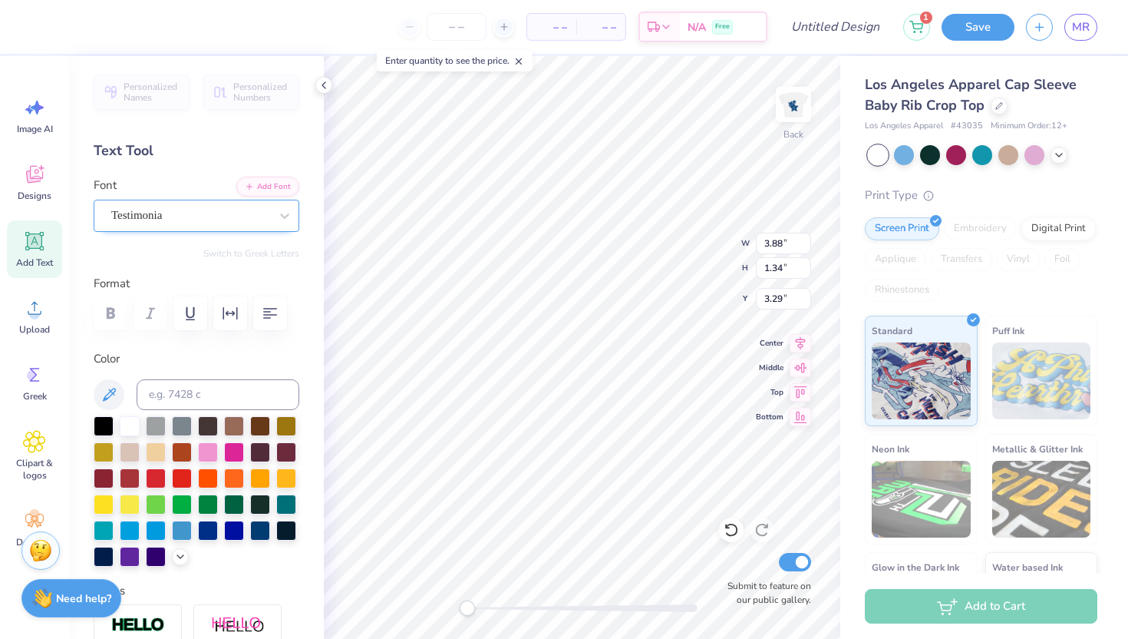
click at [200, 220] on div "Testimonia" at bounding box center [190, 215] width 161 height 24
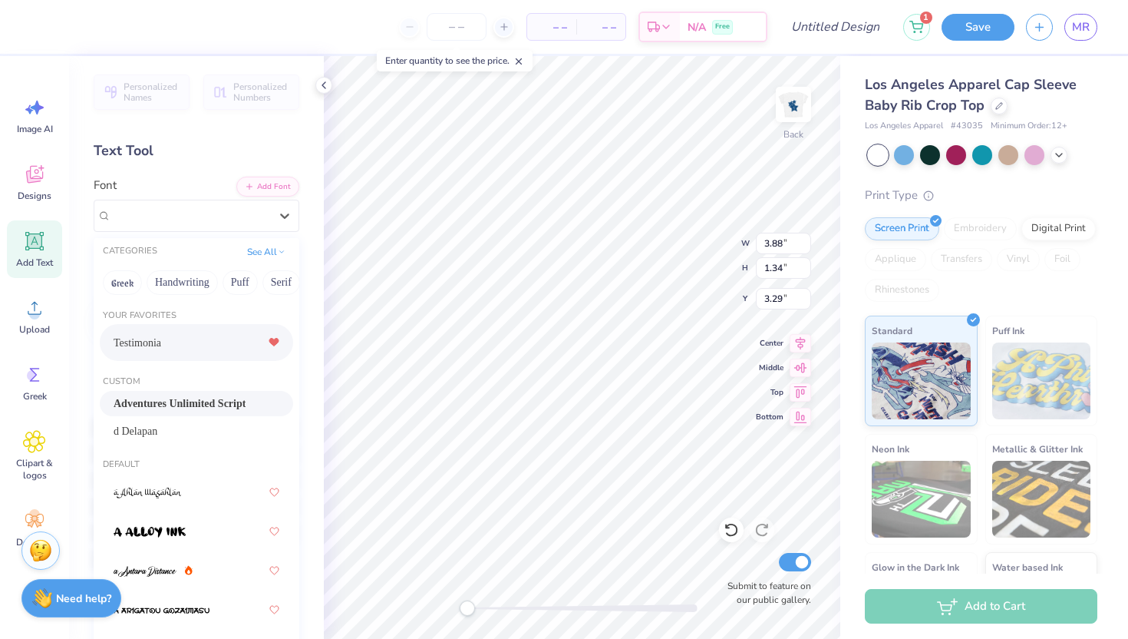
click at [174, 401] on span "Adventures Unlimited Script" at bounding box center [180, 403] width 132 height 16
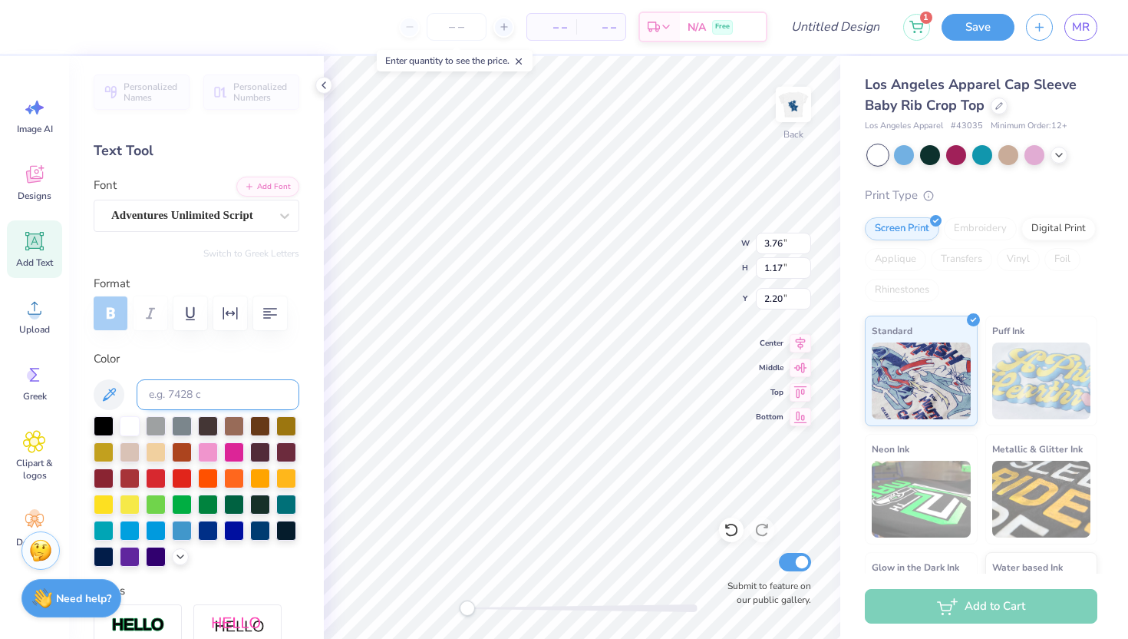
type input "4.14"
type input "1.29"
type input "2.16"
click at [25, 272] on div "Add Text" at bounding box center [34, 249] width 55 height 58
type textarea "B"
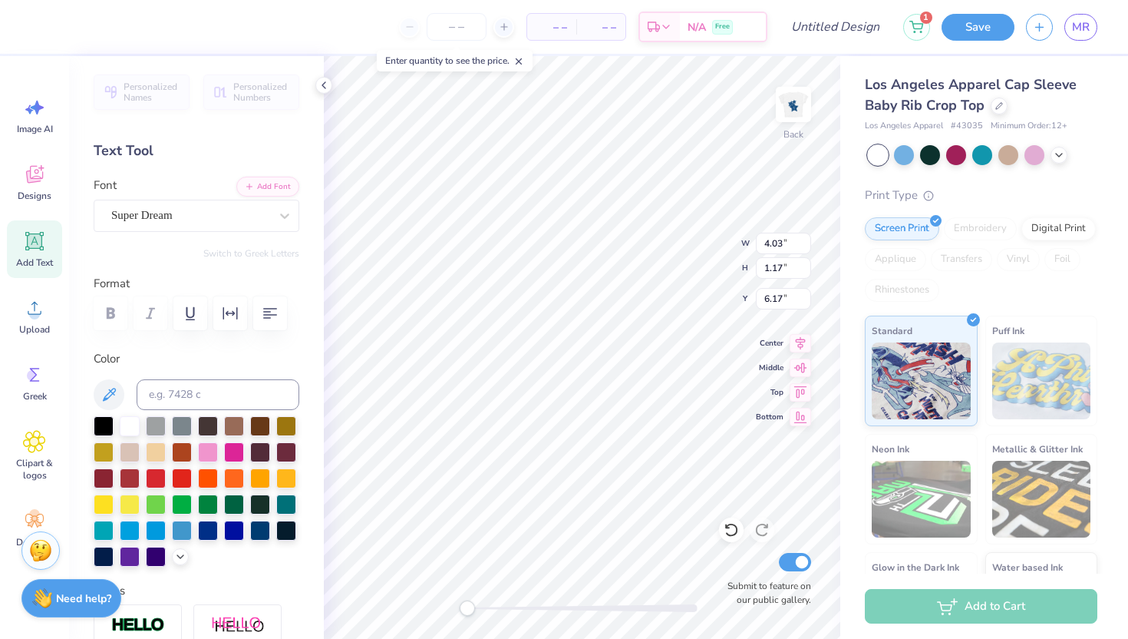
type textarea "B"
type textarea "FALL BID DAY 2025"
click at [249, 223] on div "Super Dream" at bounding box center [190, 215] width 161 height 24
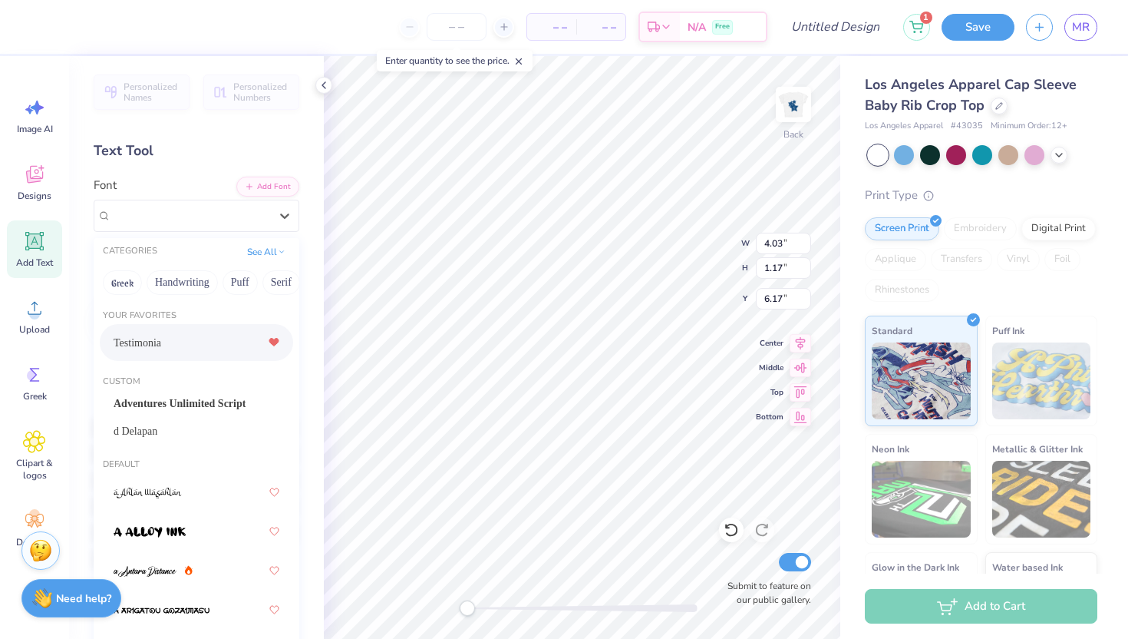
scroll to position [22, 0]
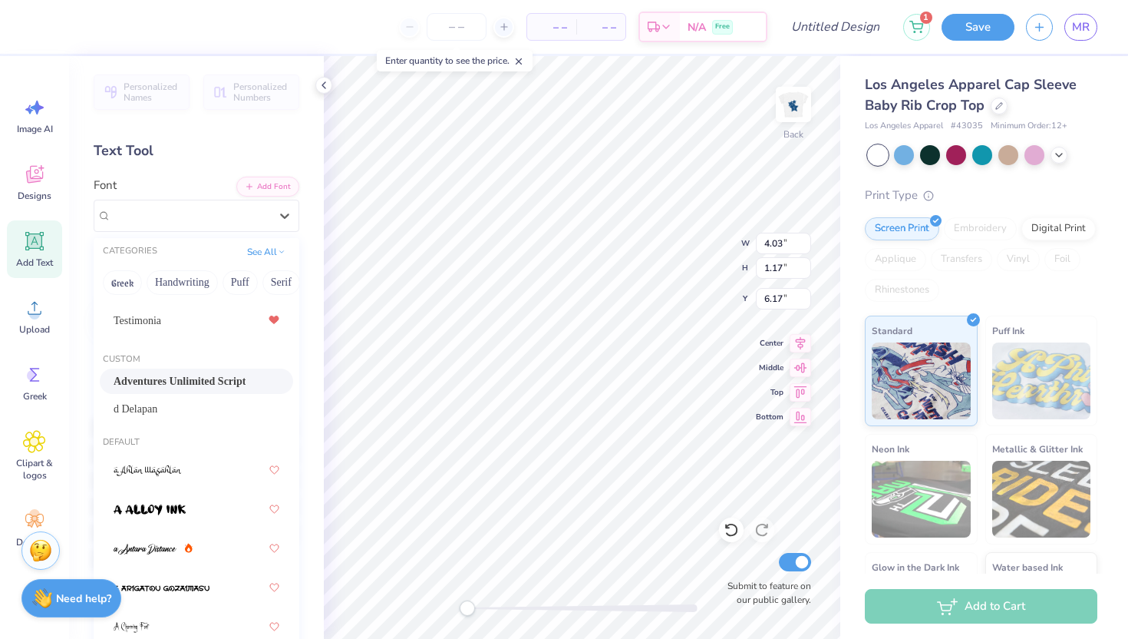
click at [185, 373] on span "Adventures Unlimited Script" at bounding box center [180, 381] width 132 height 16
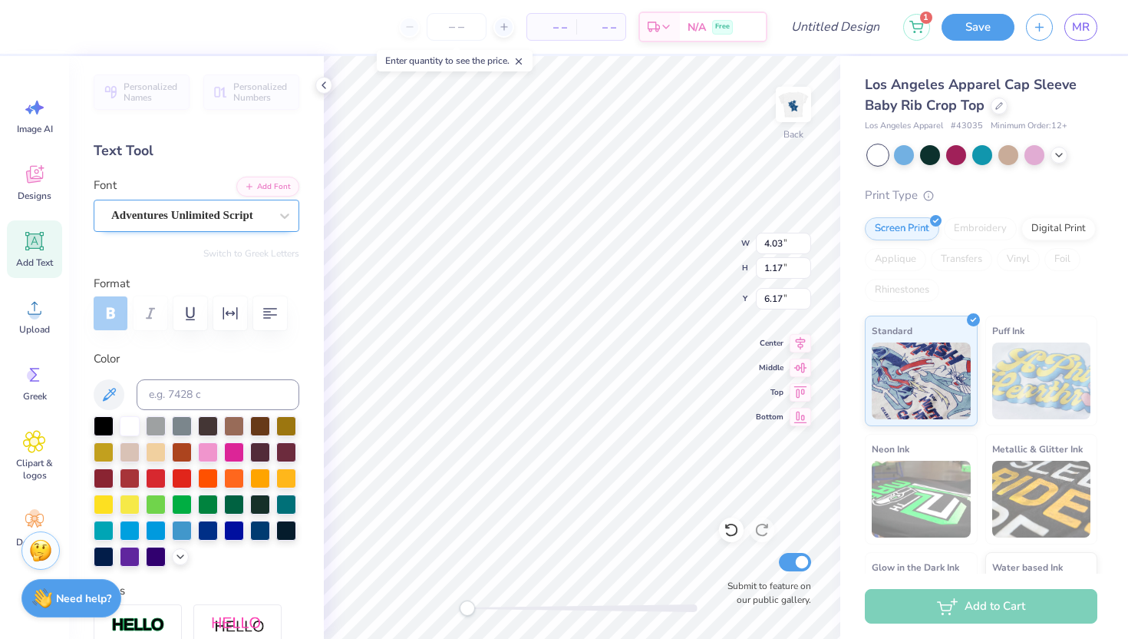
click at [200, 227] on div "Adventures Unlimited Script" at bounding box center [197, 216] width 206 height 32
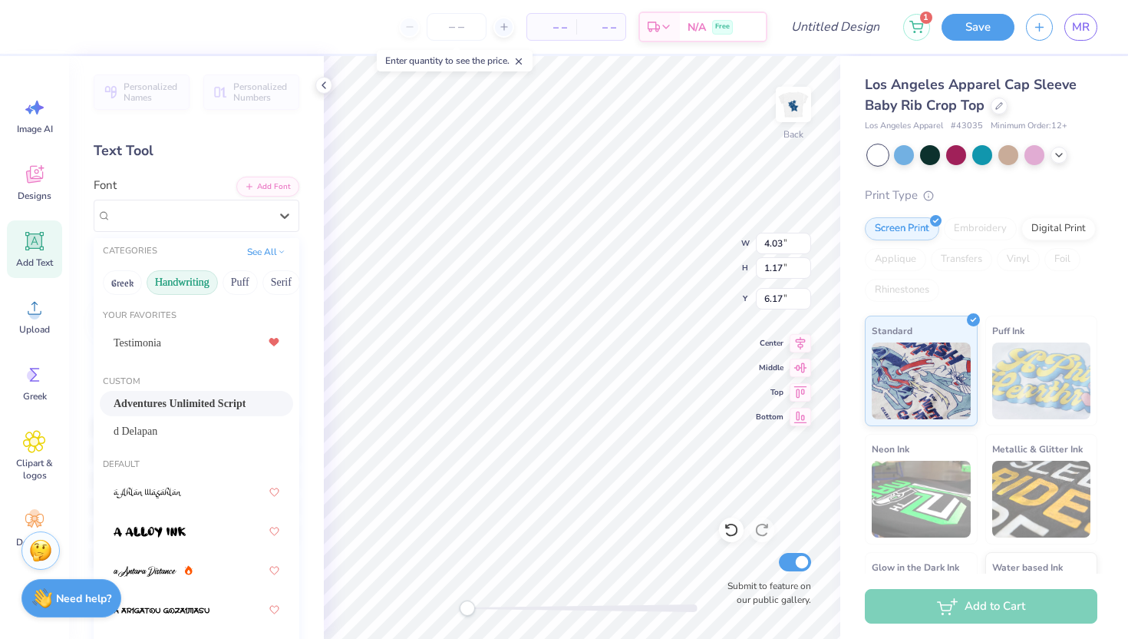
click at [167, 279] on button "Handwriting" at bounding box center [182, 282] width 71 height 25
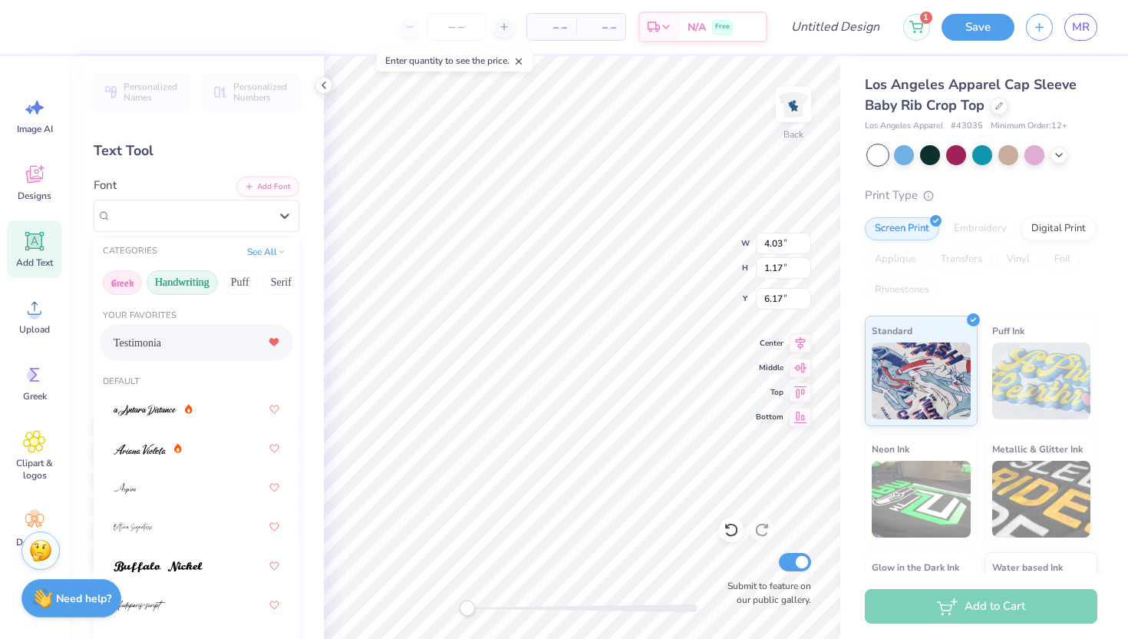
click at [124, 281] on button "Greek" at bounding box center [122, 282] width 39 height 25
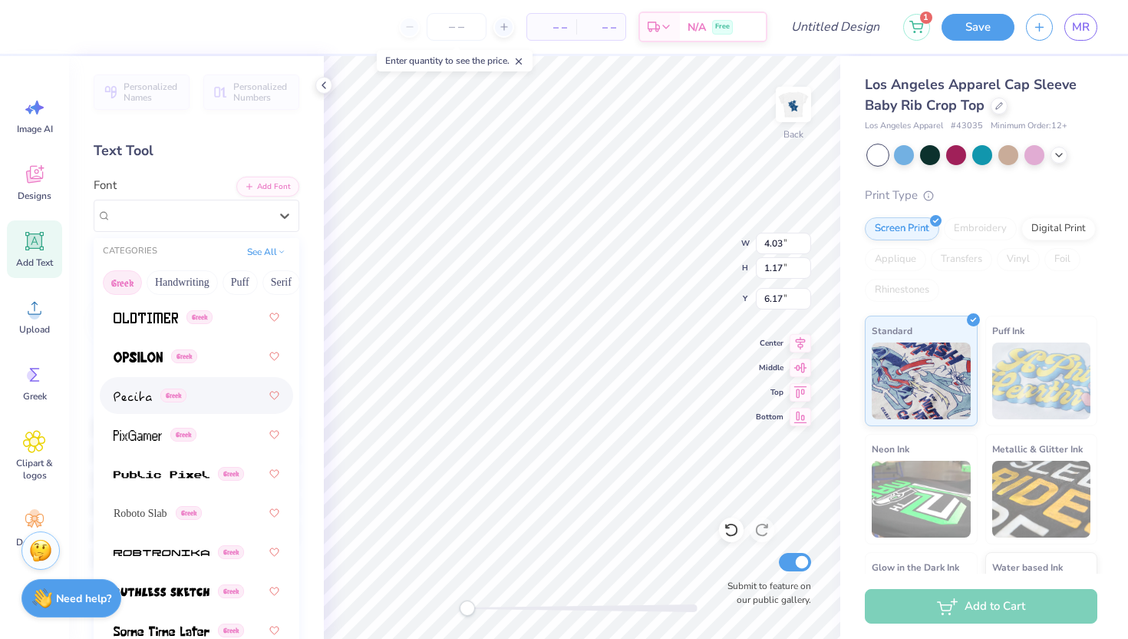
scroll to position [1281, 0]
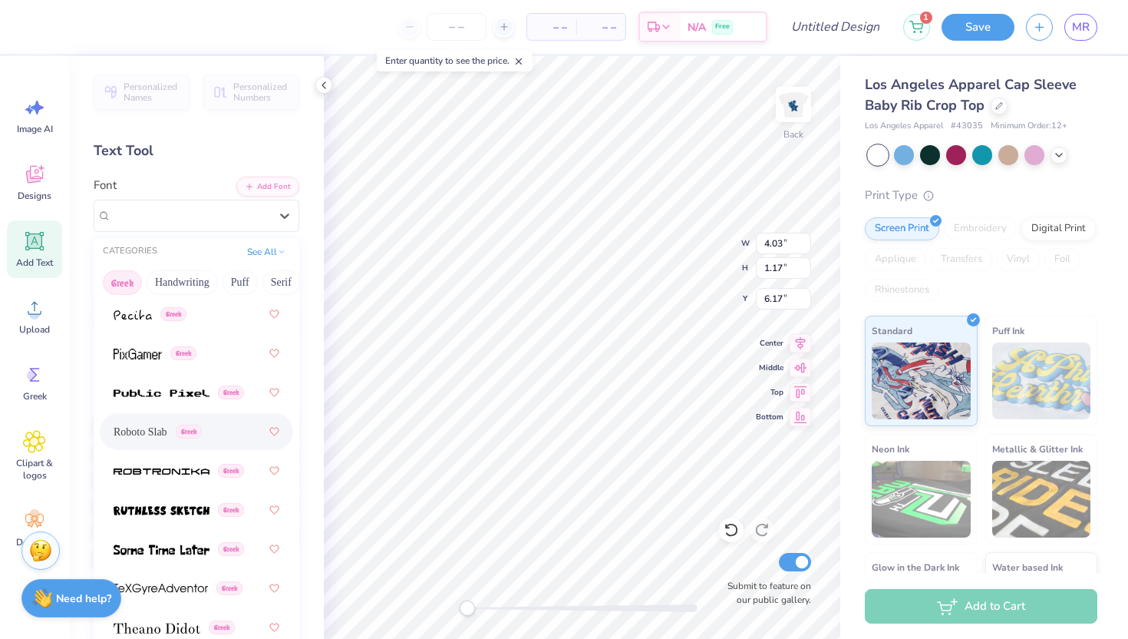
click at [162, 437] on span "Roboto Slab" at bounding box center [141, 432] width 54 height 16
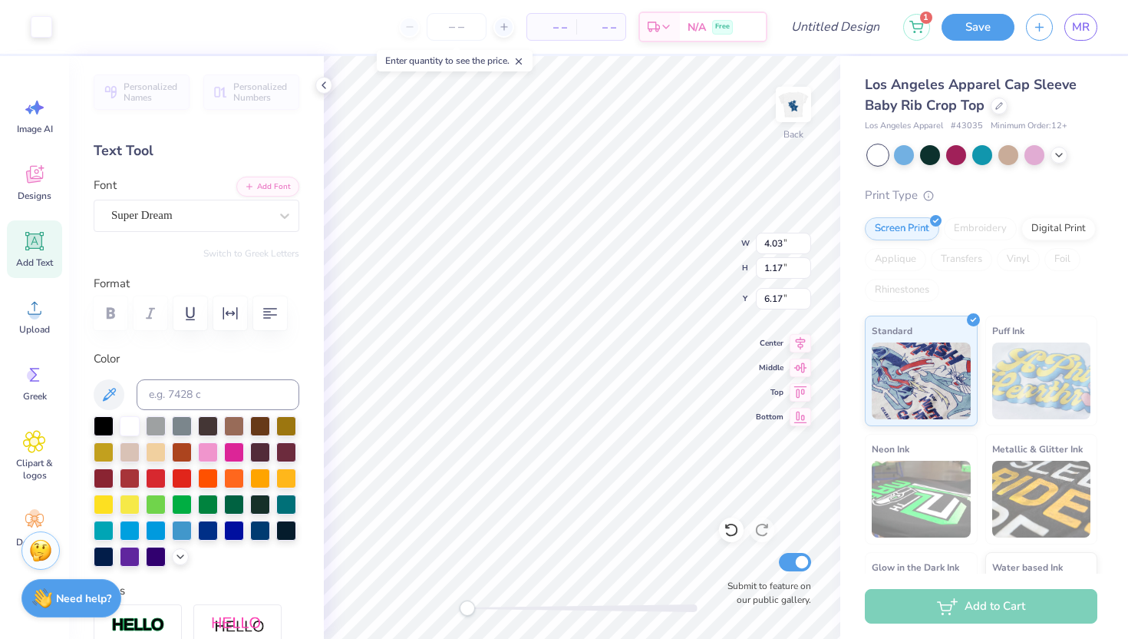
type input "4.03"
type input "1.17"
type input "6.17"
type input "4.83"
type input "0.40"
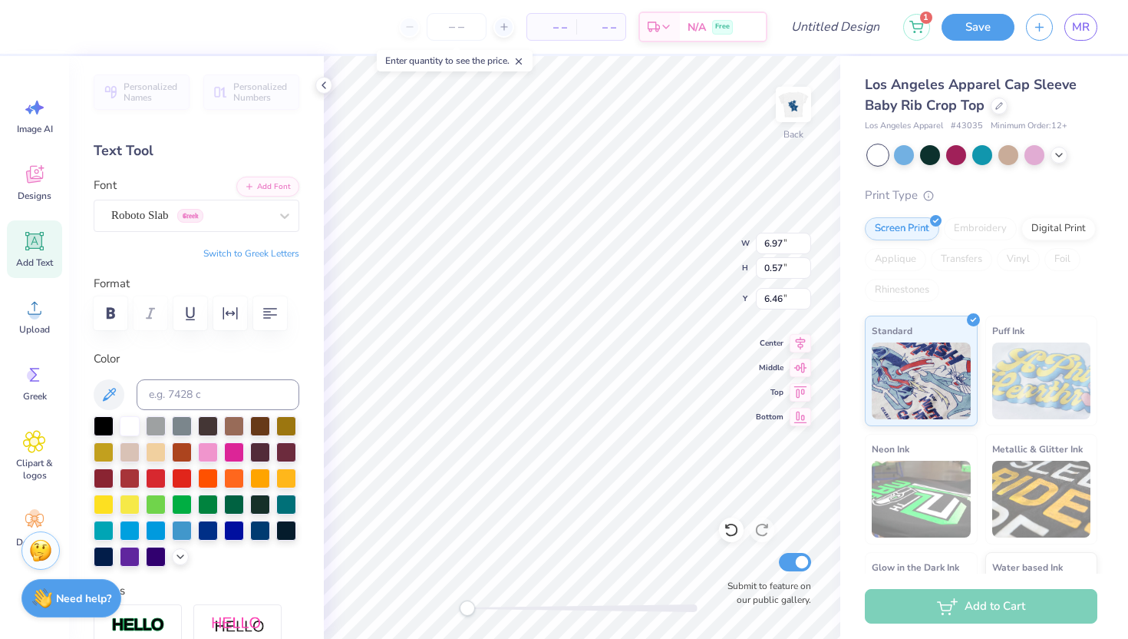
type input "5.03"
type input "4.19"
type input "0.34"
type input "4.88"
type input "3.50"
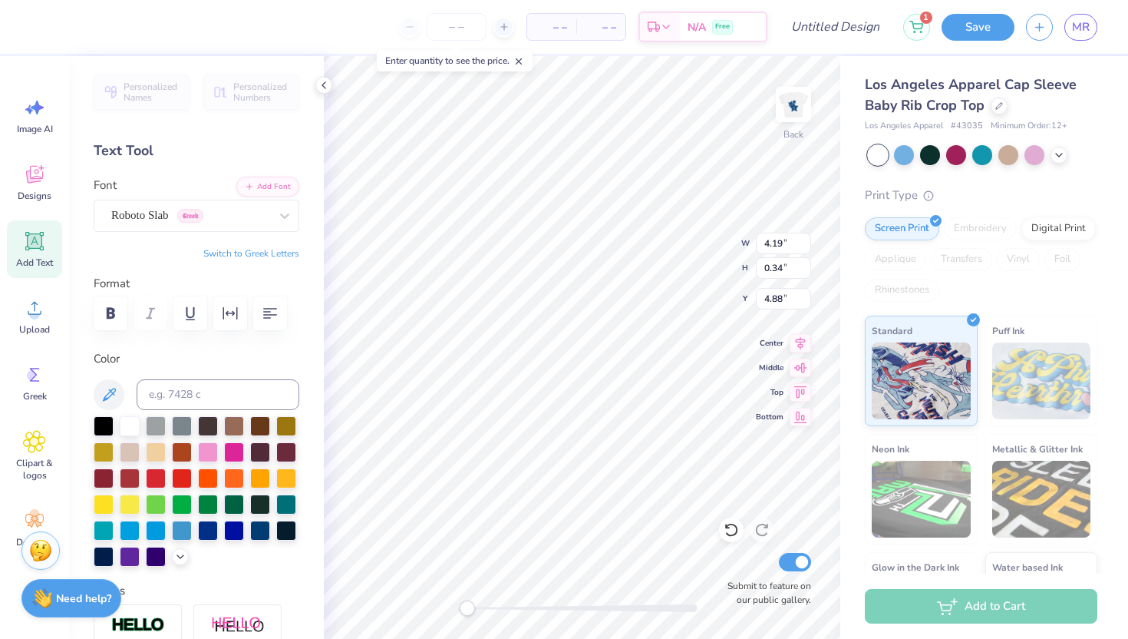
type input "0.29"
click at [805, 340] on icon at bounding box center [800, 341] width 21 height 18
click at [122, 422] on div at bounding box center [130, 424] width 20 height 20
click at [110, 423] on div at bounding box center [104, 424] width 20 height 20
click at [176, 536] on div at bounding box center [182, 529] width 20 height 20
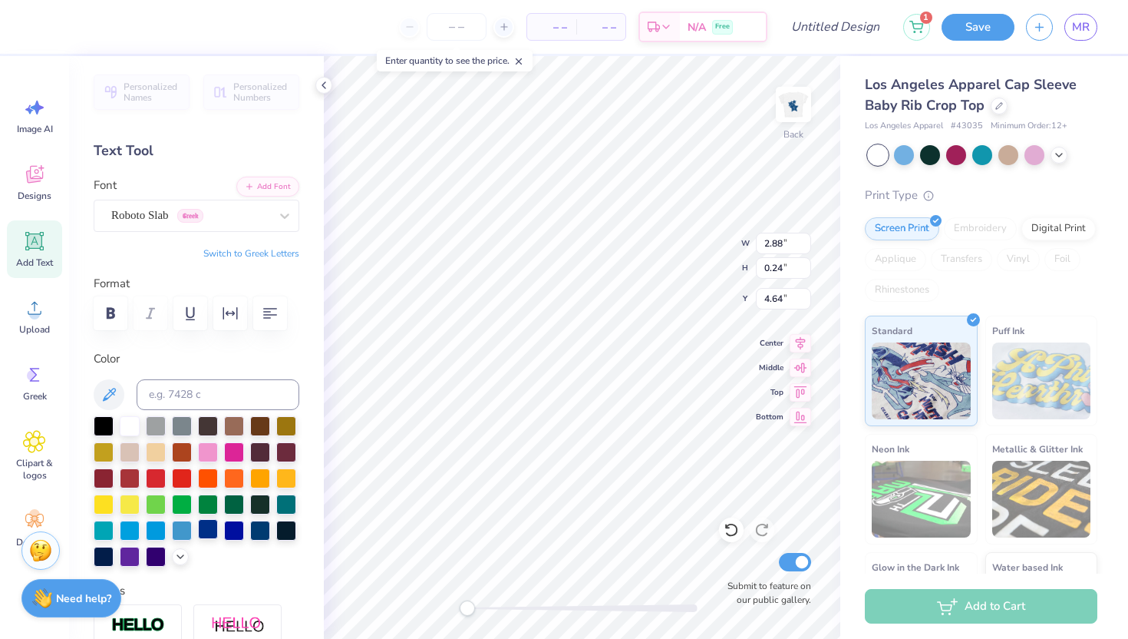
click at [207, 526] on div at bounding box center [208, 529] width 20 height 20
type input "4.29"
type input "1.34"
type input "2.22"
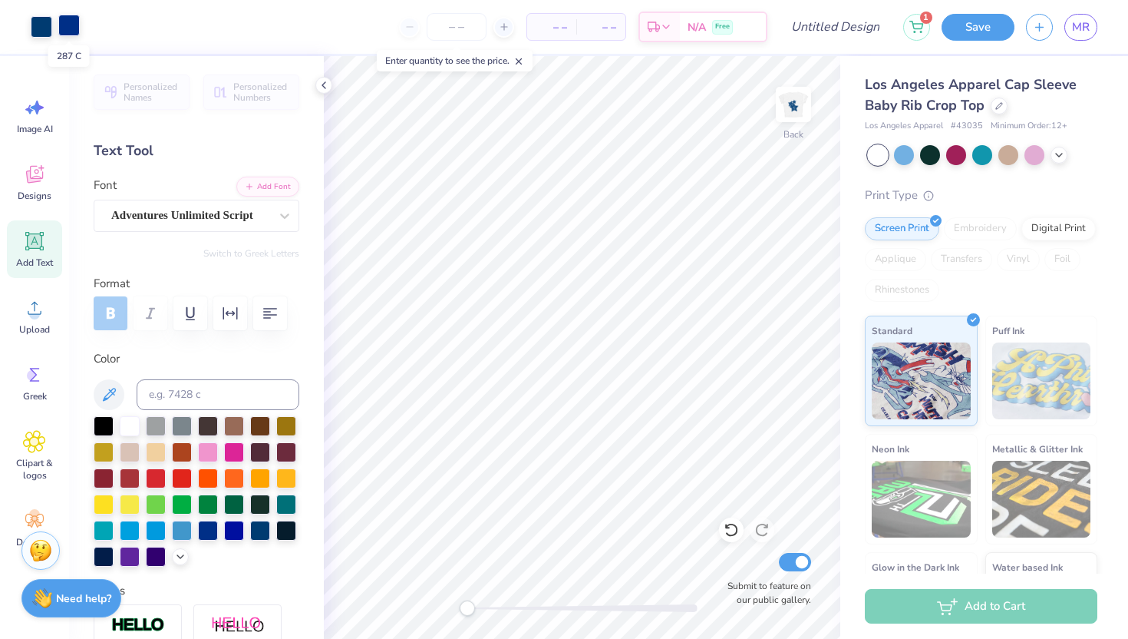
click at [66, 33] on div at bounding box center [68, 25] width 21 height 21
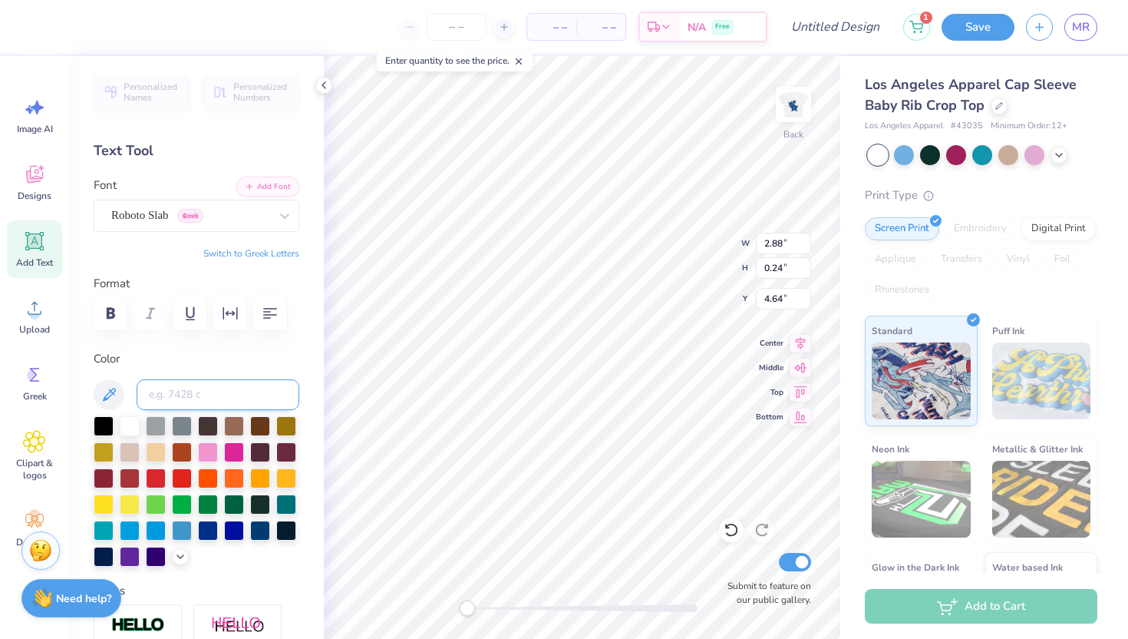
click at [196, 395] on input at bounding box center [218, 394] width 163 height 31
type input "287"
type input "1.62"
type input "1.69"
type input "2.25"
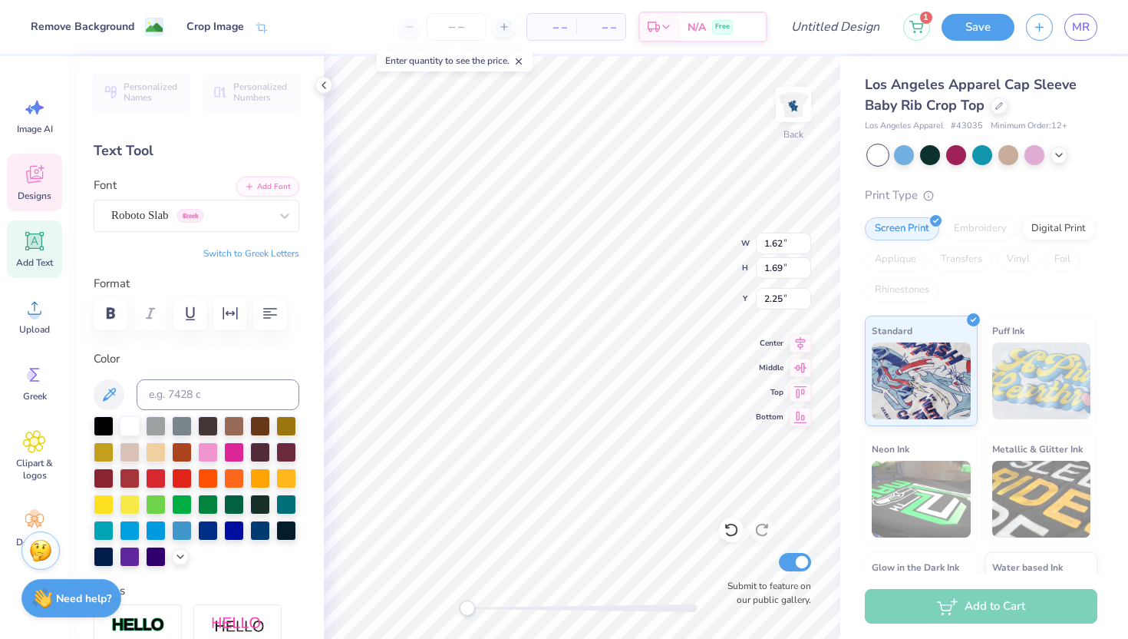
type input "4.29"
type input "1.34"
type input "2.22"
click at [235, 388] on input at bounding box center [218, 394] width 163 height 31
type input "541"
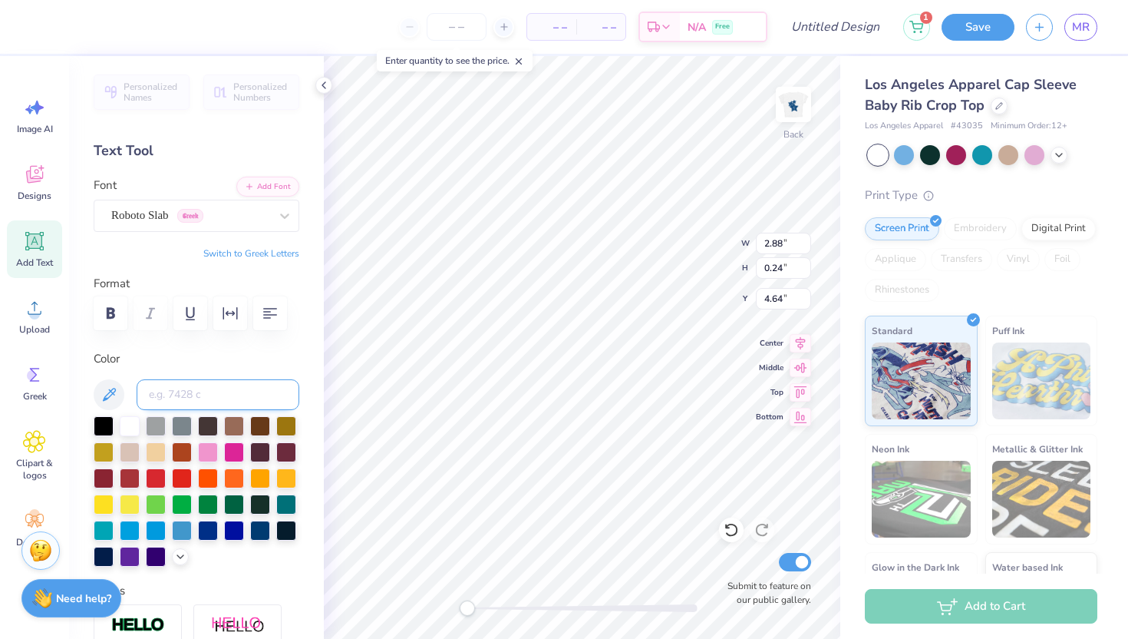
click at [236, 379] on input at bounding box center [218, 394] width 163 height 31
type input "541"
click at [324, 82] on icon at bounding box center [324, 85] width 12 height 12
type input "2.52"
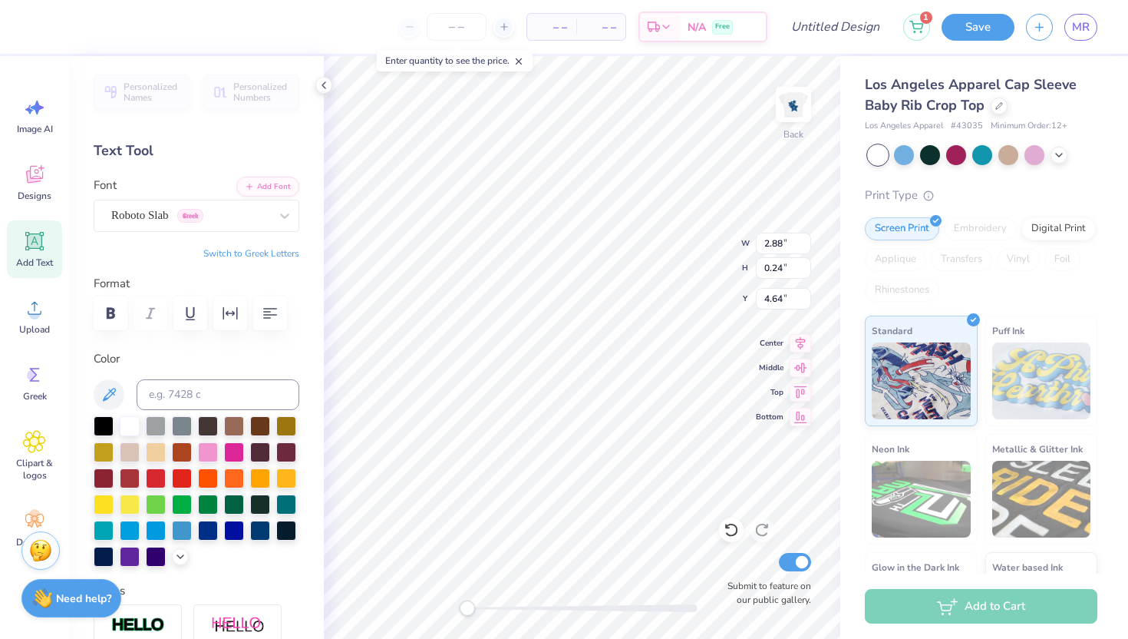
type input "0.21"
click at [237, 401] on input at bounding box center [218, 394] width 163 height 31
type input "541"
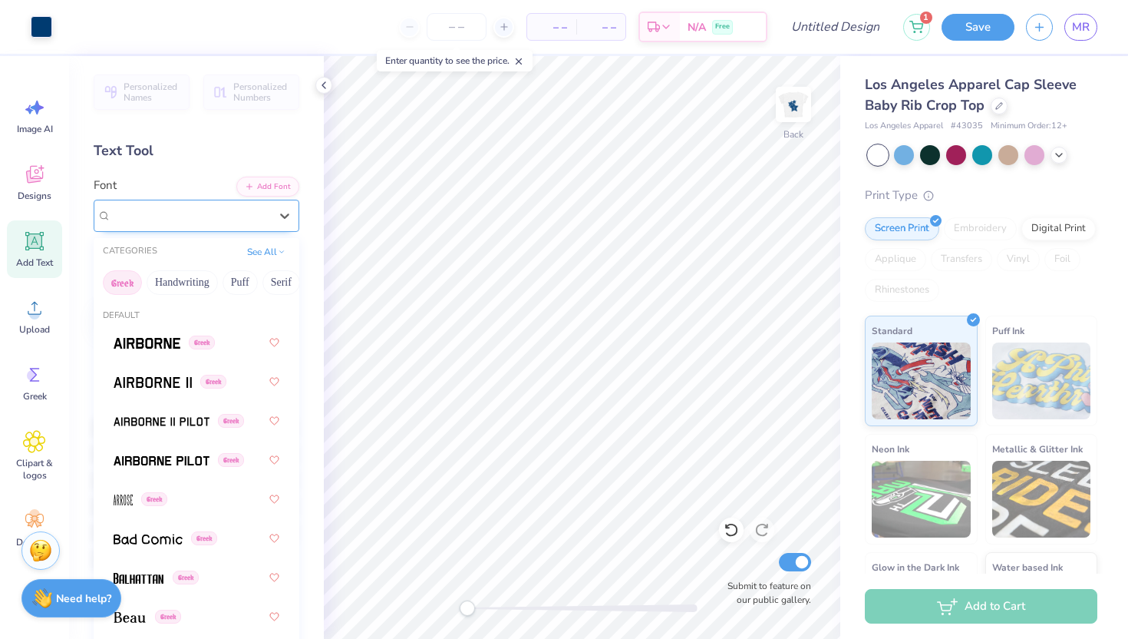
click at [224, 225] on div at bounding box center [190, 215] width 158 height 21
click at [195, 276] on button "Handwriting" at bounding box center [182, 282] width 71 height 25
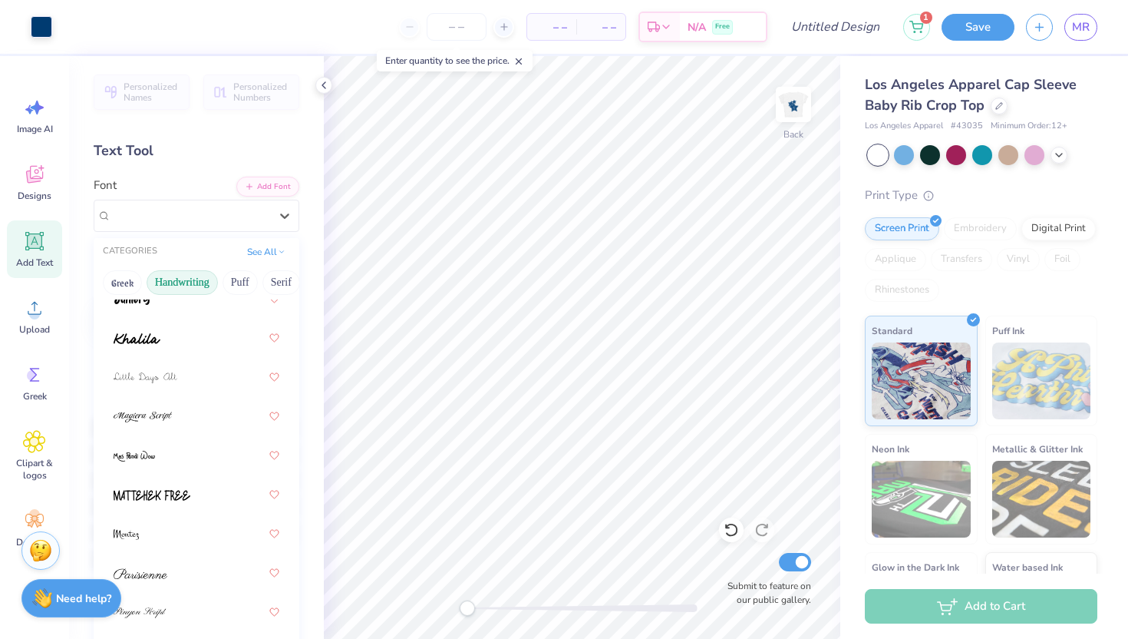
scroll to position [698, 0]
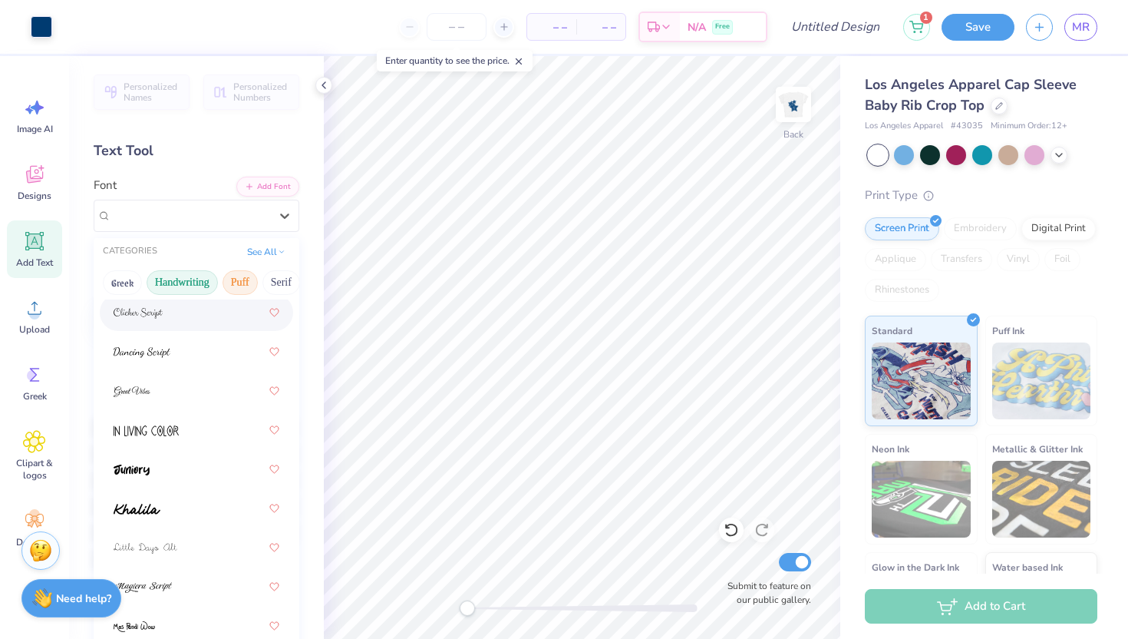
click at [230, 278] on button "Puff" at bounding box center [240, 282] width 35 height 25
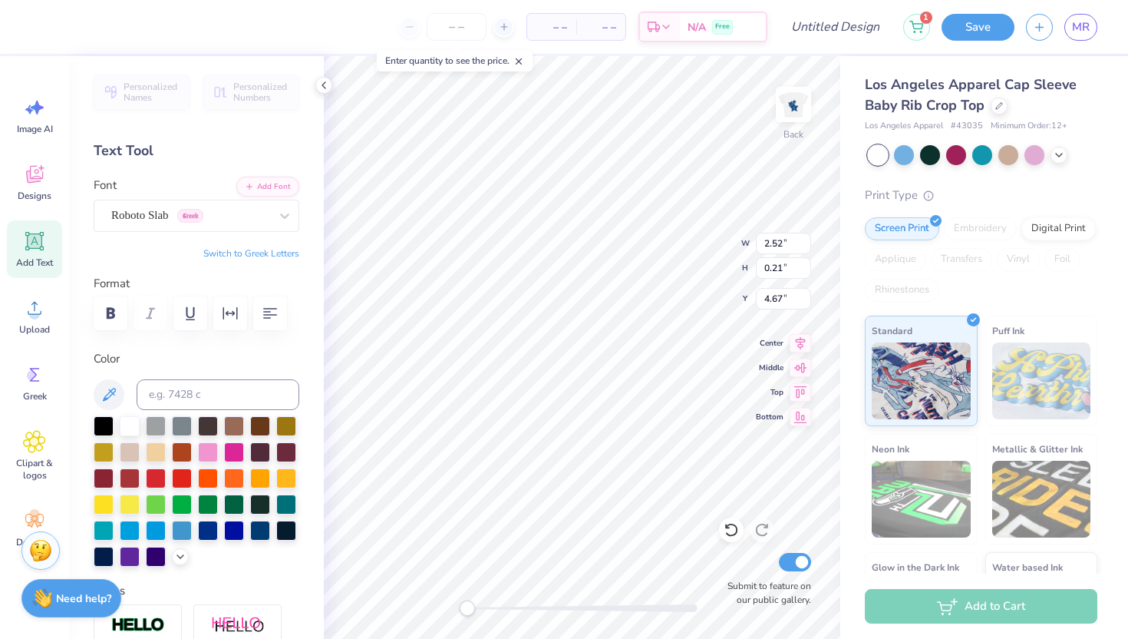
click at [208, 234] on div "Personalized Names Personalized Numbers Text Tool Add Font Font Roboto Slab Gre…" at bounding box center [196, 347] width 255 height 583
click at [208, 231] on div "Personalized Names Personalized Numbers Text Tool Add Font Font Roboto Slab Gre…" at bounding box center [196, 347] width 255 height 583
click at [208, 222] on div "Roboto Slab Greek" at bounding box center [190, 215] width 161 height 24
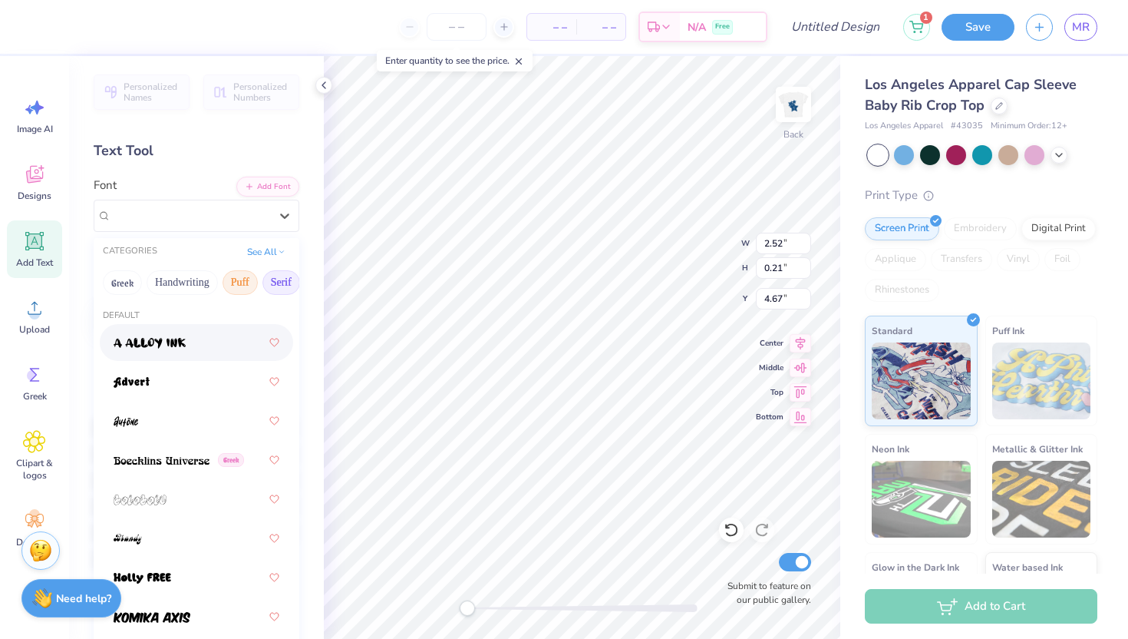
click at [274, 287] on button "Serif" at bounding box center [281, 282] width 38 height 25
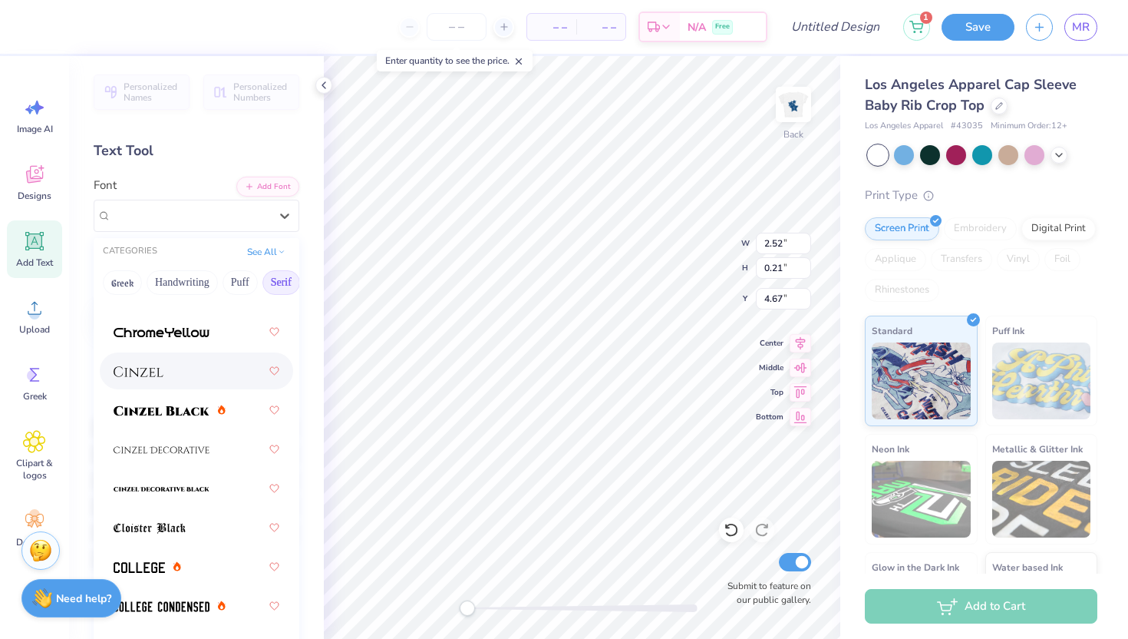
scroll to position [329, 0]
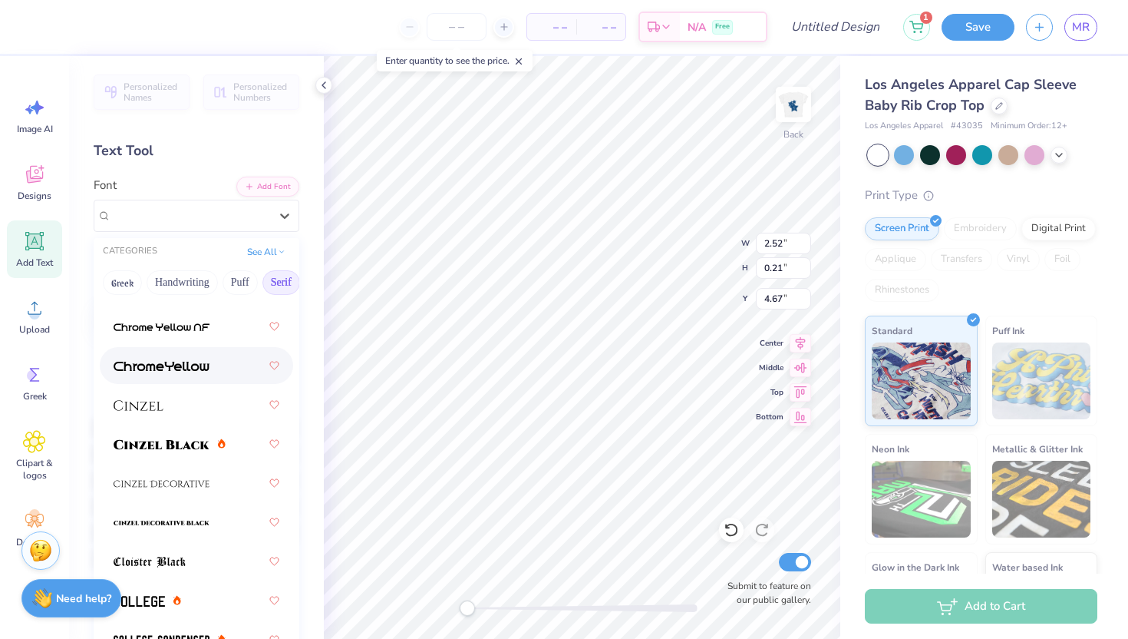
click at [208, 378] on div at bounding box center [197, 366] width 166 height 28
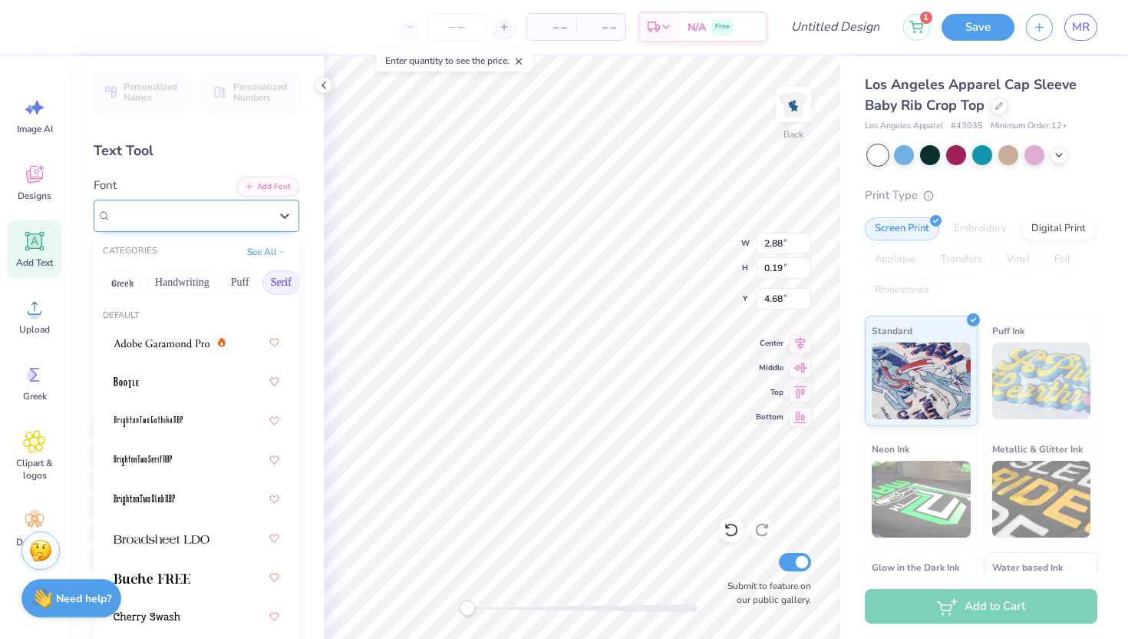
click at [251, 210] on div "ChromeYellow" at bounding box center [190, 215] width 161 height 24
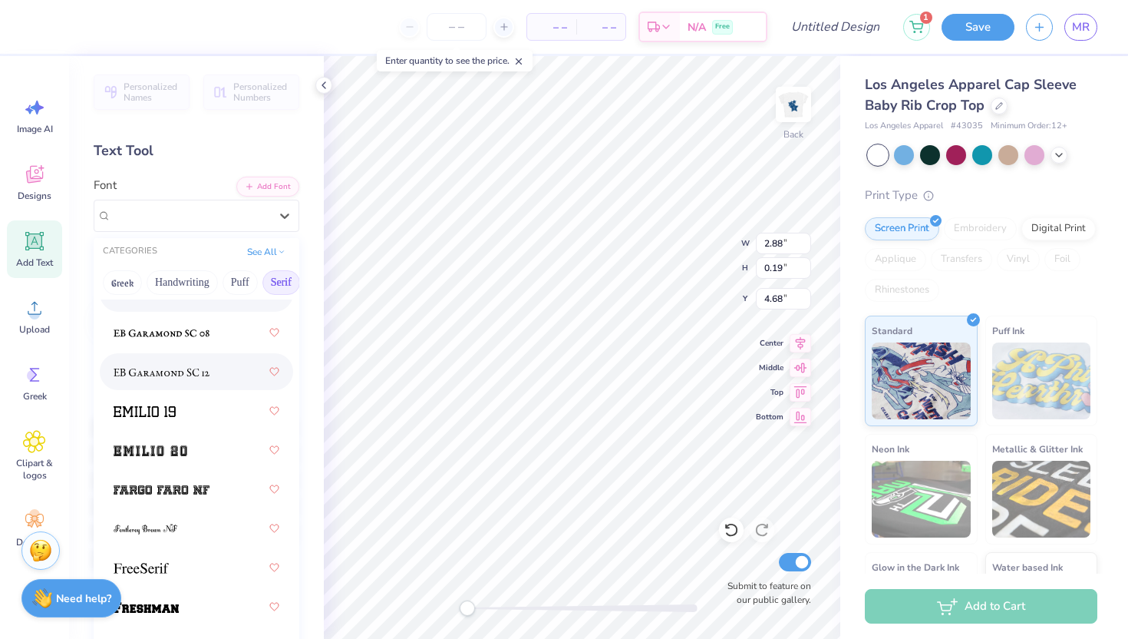
scroll to position [1688, 0]
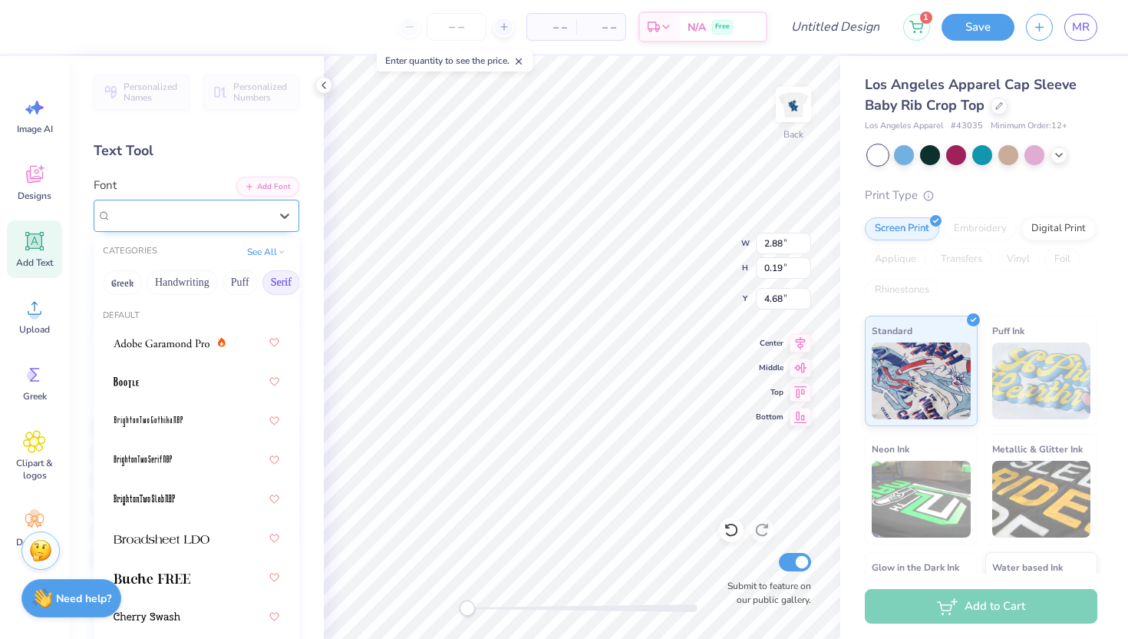
click at [220, 229] on div "ChromeYellow" at bounding box center [197, 216] width 206 height 32
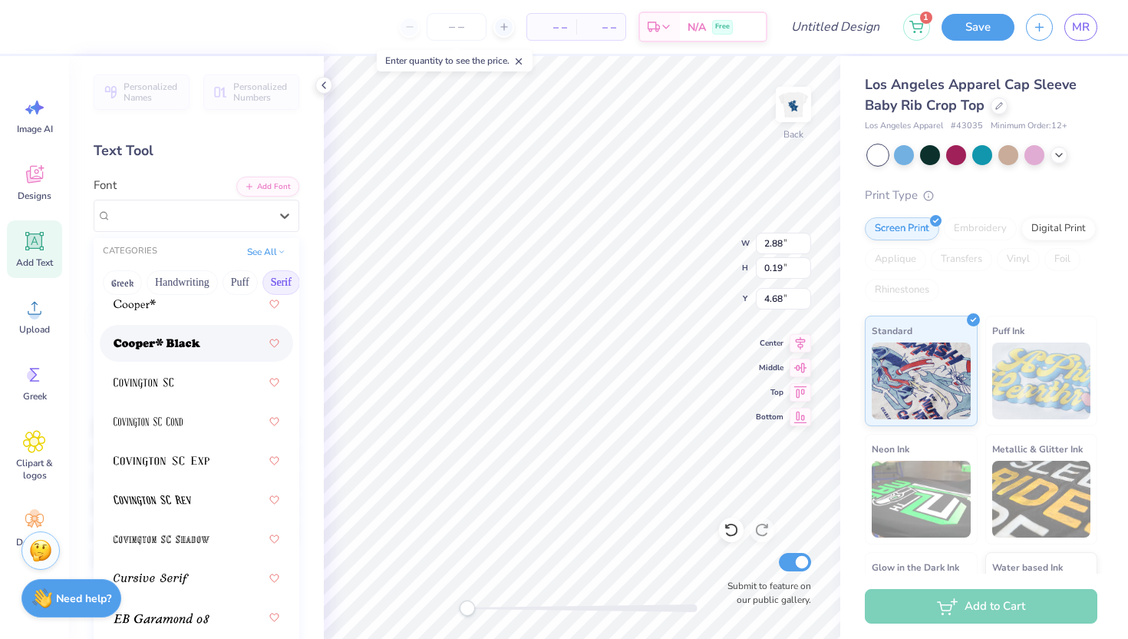
scroll to position [898, 0]
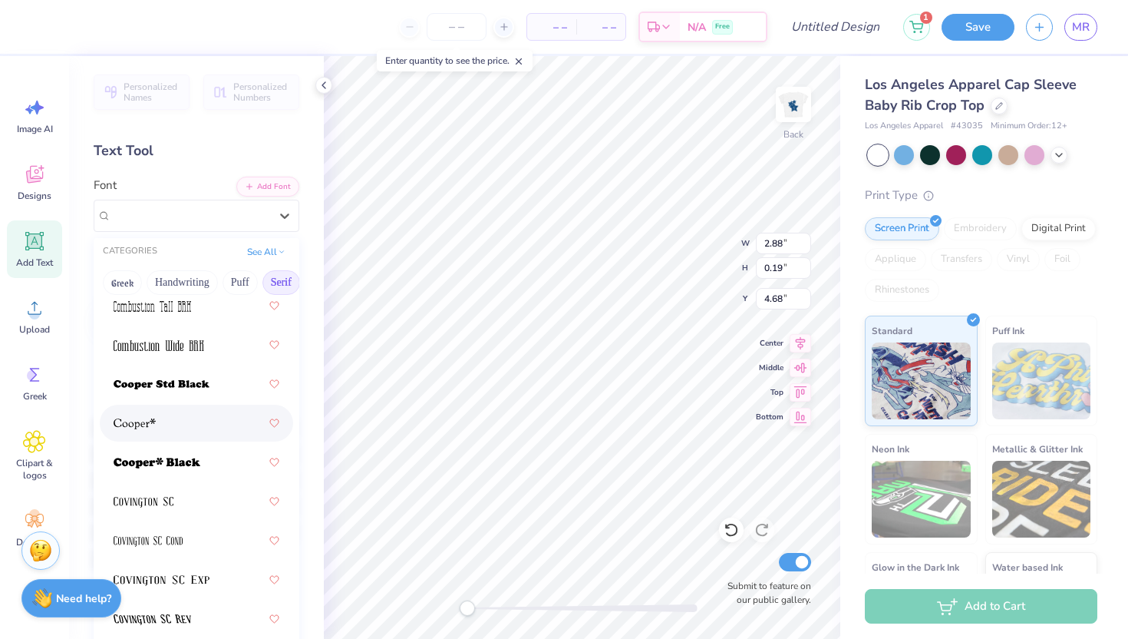
click at [187, 435] on div at bounding box center [197, 423] width 166 height 28
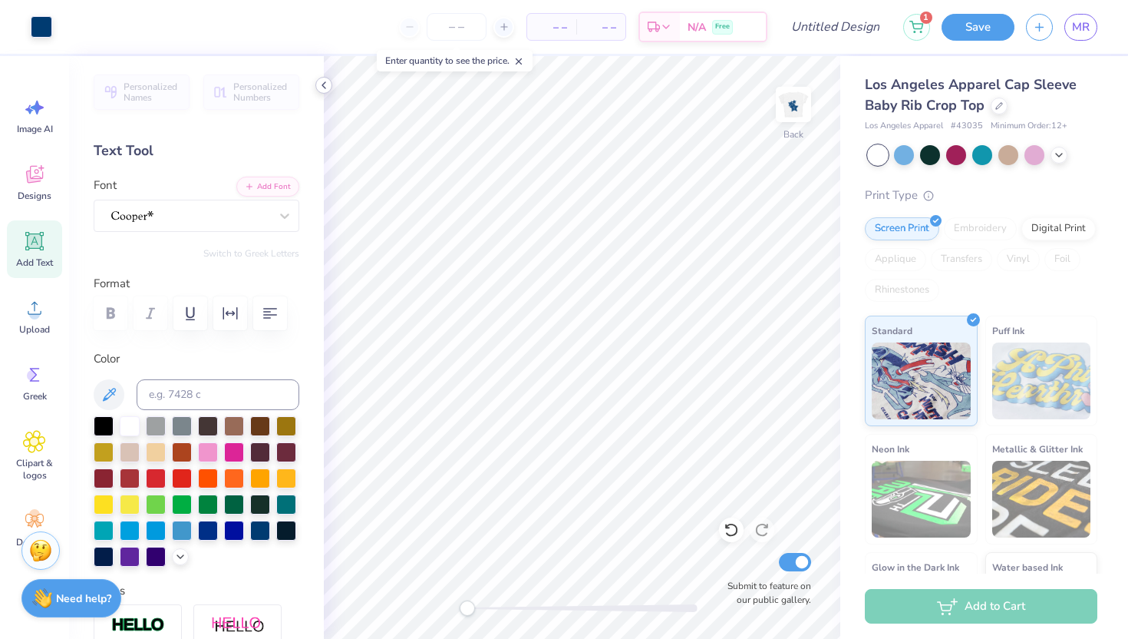
click at [326, 82] on icon at bounding box center [324, 85] width 12 height 12
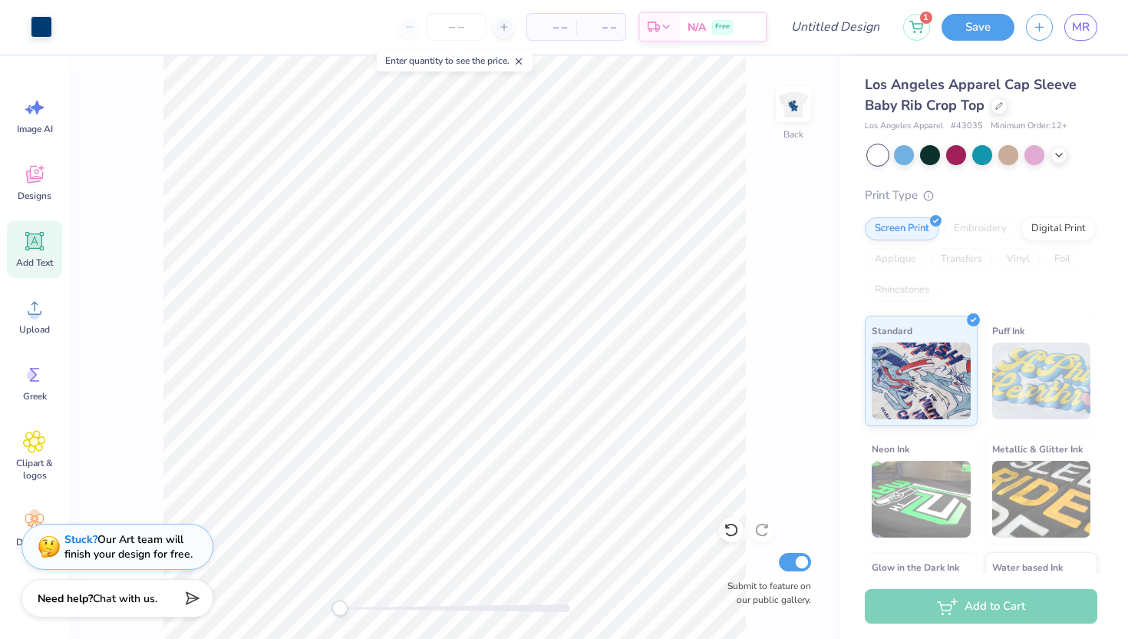
click at [783, 378] on div "Back Submit to feature on our public gallery." at bounding box center [454, 347] width 771 height 583
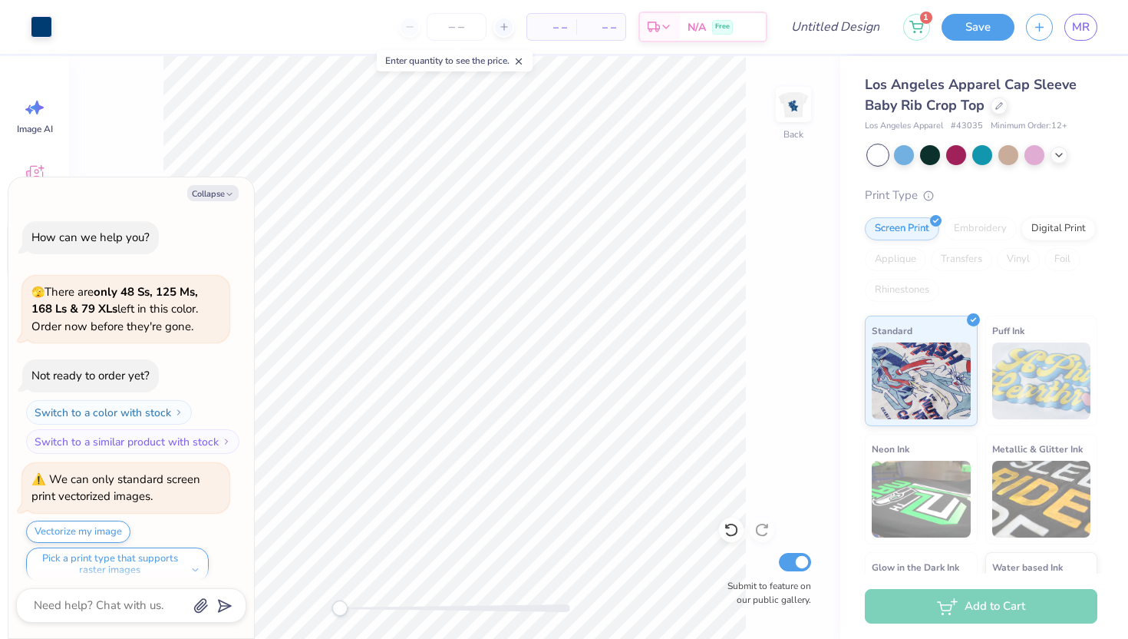
scroll to position [95, 0]
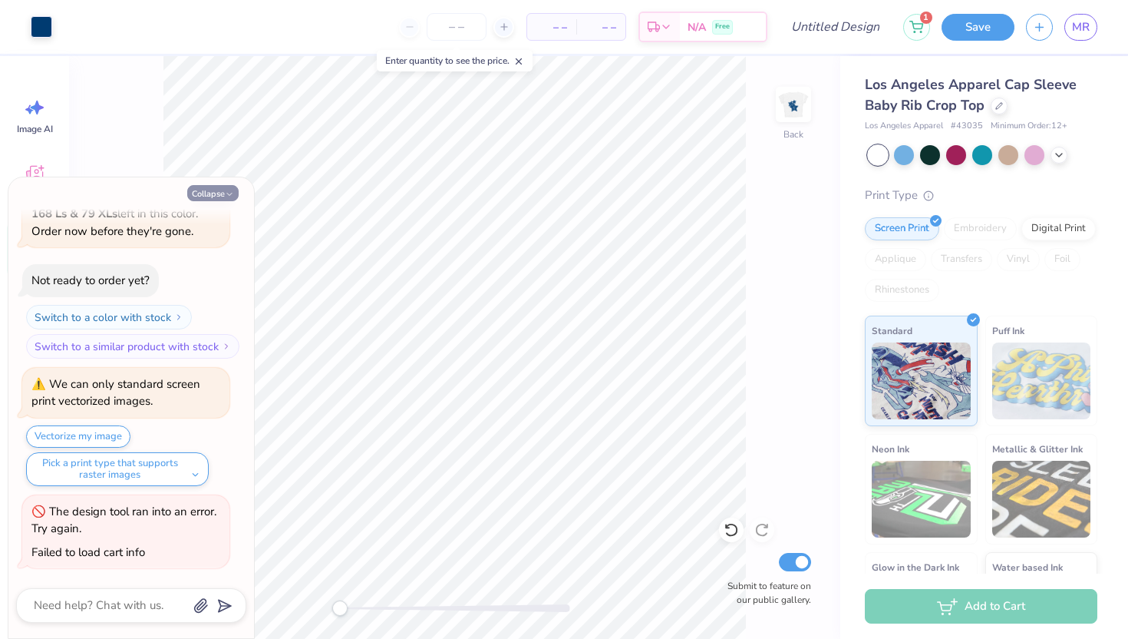
click at [215, 193] on button "Collapse" at bounding box center [212, 193] width 51 height 16
type textarea "x"
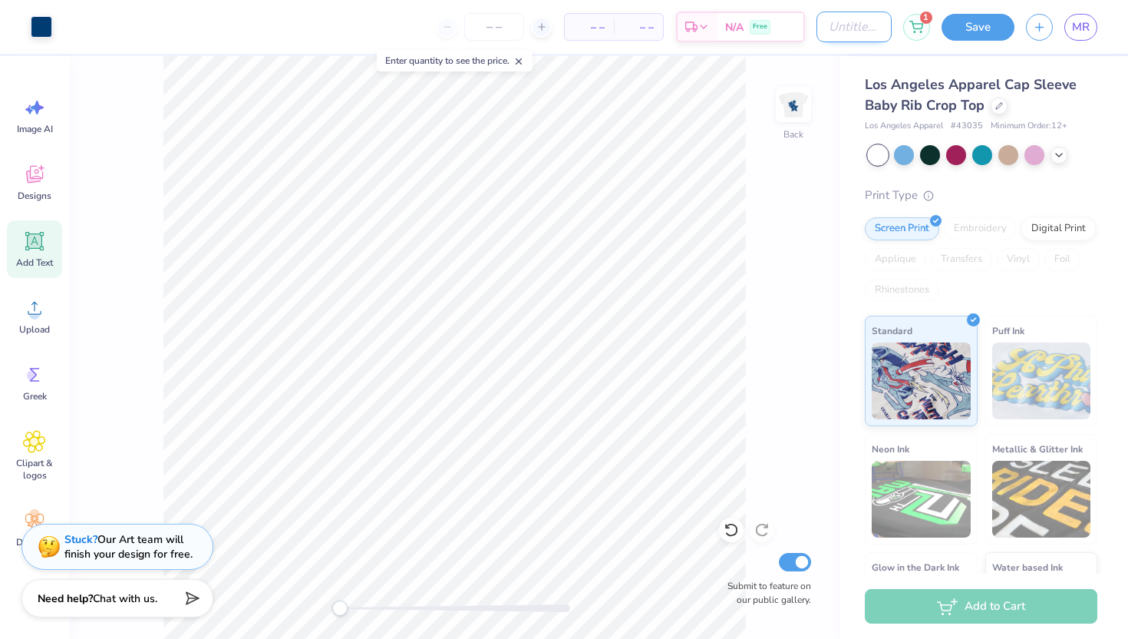
click at [817, 29] on input "Design Title" at bounding box center [854, 27] width 75 height 31
type input "Fall COB Bid Day"
click at [785, 184] on div "Back Submit to feature on our public gallery." at bounding box center [454, 347] width 771 height 583
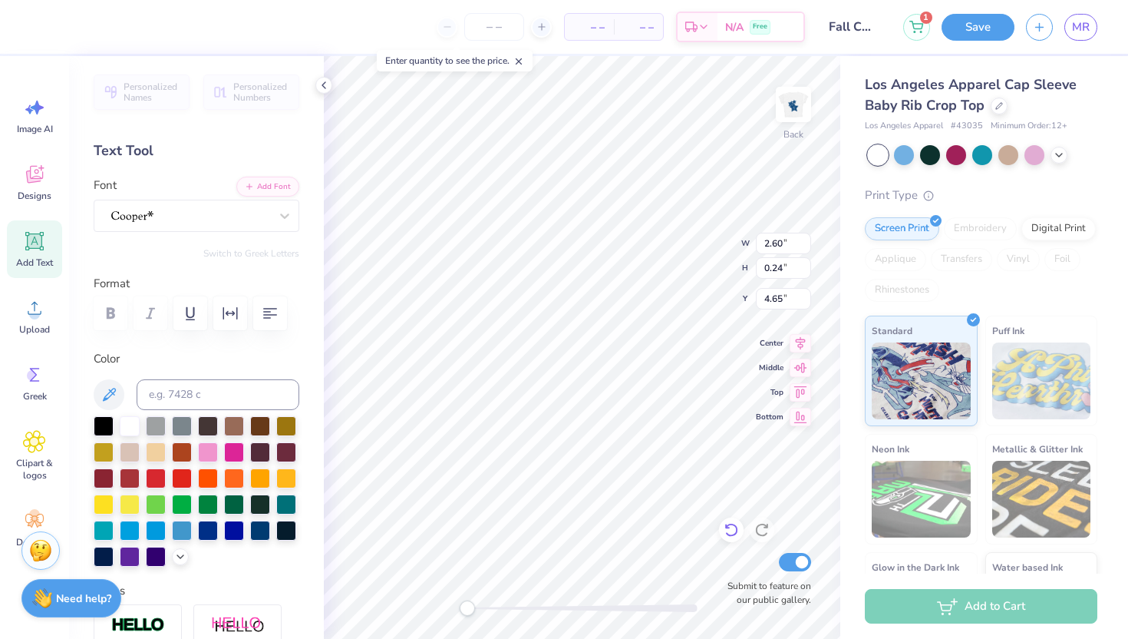
click at [731, 524] on icon at bounding box center [731, 530] width 13 height 14
click at [760, 525] on icon at bounding box center [761, 530] width 13 height 14
click at [501, 25] on input "number" at bounding box center [494, 27] width 60 height 28
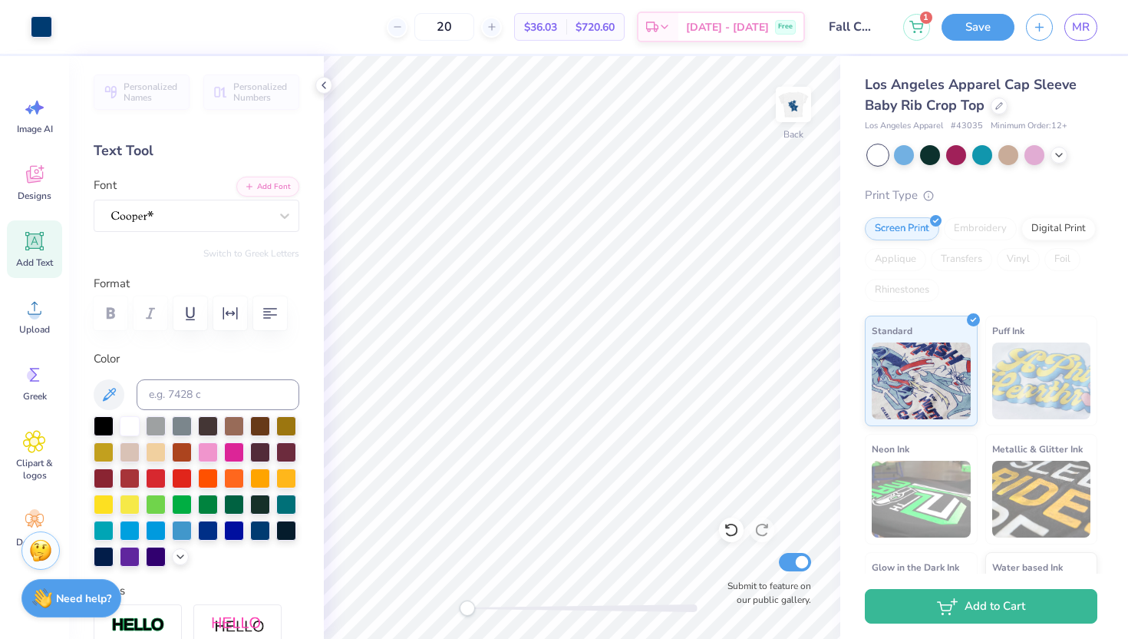
type input "20"
click at [324, 85] on icon at bounding box center [324, 85] width 12 height 12
type input "1.81"
click at [318, 84] on icon at bounding box center [324, 85] width 12 height 12
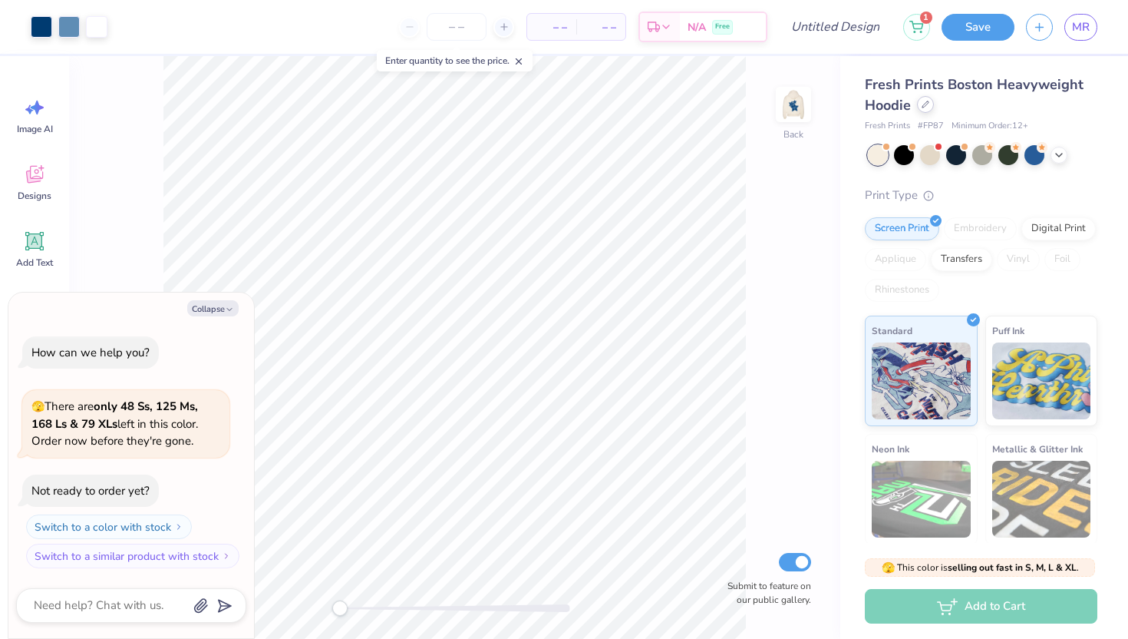
click at [927, 106] on icon at bounding box center [926, 105] width 8 height 8
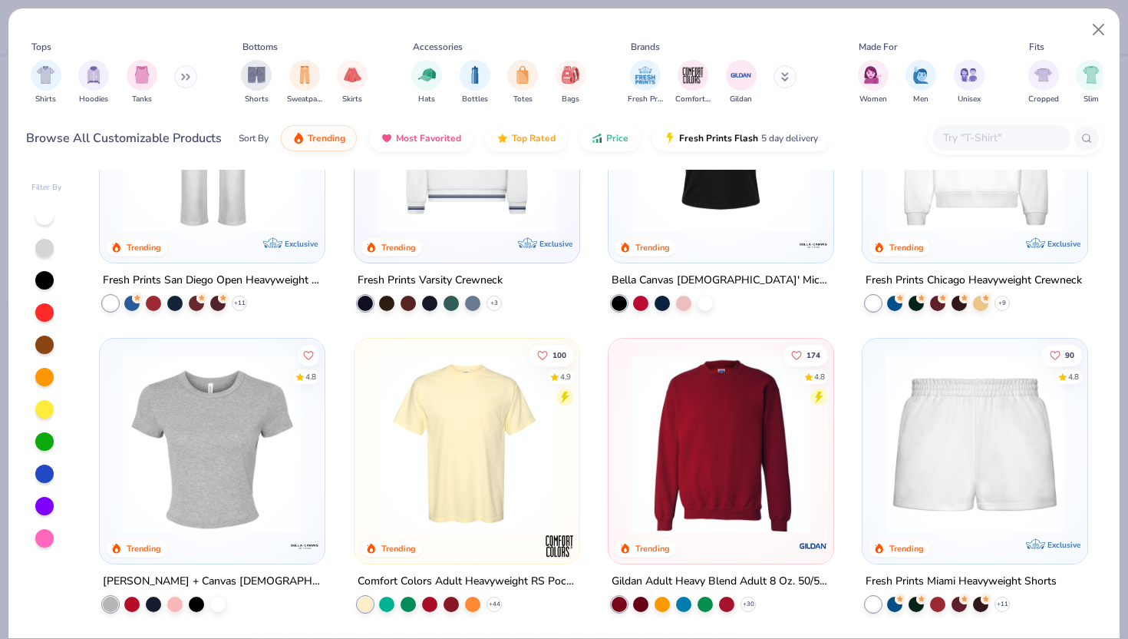
scroll to position [1105, 0]
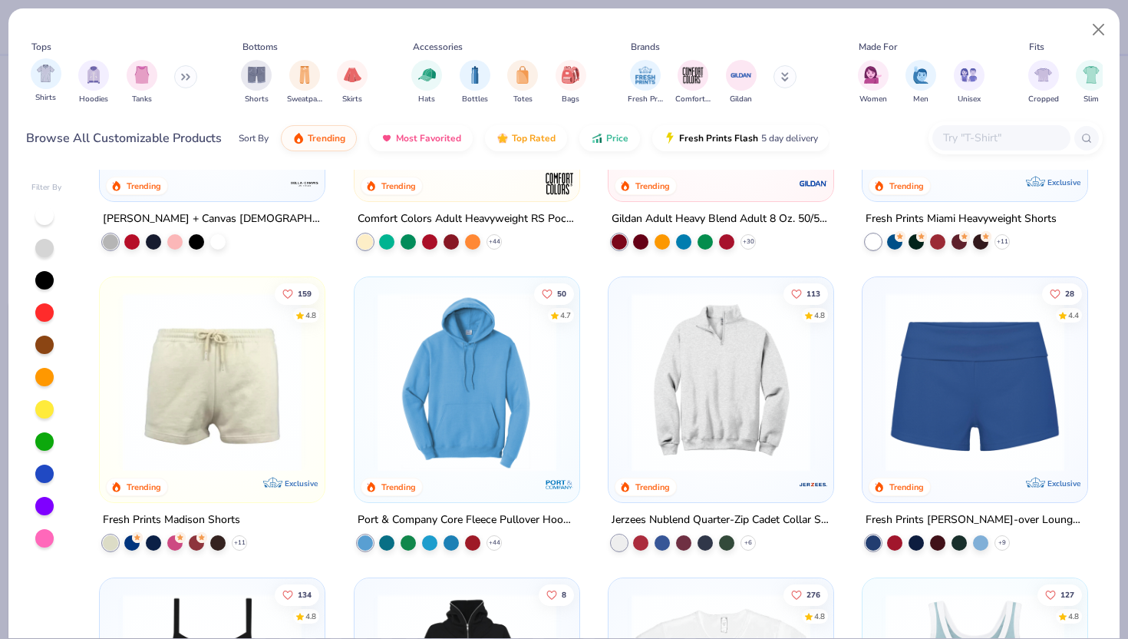
click at [60, 70] on div "Shirts" at bounding box center [46, 80] width 31 height 45
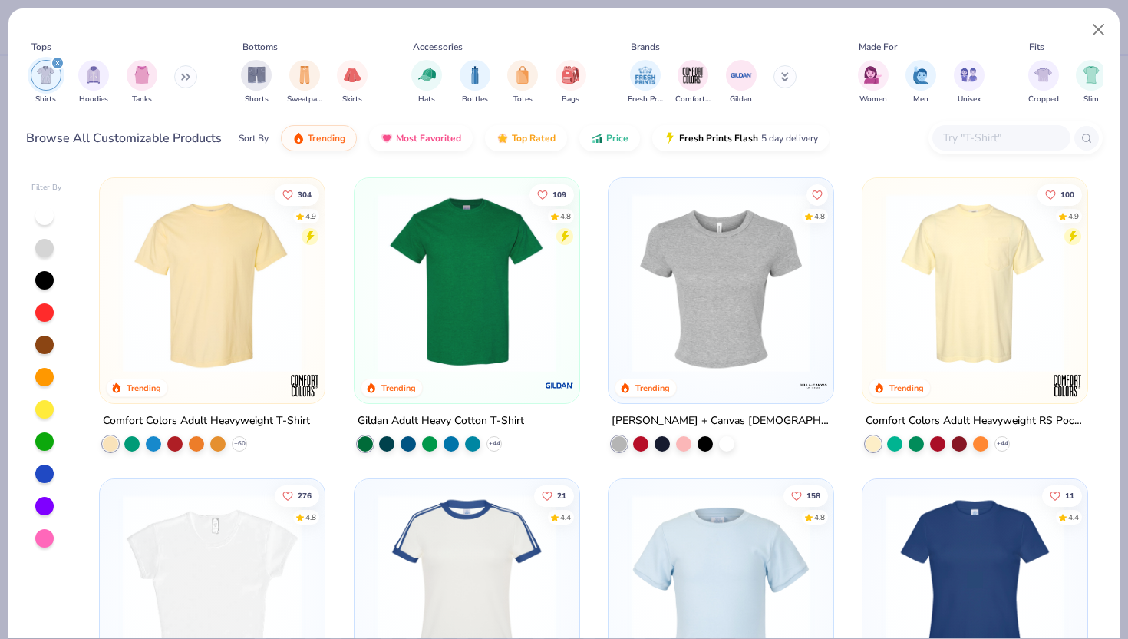
scroll to position [263, 0]
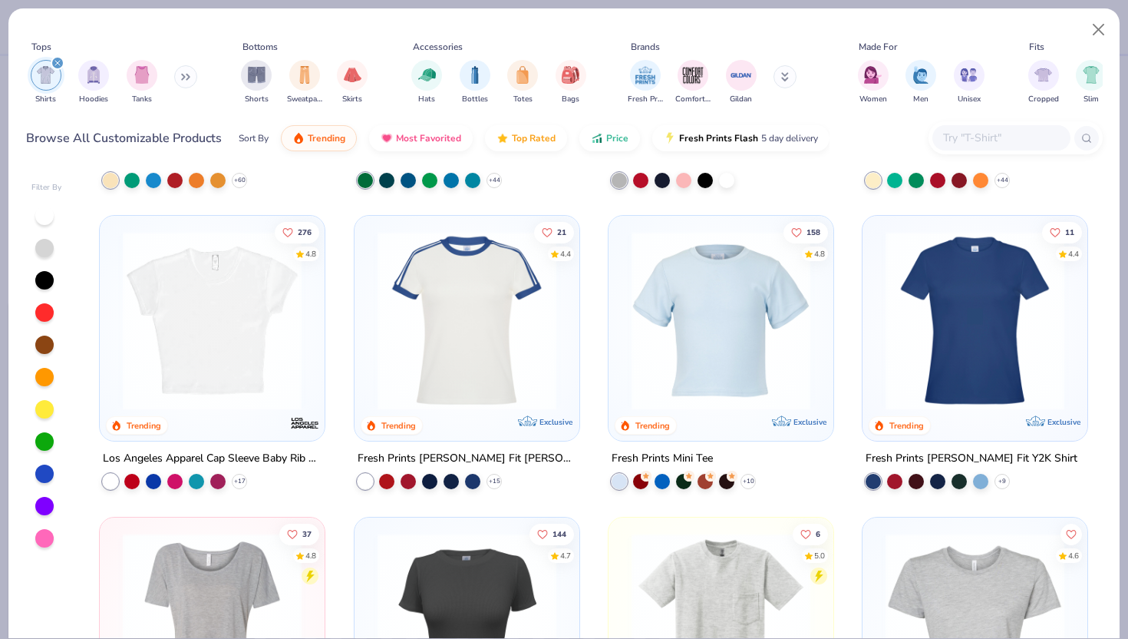
click at [233, 468] on div "Los Angeles Apparel Cap Sleeve Baby Rib Crop Top + 17" at bounding box center [212, 469] width 226 height 40
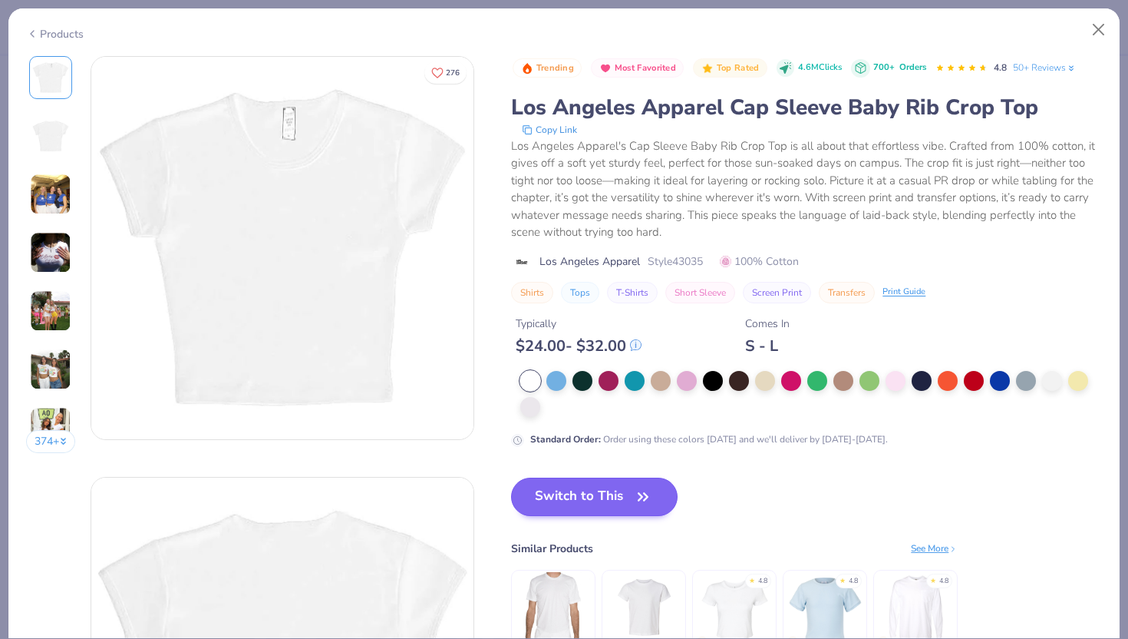
click at [584, 475] on div "Trending Most Favorited Top Rated 4.6M Clicks 700+ Orders 4.8 50+ Reviews Los A…" at bounding box center [806, 370] width 591 height 629
click at [584, 498] on button "Switch to This" at bounding box center [594, 496] width 167 height 38
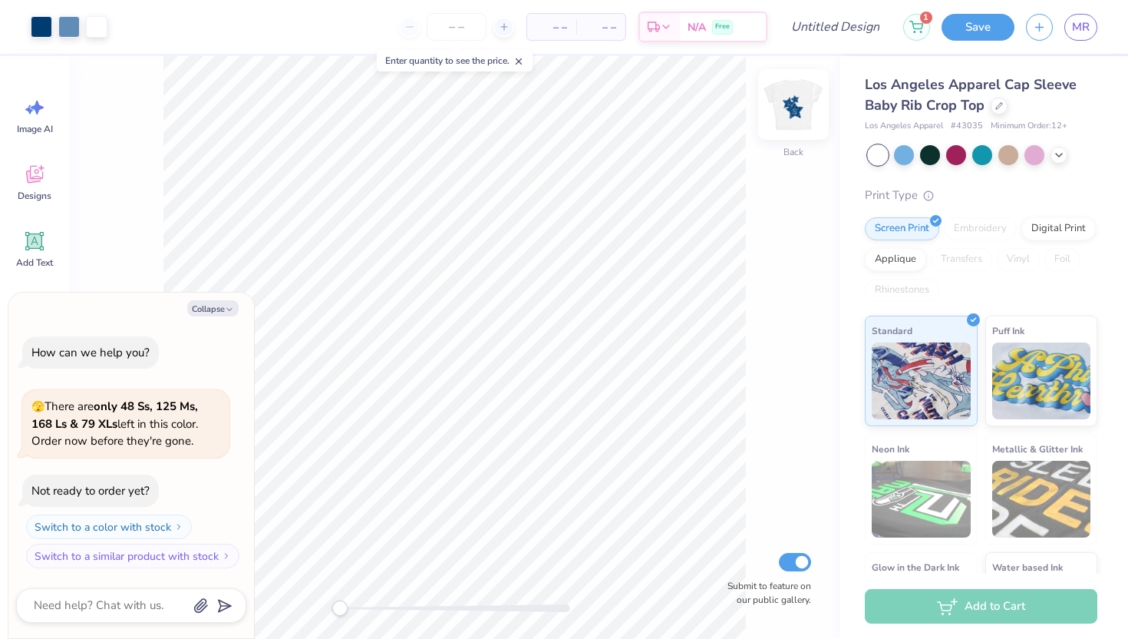
click at [780, 113] on img at bounding box center [793, 104] width 61 height 61
click at [775, 116] on div "Front Submit to feature on our public gallery." at bounding box center [454, 347] width 771 height 583
click at [778, 115] on img at bounding box center [793, 104] width 61 height 61
click at [790, 114] on img at bounding box center [793, 104] width 61 height 61
type textarea "x"
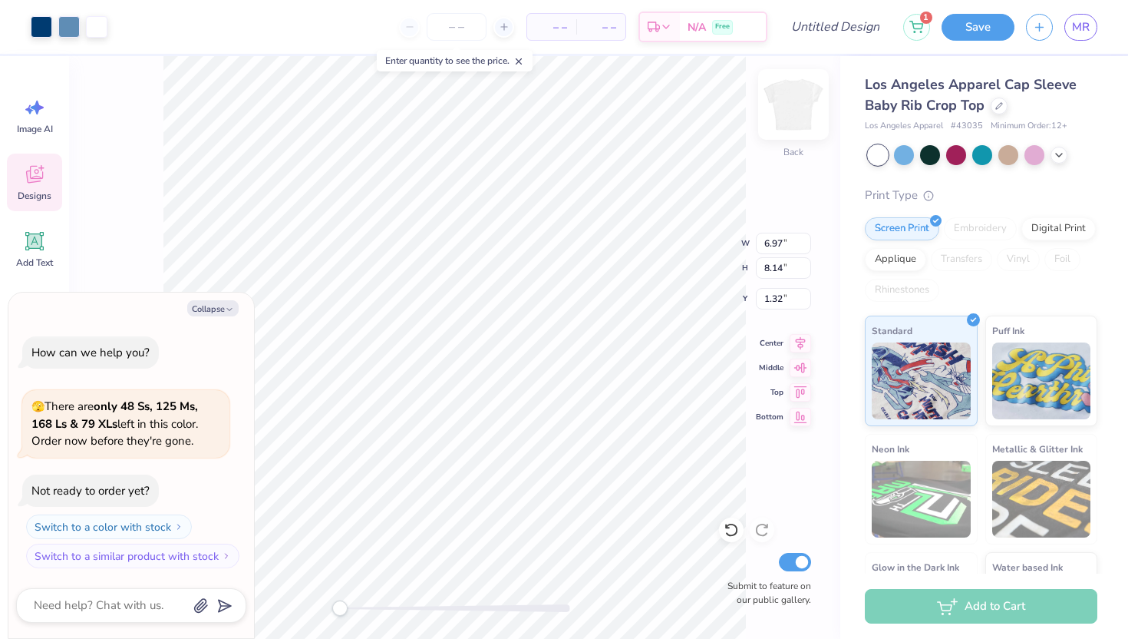
type input "2.17"
type input "2.54"
type textarea "x"
type input "0.79"
type input "0.75"
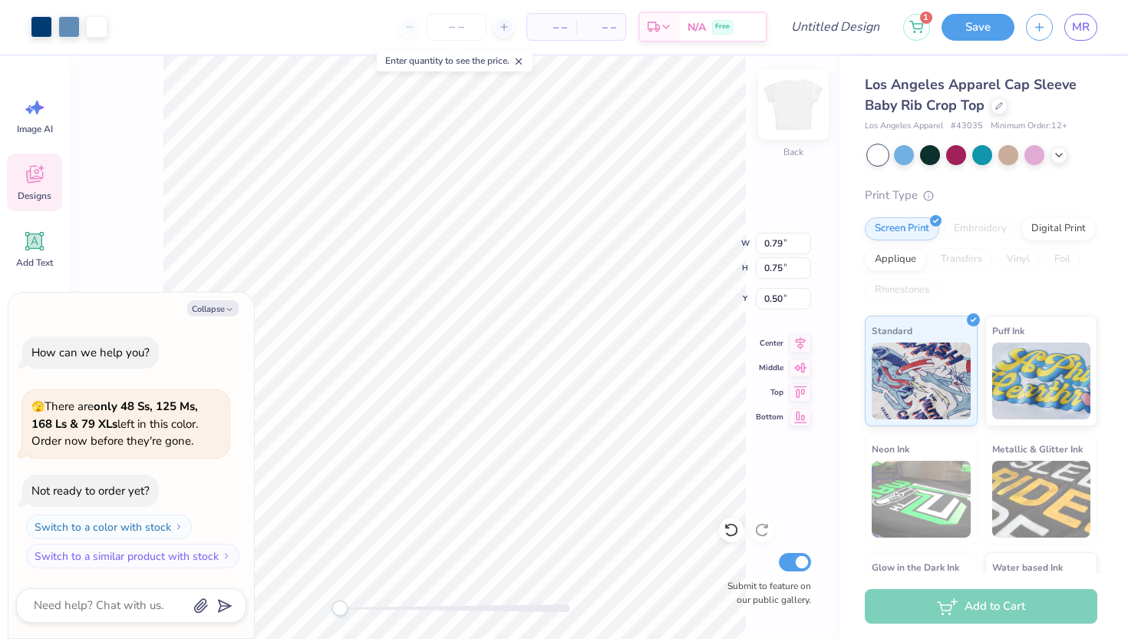
type textarea "x"
type input "2.97"
type input "2.83"
type textarea "x"
type input "2.17"
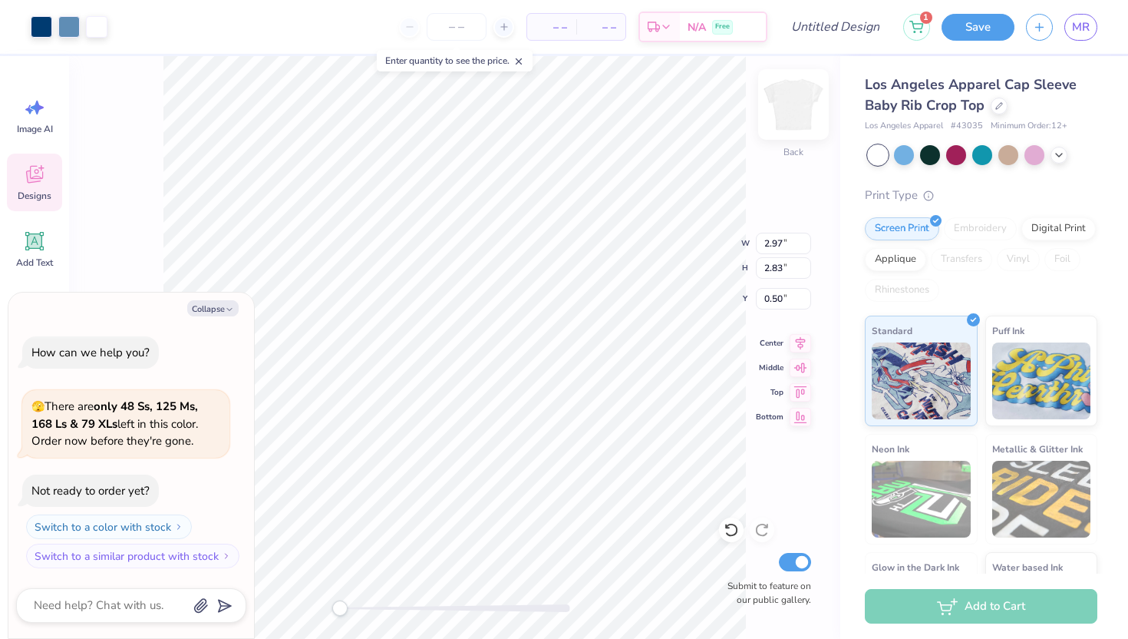
type input "2.54"
type input "7.92"
type textarea "x"
type input "2.97"
type input "2.83"
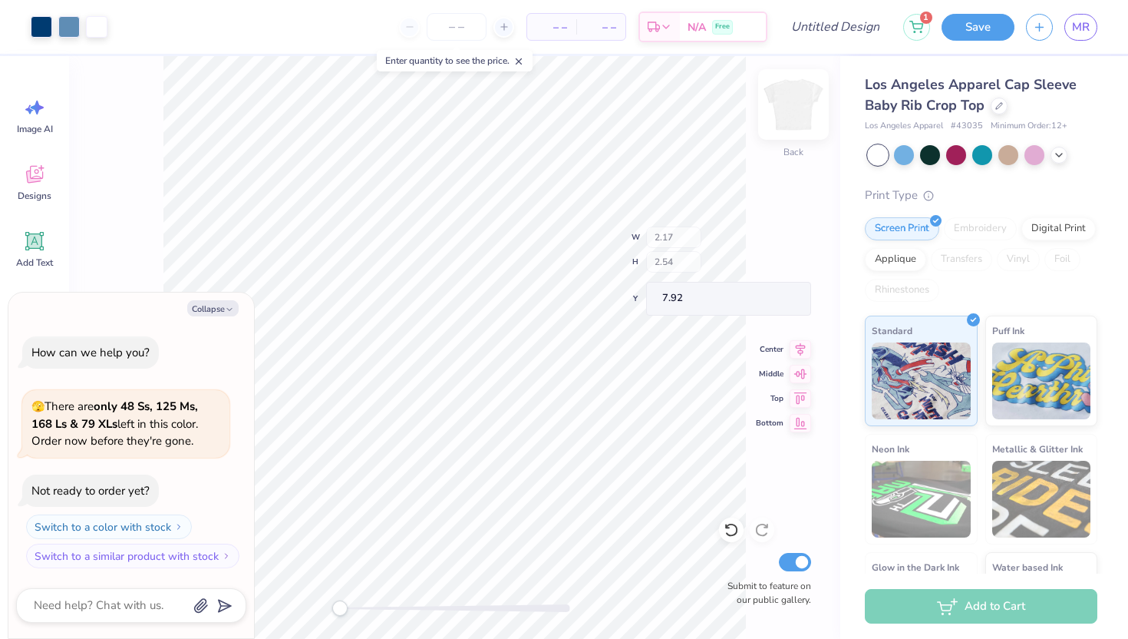
type input "0.50"
click at [29, 192] on span "Designs" at bounding box center [35, 196] width 34 height 12
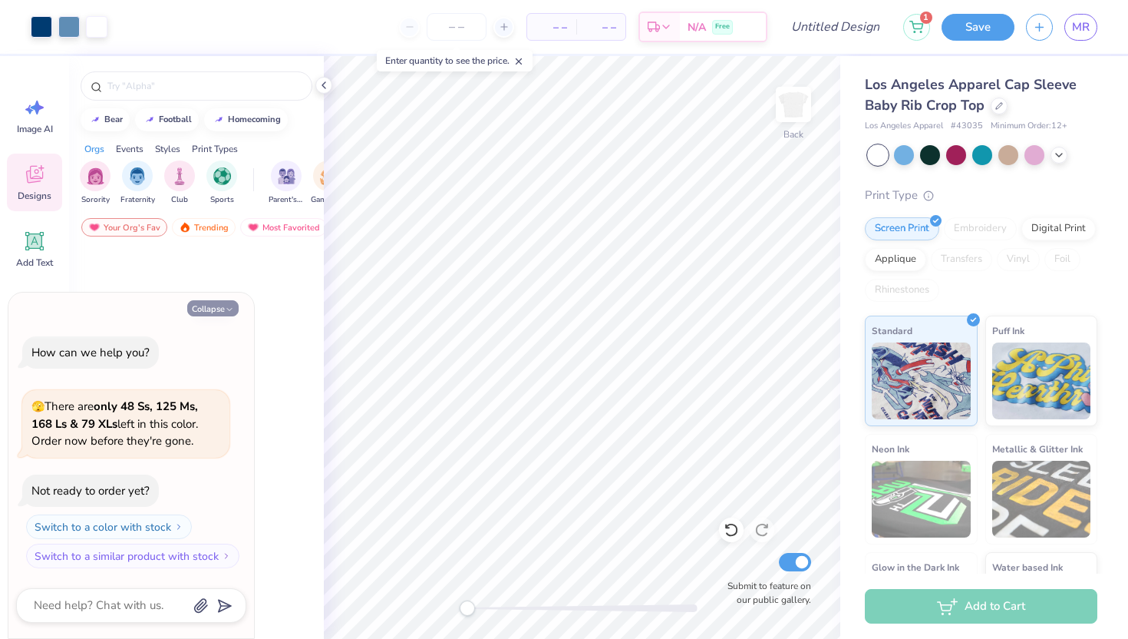
click at [216, 302] on button "Collapse" at bounding box center [212, 308] width 51 height 16
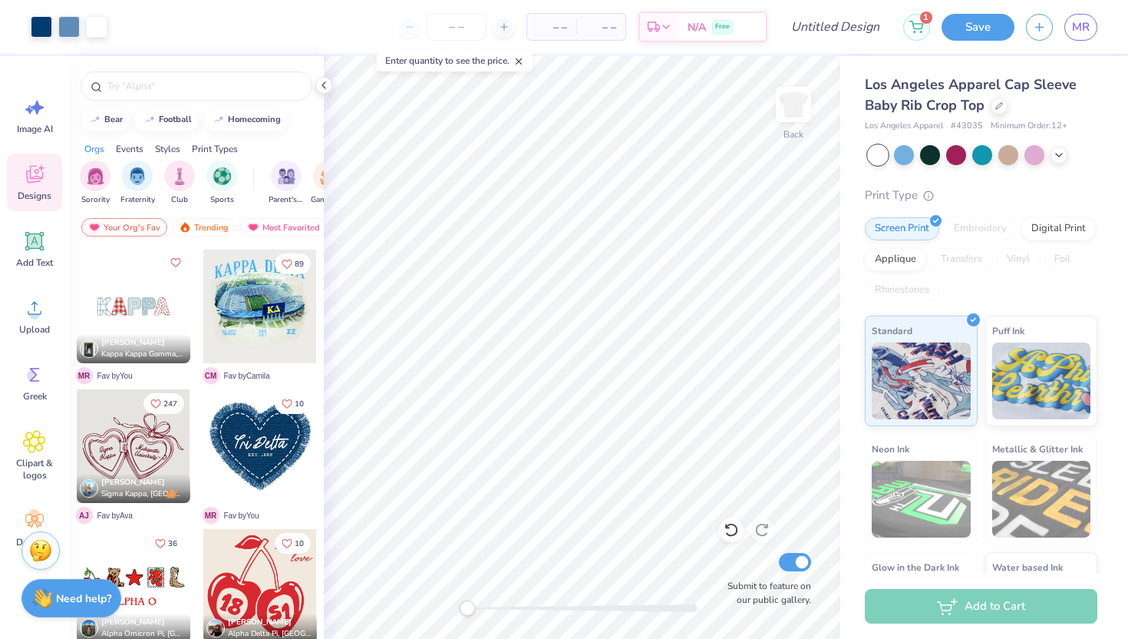
type textarea "x"
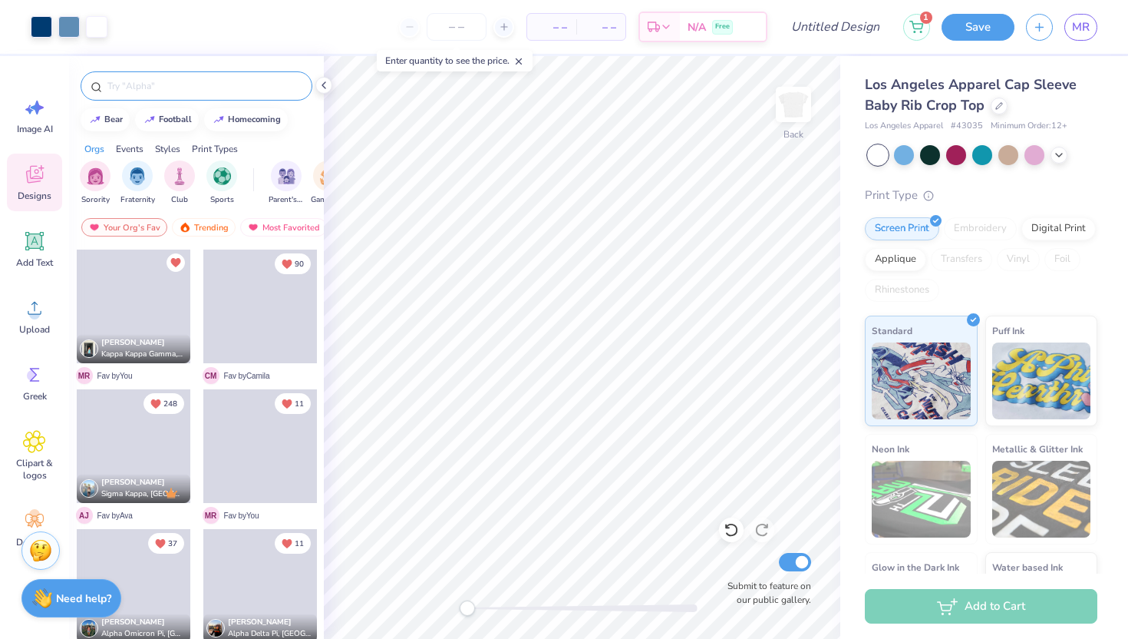
click at [213, 94] on div at bounding box center [197, 85] width 232 height 29
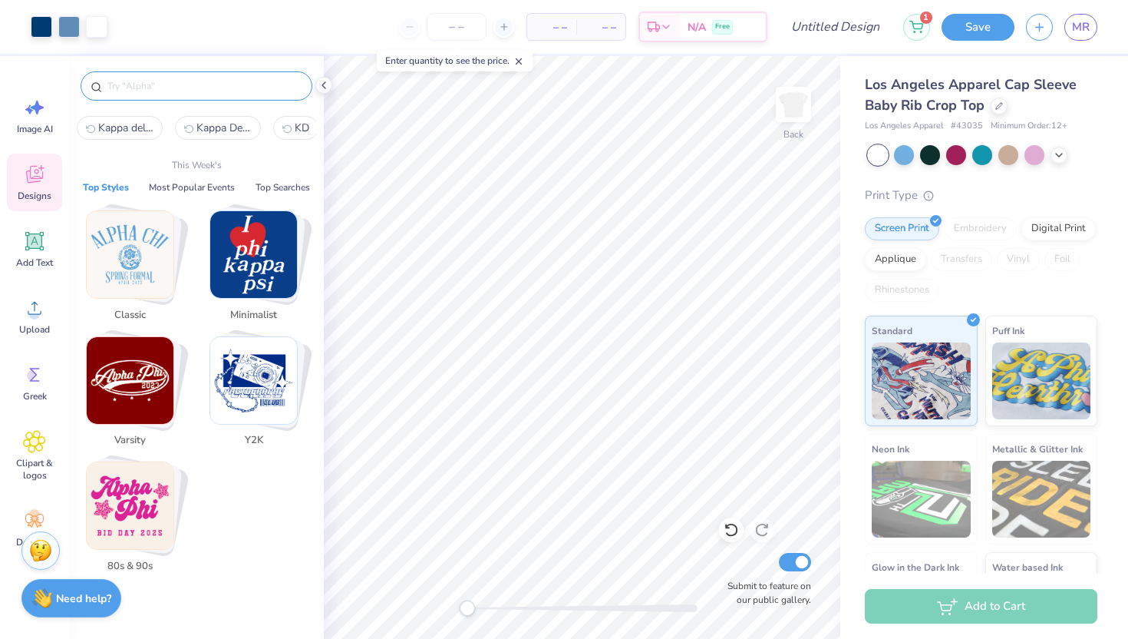
click at [205, 78] on input "text" at bounding box center [204, 85] width 196 height 15
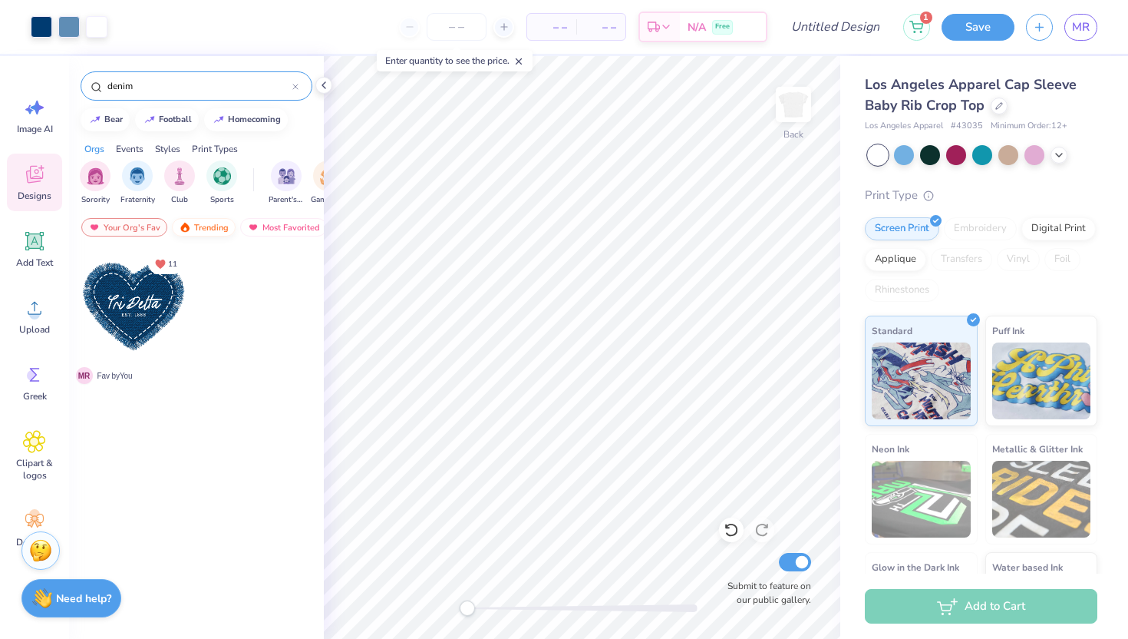
type input "denim"
click at [213, 223] on div "Trending" at bounding box center [204, 227] width 64 height 18
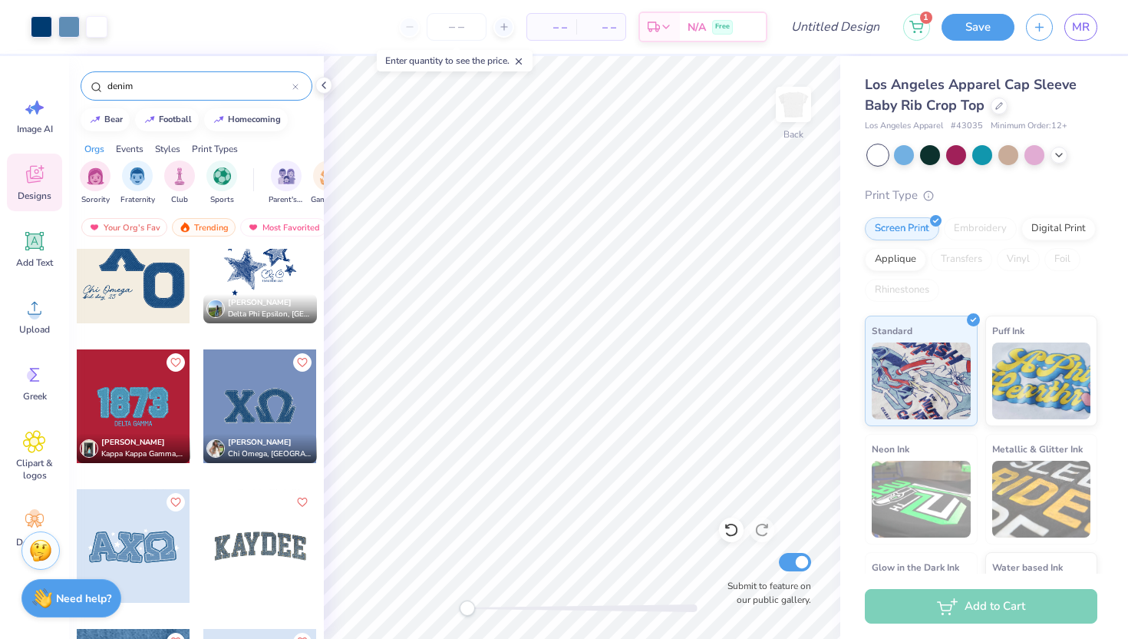
scroll to position [530, 0]
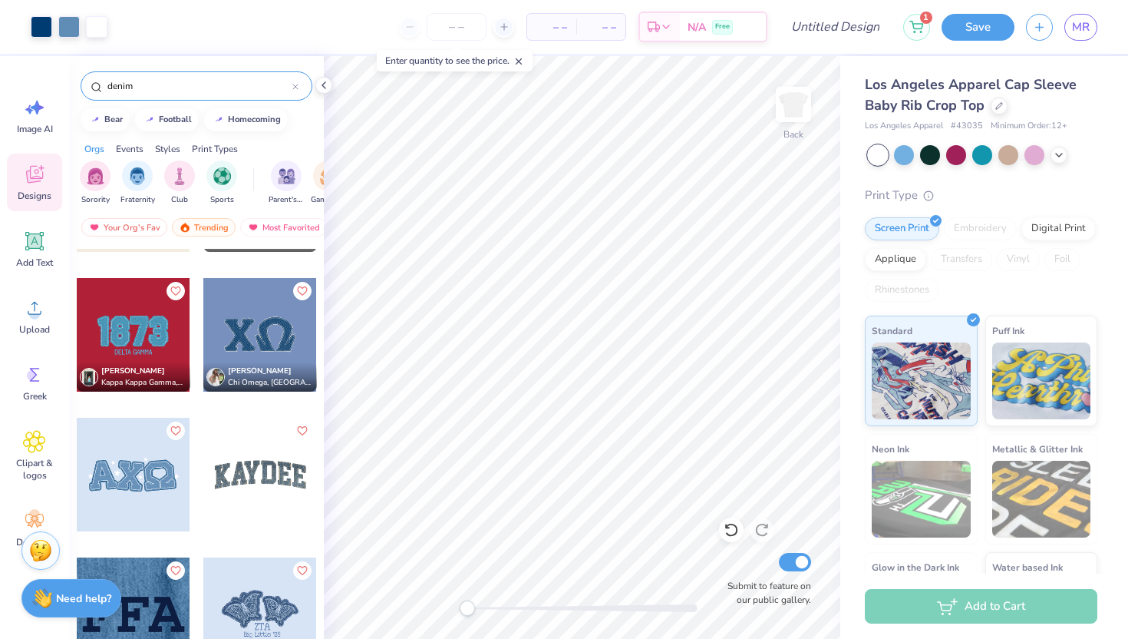
click at [142, 344] on div at bounding box center [134, 335] width 114 height 114
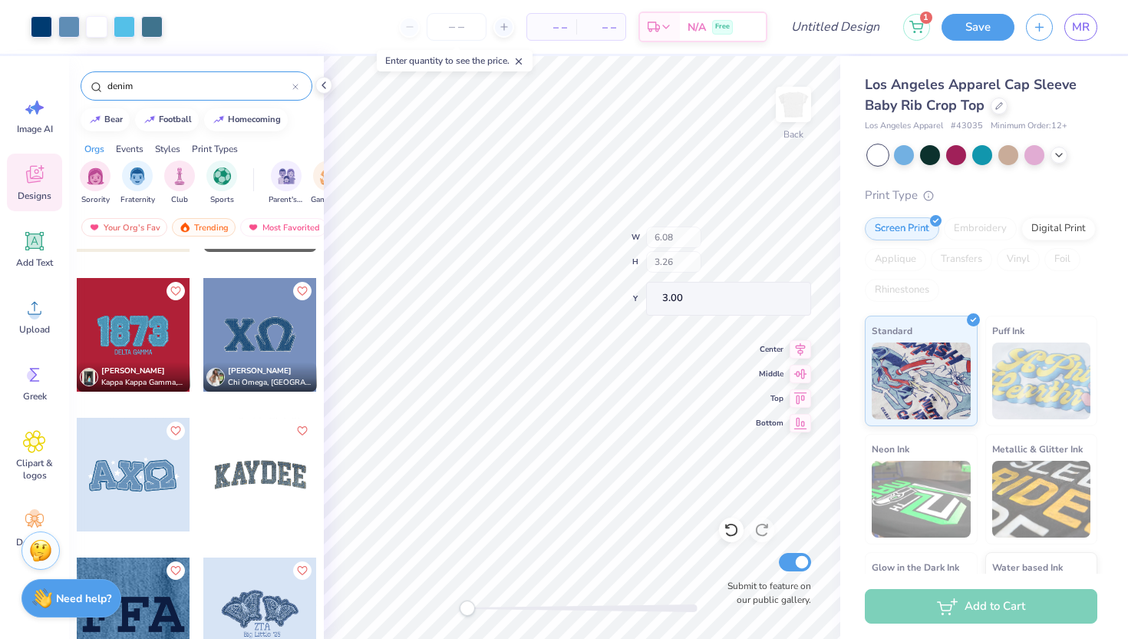
type input "5.94"
type input "2.56"
type input "3.04"
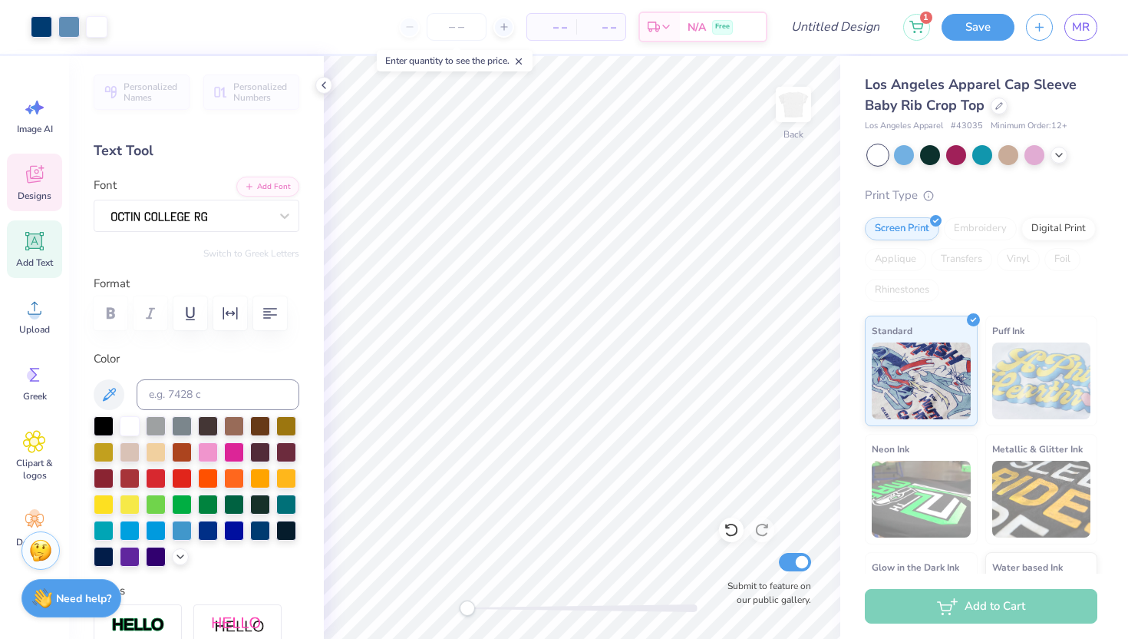
click at [45, 173] on icon at bounding box center [34, 174] width 23 height 23
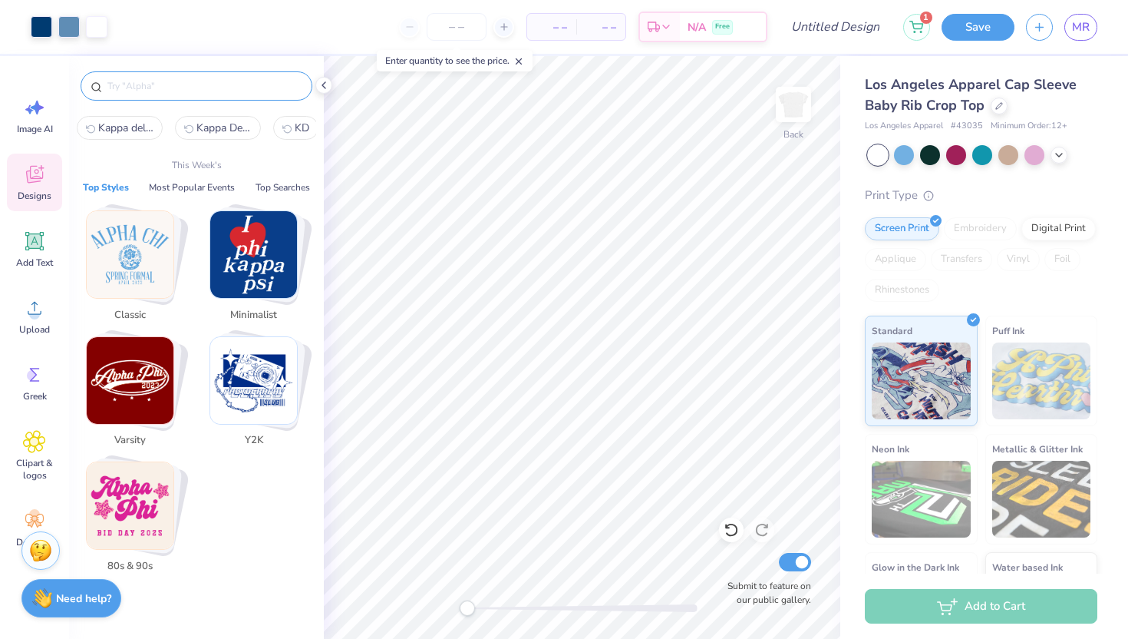
click at [196, 82] on input "text" at bounding box center [204, 85] width 196 height 15
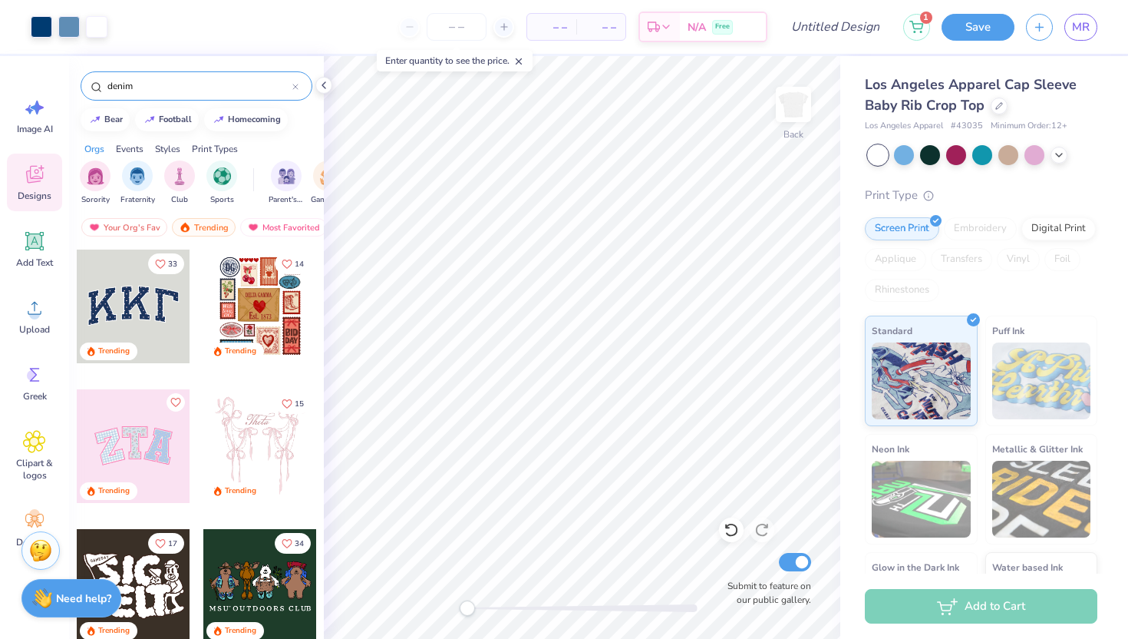
type input "denim"
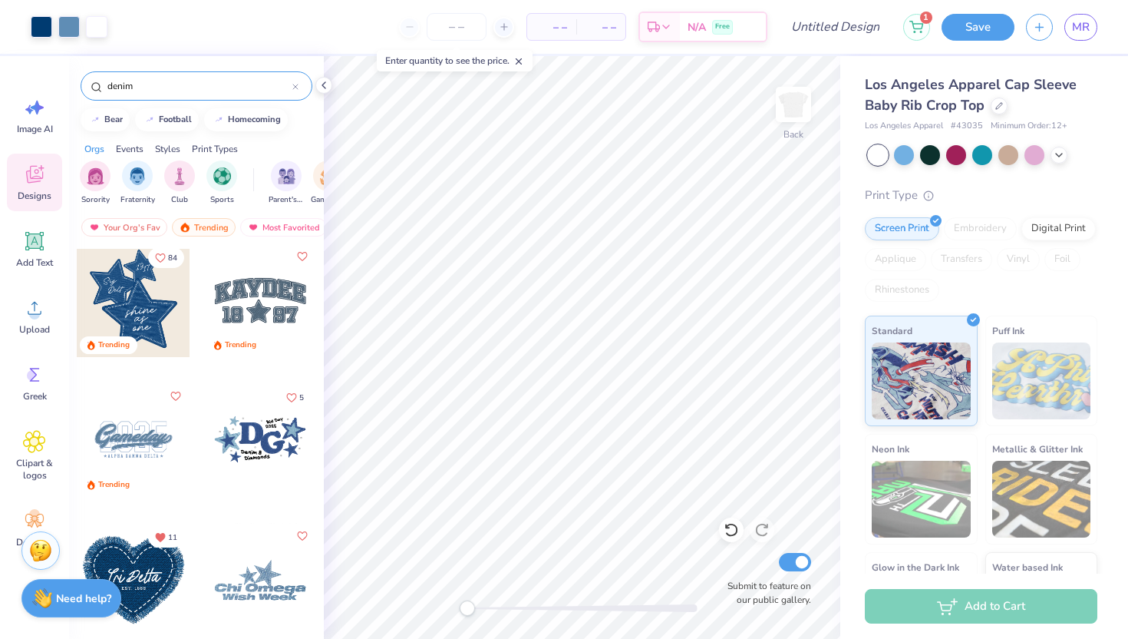
scroll to position [0, 0]
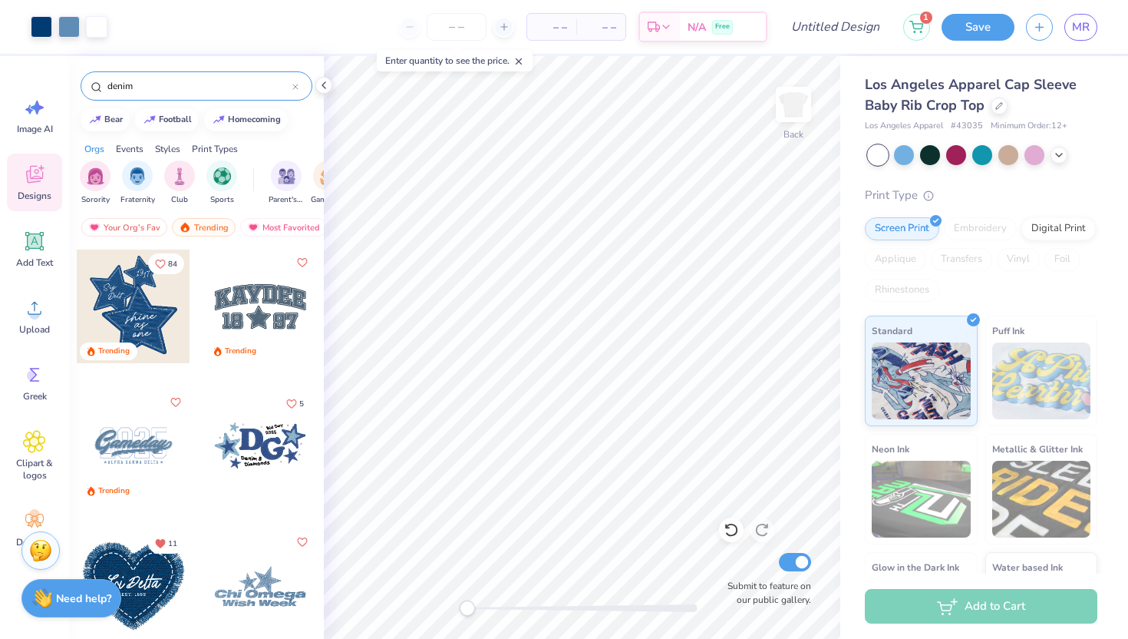
click at [236, 447] on div at bounding box center [260, 446] width 114 height 114
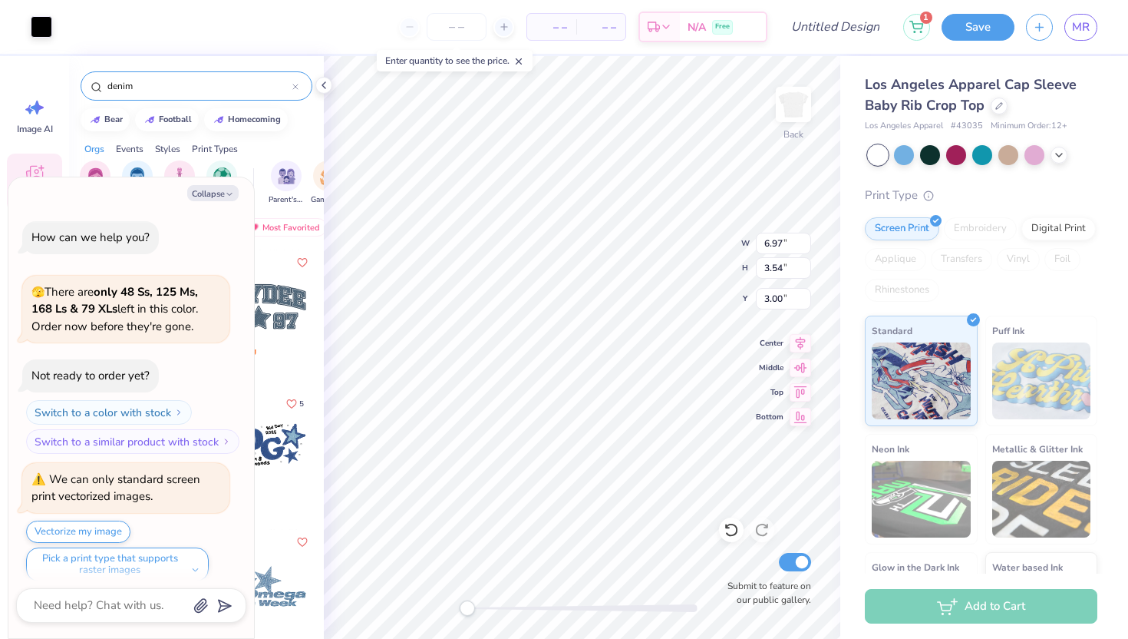
scroll to position [12, 0]
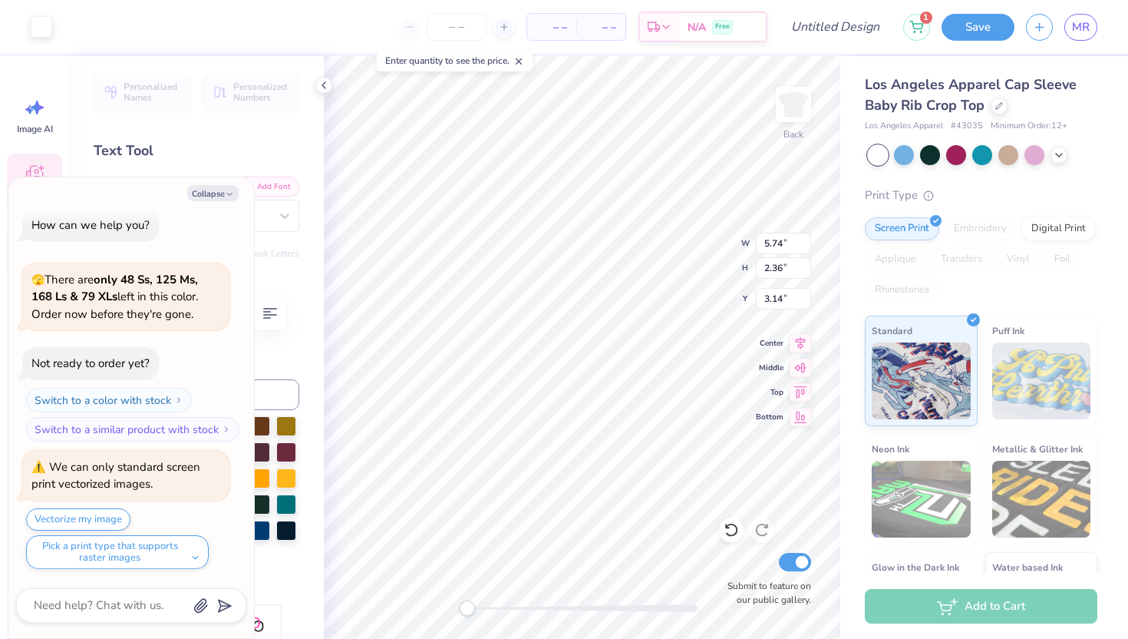
type textarea "x"
type input "0.13"
type input "3.94"
type textarea "x"
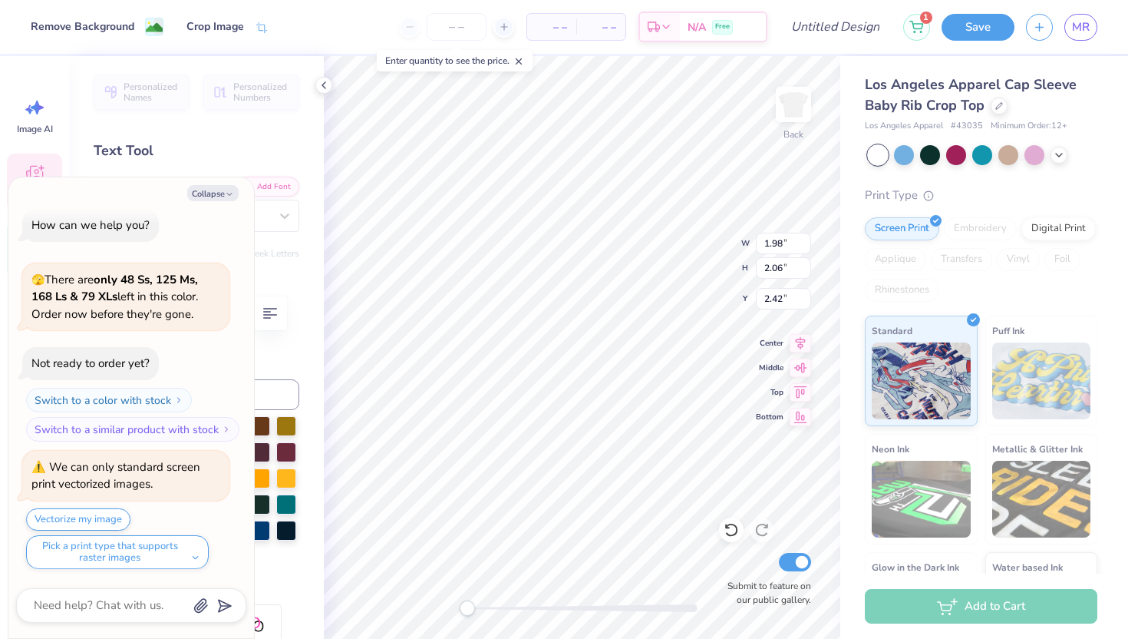
type input "0.13"
type input "1.90"
type textarea "x"
type input "1.13"
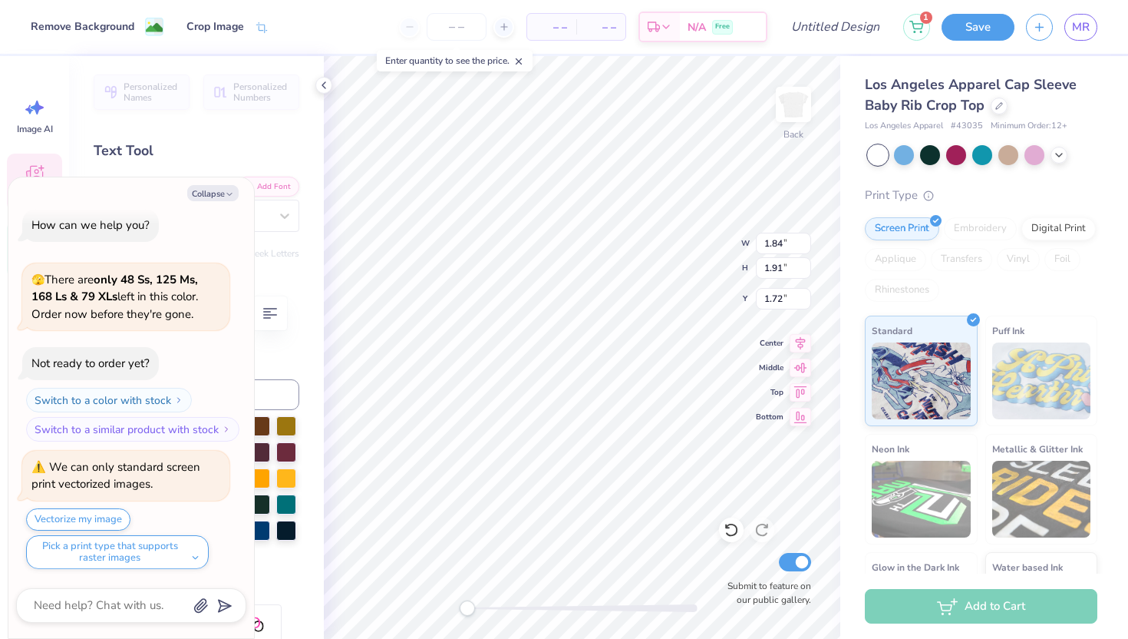
type input "1.20"
type input "3.58"
type textarea "x"
type input "1.84"
type input "1.91"
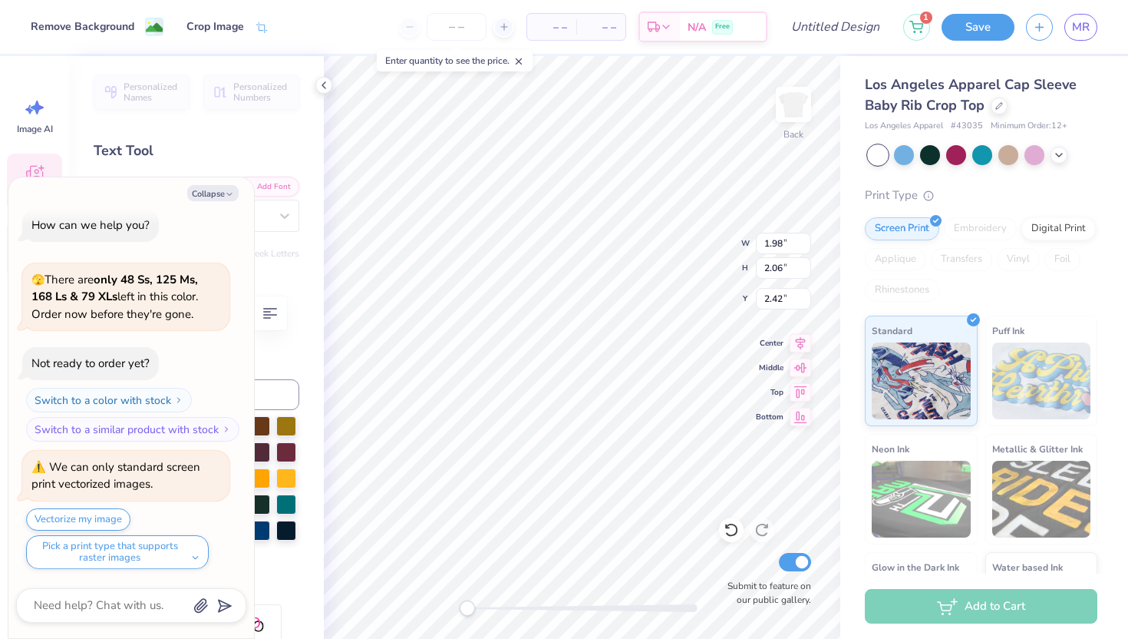
type input "1.72"
type textarea "x"
type input "1.98"
type input "2.06"
type input "2.37"
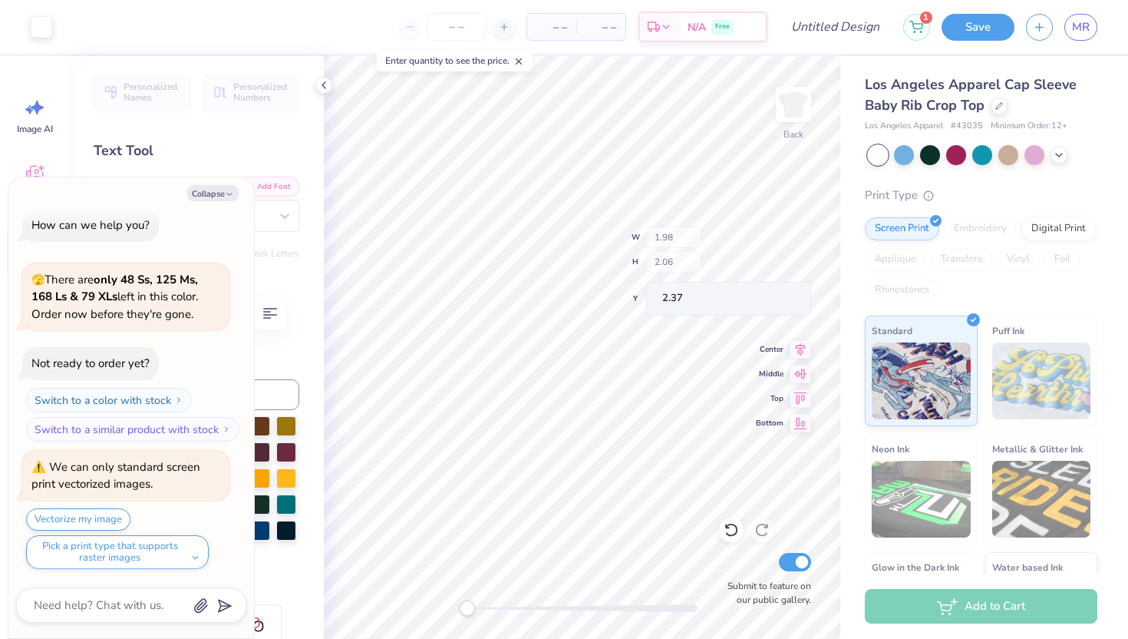
type textarea "x"
type input "5.74"
type input "2.36"
type input "3.14"
type textarea "x"
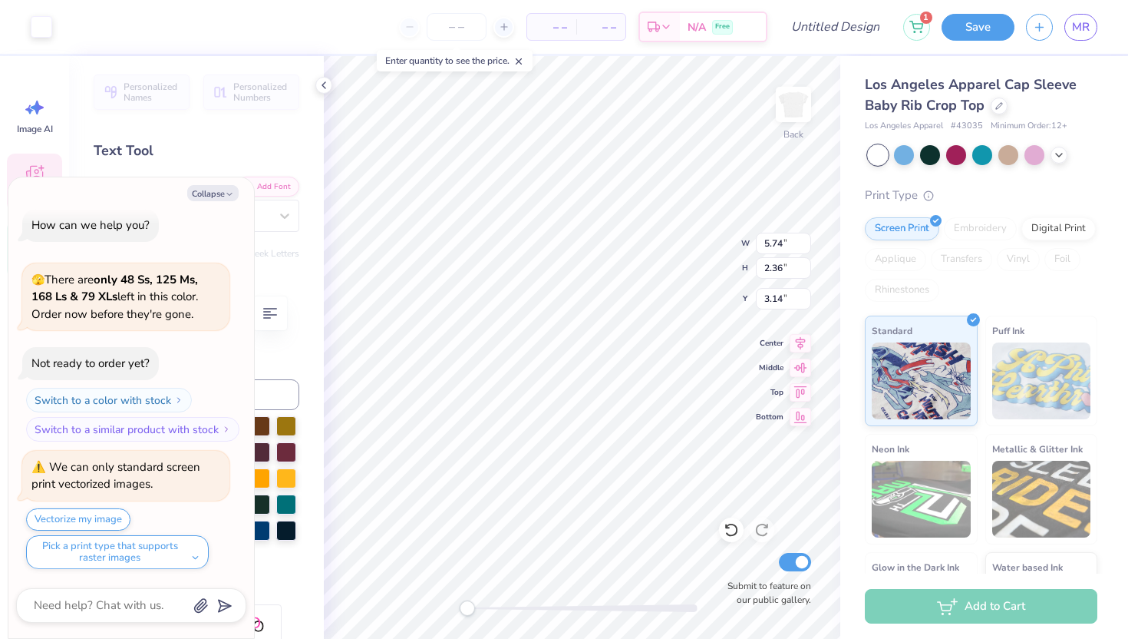
type input "1.98"
type input "2.06"
type input "2.37"
type textarea "x"
type input "5.74"
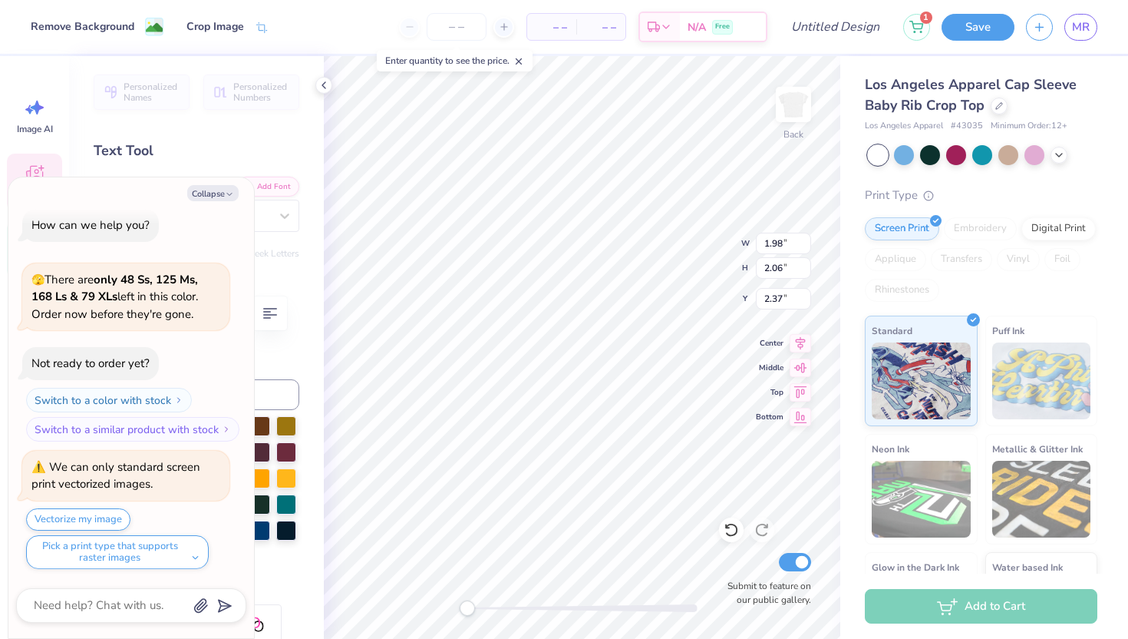
type input "2.36"
type input "3.14"
type textarea "x"
type input "0.13"
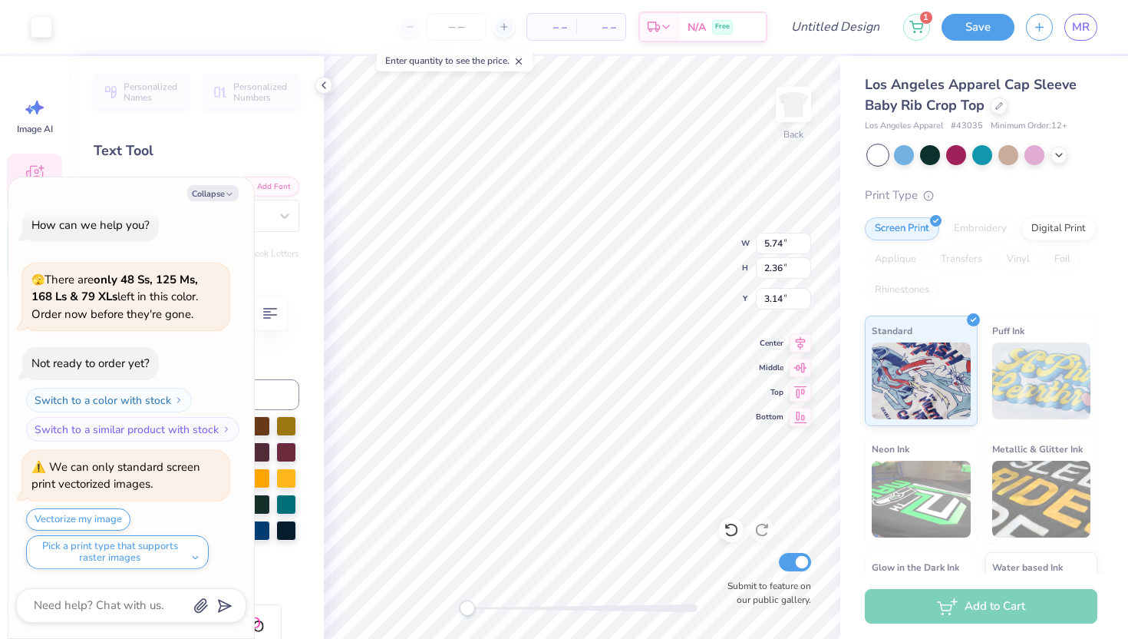
type input "4.20"
type textarea "x"
type input "1.98"
type input "2.06"
type input "1.97"
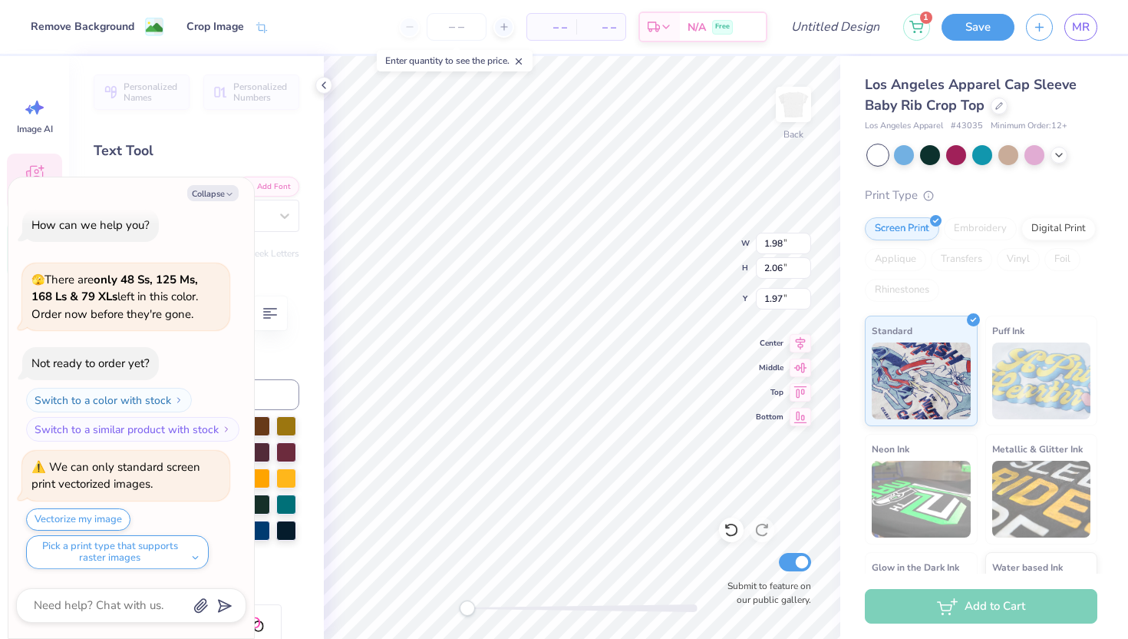
type textarea "x"
type input "5.74"
type input "2.36"
type input "3.14"
type textarea "x"
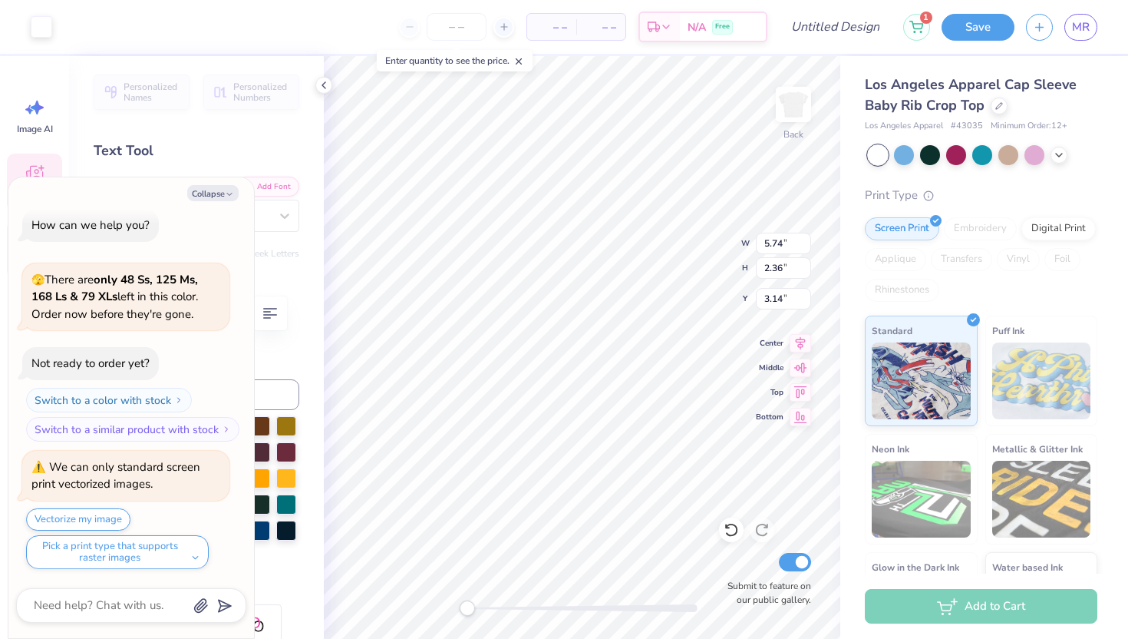
type input "1.84"
type input "1.91"
type input "1.72"
type textarea "x"
type input "1.13"
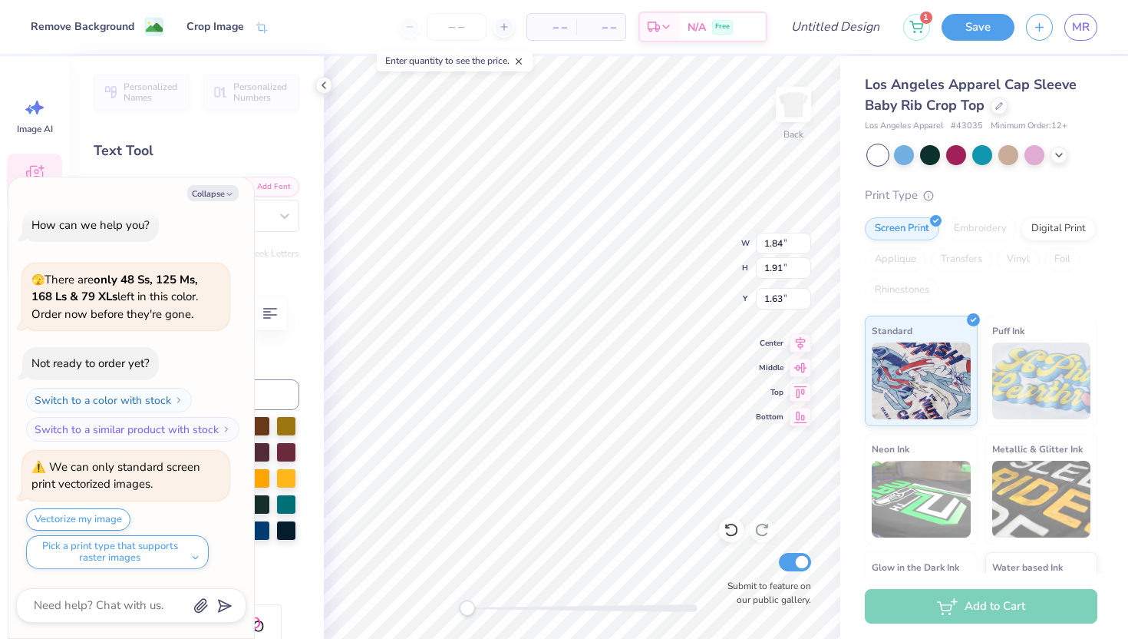
type input "1.20"
type input "3.45"
type textarea "x"
type input "1.84"
type input "1.91"
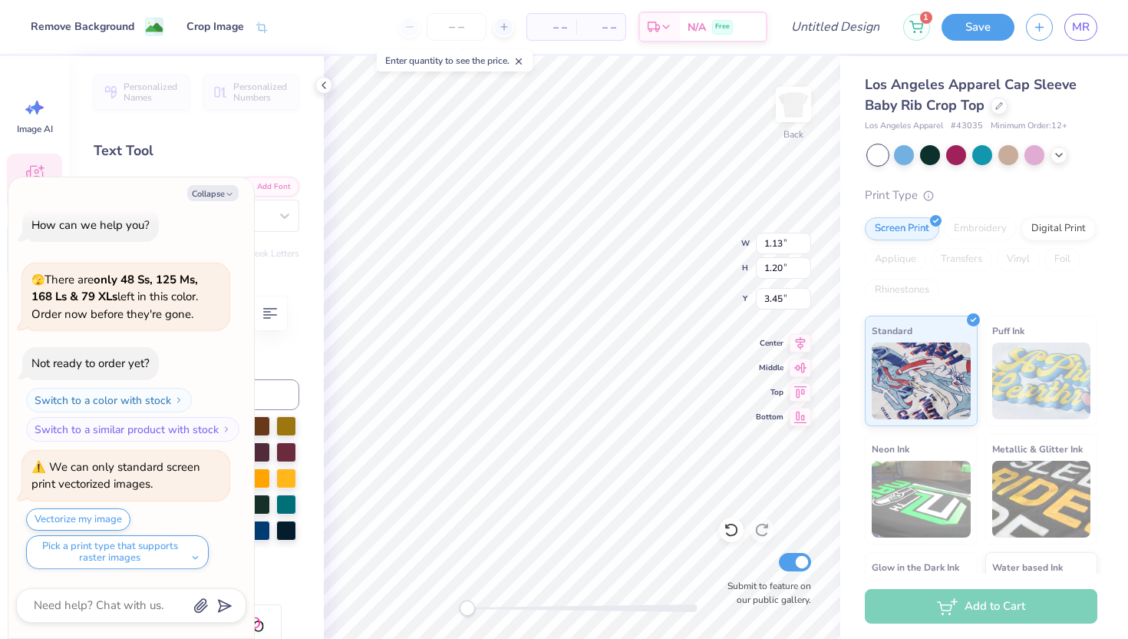
type input "1.63"
type textarea "x"
type input "1.13"
type input "1.20"
type input "3.43"
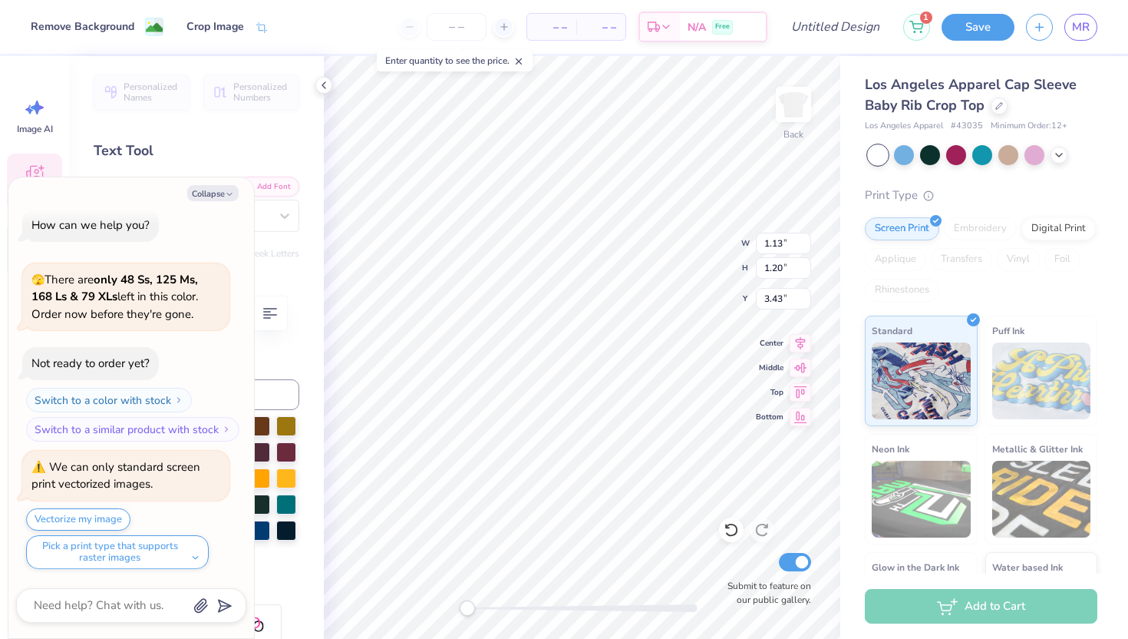
type textarea "x"
type input "1.84"
type input "1.91"
type input "1.63"
click at [276, 130] on div "Personalized Names Personalized Numbers Text Tool Add Font Font d Delapan Switc…" at bounding box center [196, 347] width 255 height 583
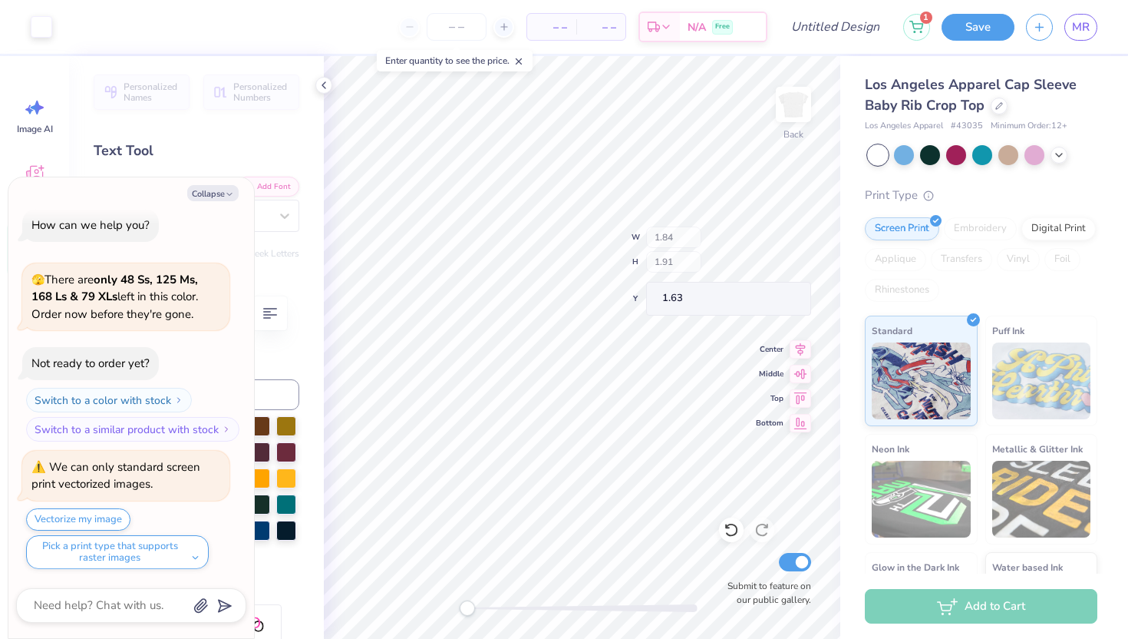
click at [697, 269] on div "Back W 1.84 H 1.91 Y 1.63 Center Middle Top Bottom Submit to feature on our pub…" at bounding box center [582, 347] width 517 height 583
click at [226, 193] on icon "button" at bounding box center [229, 194] width 9 height 9
type textarea "x"
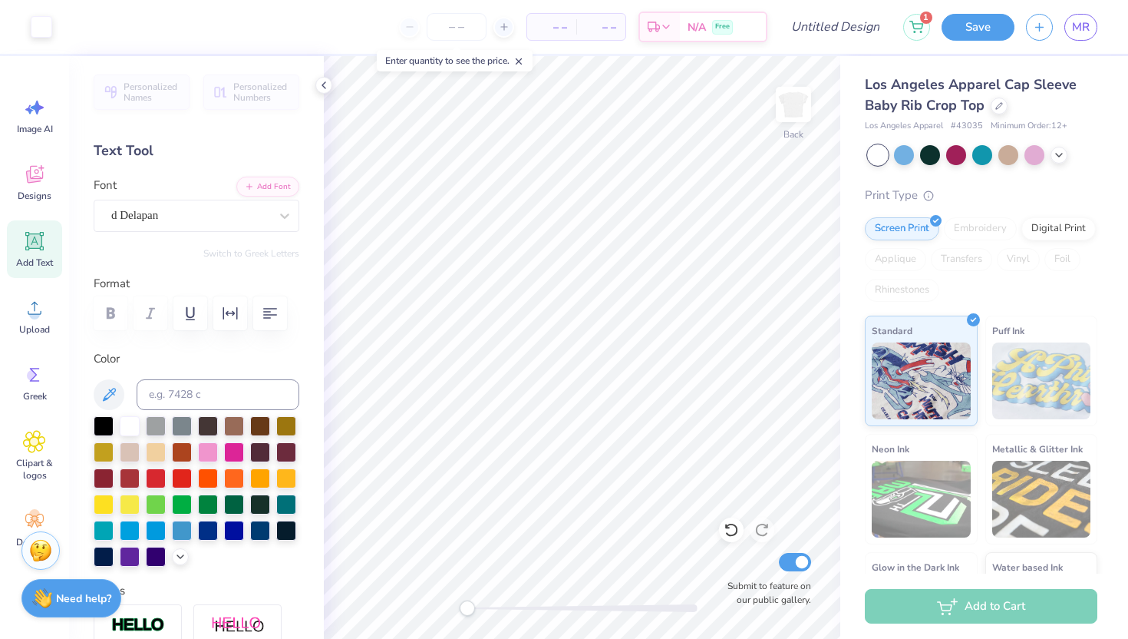
click at [32, 253] on div "Add Text" at bounding box center [34, 249] width 55 height 58
type textarea "Kappa"
type input "3.39"
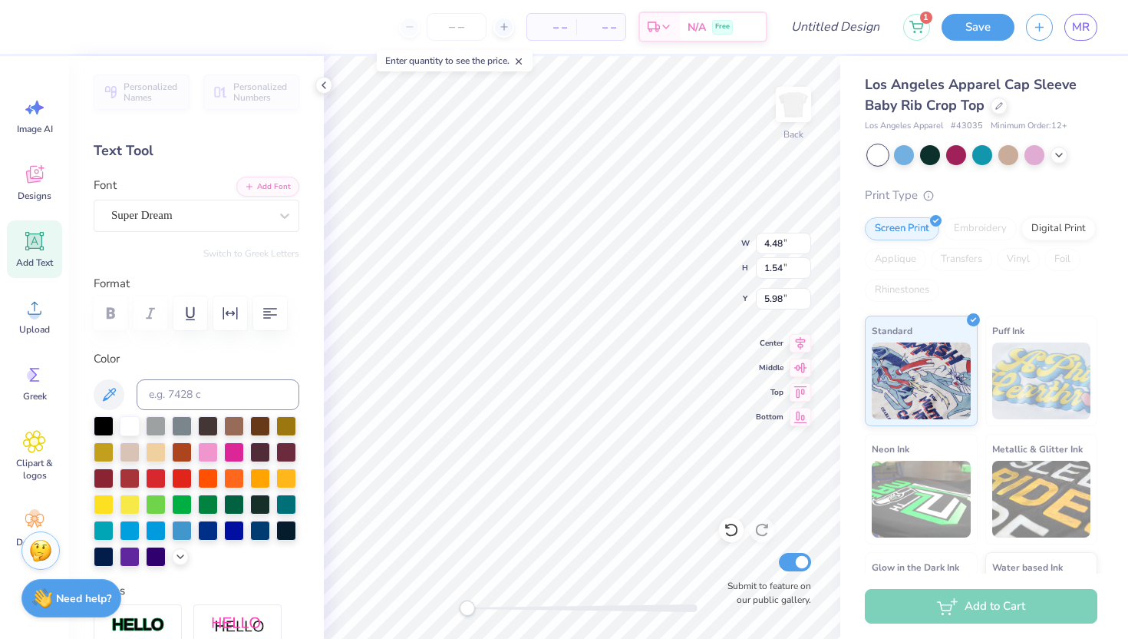
type input "1.17"
type input "2.37"
type input "2.91"
type input "1.00"
type input "2.63"
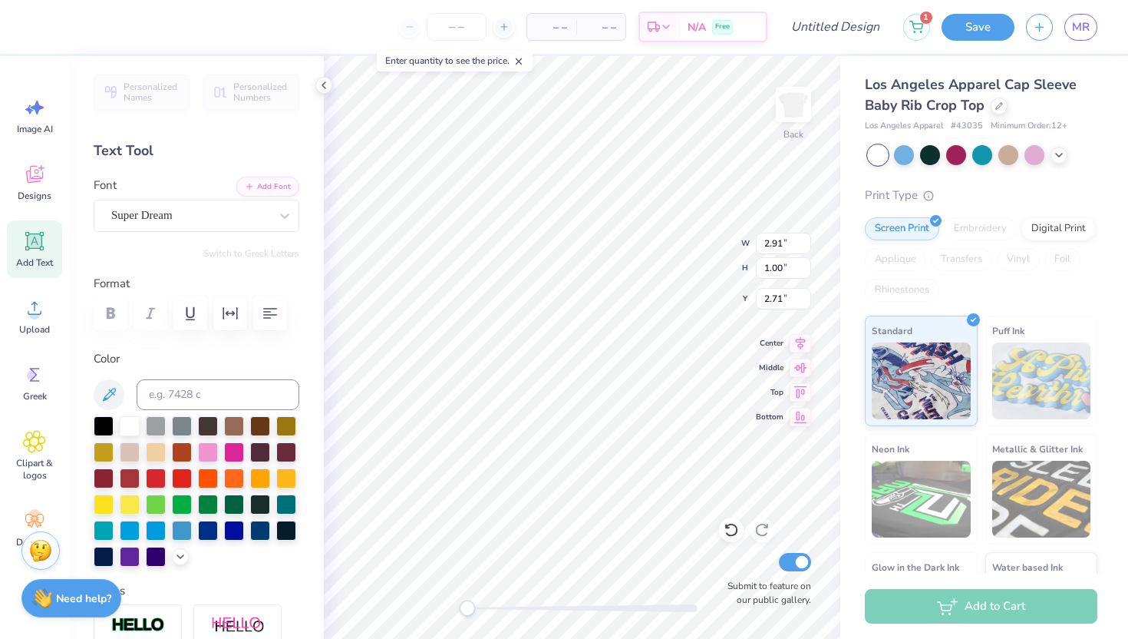
type input "5.74"
type input "2.36"
type input "3.14"
click at [221, 210] on div "Super Dream" at bounding box center [190, 215] width 161 height 24
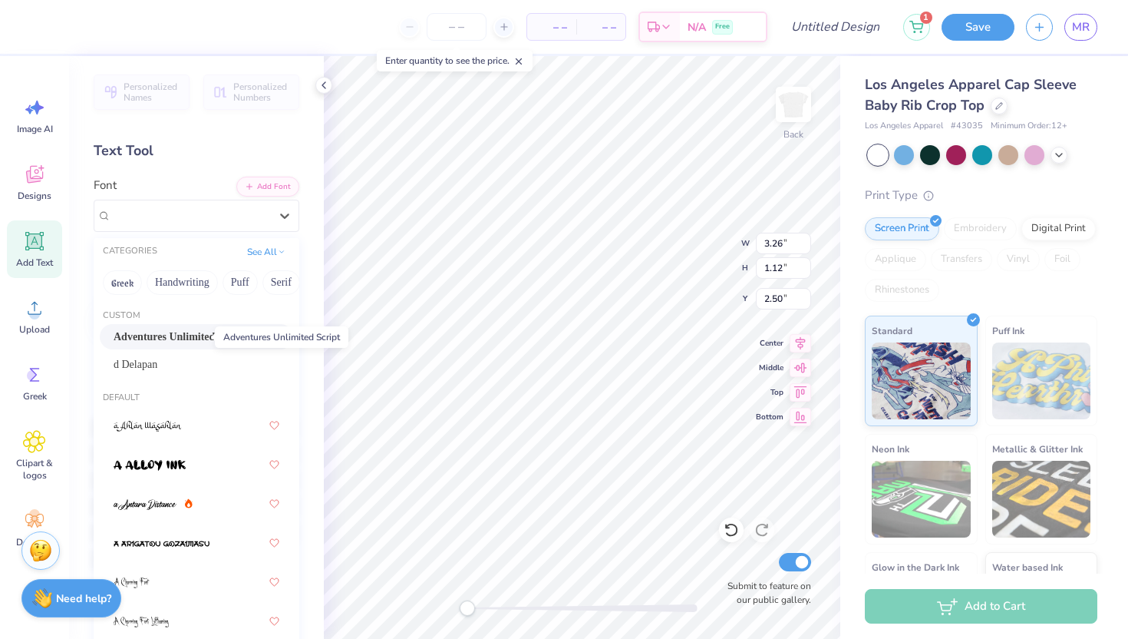
click at [198, 329] on span "Adventures Unlimited Script" at bounding box center [180, 337] width 132 height 16
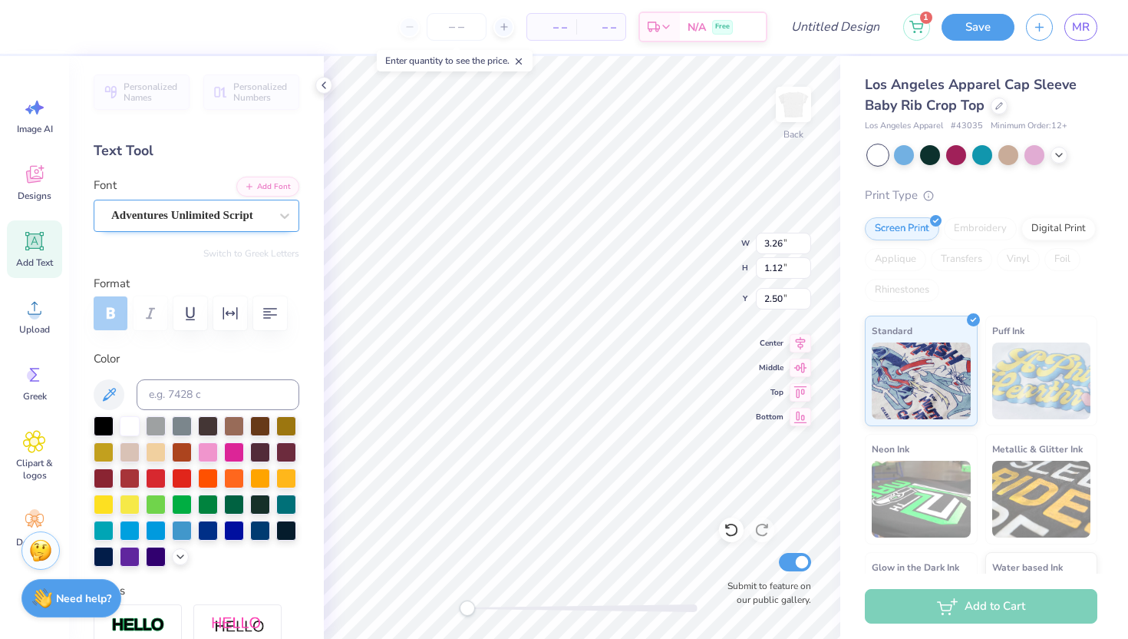
click at [216, 213] on div "Adventures Unlimited Script" at bounding box center [190, 215] width 161 height 24
